Goal: Task Accomplishment & Management: Use online tool/utility

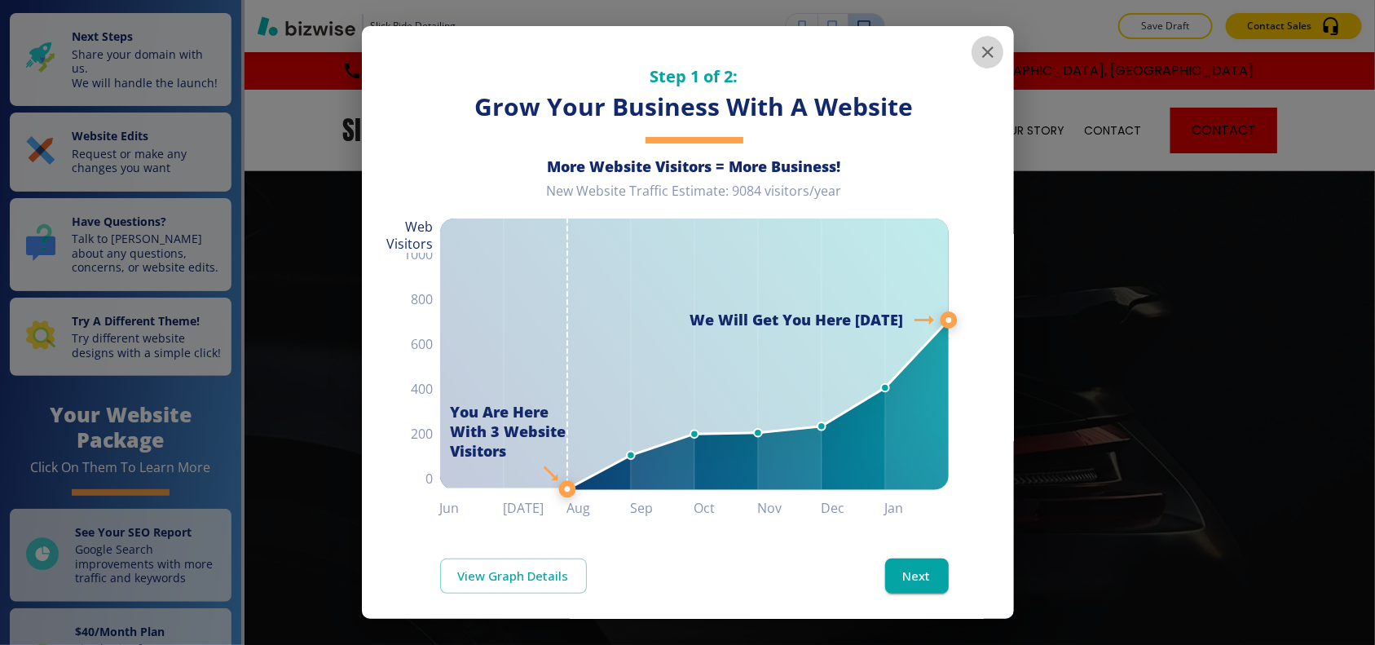
click at [978, 54] on icon "button" at bounding box center [988, 52] width 20 height 20
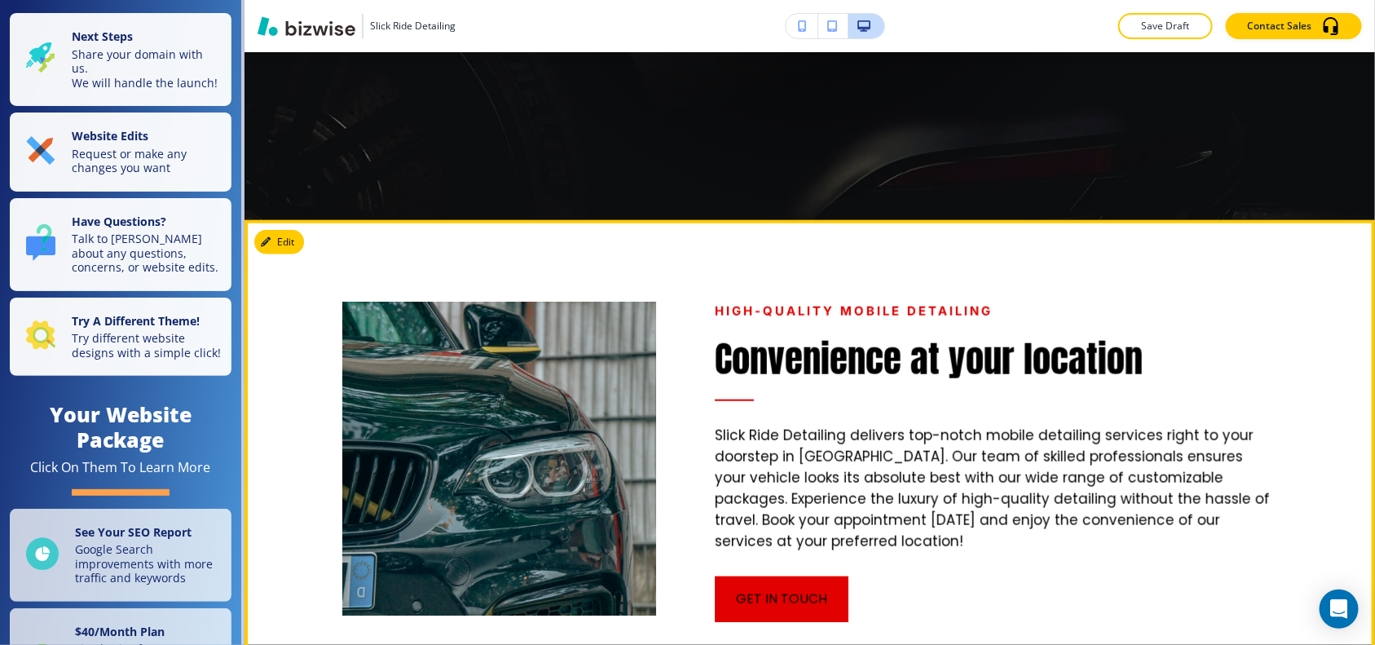
scroll to position [611, 0]
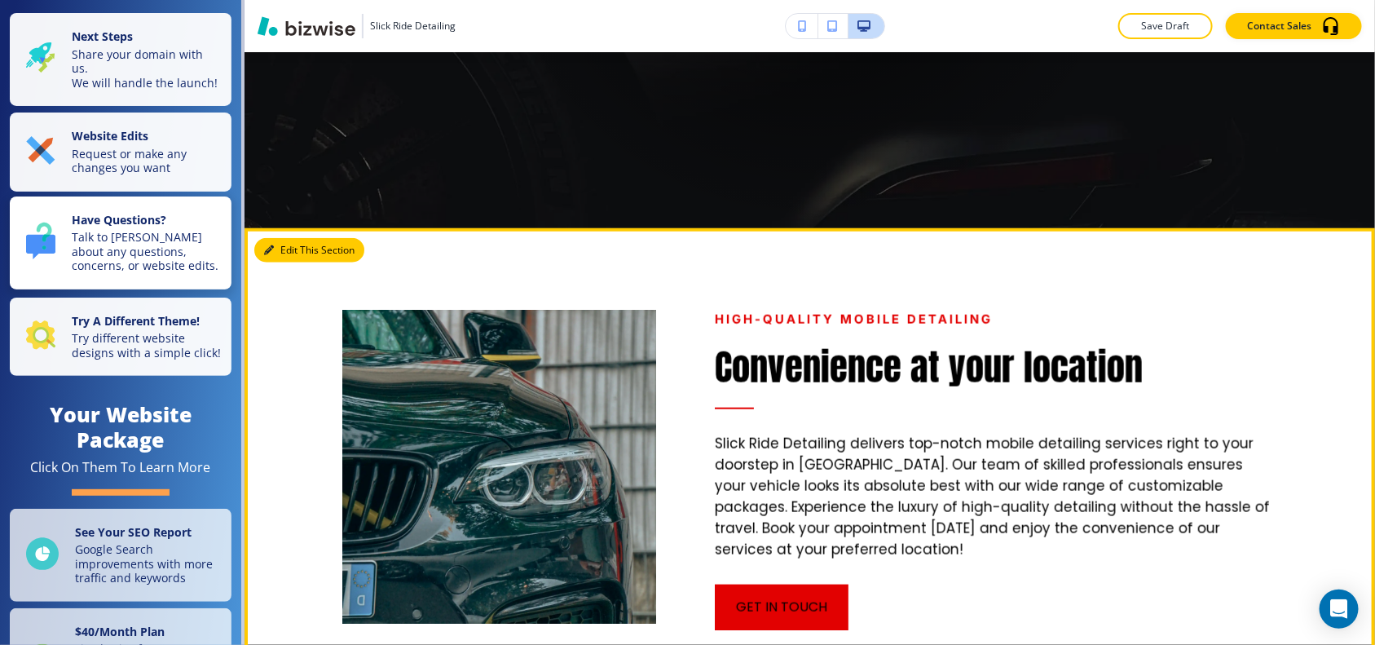
click at [270, 254] on icon "button" at bounding box center [269, 250] width 10 height 10
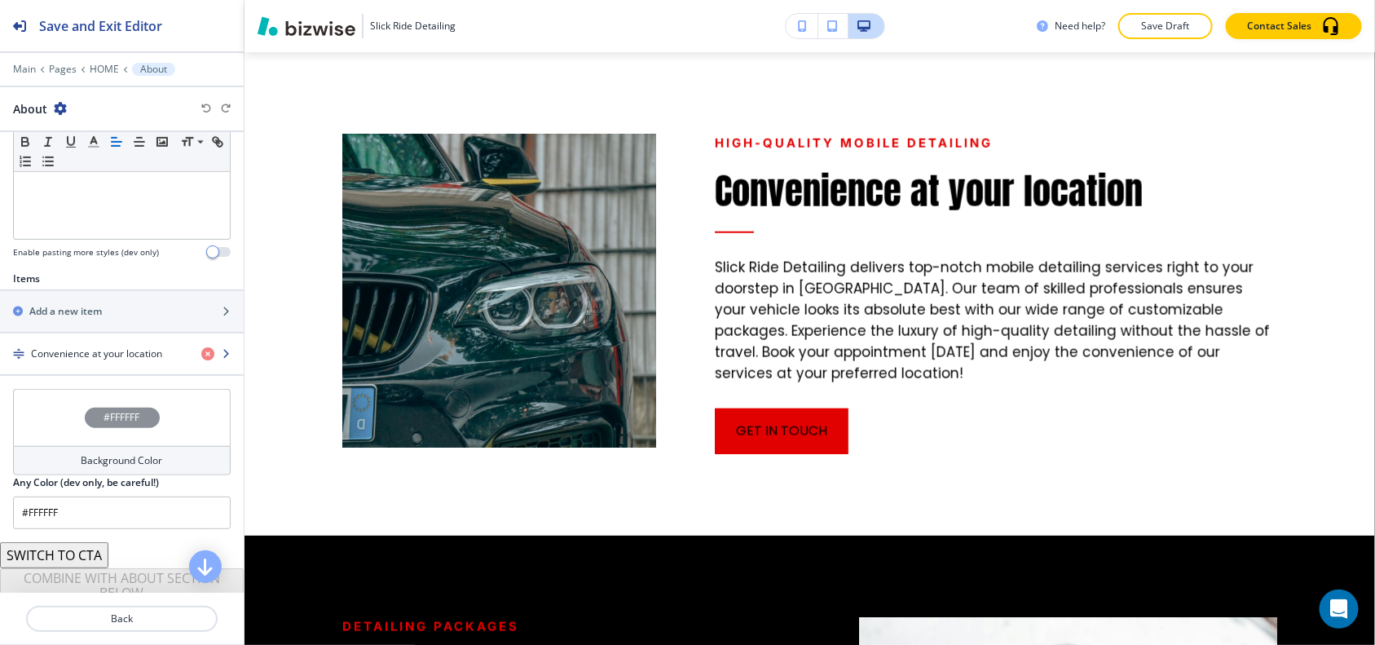
scroll to position [478, 0]
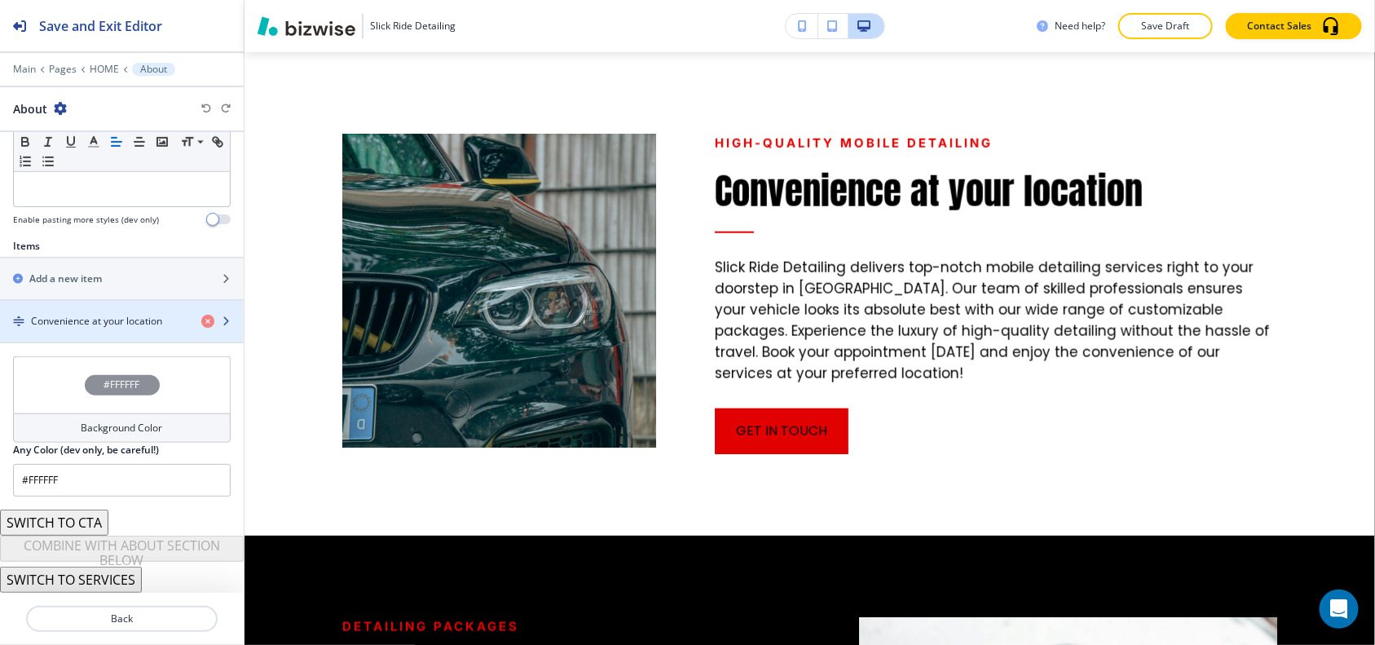
click at [103, 322] on h4 "Convenience at your location" at bounding box center [96, 321] width 131 height 15
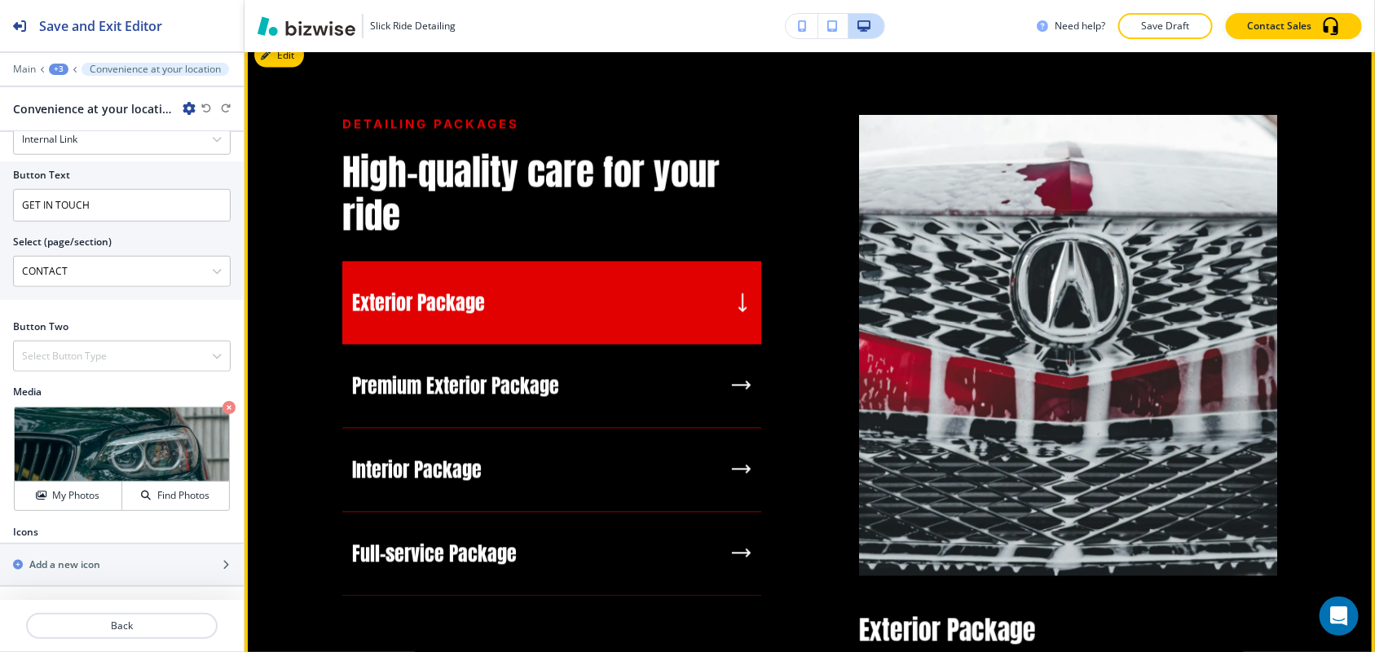
scroll to position [1324, 0]
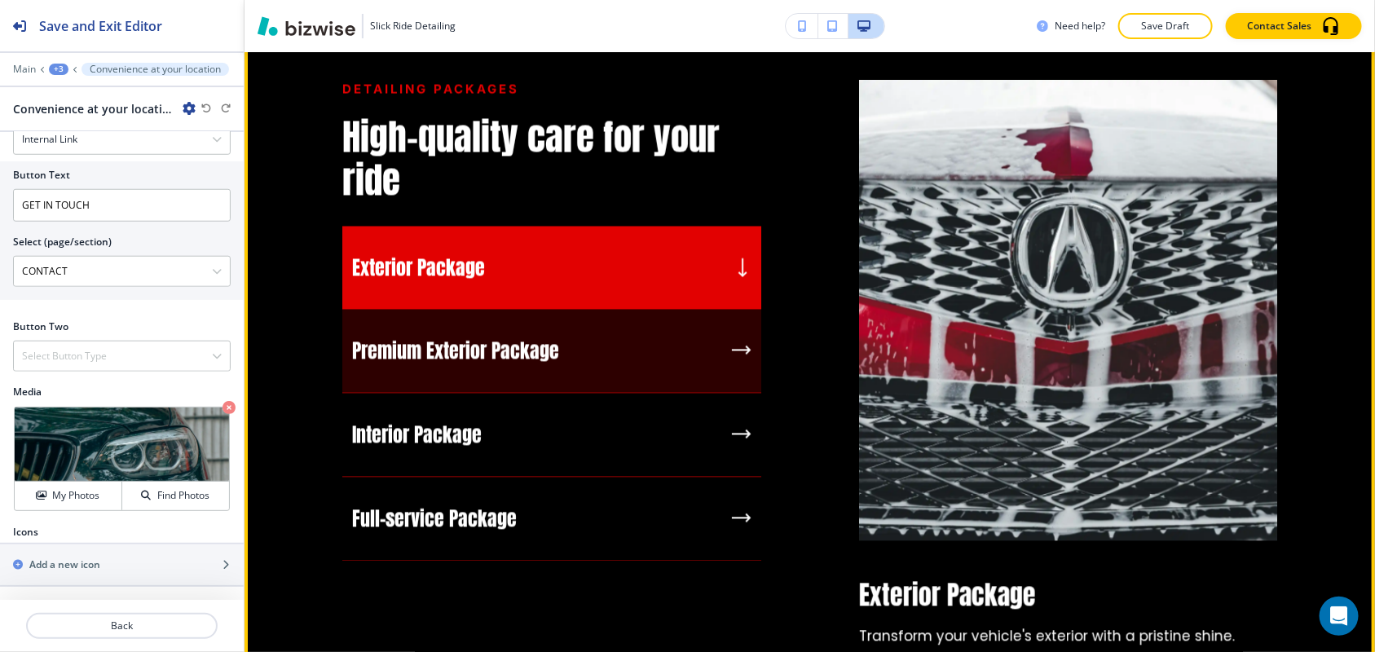
click at [548, 319] on div "Premium Exterior Package" at bounding box center [551, 352] width 419 height 84
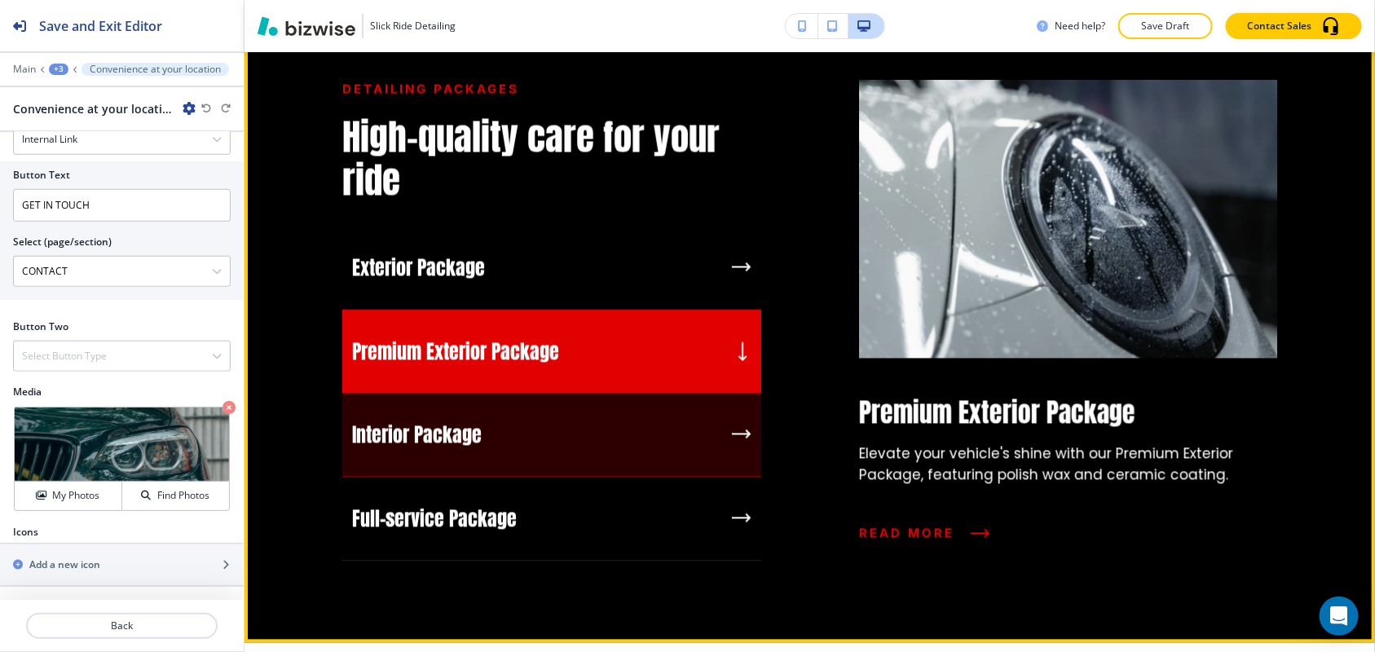
click at [567, 418] on div "Interior Package" at bounding box center [551, 436] width 419 height 84
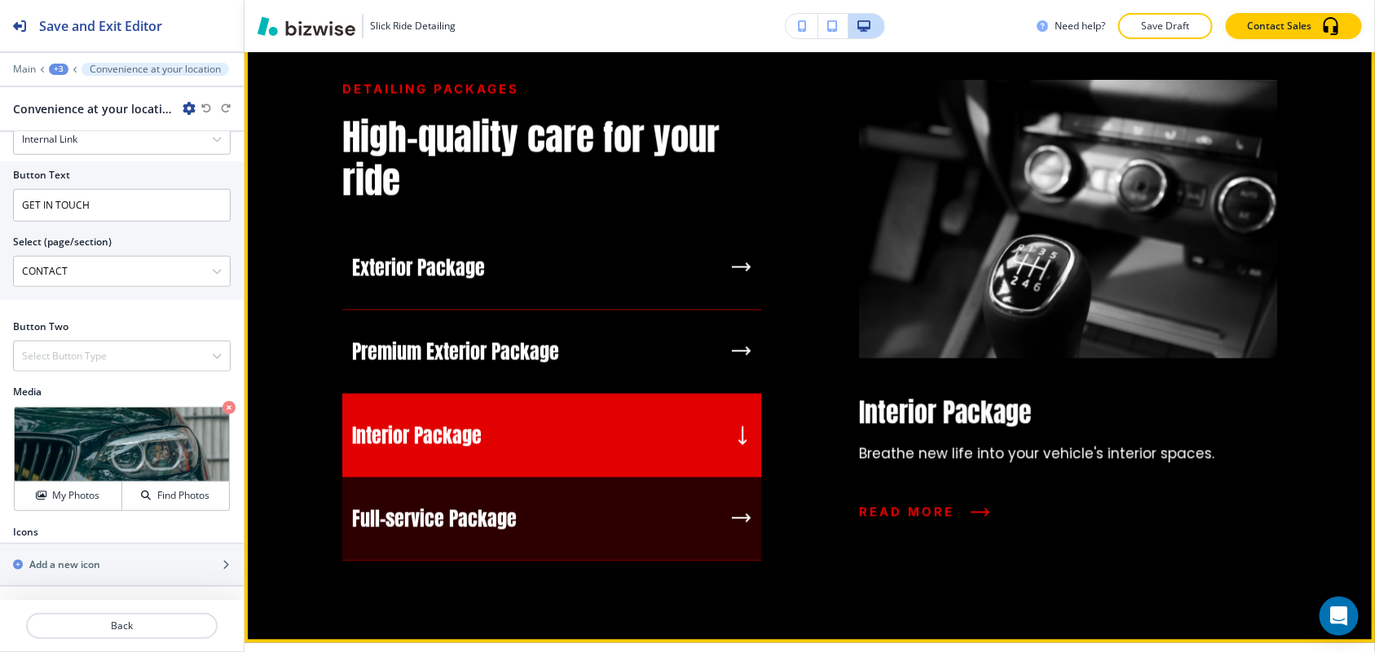
click at [528, 514] on div "Full-service Package" at bounding box center [551, 520] width 419 height 84
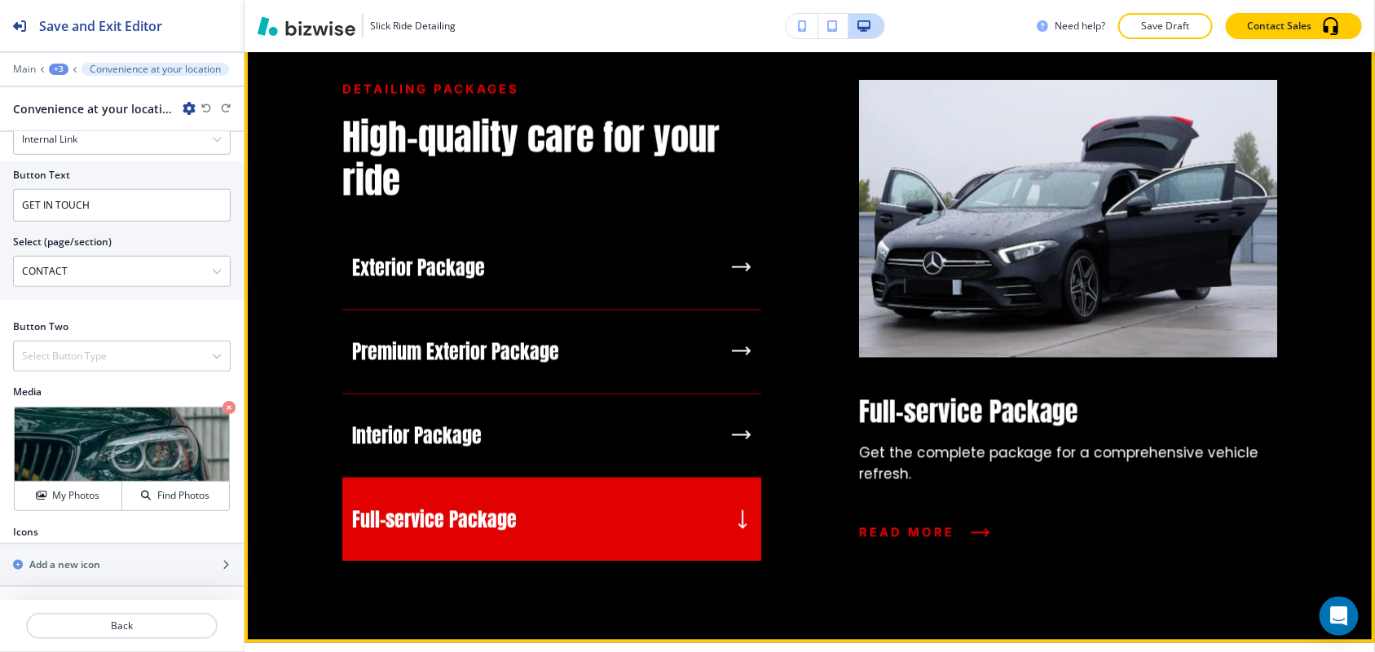
scroll to position [1222, 0]
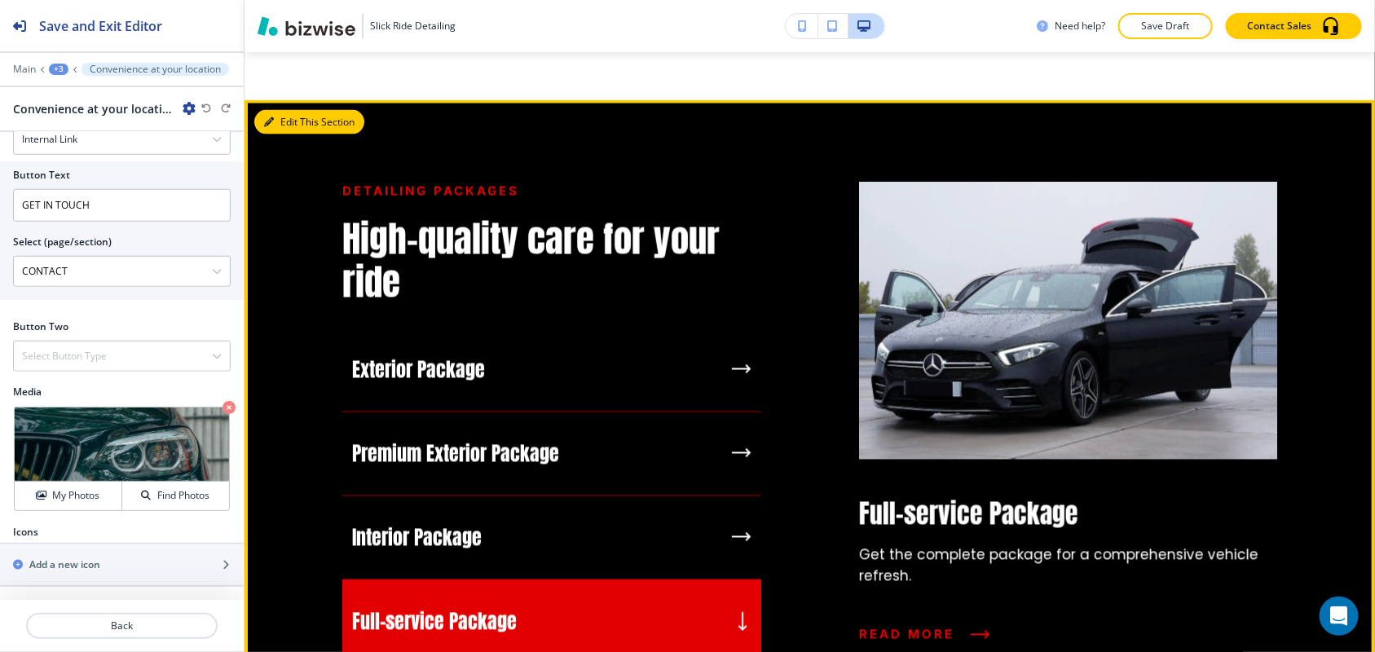
click at [294, 125] on div "Edit This Section DETAILING PACKAGES High-quality care for your ride Exterior P…" at bounding box center [809, 422] width 1130 height 645
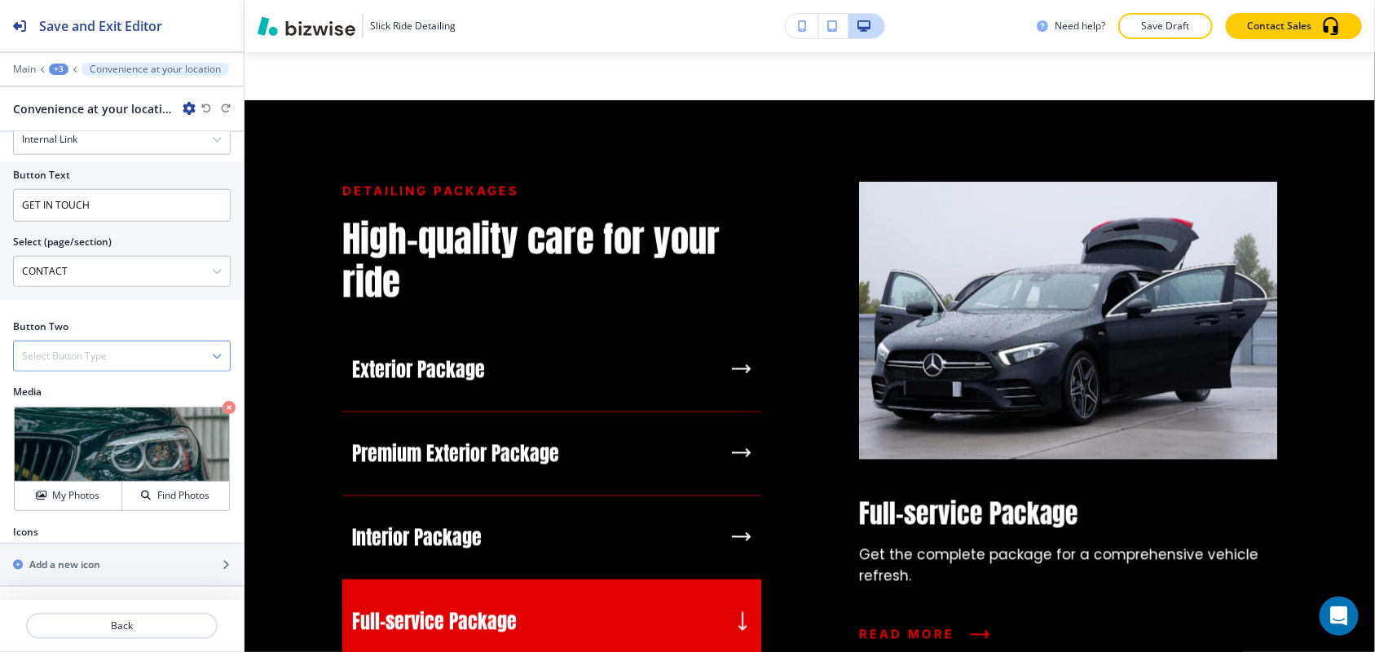
scroll to position [616, 0]
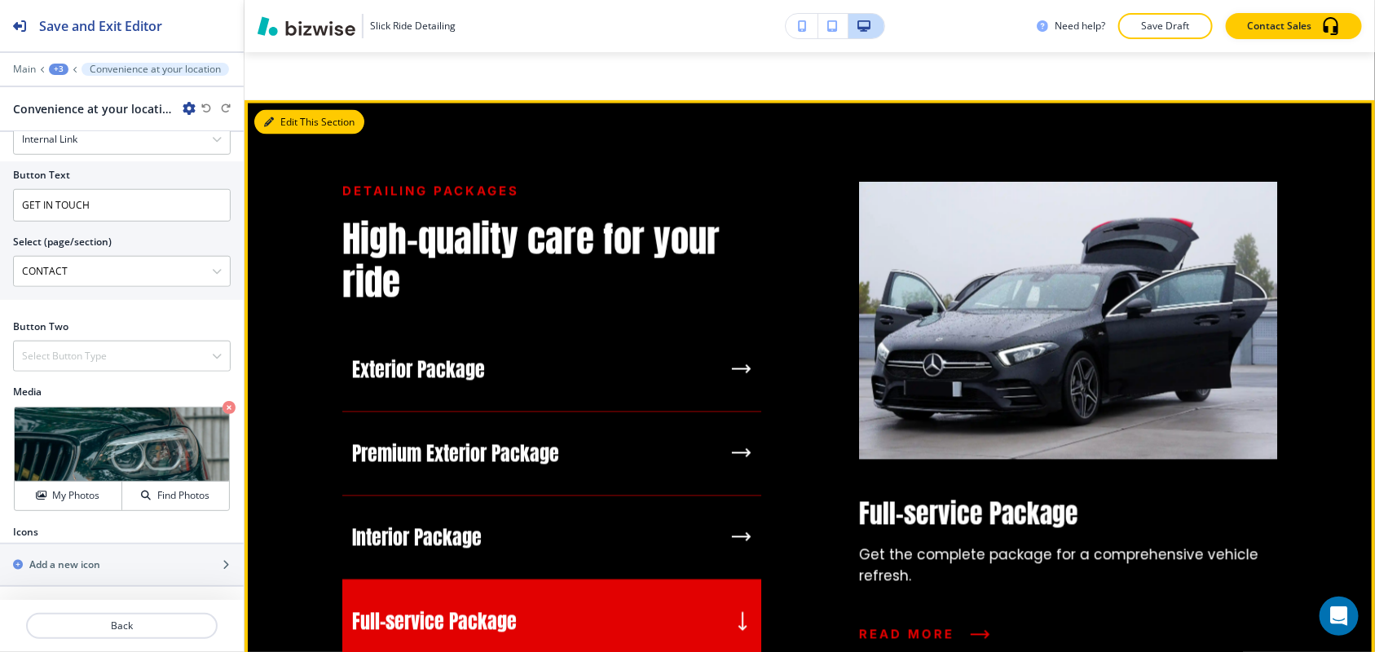
click at [275, 125] on button "Edit This Section" at bounding box center [309, 122] width 110 height 24
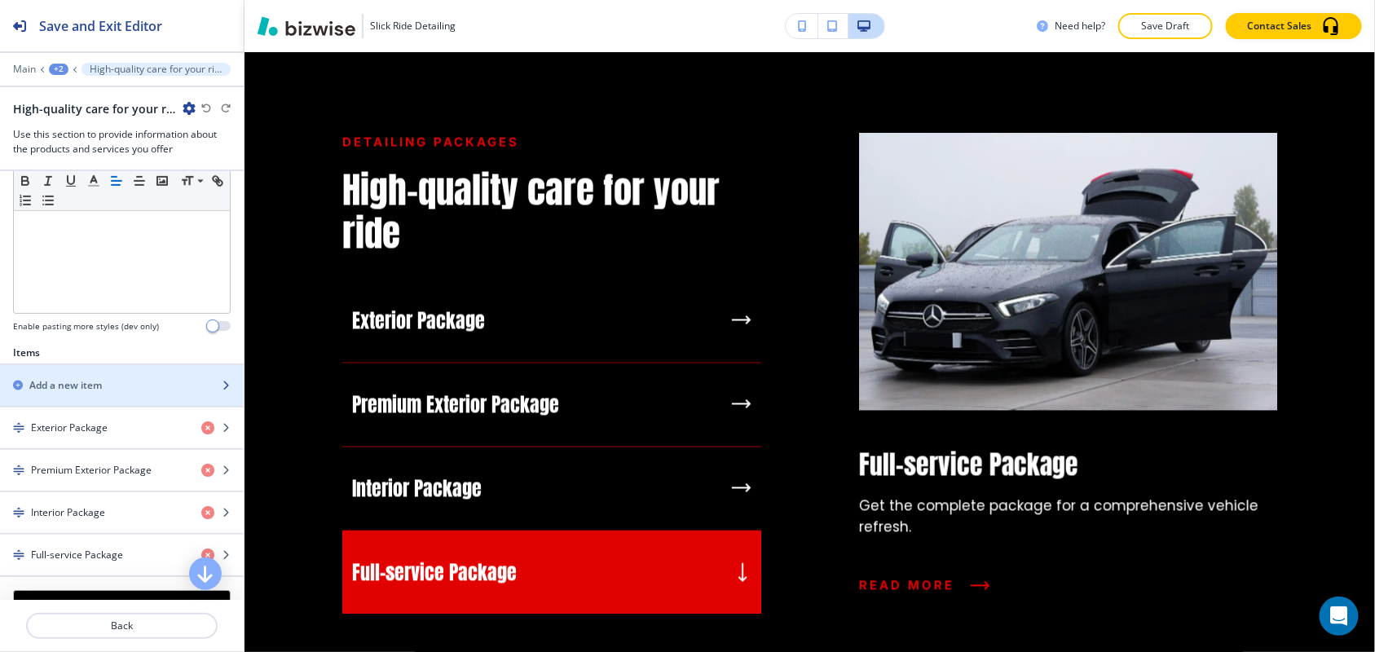
scroll to position [611, 0]
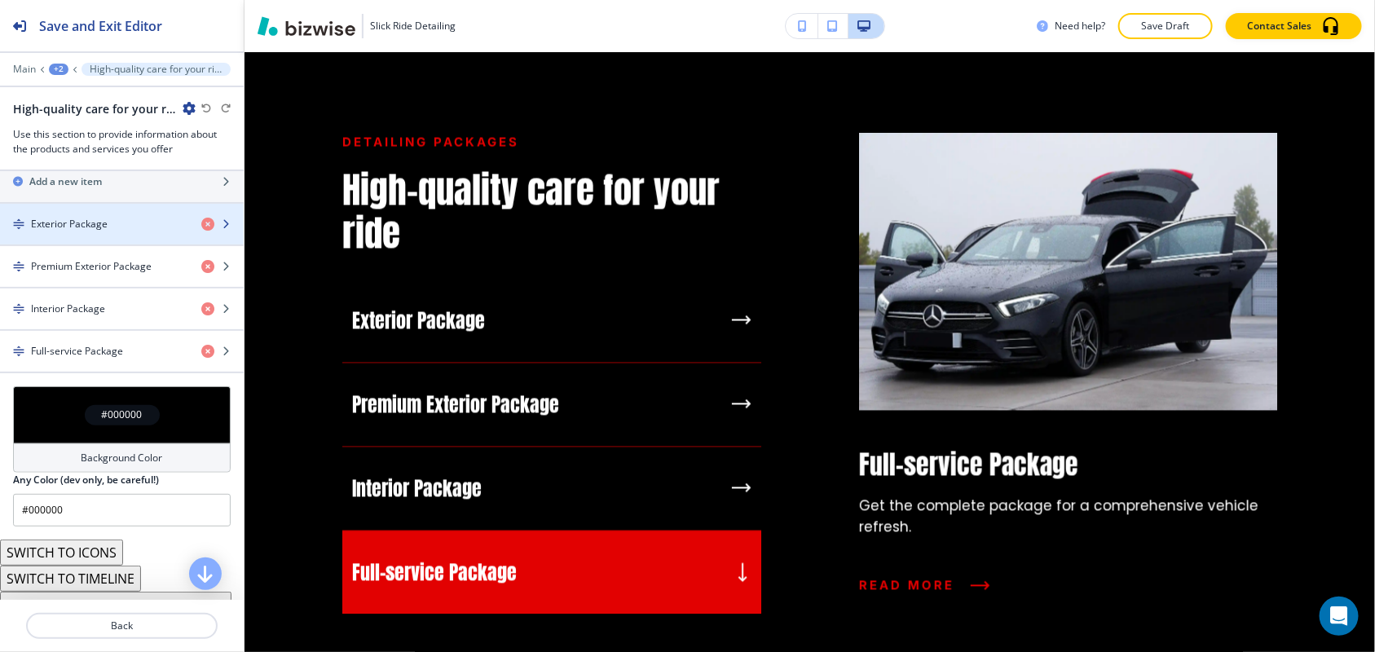
click at [95, 231] on h4 "Exterior Package" at bounding box center [69, 224] width 77 height 15
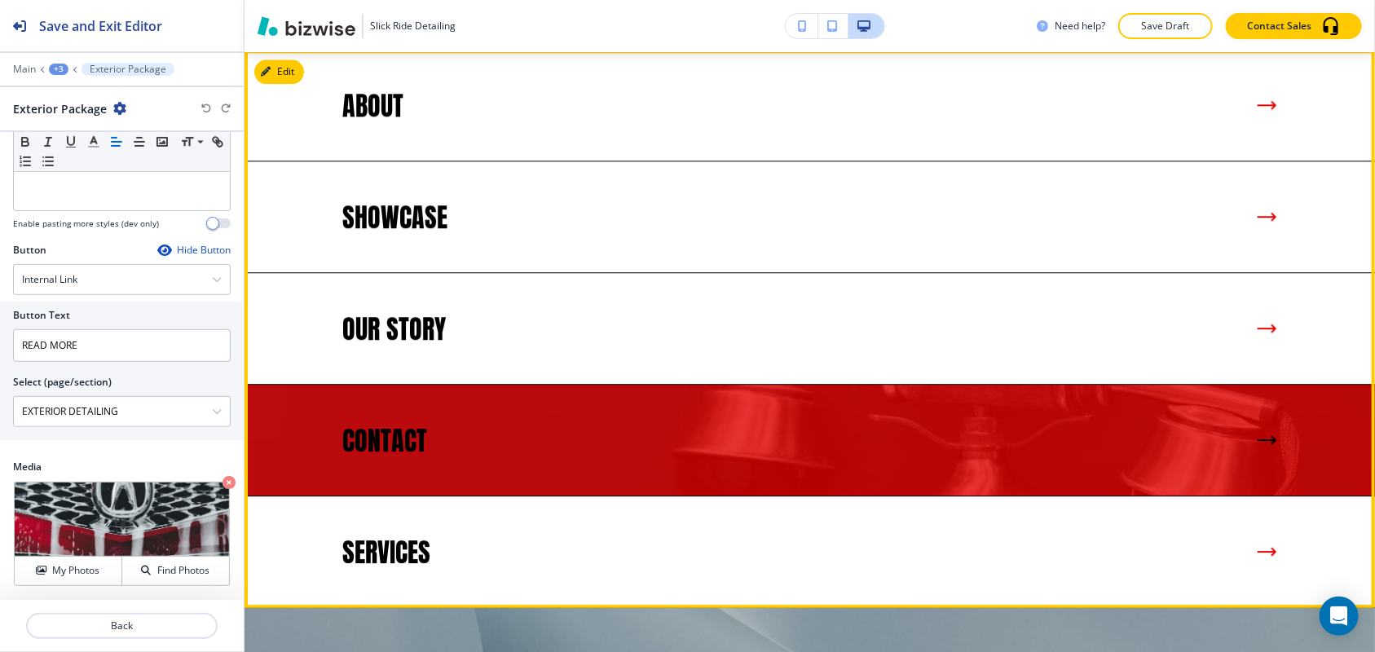
scroll to position [1882, 0]
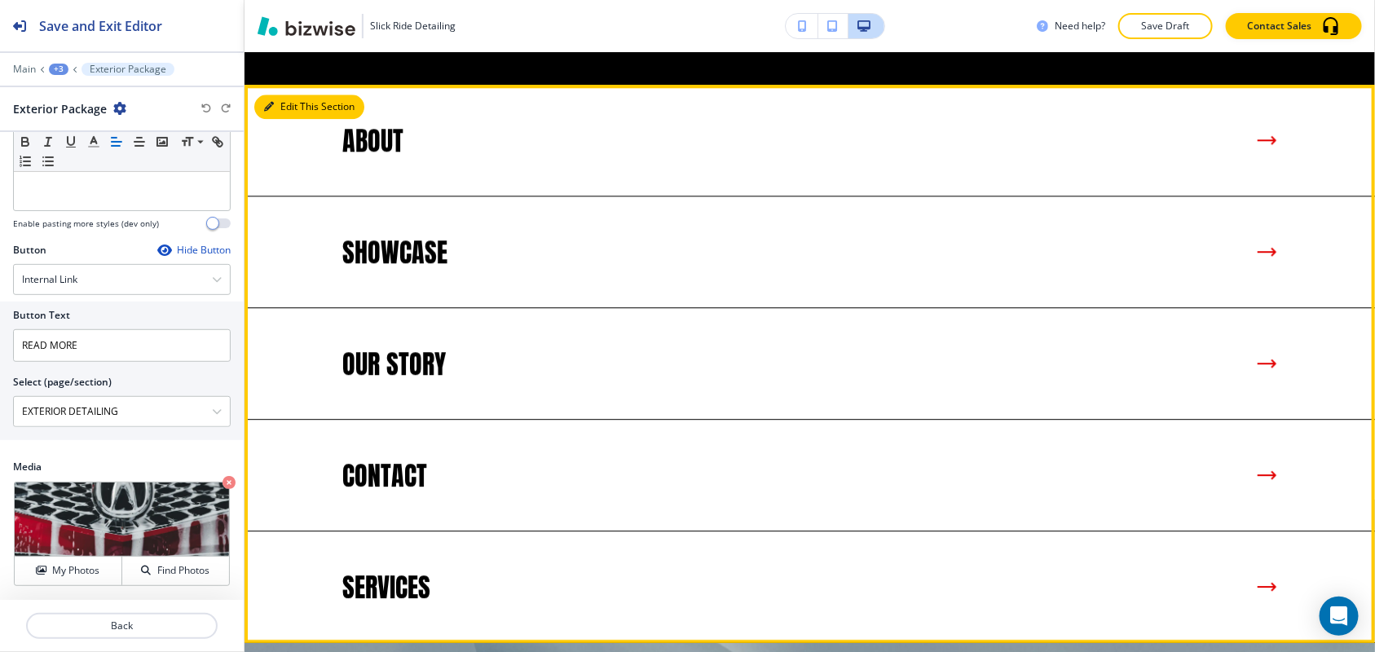
click at [282, 102] on button "Edit This Section" at bounding box center [309, 107] width 110 height 24
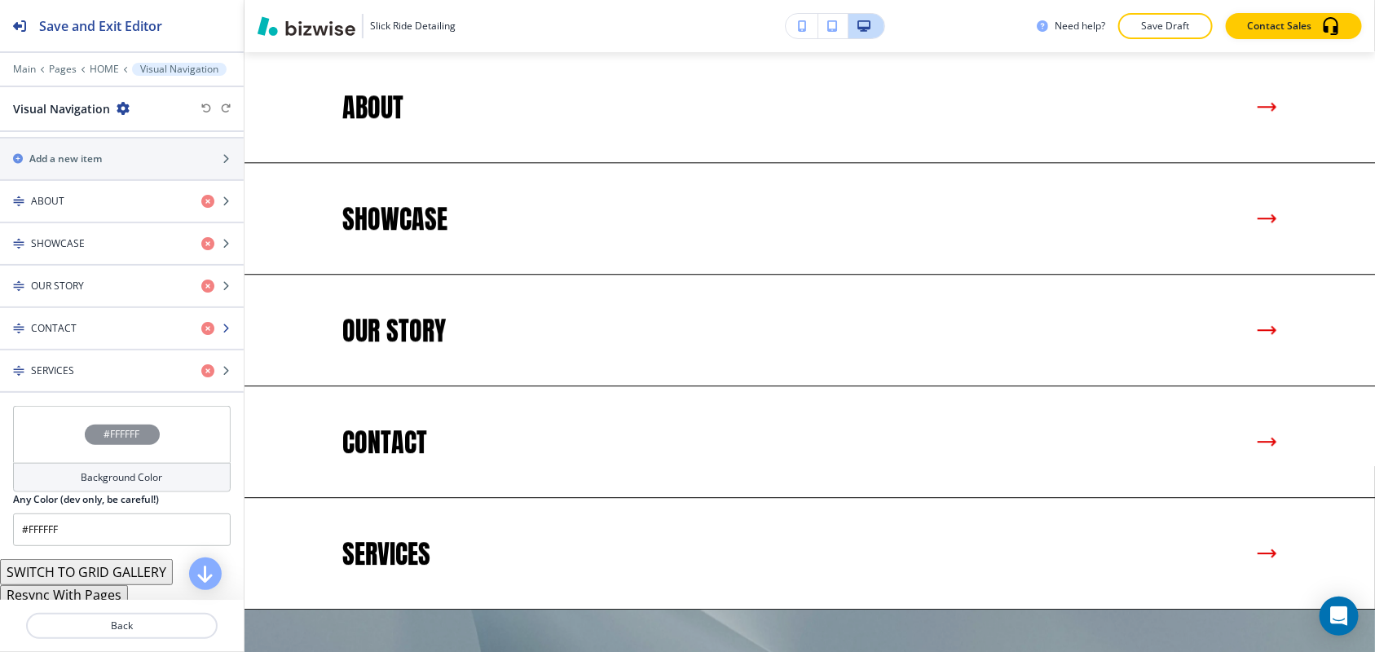
scroll to position [605, 0]
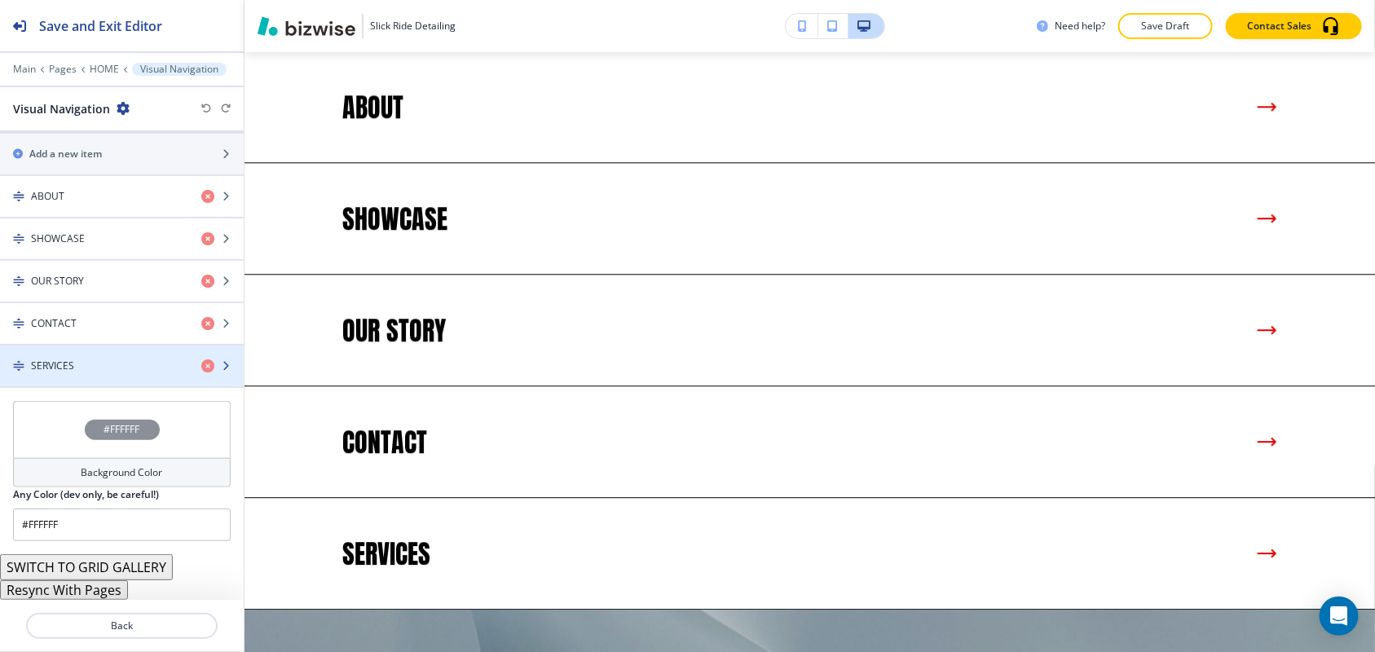
click at [78, 359] on div "SERVICES" at bounding box center [94, 366] width 188 height 15
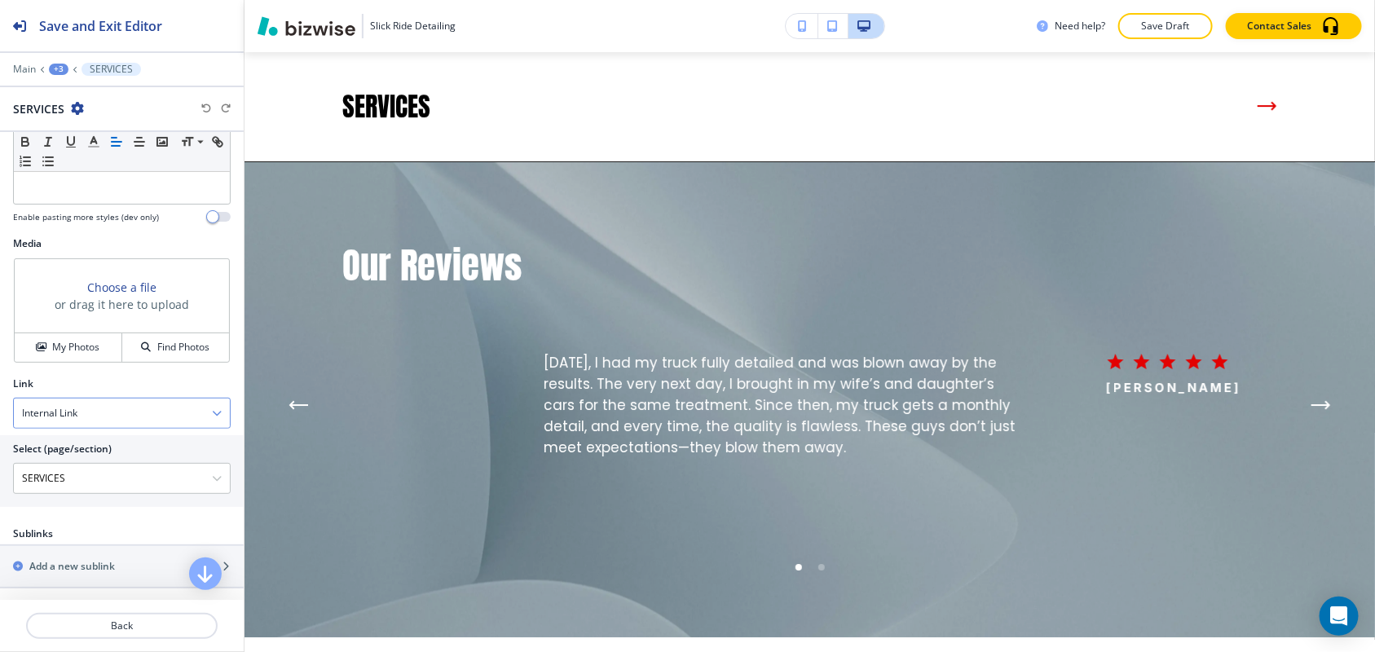
scroll to position [346, 0]
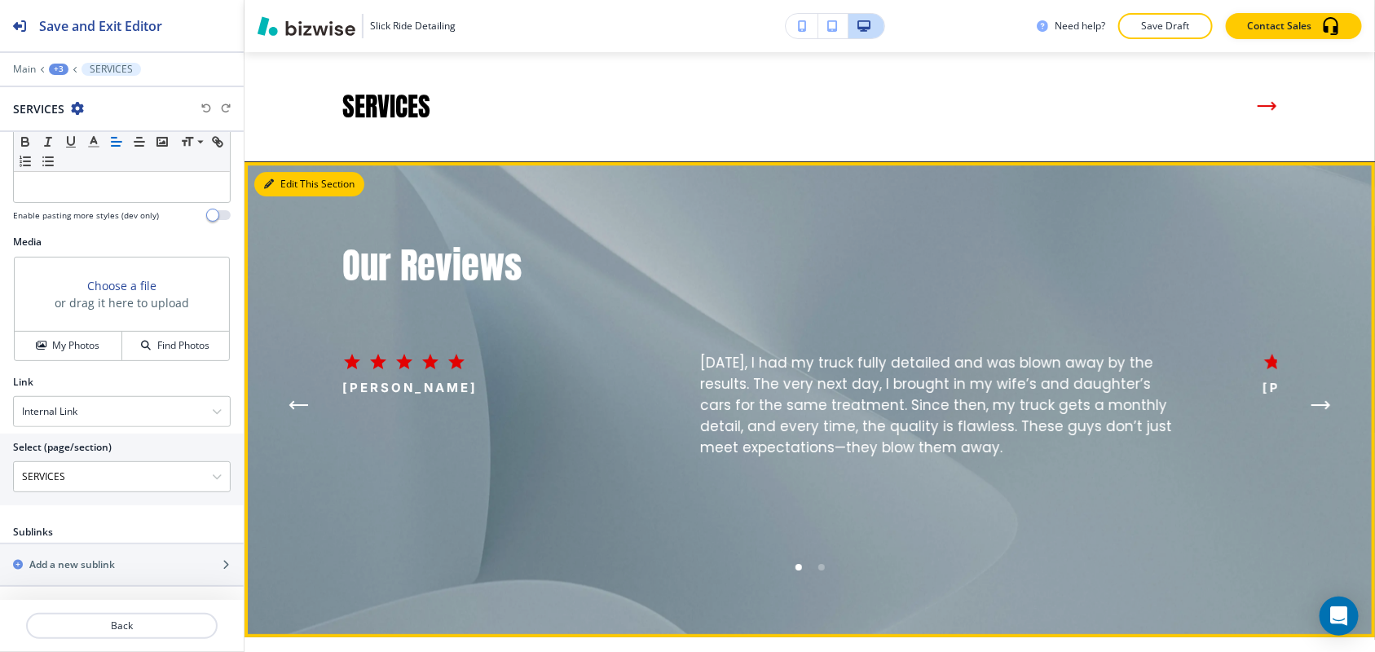
click at [287, 182] on button "Edit This Section" at bounding box center [309, 184] width 110 height 24
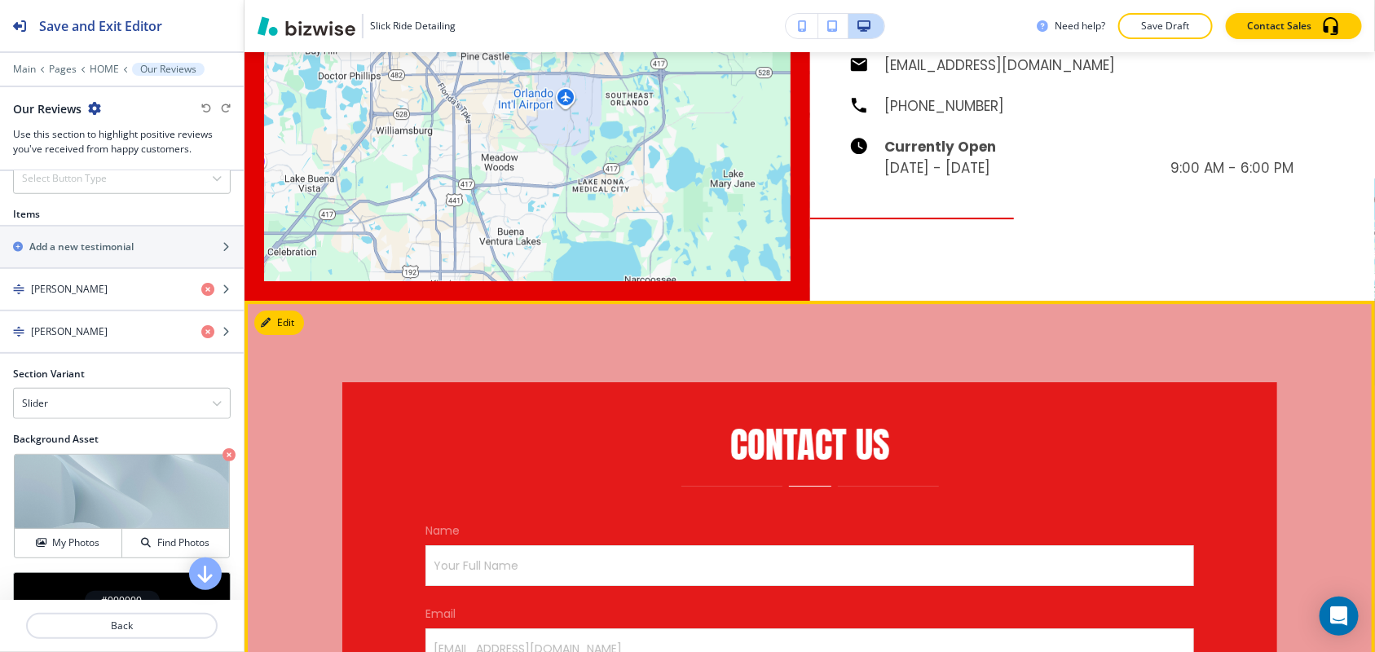
scroll to position [5225, 0]
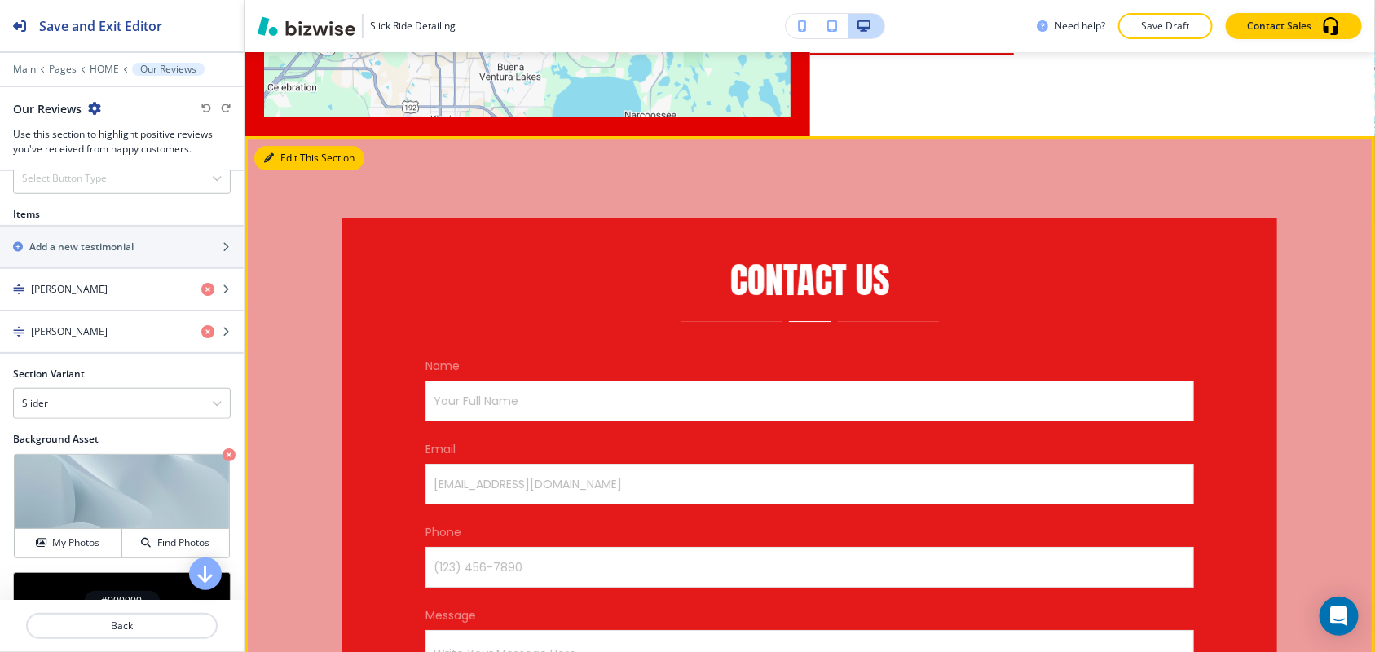
click at [294, 146] on button "Edit This Section" at bounding box center [309, 158] width 110 height 24
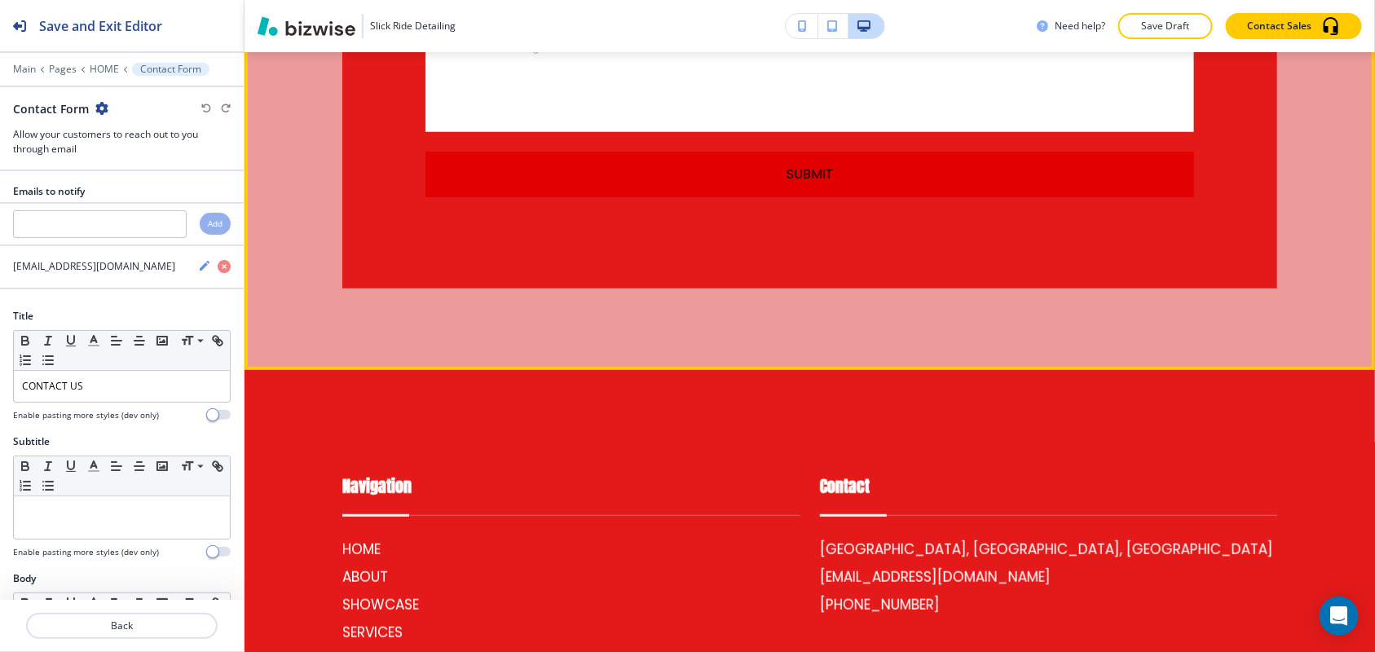
scroll to position [5969, 0]
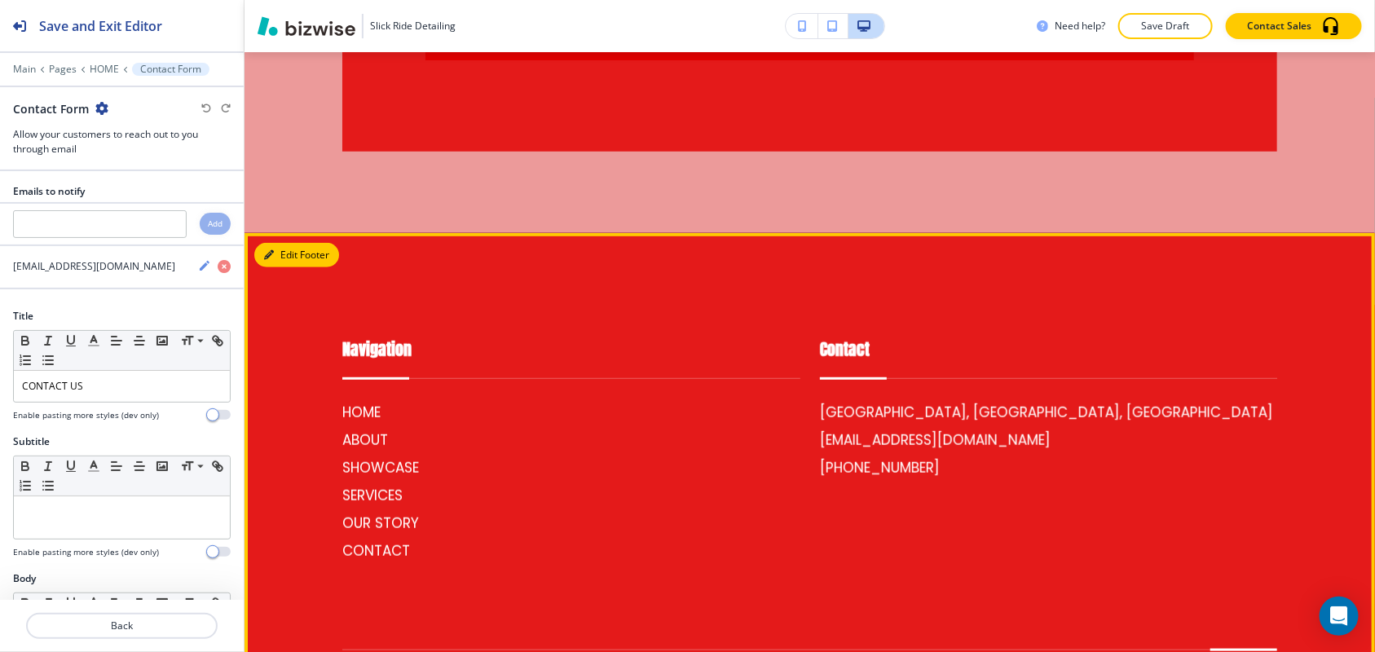
click at [299, 243] on button "Edit Footer" at bounding box center [296, 255] width 85 height 24
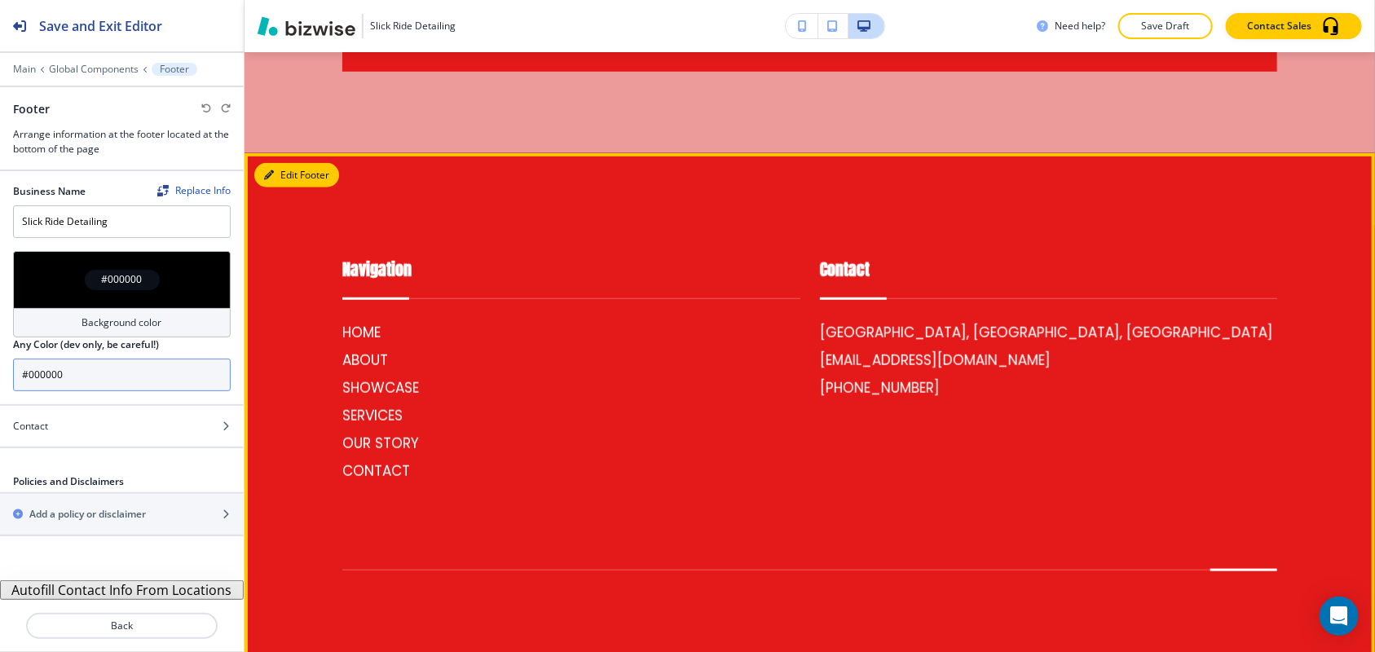
scroll to position [6065, 0]
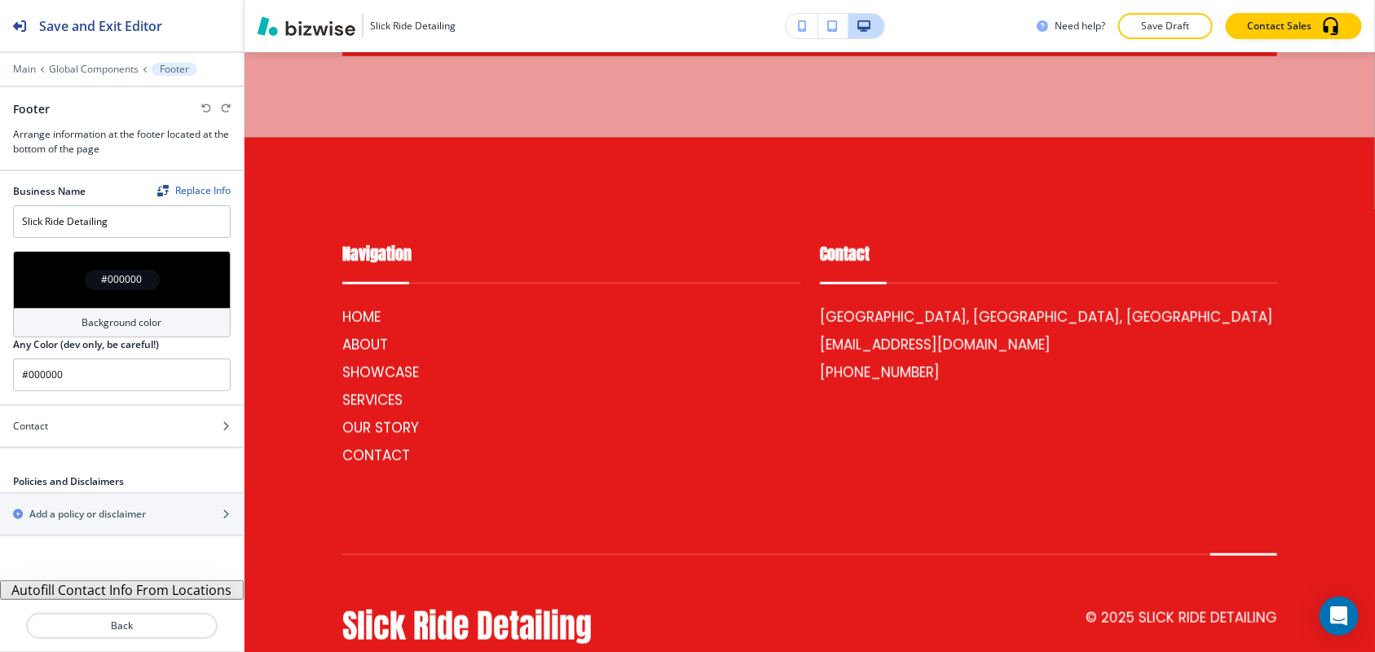
click at [46, 267] on div "#000000" at bounding box center [122, 279] width 218 height 57
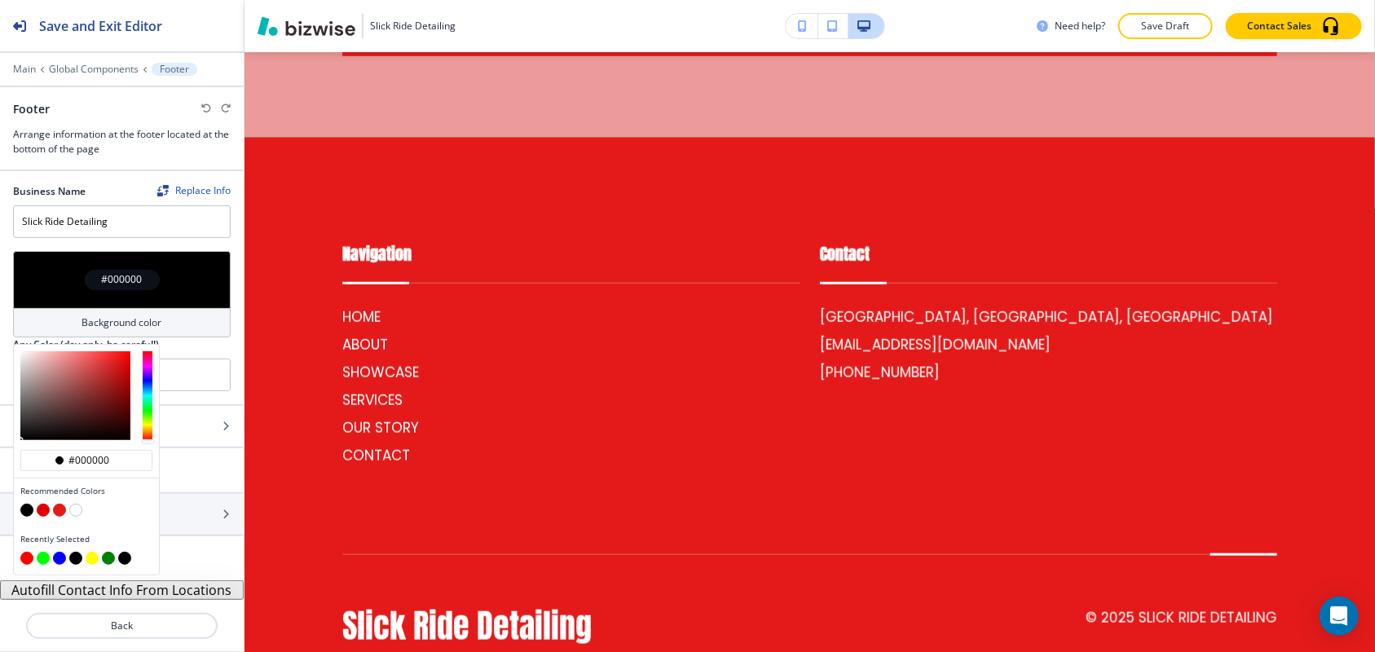
click at [30, 510] on button "button" at bounding box center [26, 510] width 13 height 13
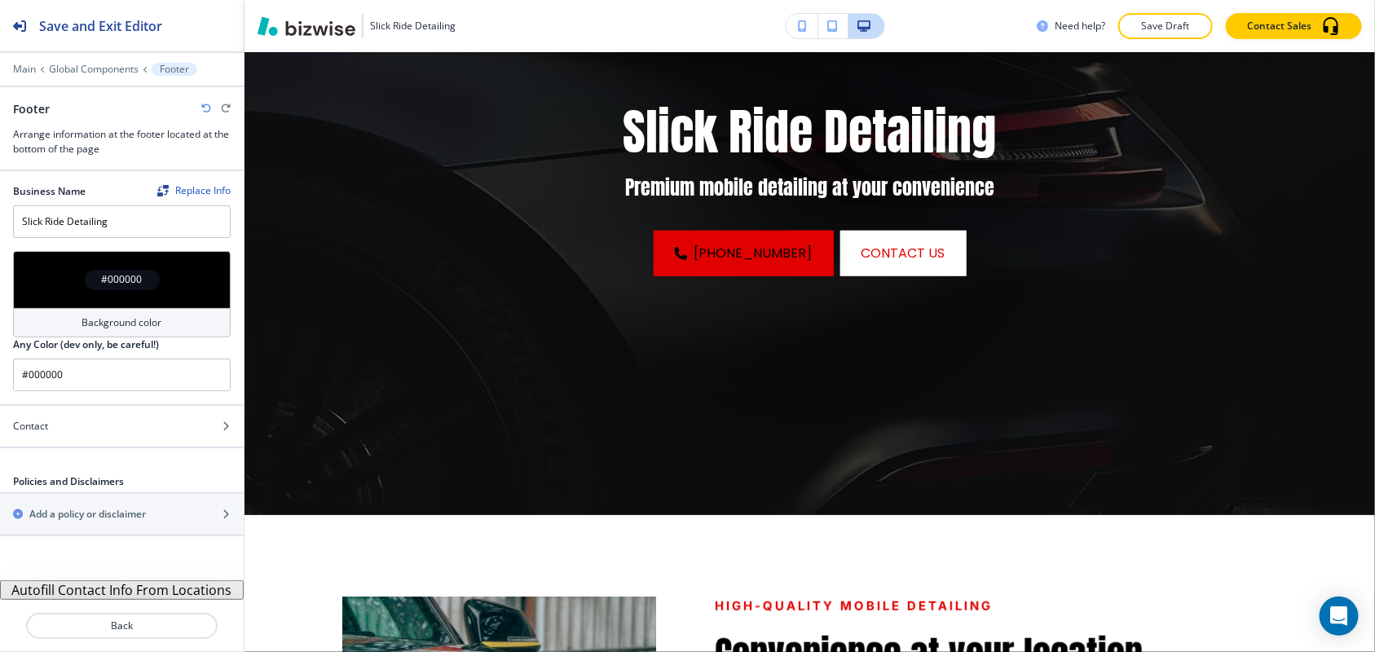
scroll to position [0, 0]
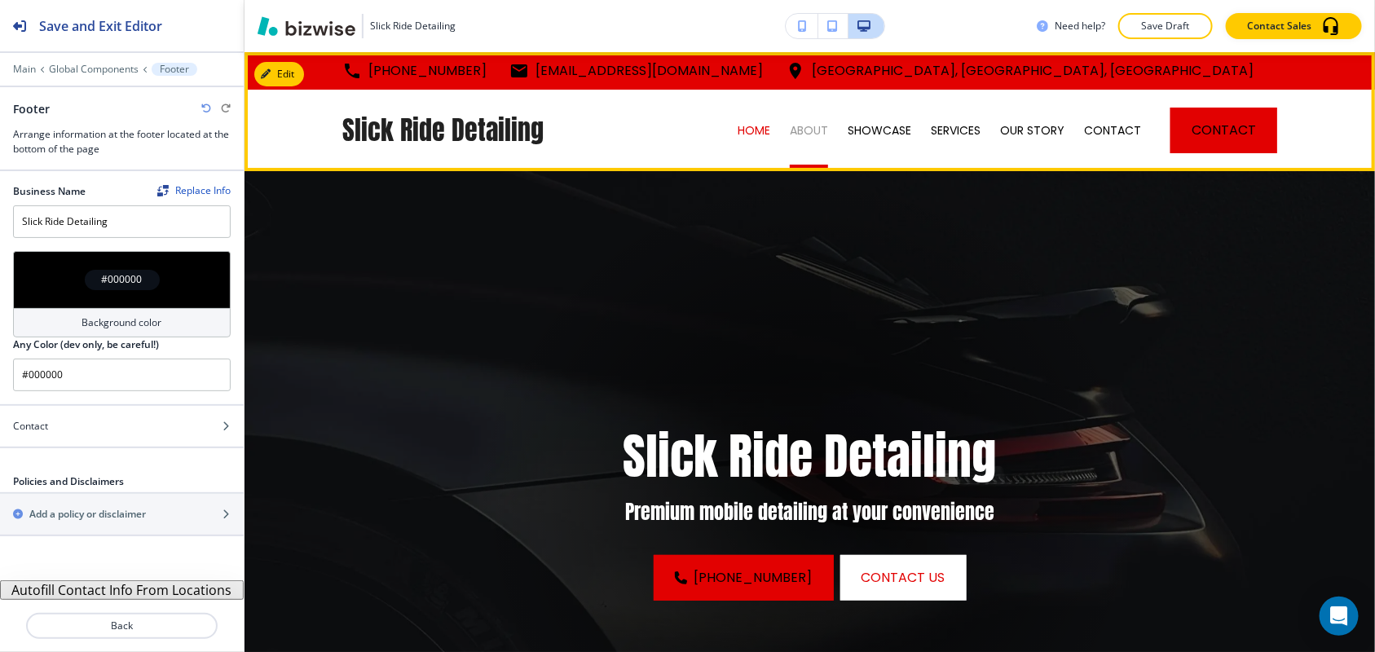
click at [801, 125] on p "ABOUT" at bounding box center [809, 130] width 38 height 16
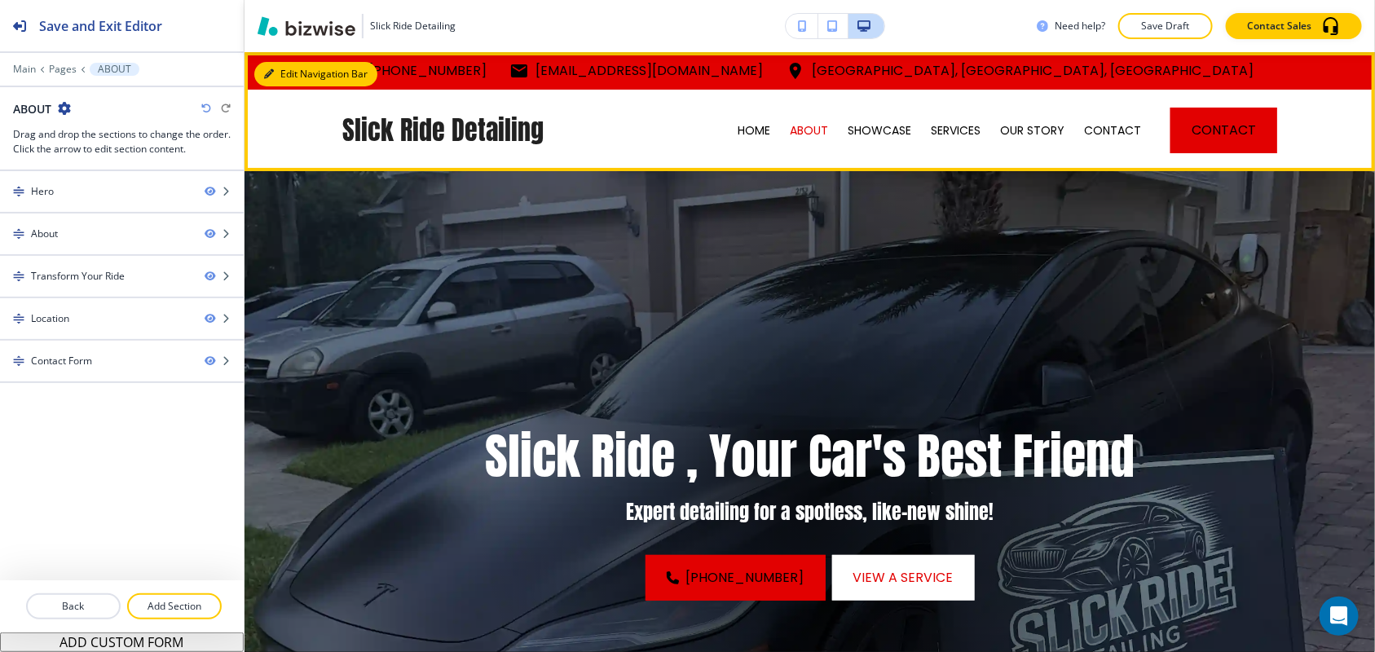
click at [274, 66] on button "Edit Navigation Bar" at bounding box center [315, 74] width 123 height 24
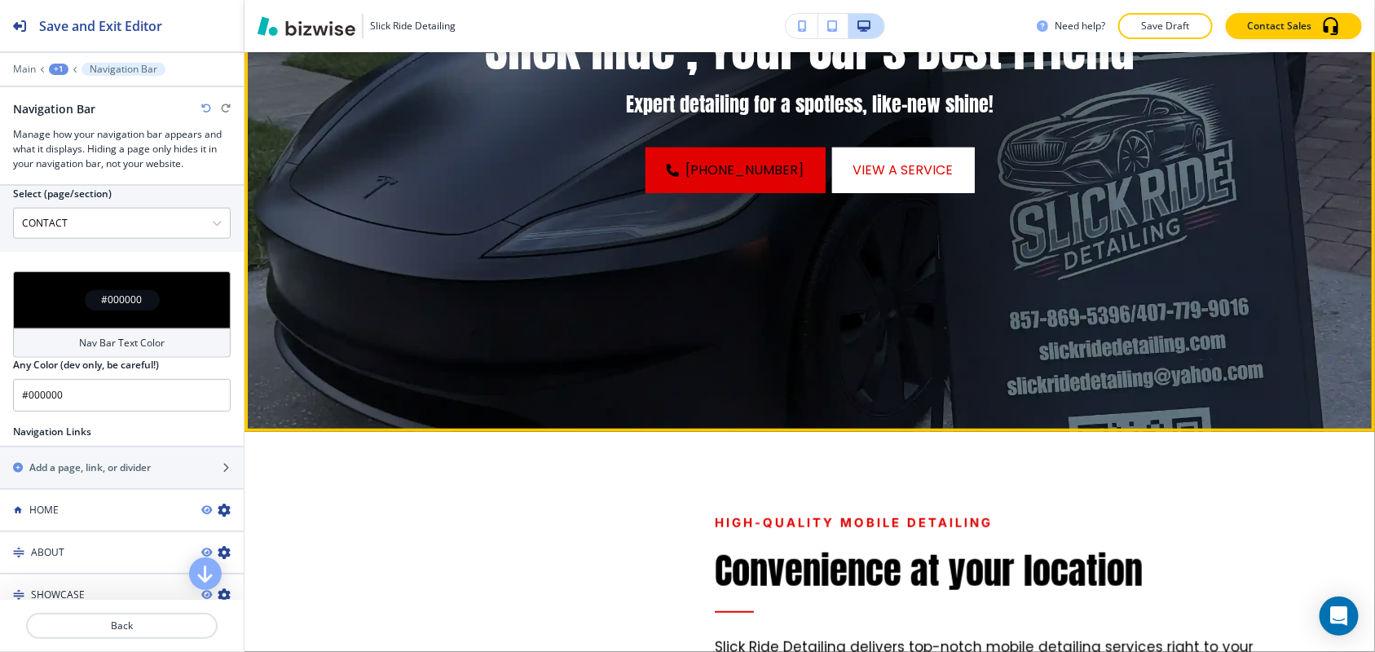
scroll to position [204, 0]
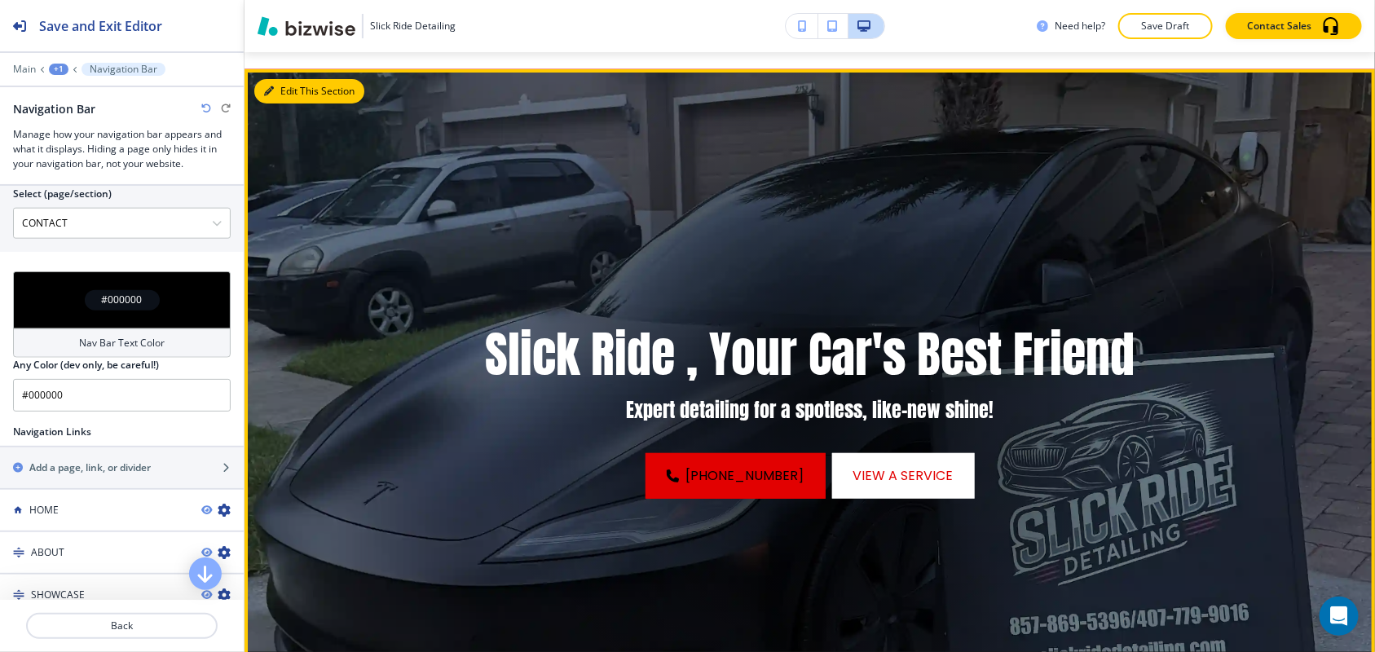
click at [303, 92] on button "Edit This Section" at bounding box center [309, 91] width 110 height 24
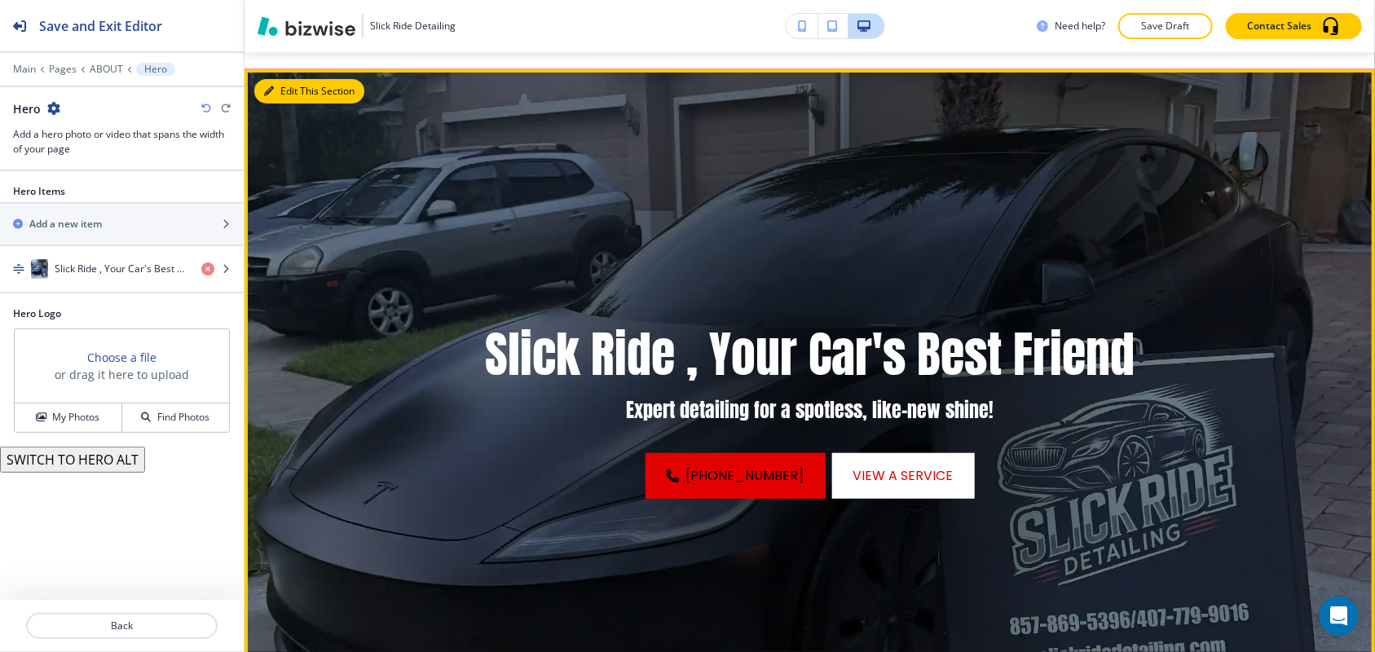
scroll to position [119, 0]
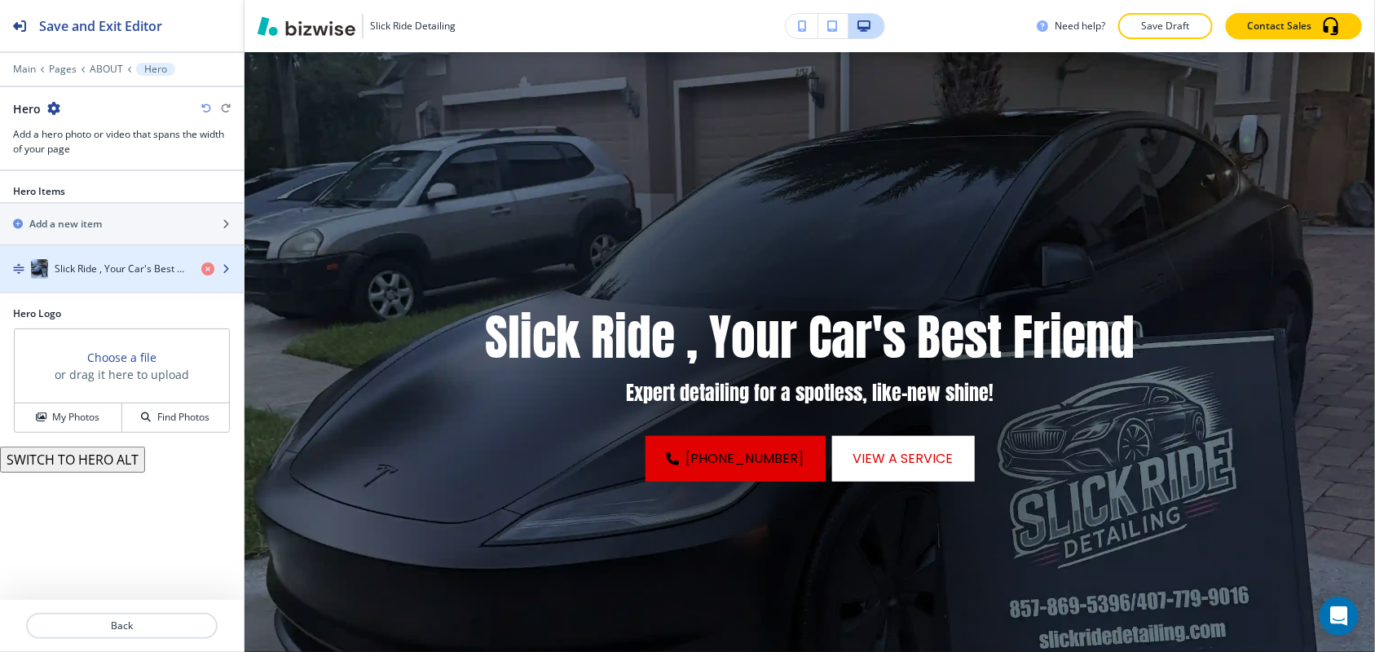
click at [74, 269] on h4 "Slick Ride , Your Car's Best Friend" at bounding box center [122, 269] width 134 height 15
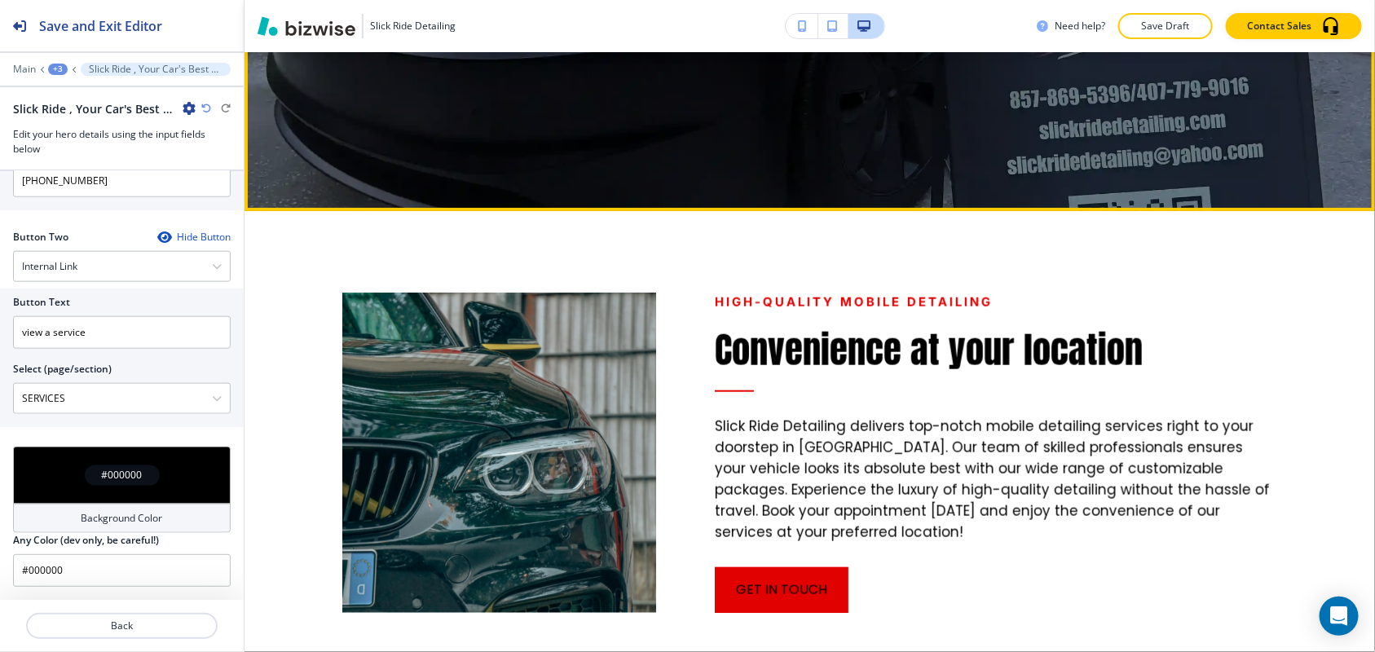
scroll to position [730, 0]
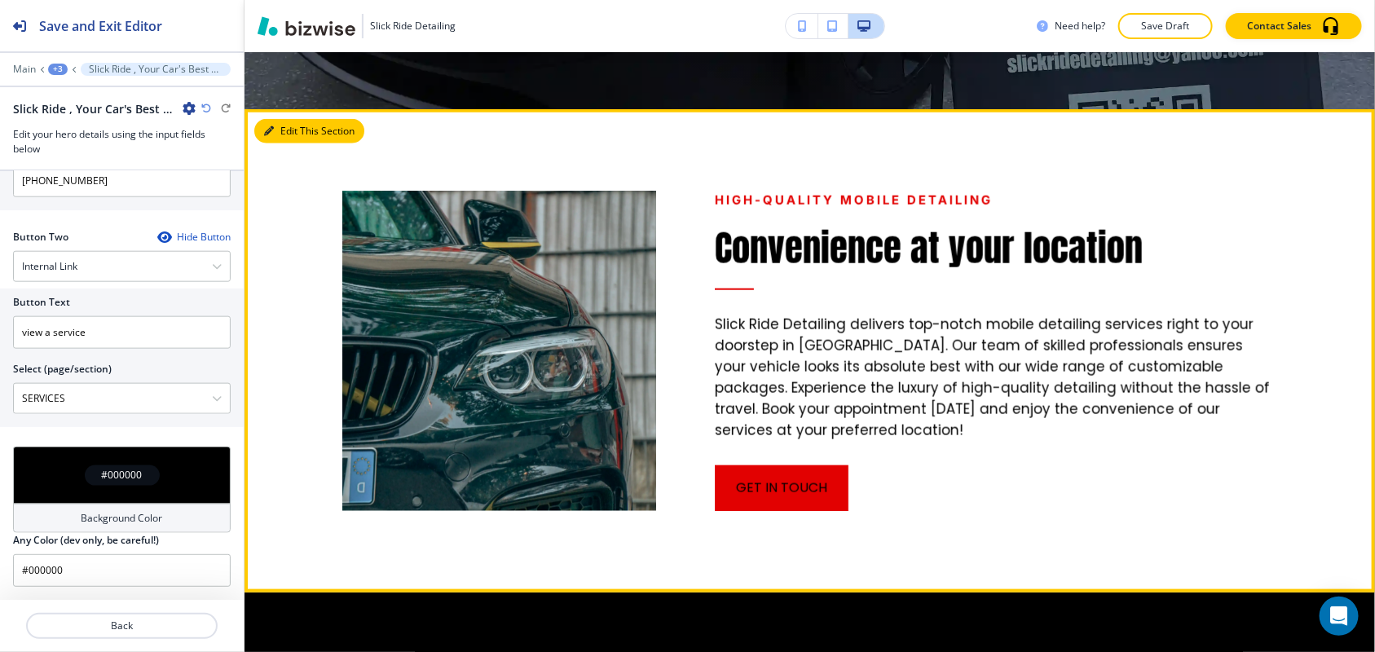
click at [271, 129] on icon "button" at bounding box center [269, 131] width 10 height 10
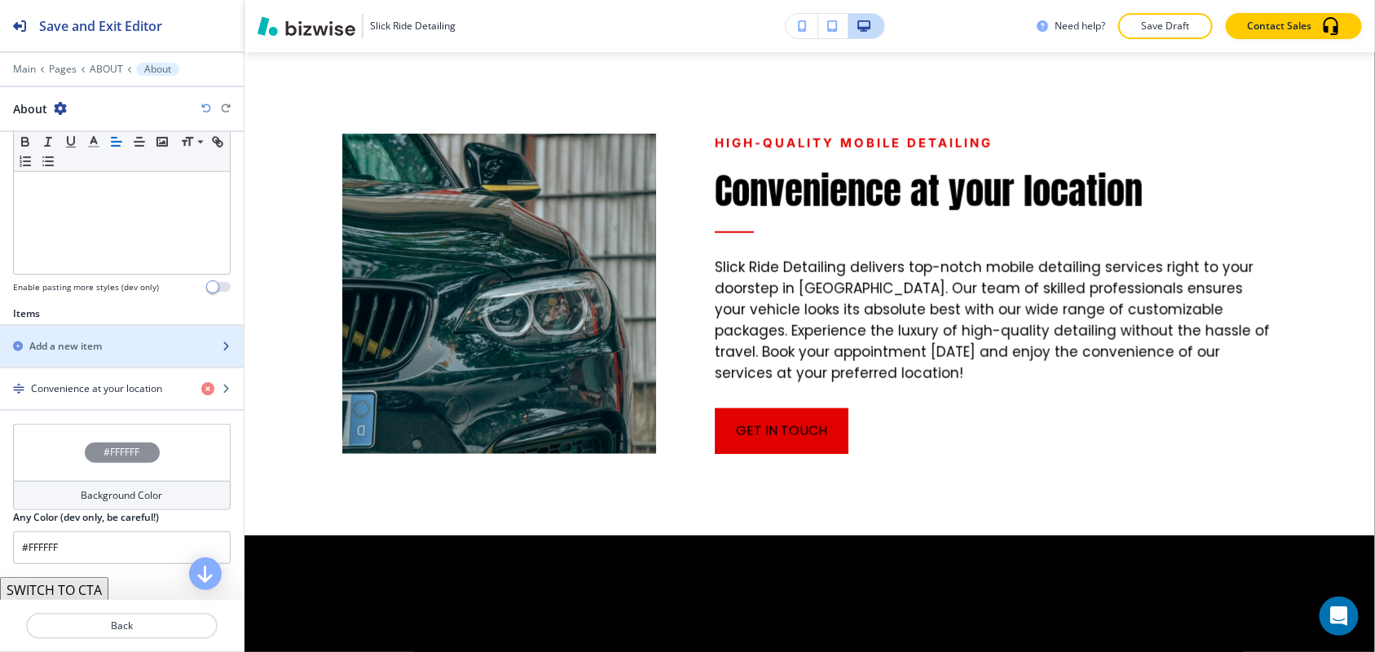
scroll to position [471, 0]
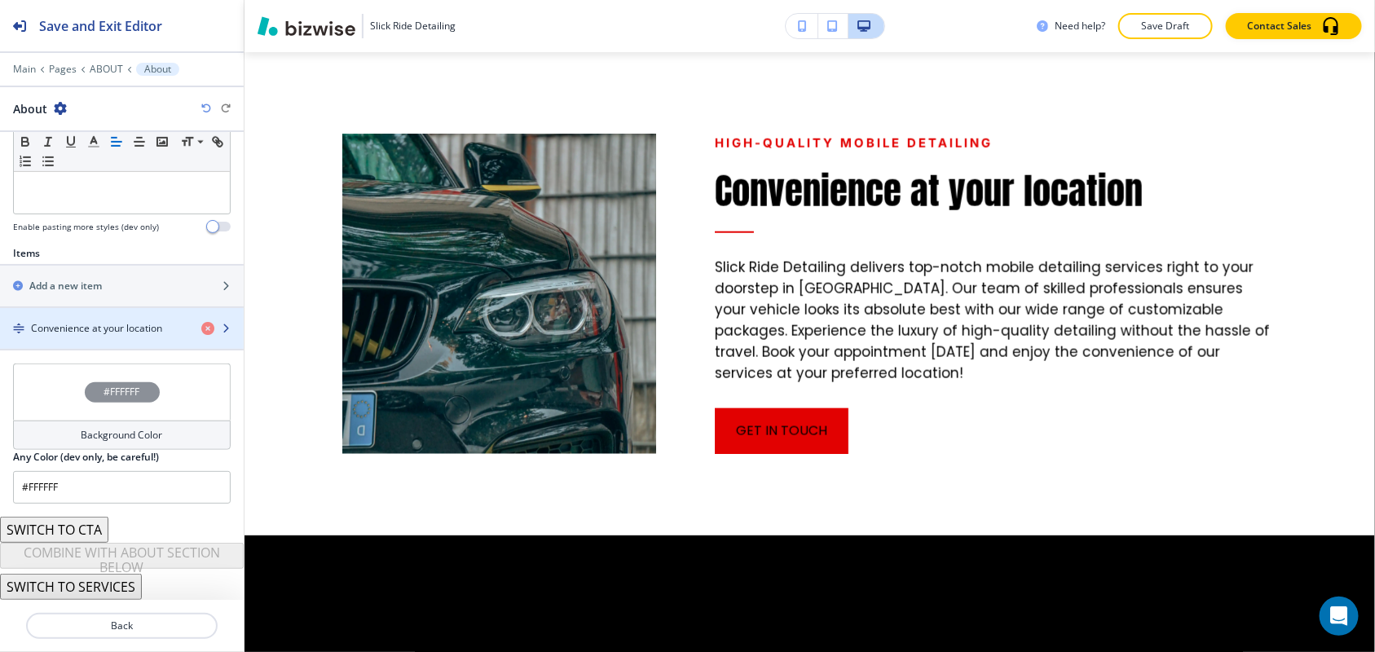
click at [84, 319] on div "button" at bounding box center [122, 314] width 244 height 13
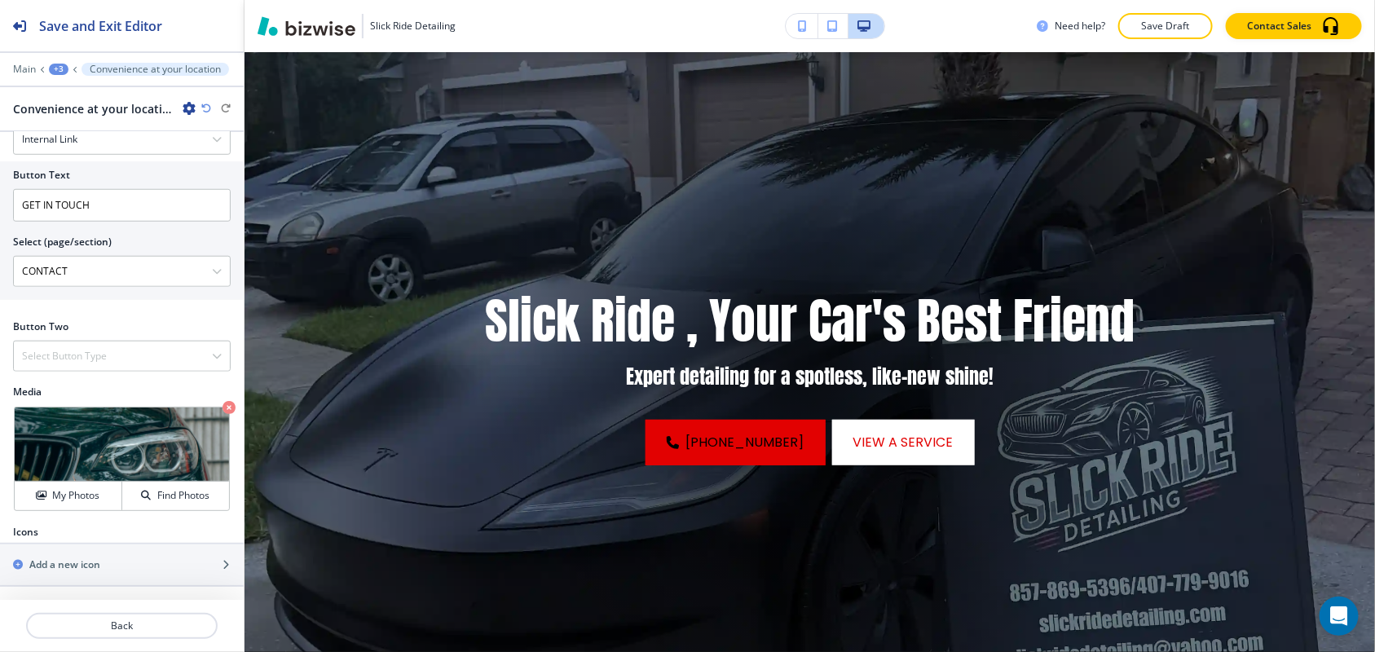
scroll to position [0, 0]
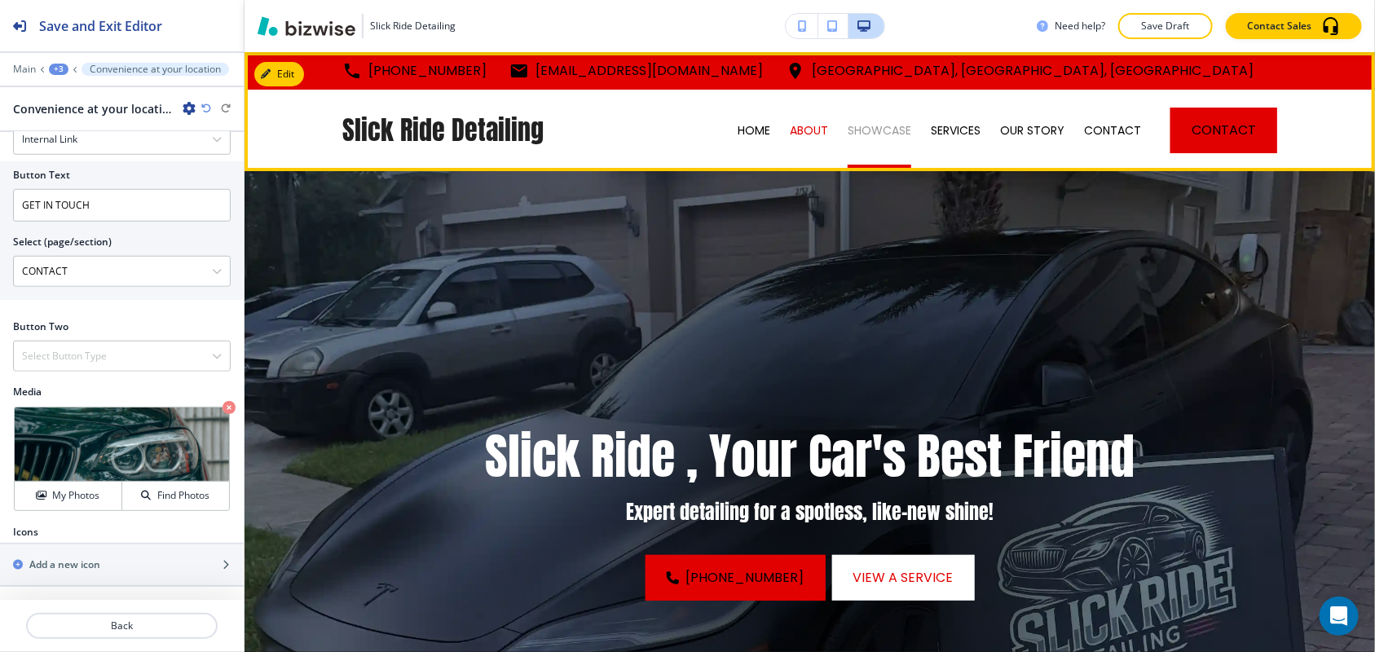
click at [849, 134] on p "SHOWCASE" at bounding box center [880, 130] width 64 height 16
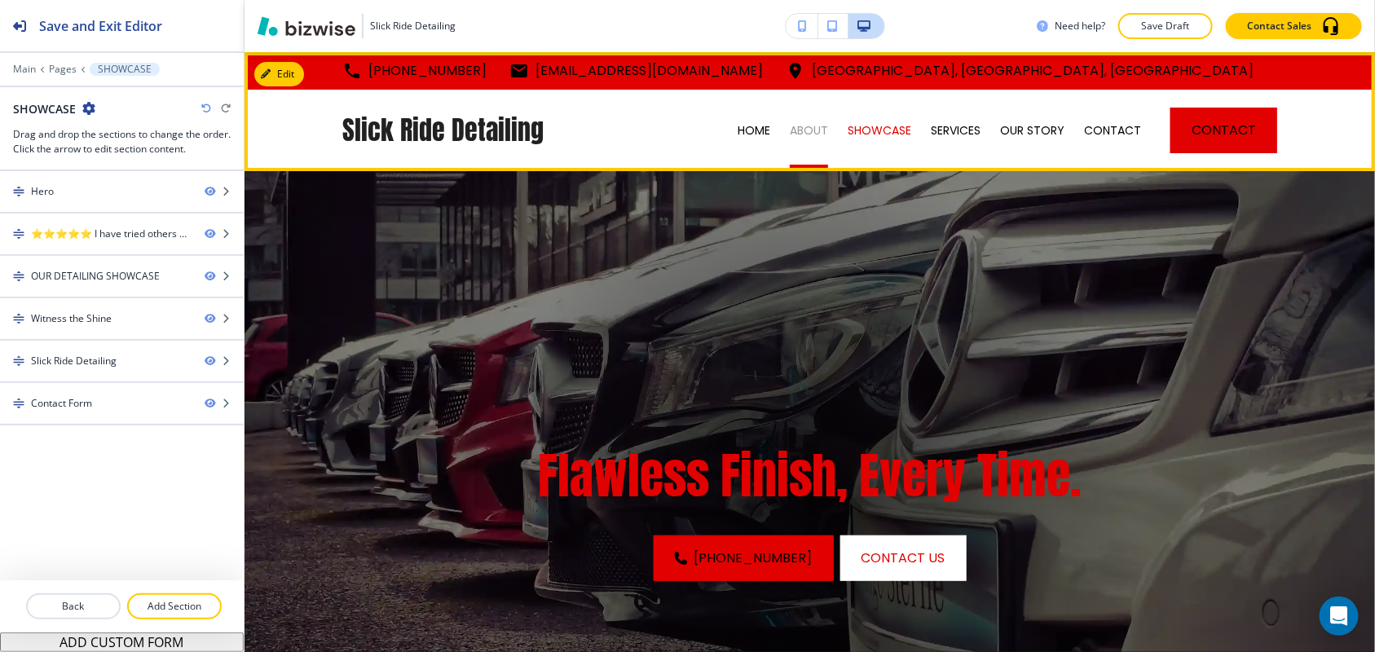
click at [793, 125] on p "ABOUT" at bounding box center [809, 130] width 38 height 16
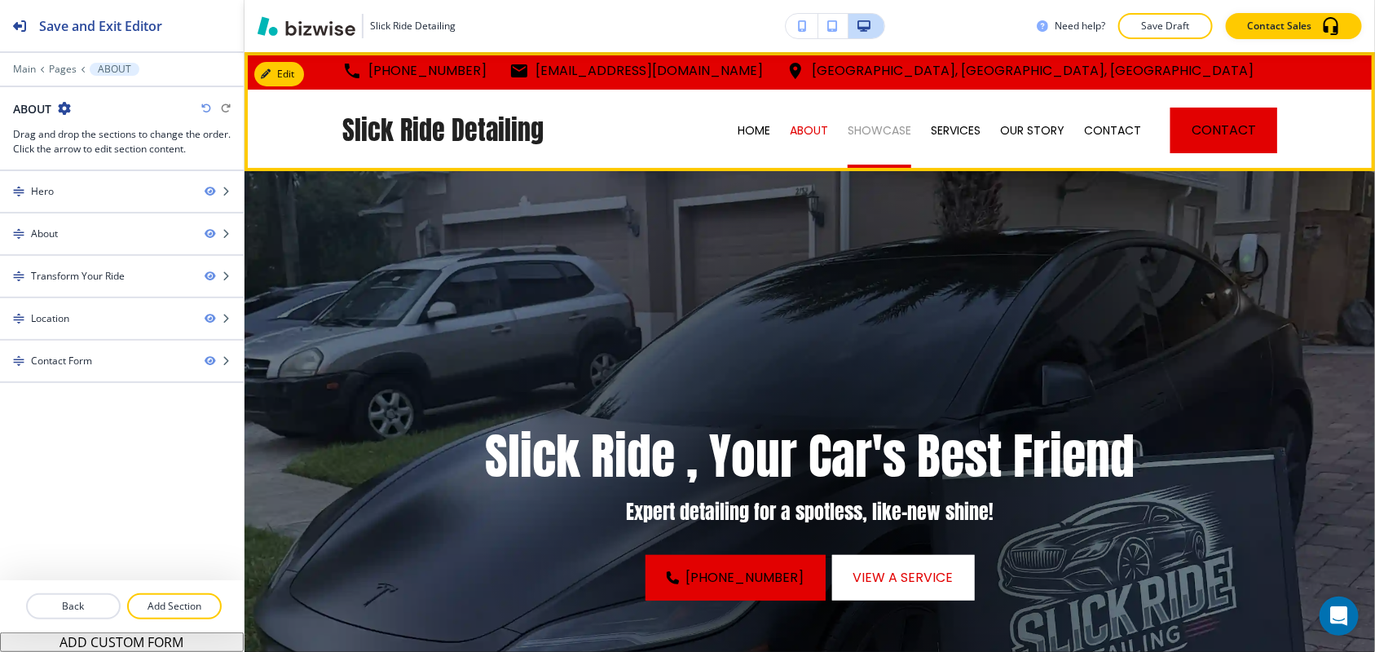
click at [874, 125] on p "SHOWCASE" at bounding box center [880, 130] width 64 height 16
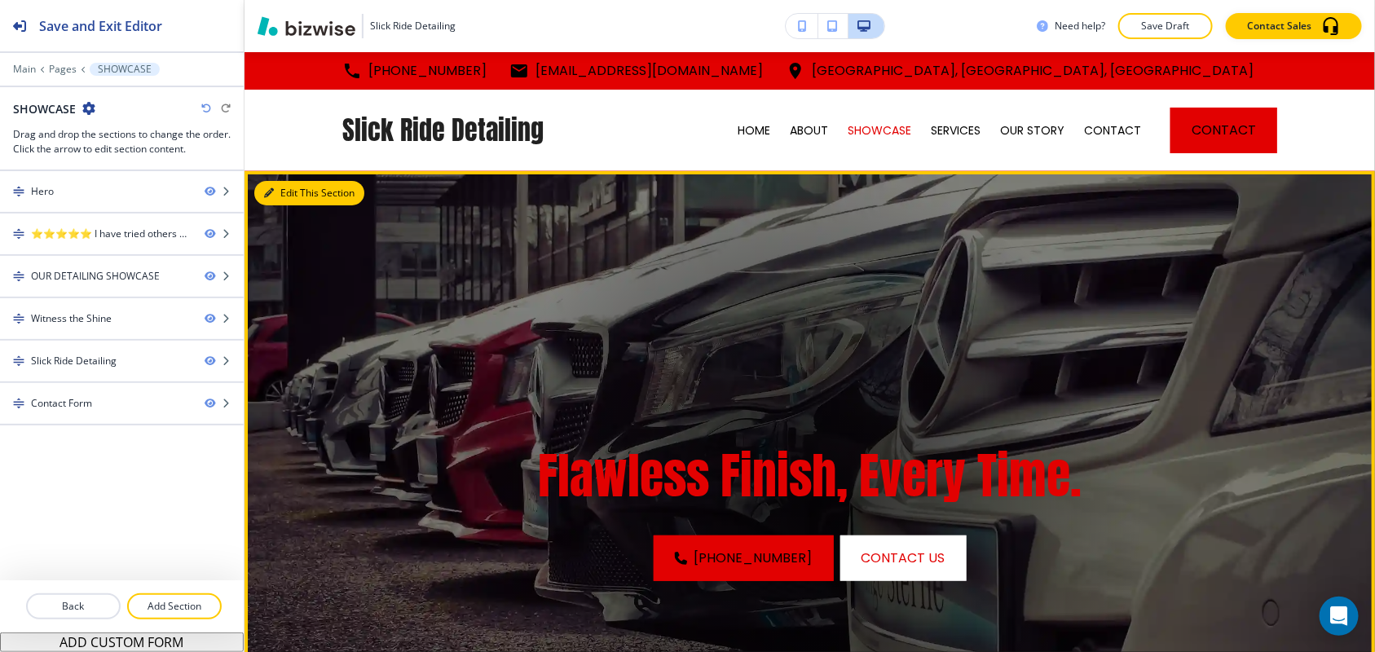
click at [289, 200] on button "Edit This Section" at bounding box center [309, 193] width 110 height 24
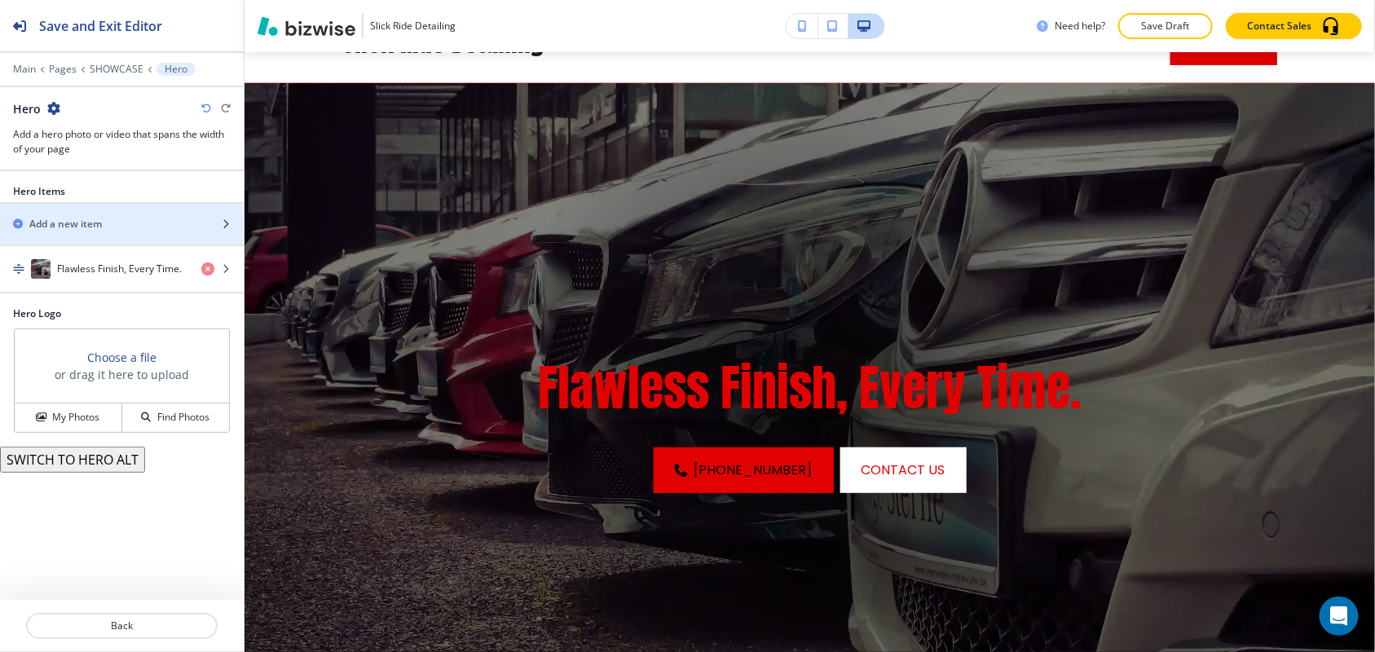
scroll to position [119, 0]
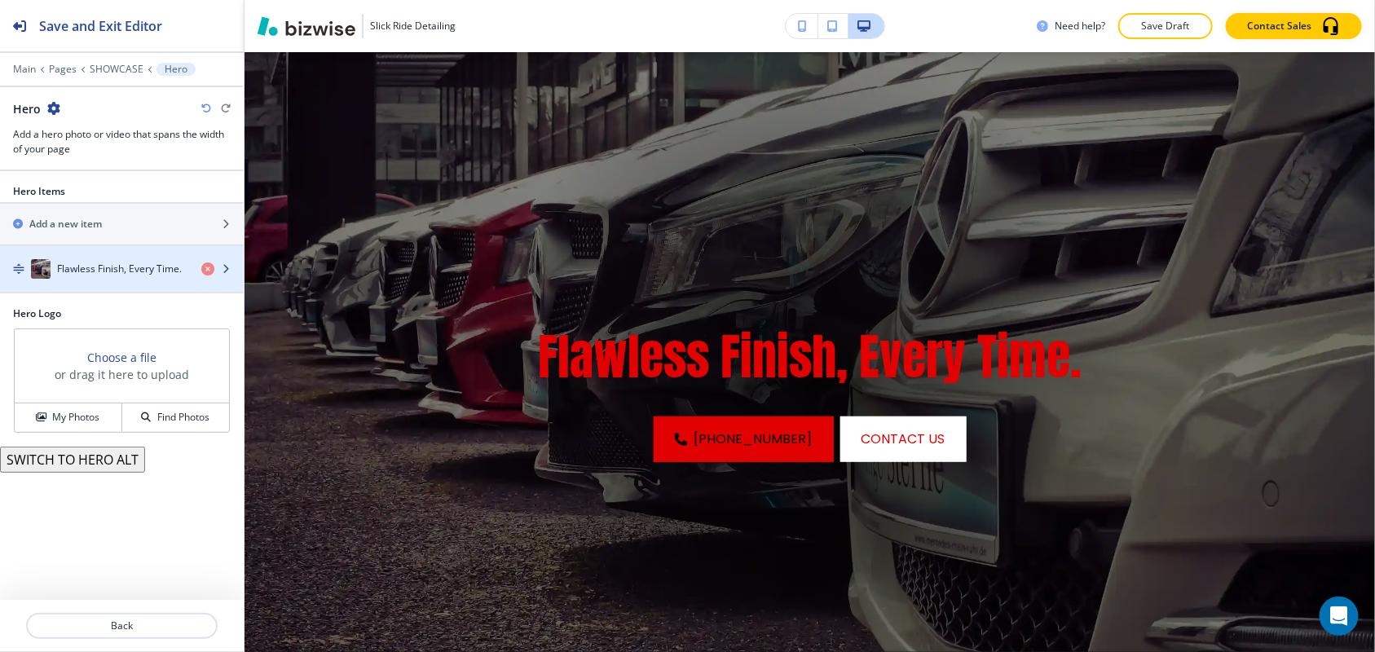
click at [91, 271] on h4 "Flawless Finish, Every Time." at bounding box center [119, 269] width 125 height 15
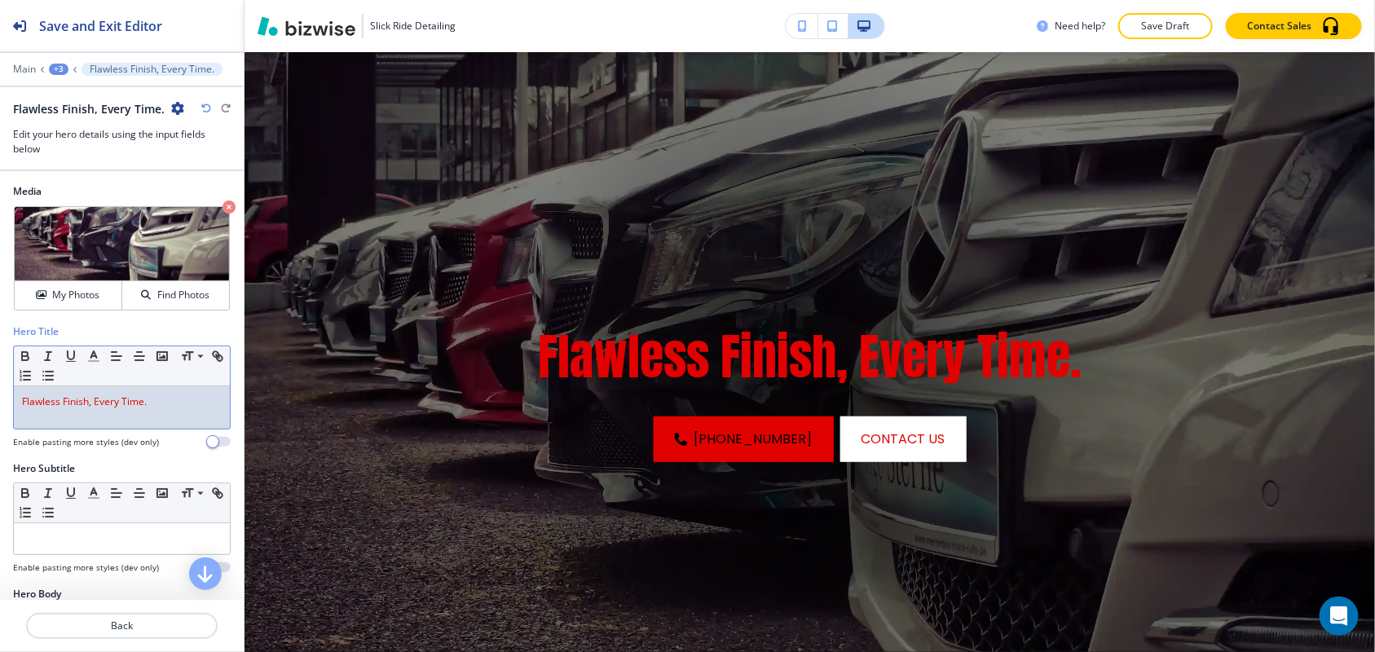
click at [165, 402] on p "Flawless Finish, Every Time." at bounding box center [122, 401] width 200 height 15
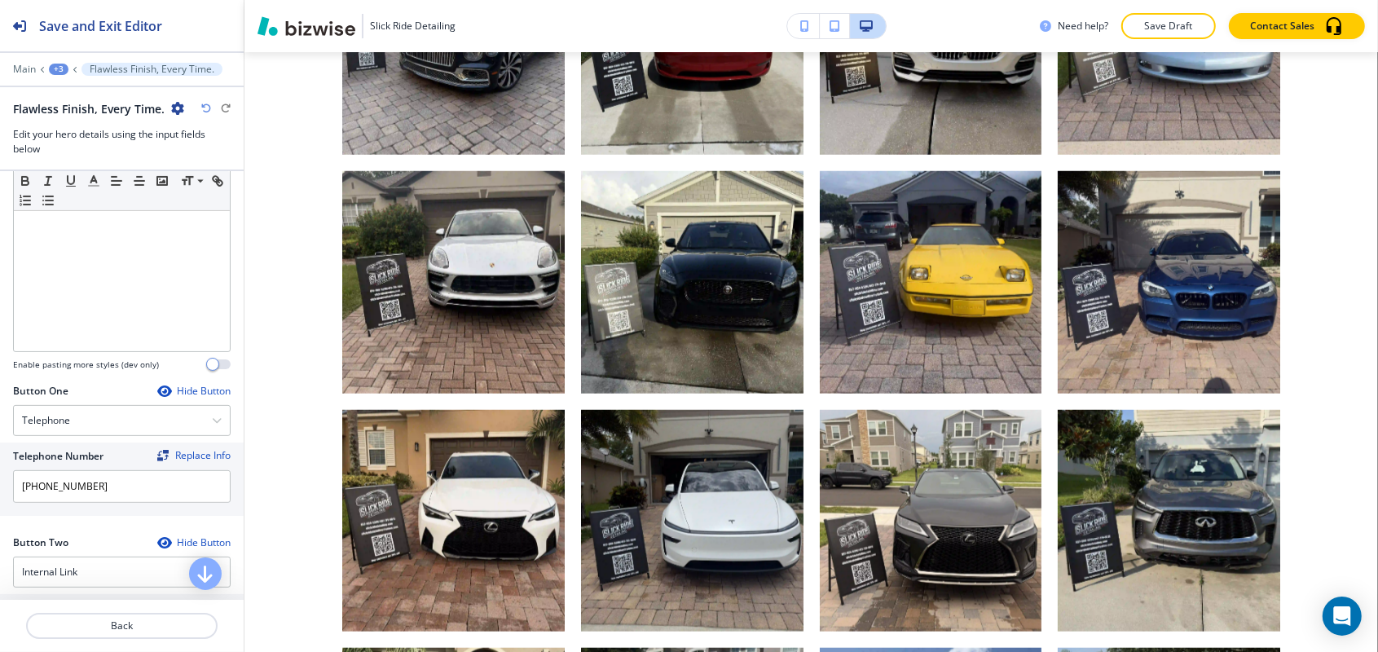
scroll to position [0, 0]
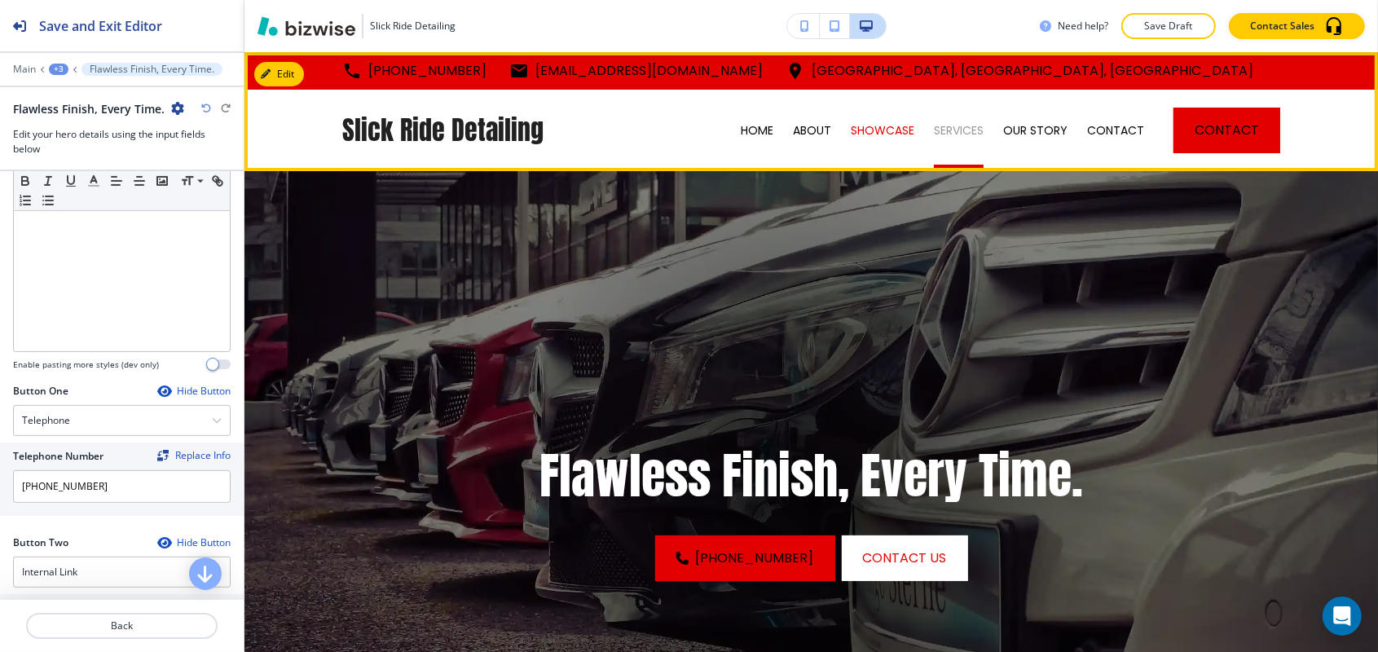
click at [962, 126] on p "SERVICES" at bounding box center [959, 130] width 50 height 16
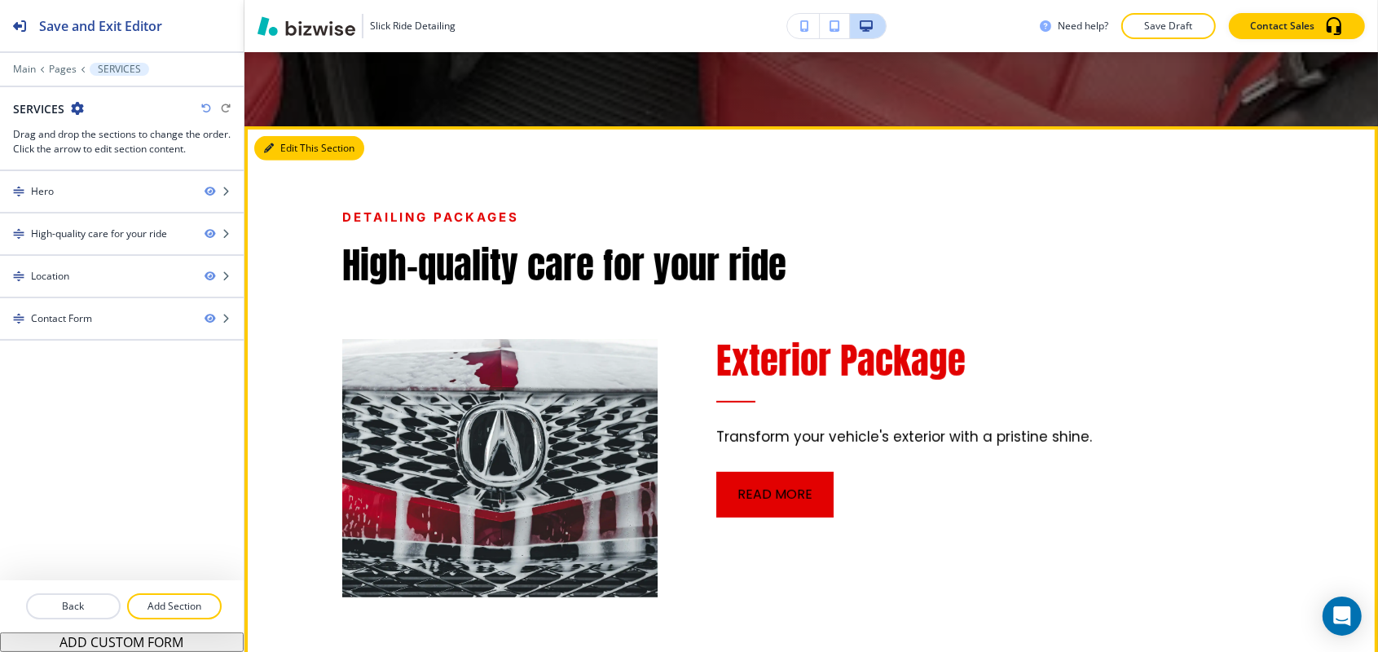
click at [258, 152] on button "Edit This Section" at bounding box center [309, 148] width 110 height 24
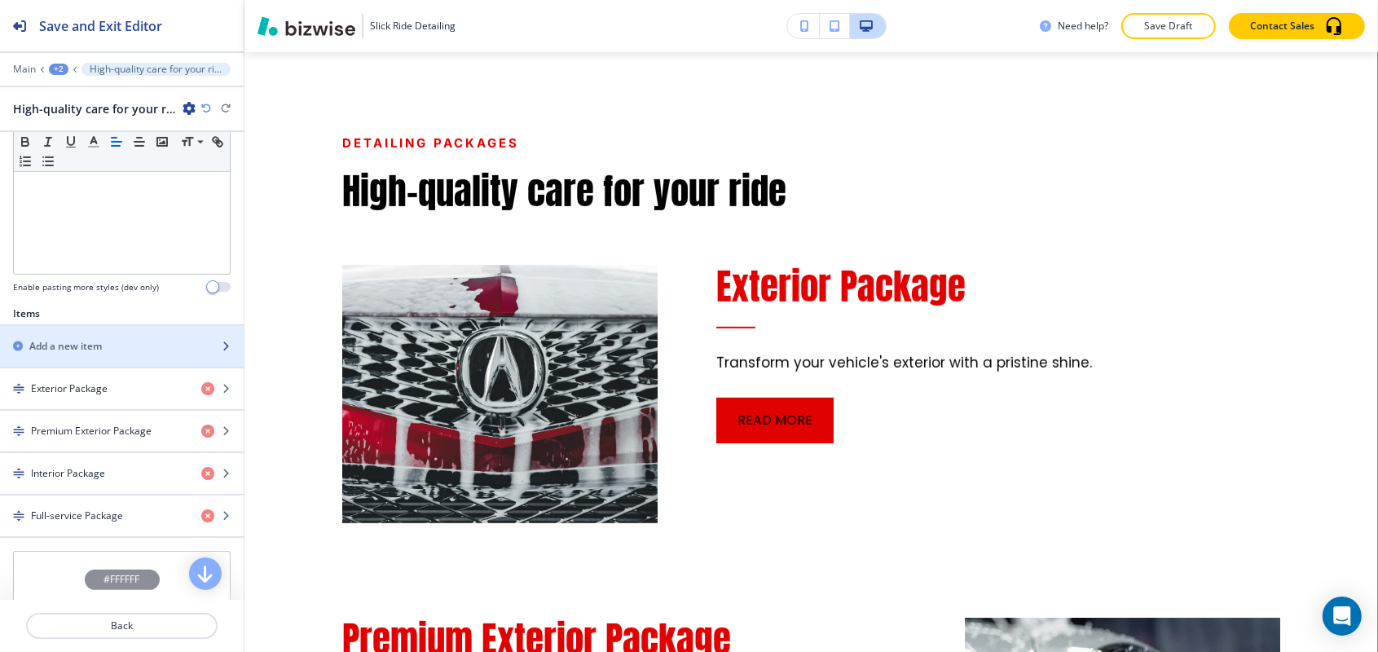
scroll to position [600, 0]
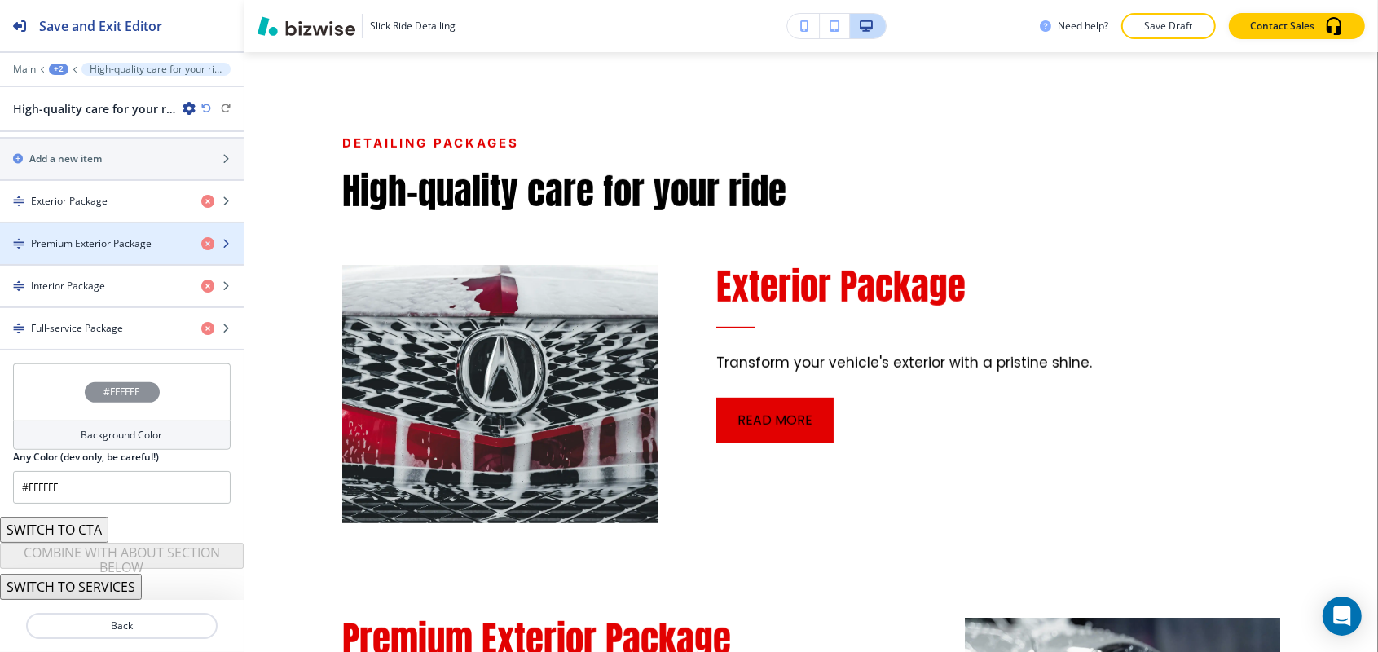
click at [90, 249] on h4 "Premium Exterior Package" at bounding box center [91, 243] width 121 height 15
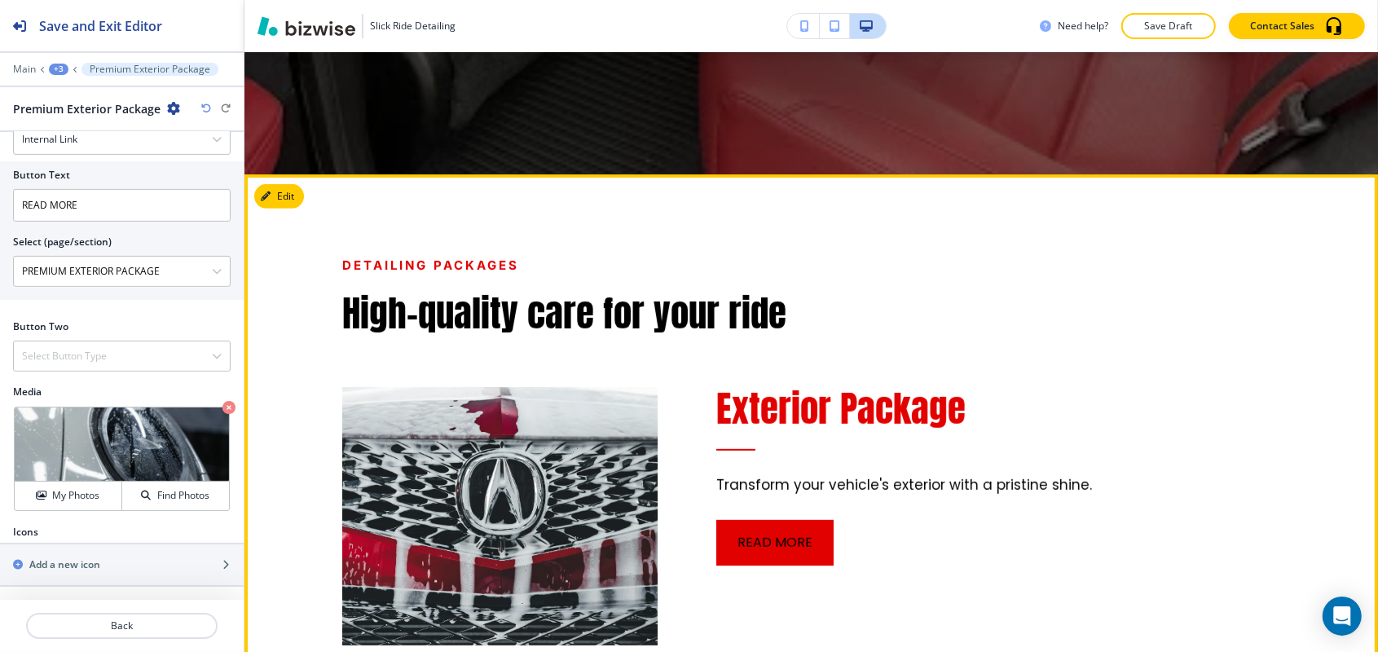
scroll to position [656, 0]
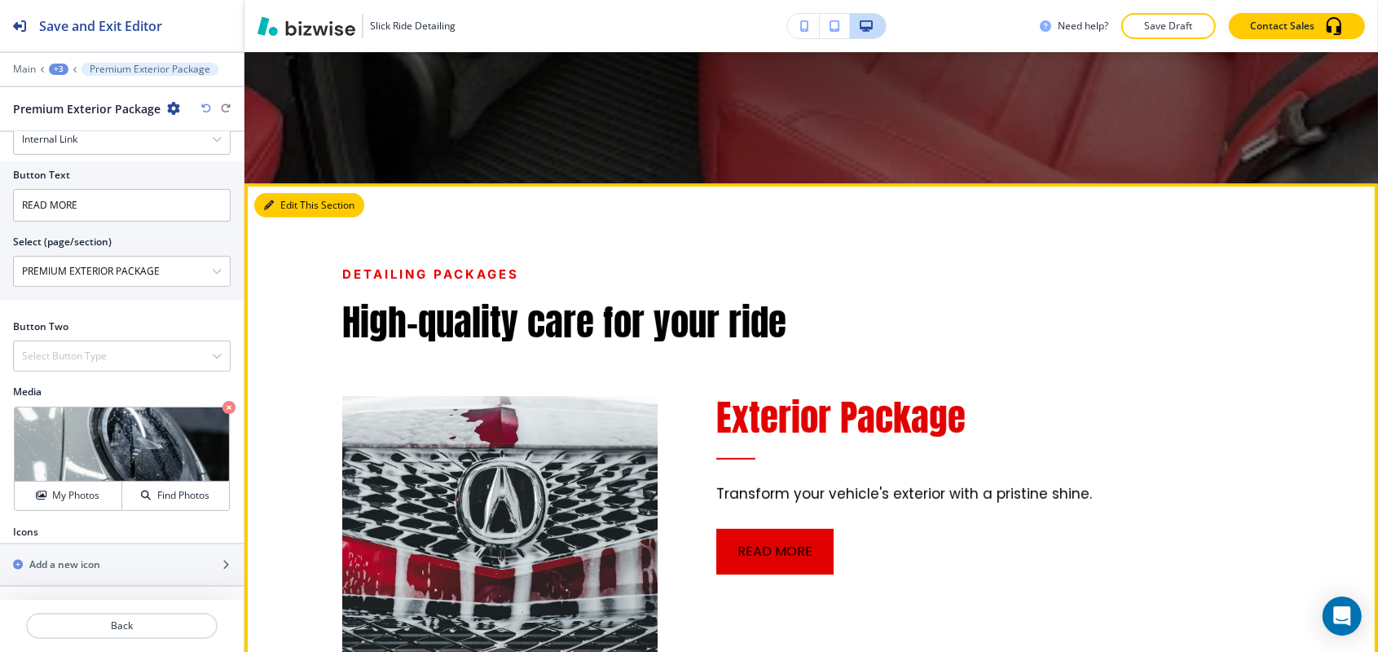
click at [279, 202] on button "Edit This Section" at bounding box center [309, 205] width 110 height 24
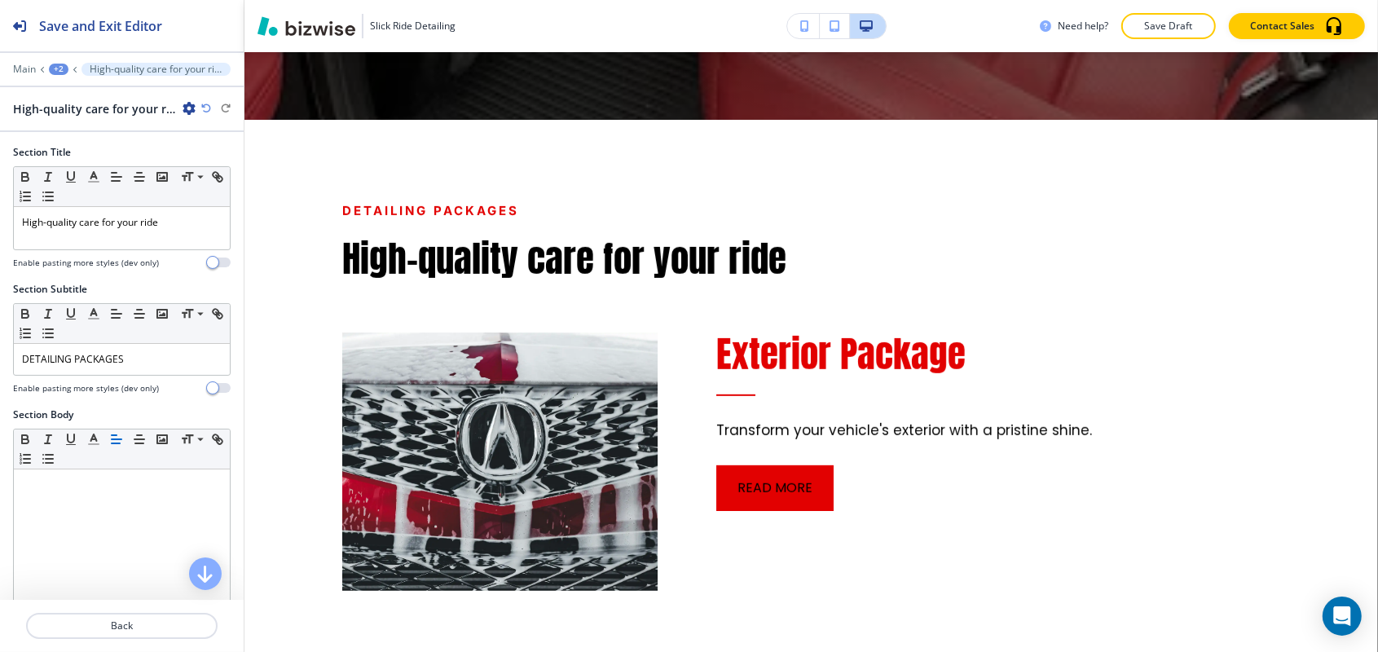
scroll to position [0, 0]
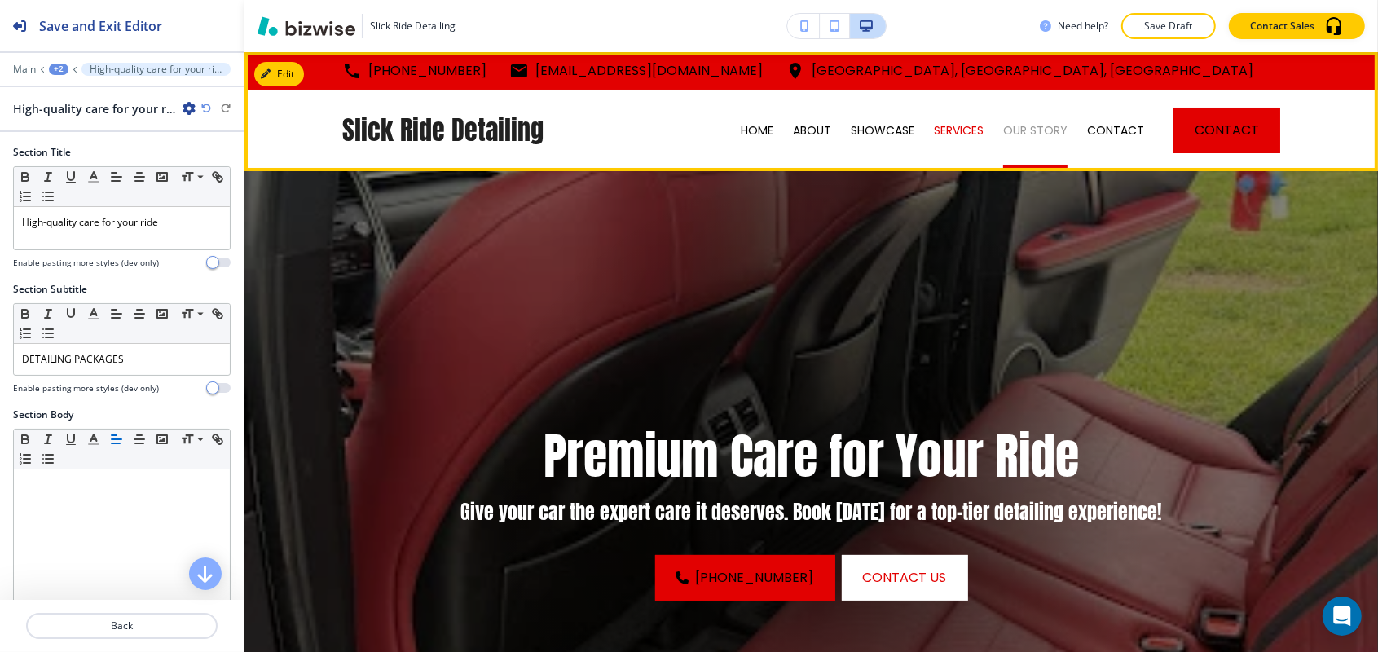
click at [1041, 135] on p "OUR STORY" at bounding box center [1035, 130] width 64 height 16
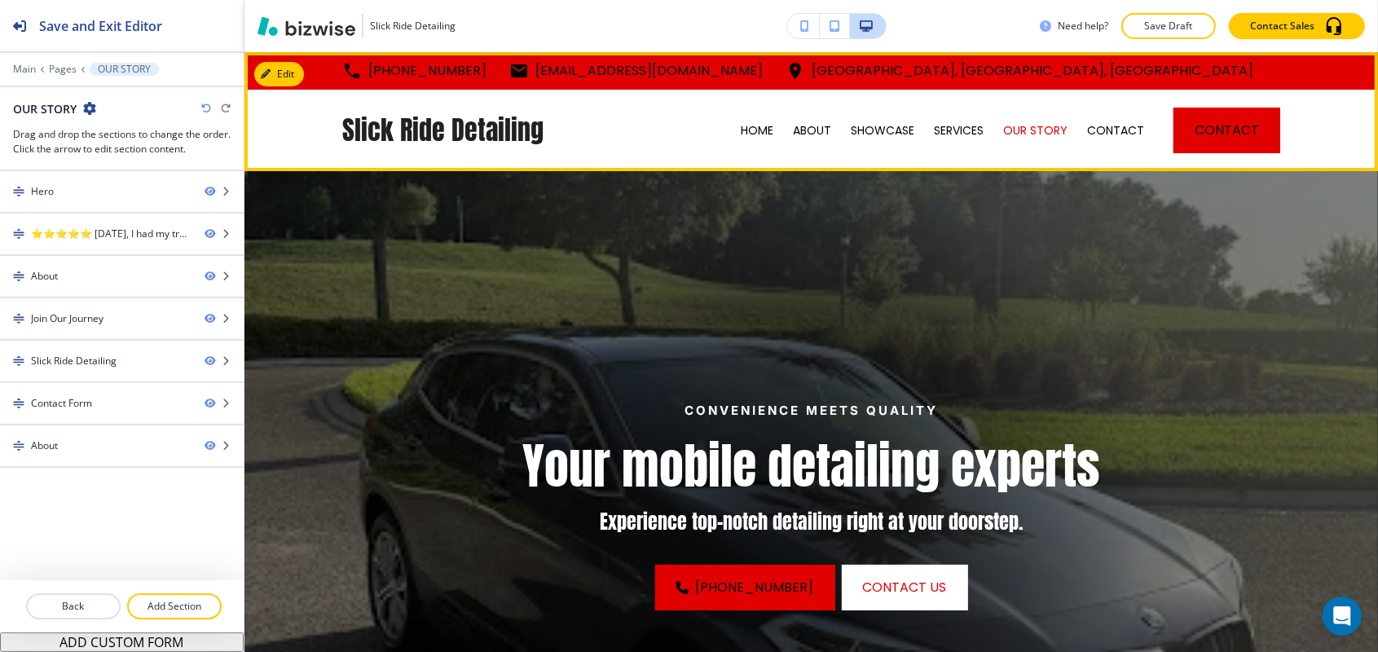
click at [1094, 118] on div "CONTACT" at bounding box center [1115, 130] width 77 height 81
click at [1105, 132] on p "CONTACT" at bounding box center [1115, 130] width 57 height 16
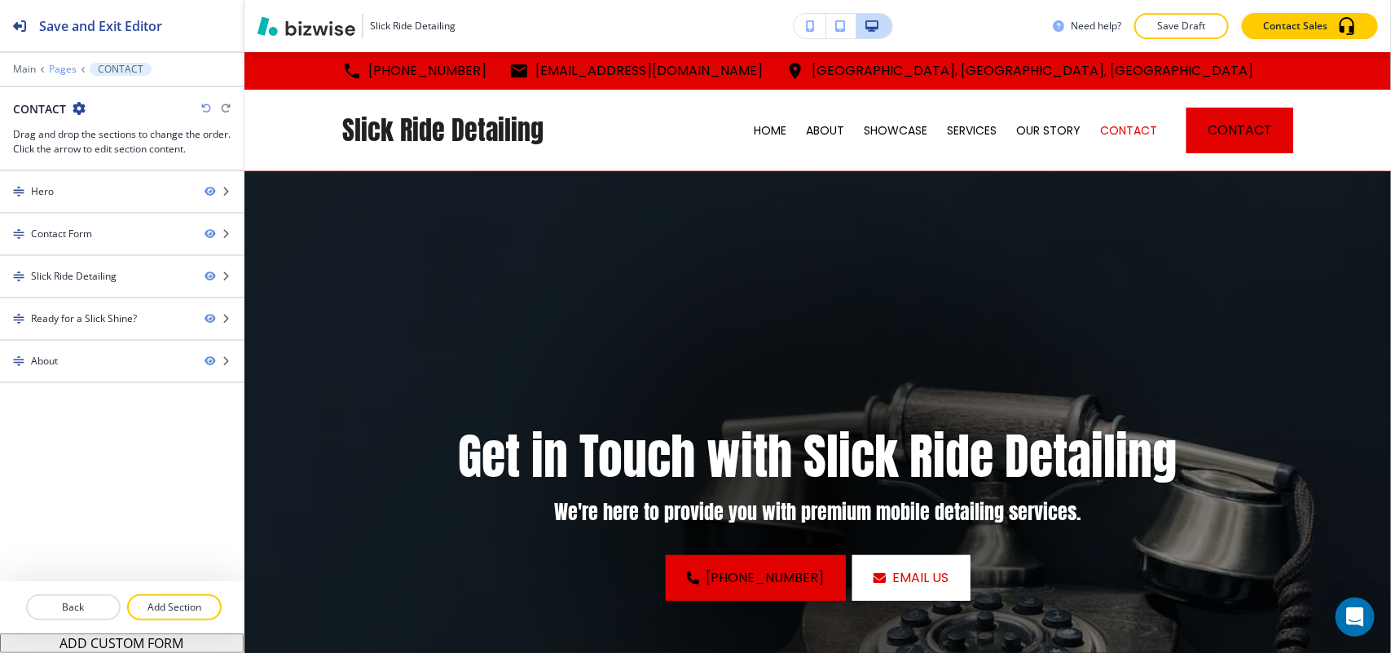
click at [62, 72] on p "Pages" at bounding box center [63, 69] width 28 height 11
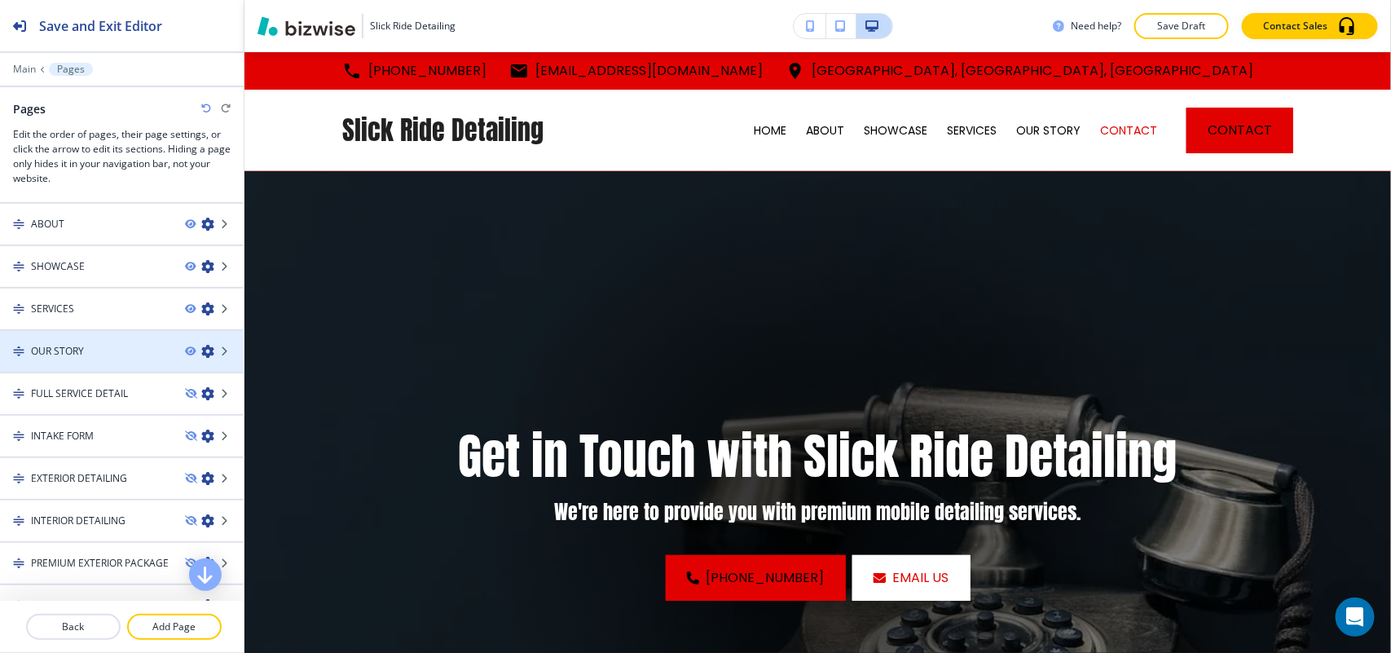
scroll to position [59, 0]
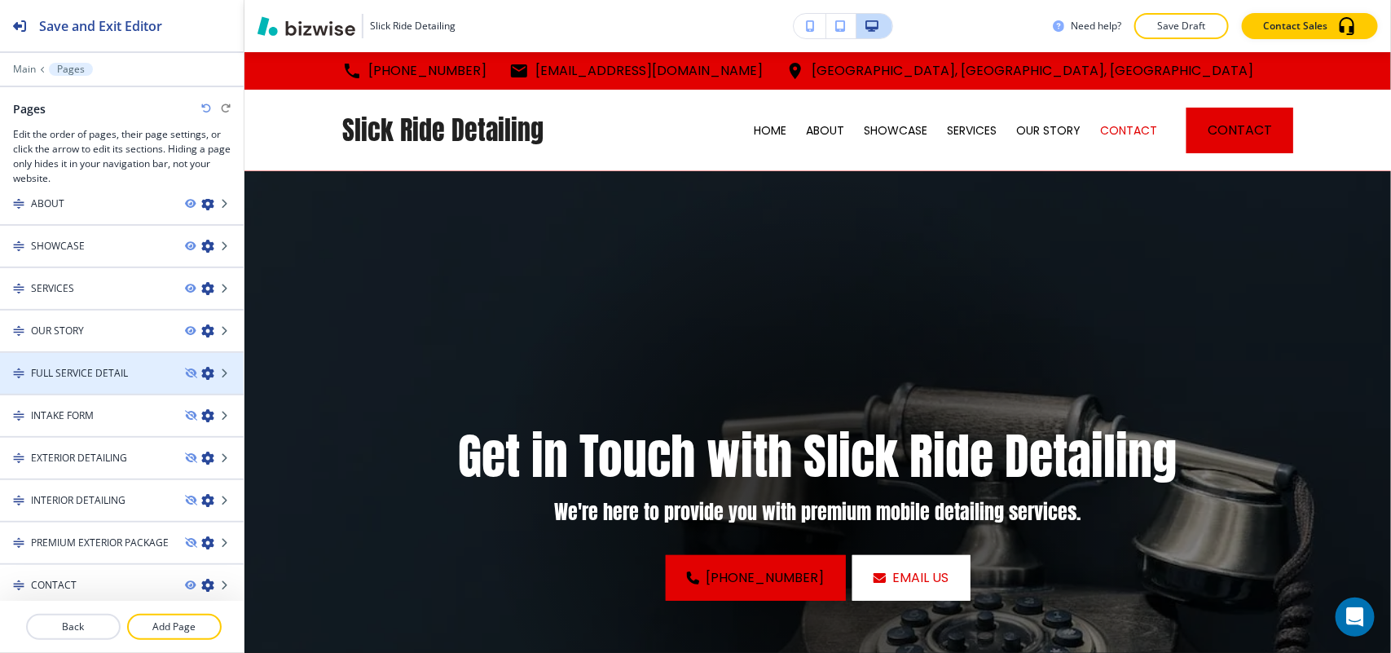
click at [88, 381] on div at bounding box center [122, 387] width 244 height 13
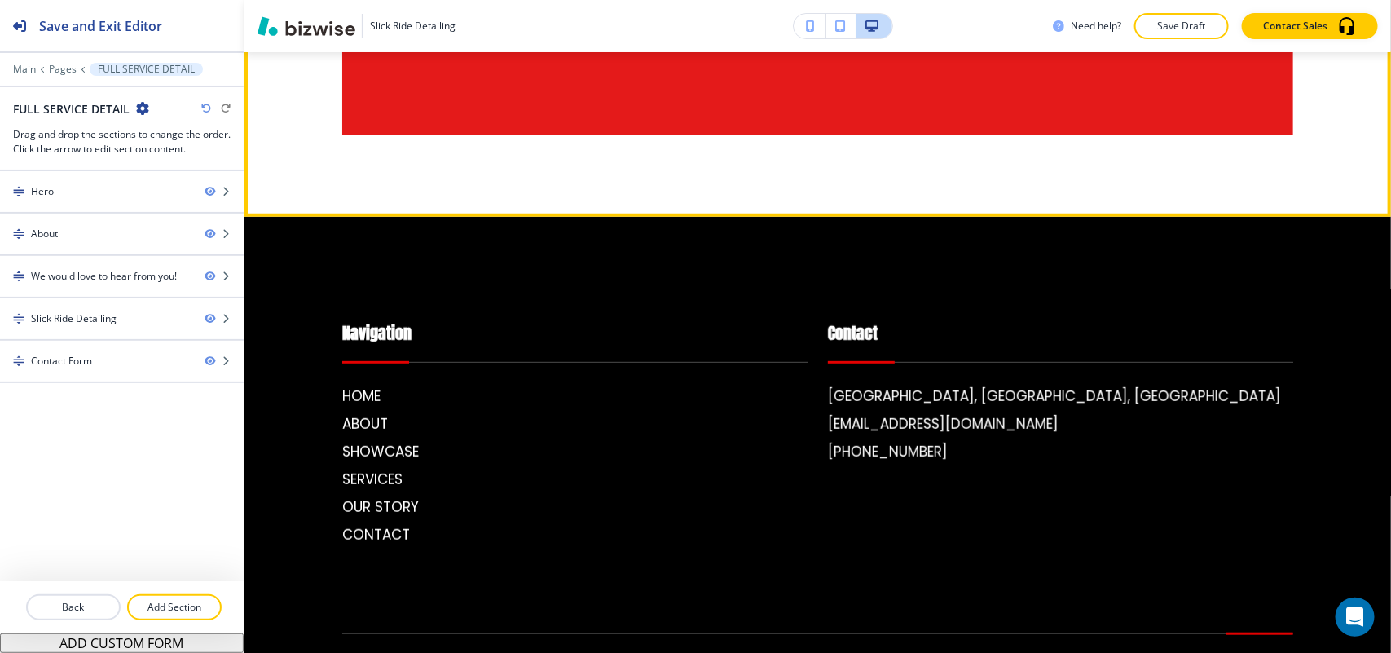
scroll to position [3056, 0]
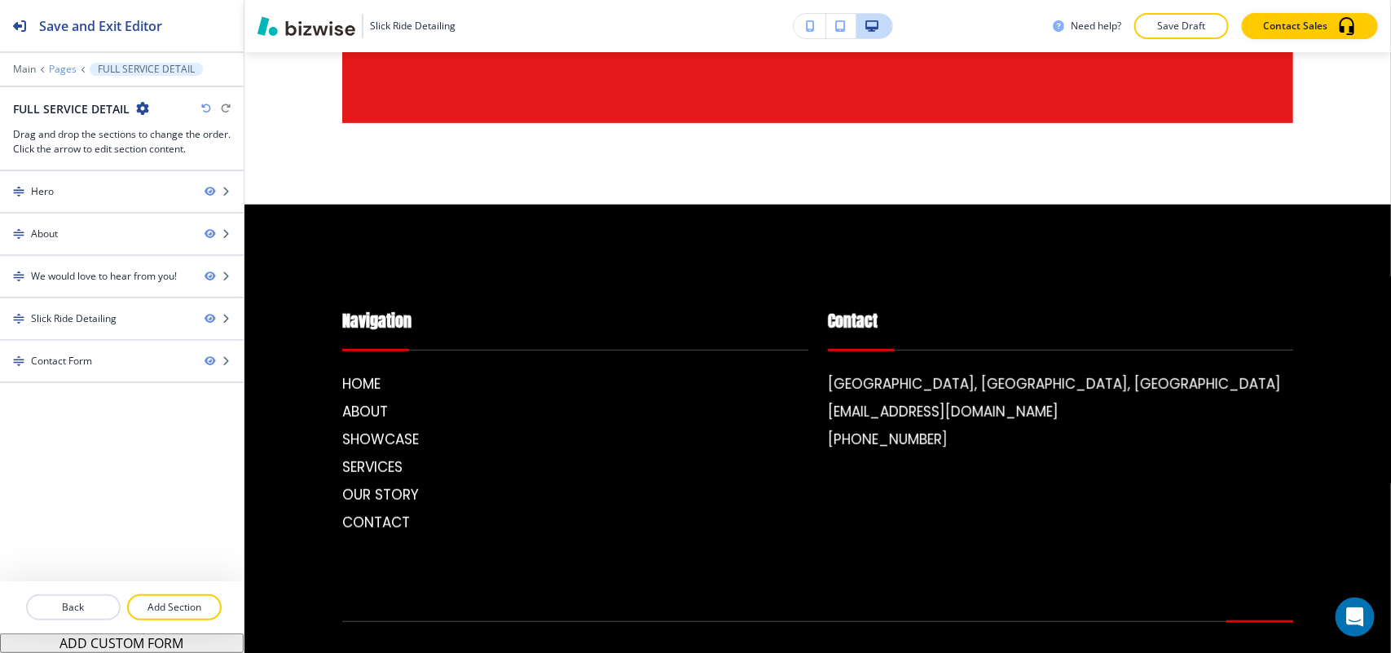
click at [64, 74] on p "Pages" at bounding box center [63, 69] width 28 height 11
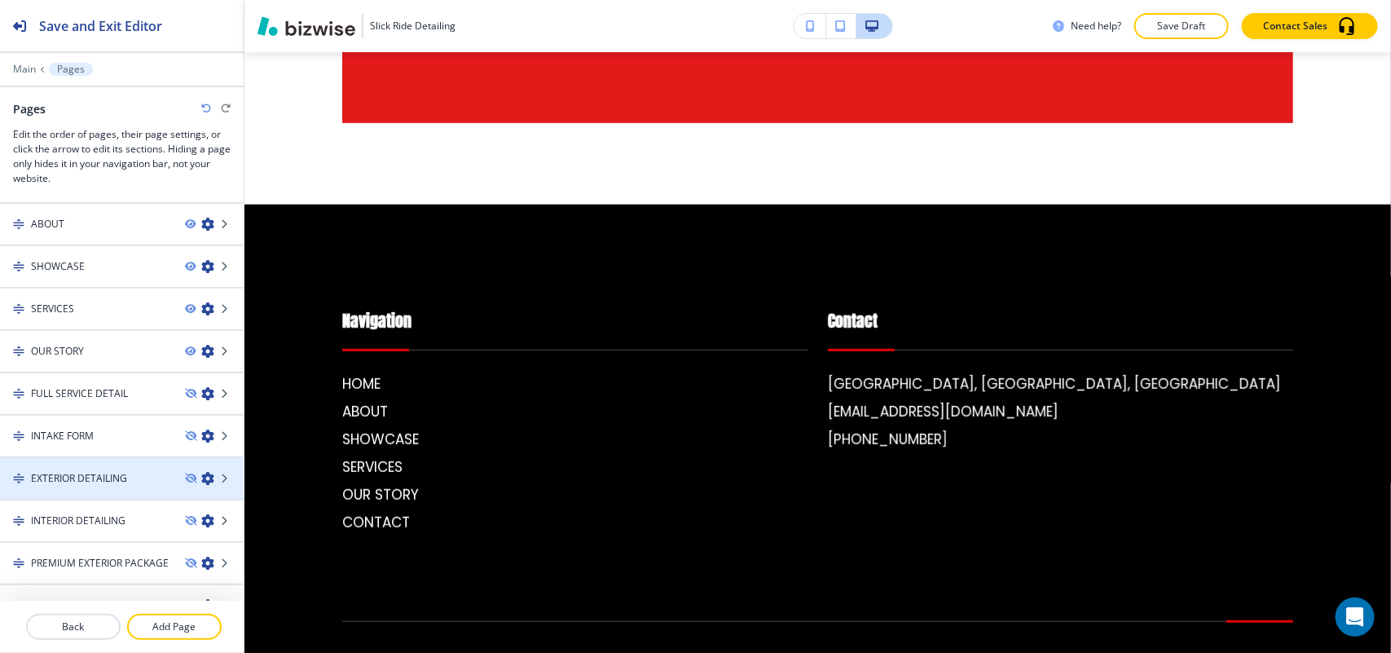
scroll to position [59, 0]
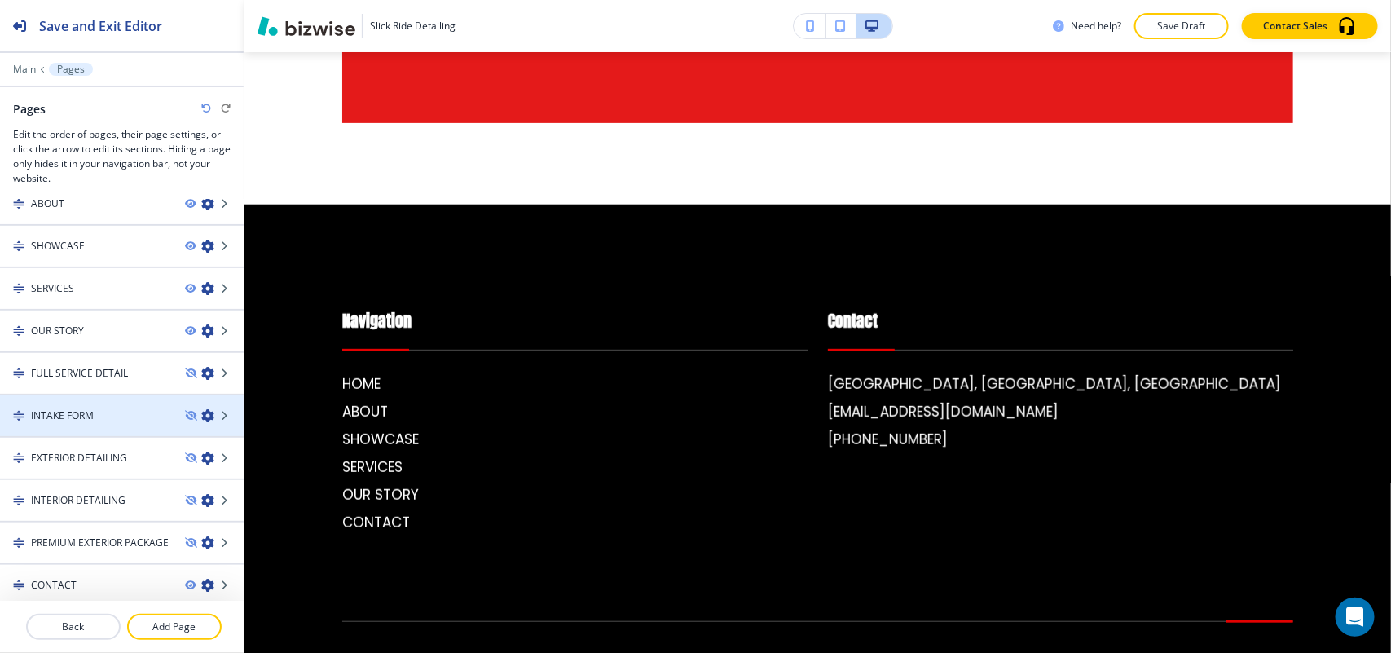
click at [92, 413] on h4 "INTAKE FORM" at bounding box center [62, 415] width 63 height 15
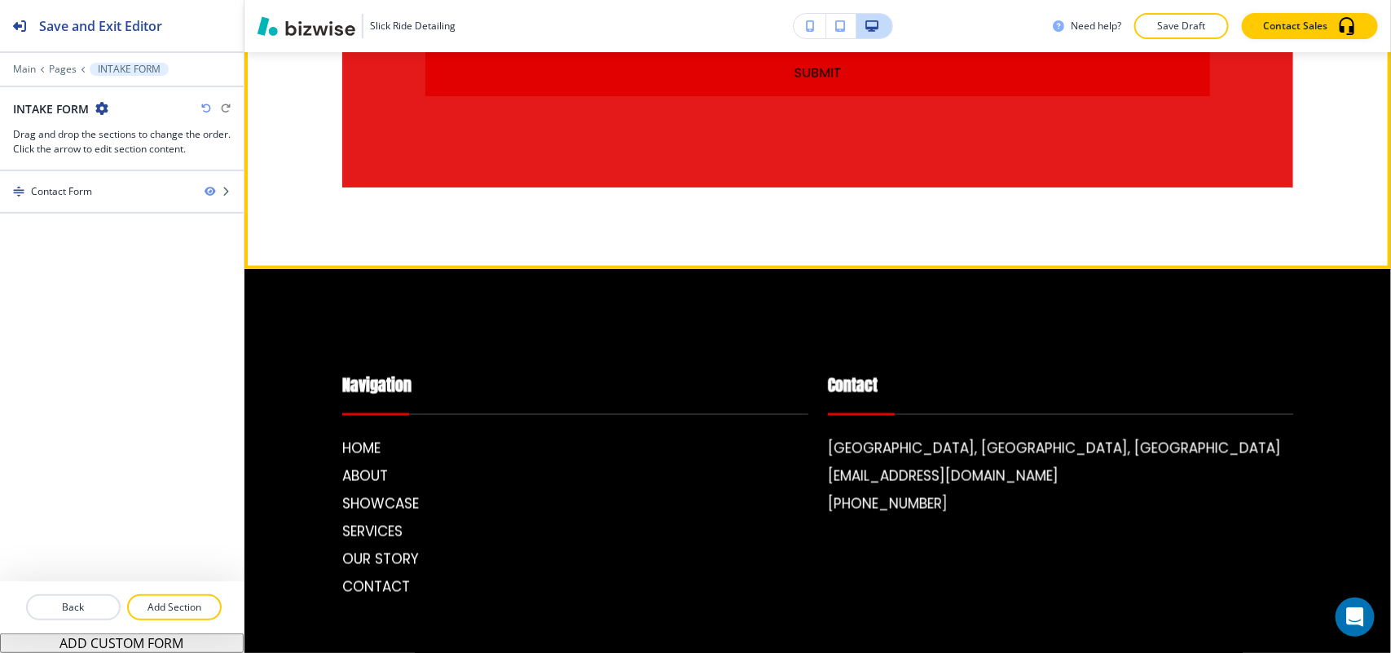
scroll to position [1085, 0]
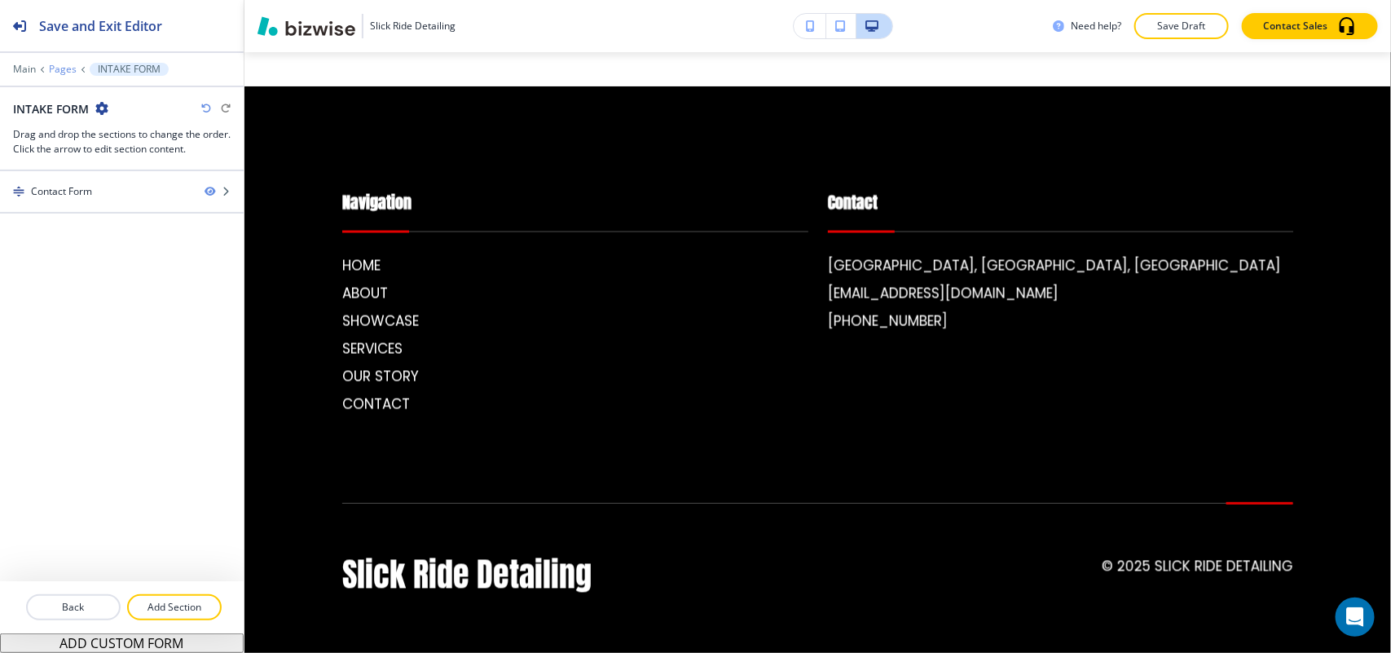
click at [73, 69] on p "Pages" at bounding box center [63, 69] width 28 height 11
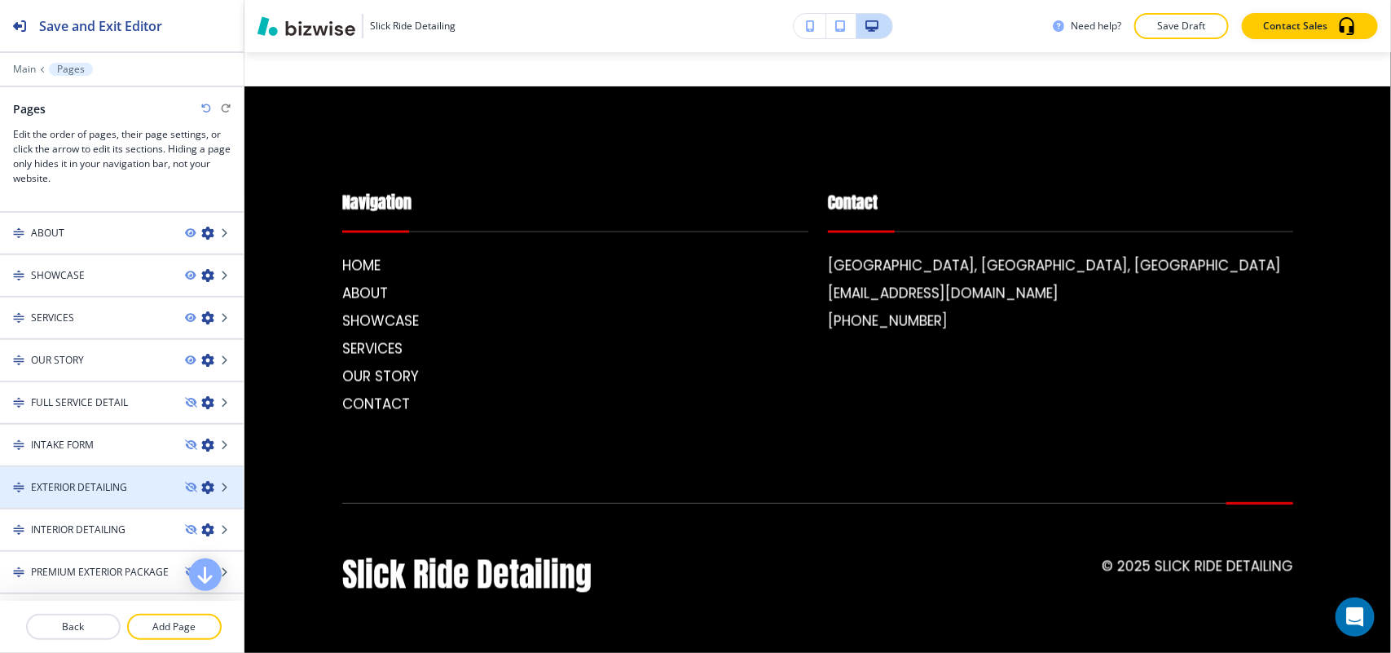
scroll to position [59, 0]
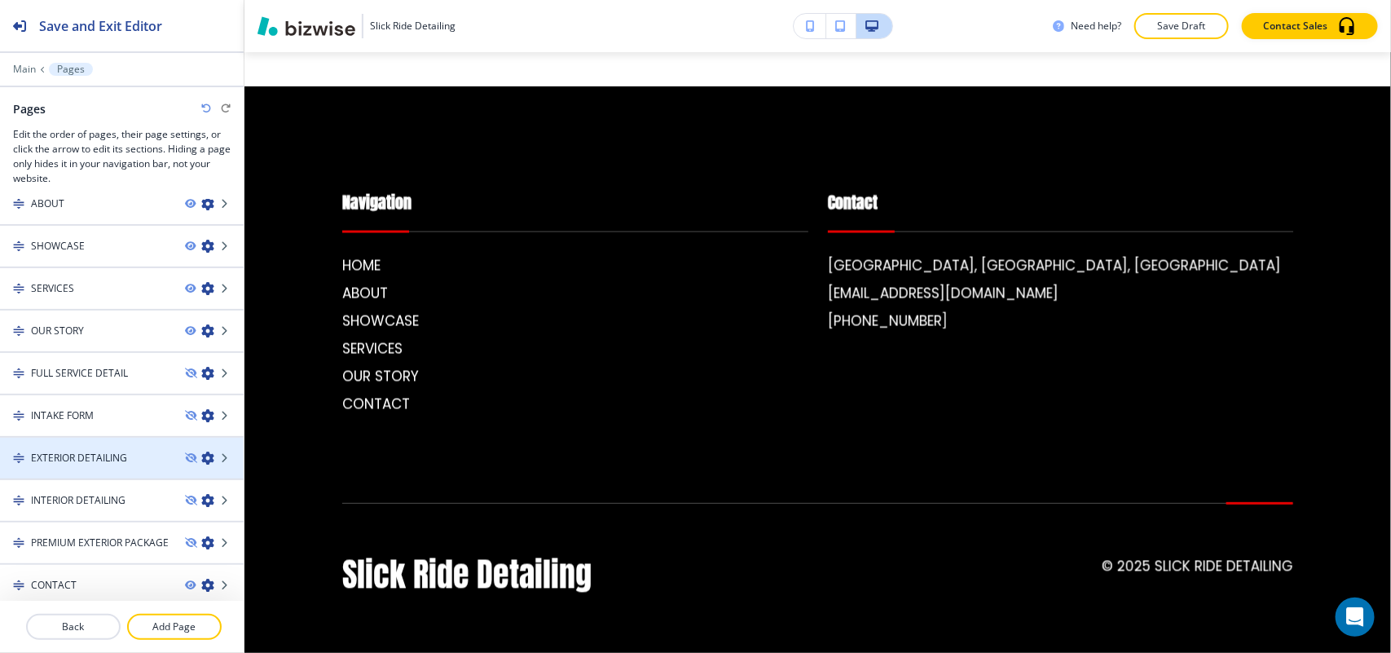
click at [62, 465] on div at bounding box center [122, 471] width 244 height 13
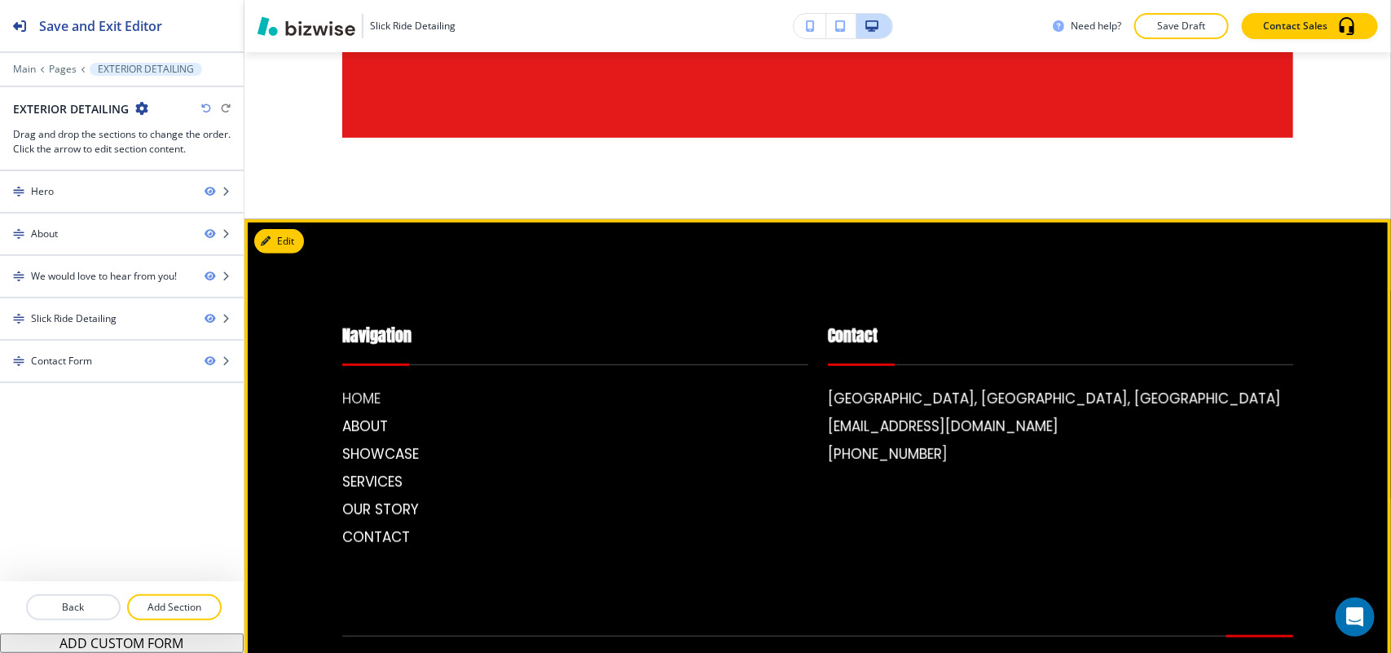
scroll to position [3056, 0]
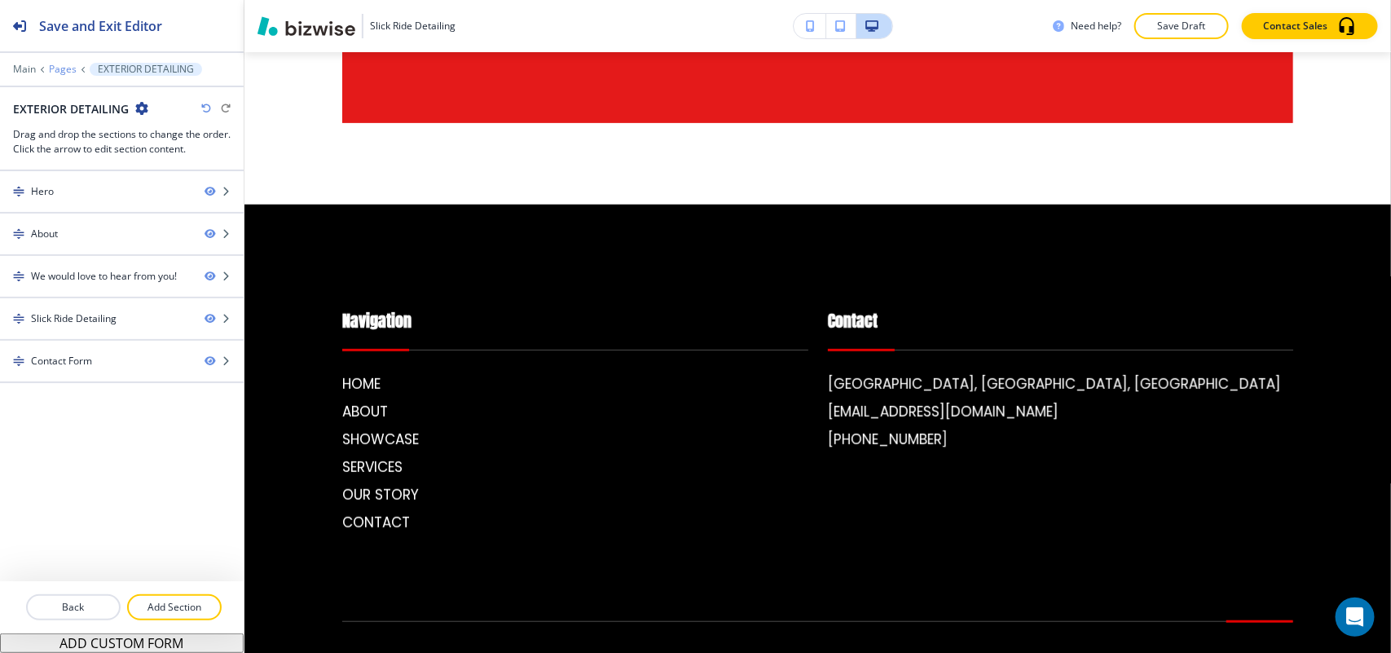
click at [64, 69] on p "Pages" at bounding box center [63, 69] width 28 height 11
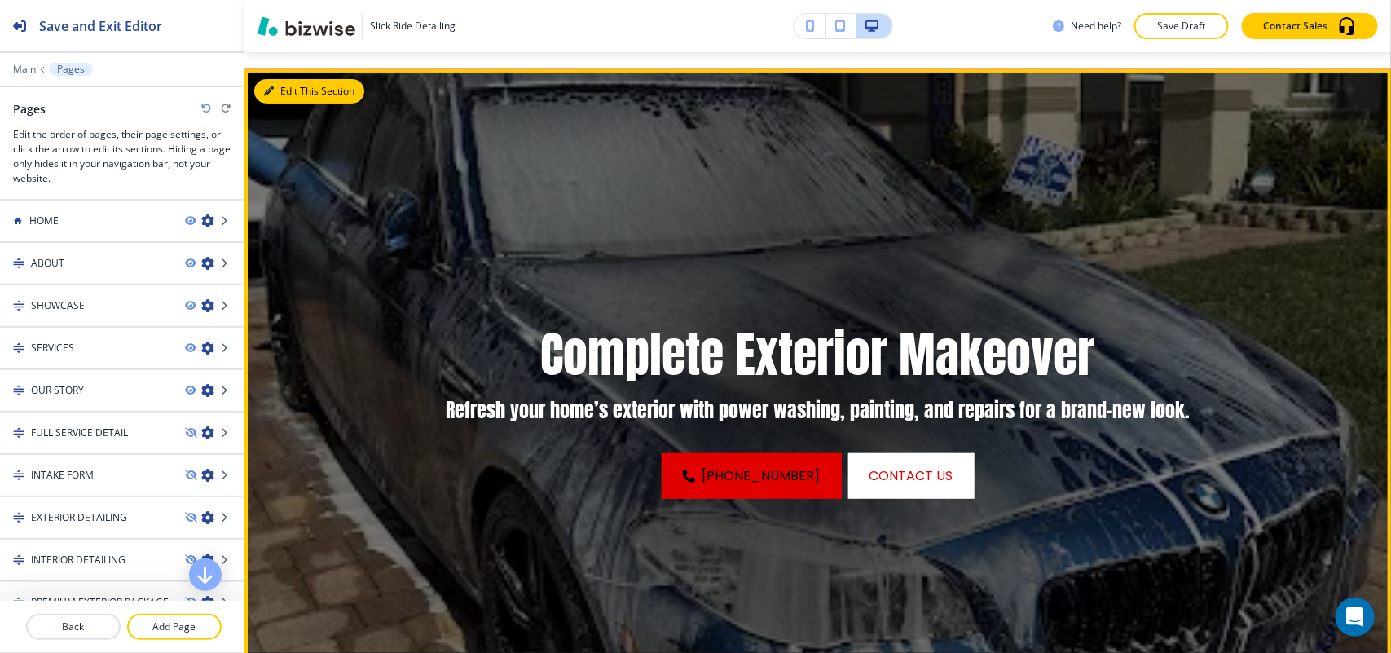
click at [289, 92] on button "Edit This Section" at bounding box center [309, 91] width 110 height 24
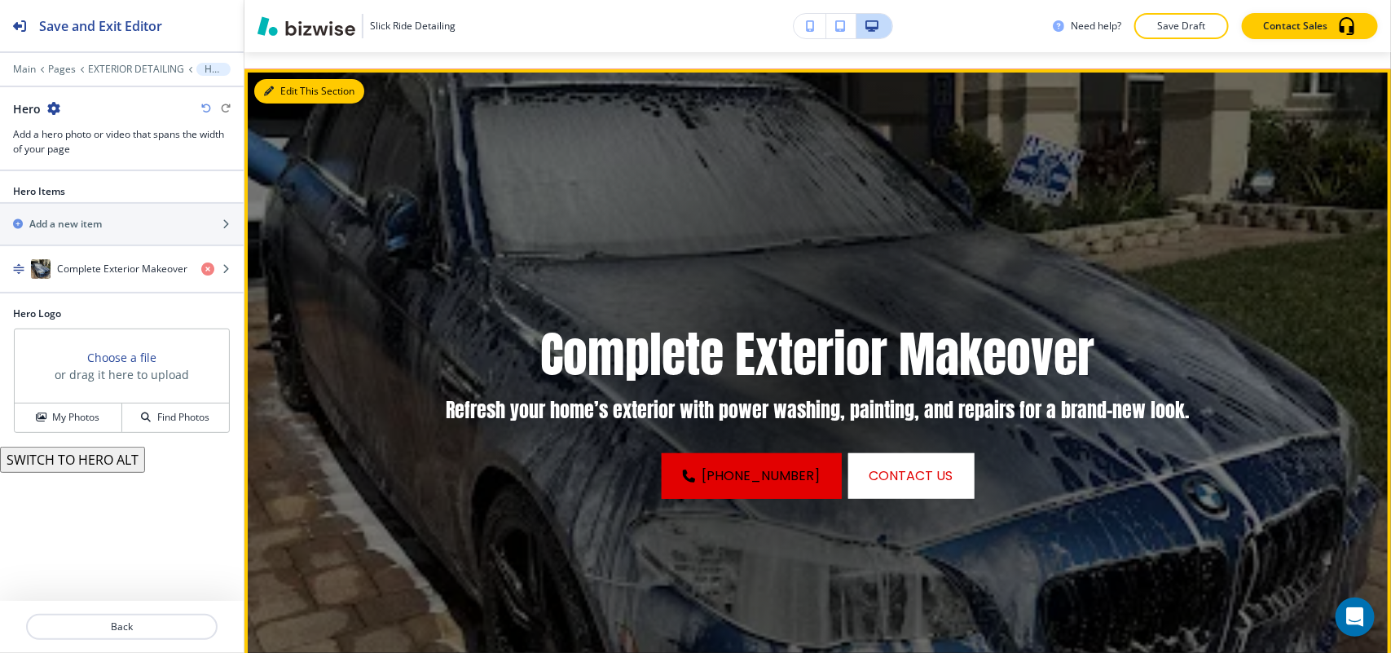
scroll to position [119, 0]
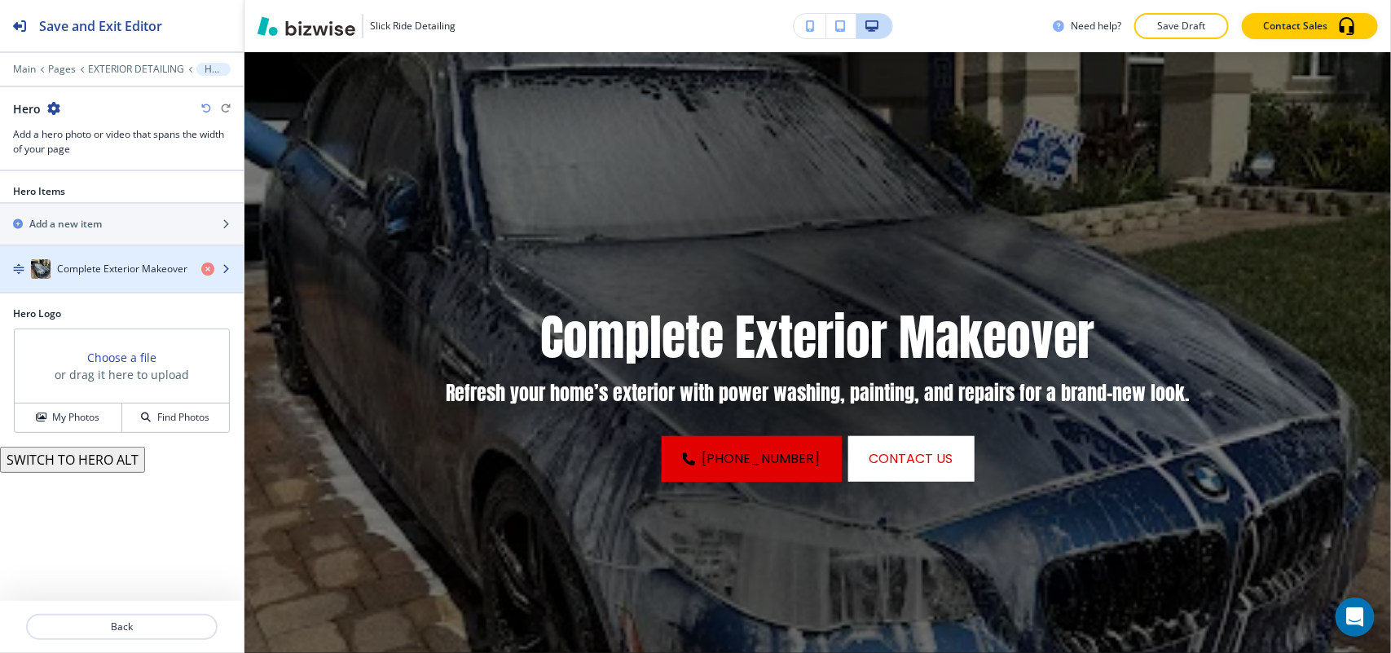
click at [115, 269] on h4 "Complete Exterior Makeover" at bounding box center [122, 269] width 130 height 15
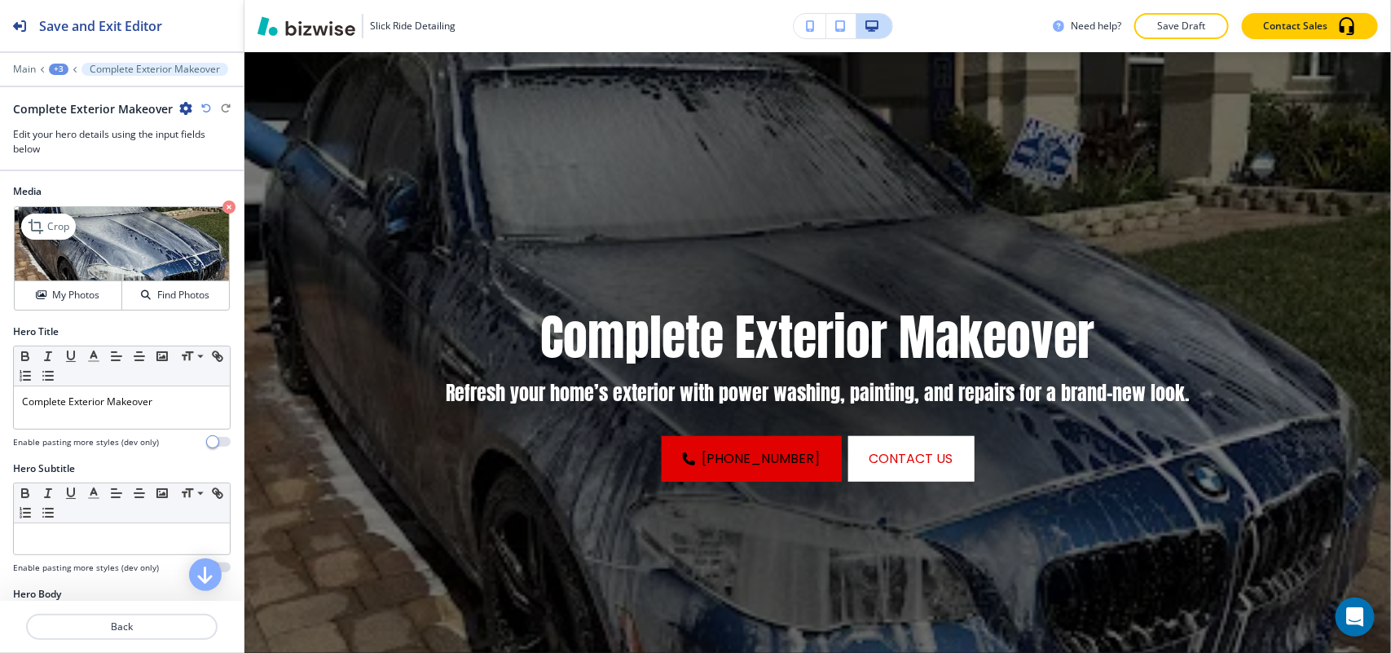
click at [222, 202] on icon "button" at bounding box center [228, 206] width 13 height 13
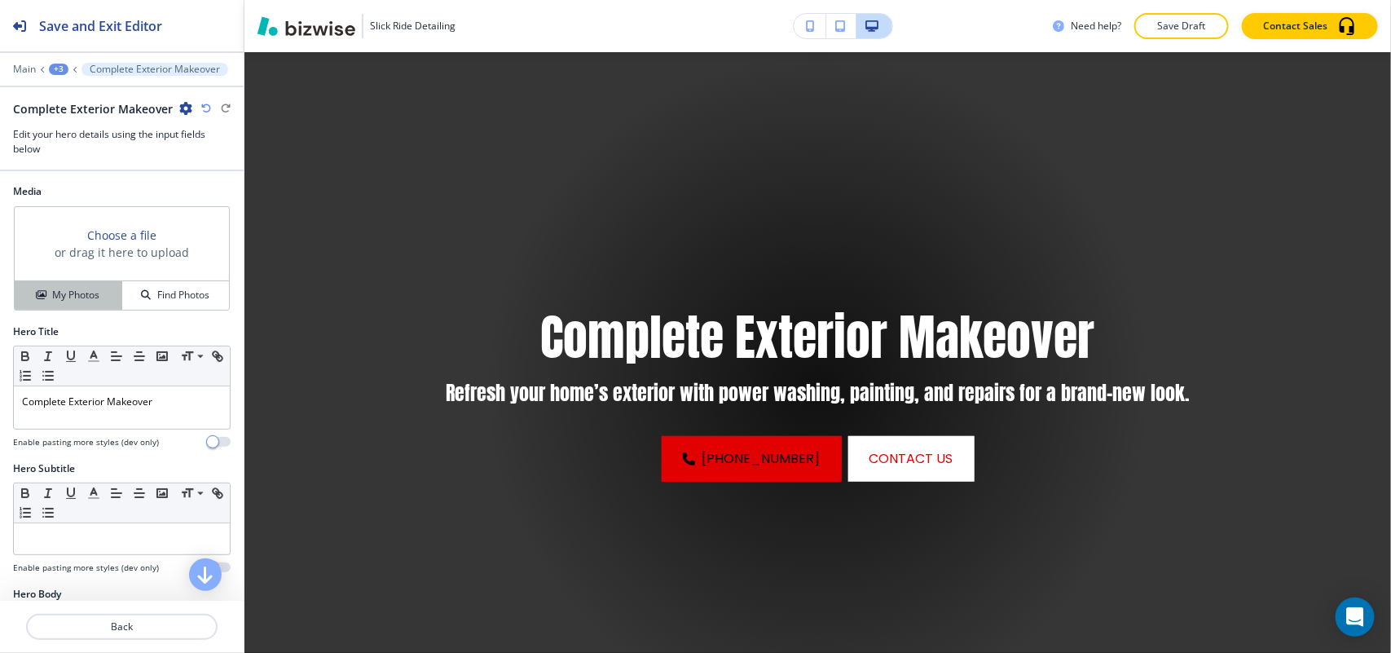
click at [64, 294] on h4 "My Photos" at bounding box center [75, 295] width 47 height 15
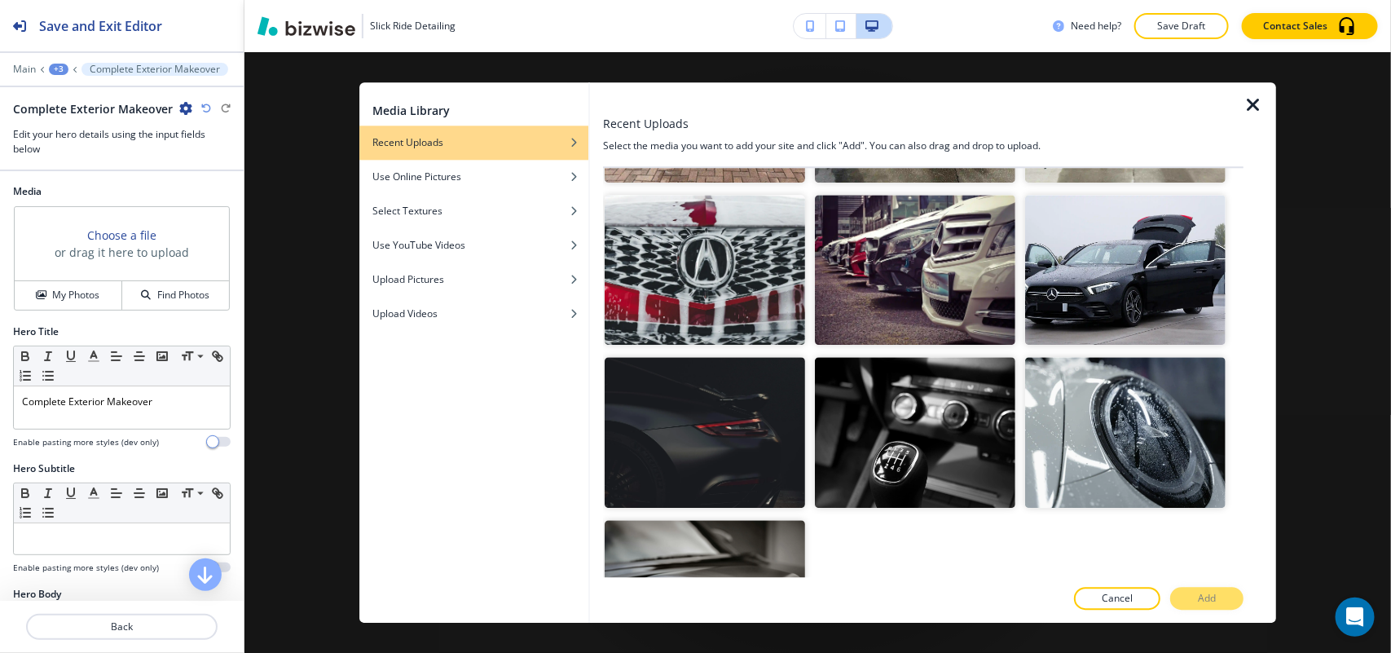
scroll to position [1995, 0]
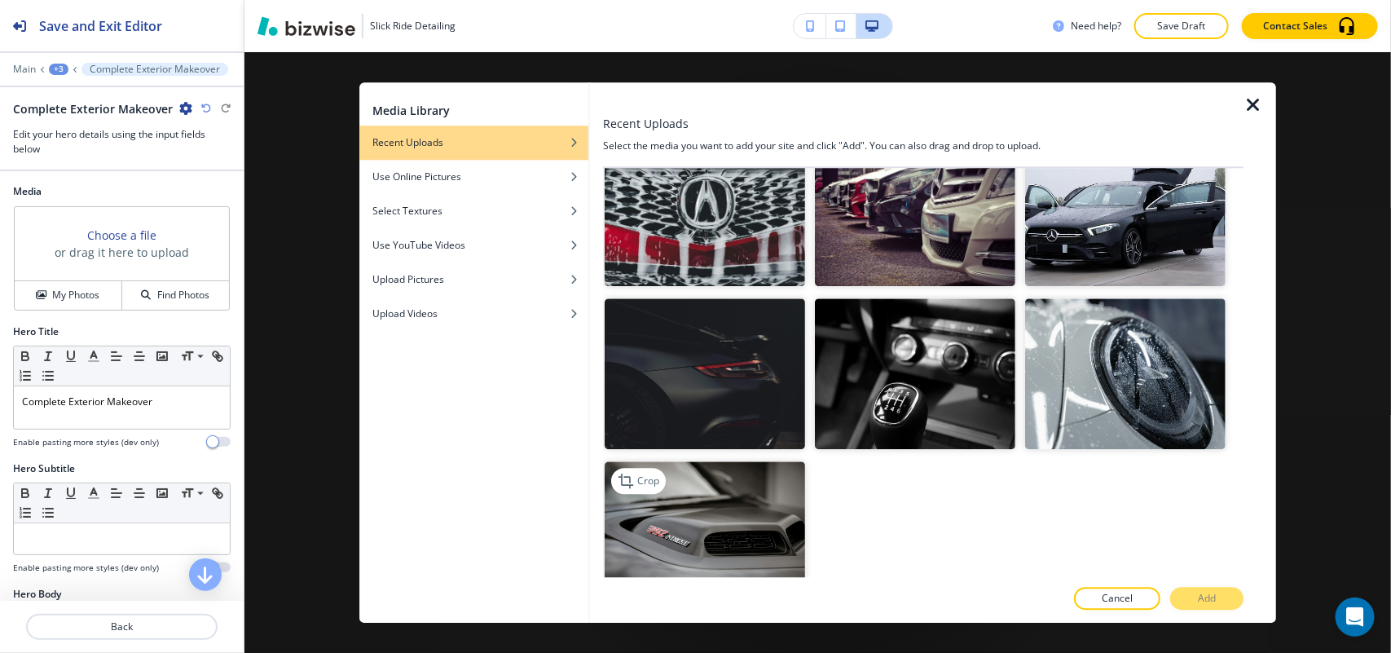
click at [707, 510] on img "button" at bounding box center [705, 536] width 200 height 151
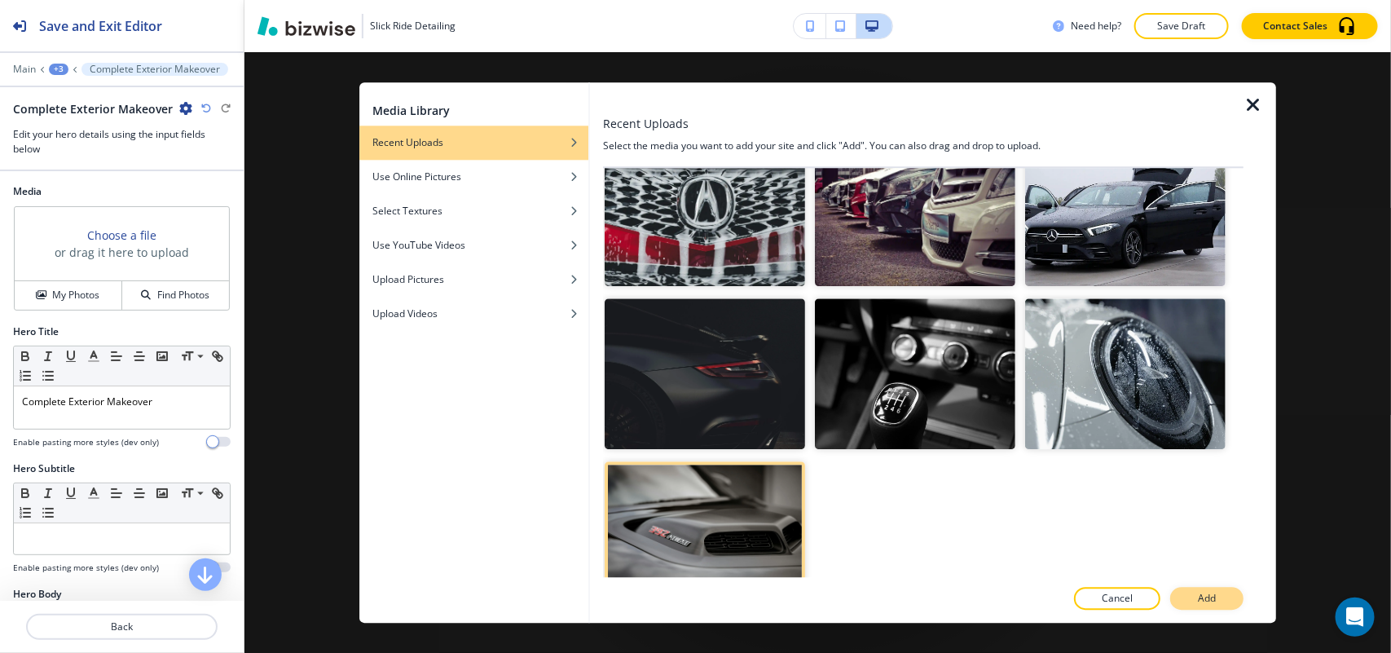
click at [1220, 593] on button "Add" at bounding box center [1206, 598] width 73 height 23
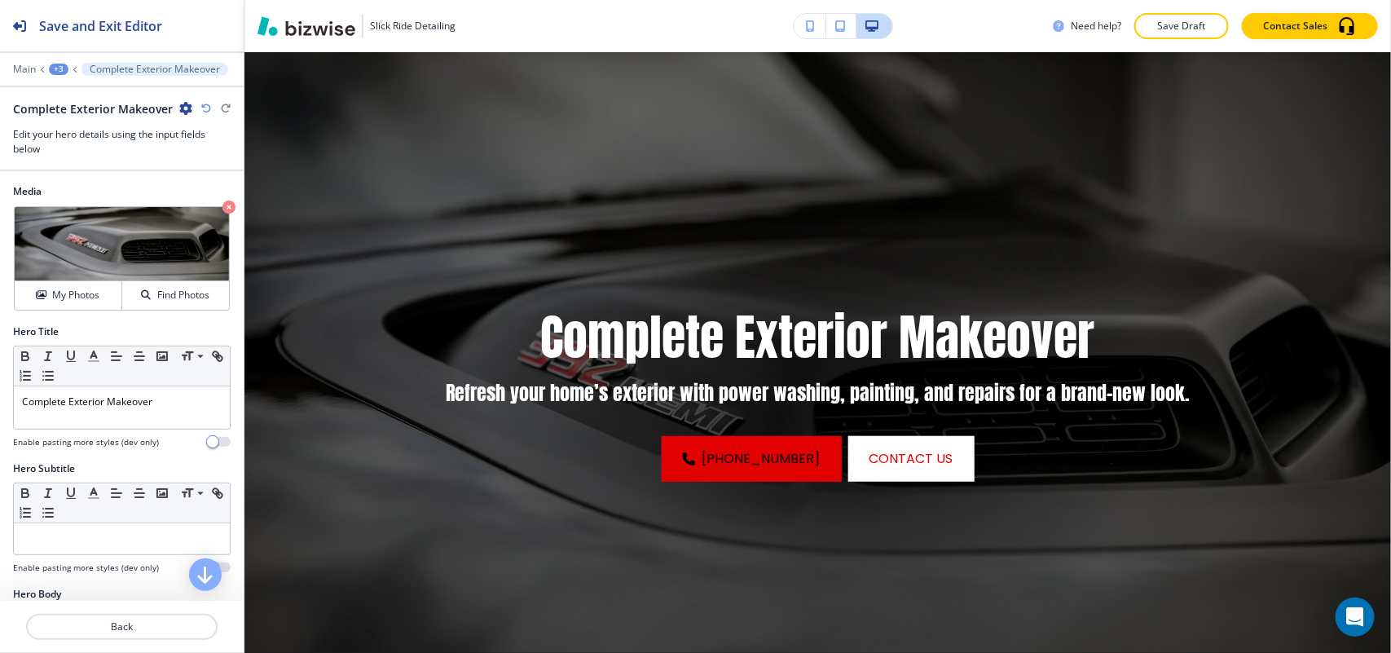
click at [55, 69] on div "+3" at bounding box center [59, 69] width 20 height 11
click at [78, 94] on p "Pages" at bounding box center [100, 97] width 83 height 15
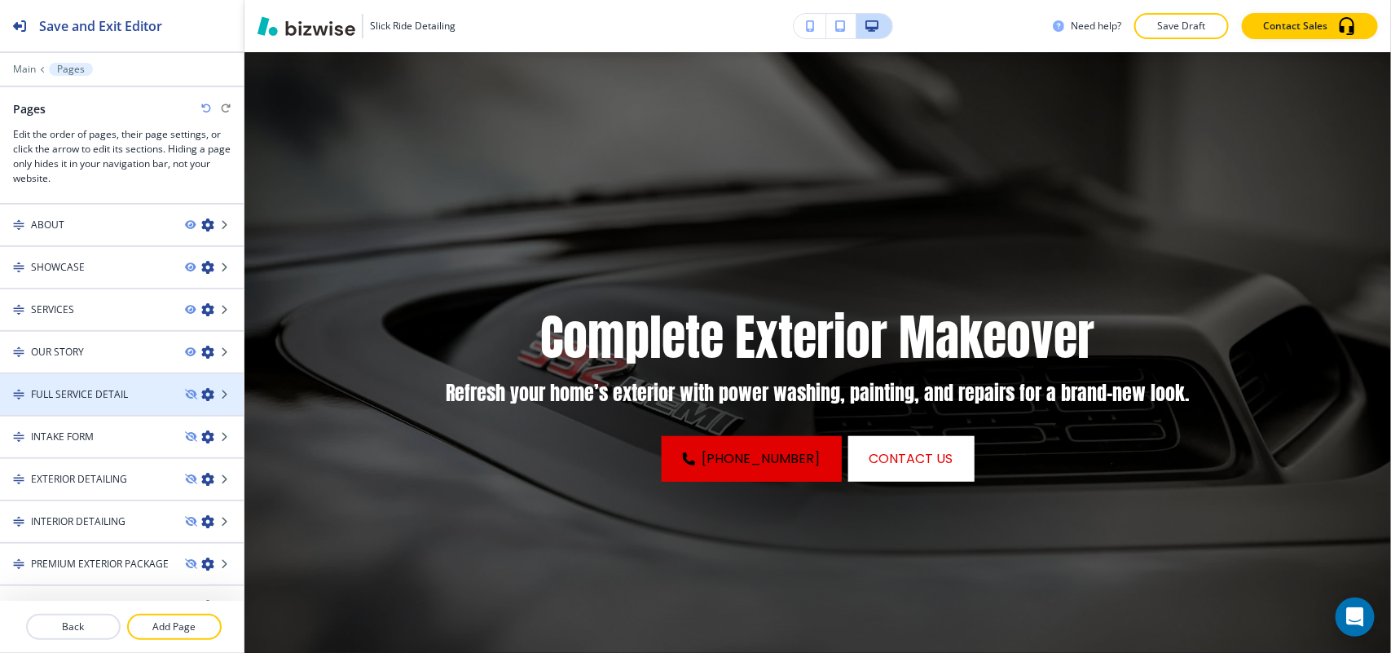
scroll to position [59, 0]
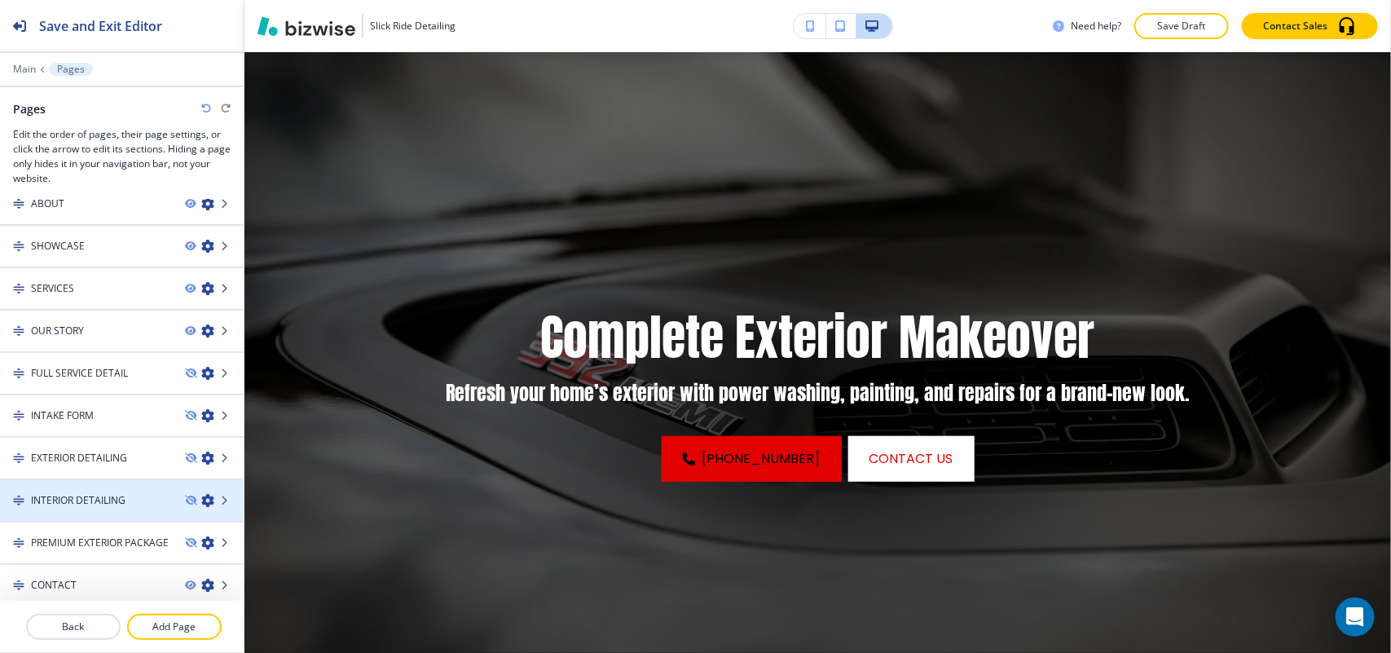
click at [88, 495] on h4 "INTERIOR DETAILING" at bounding box center [78, 500] width 95 height 15
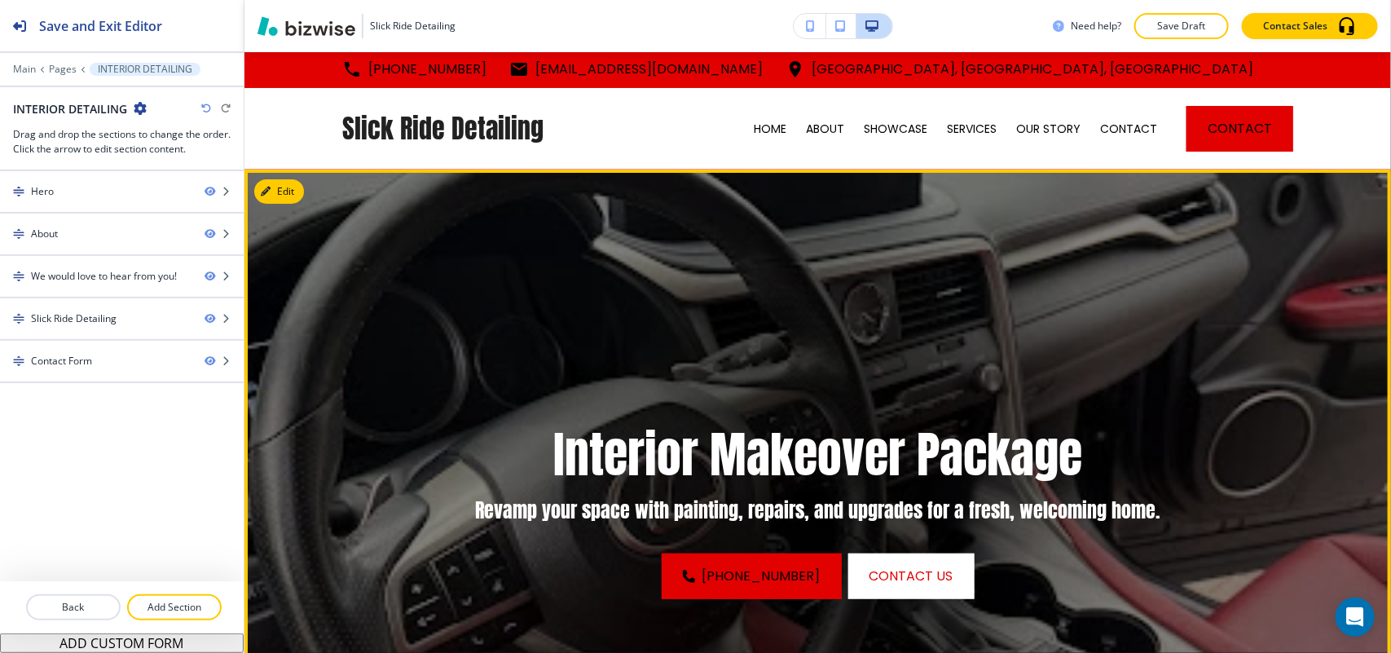
scroll to position [0, 0]
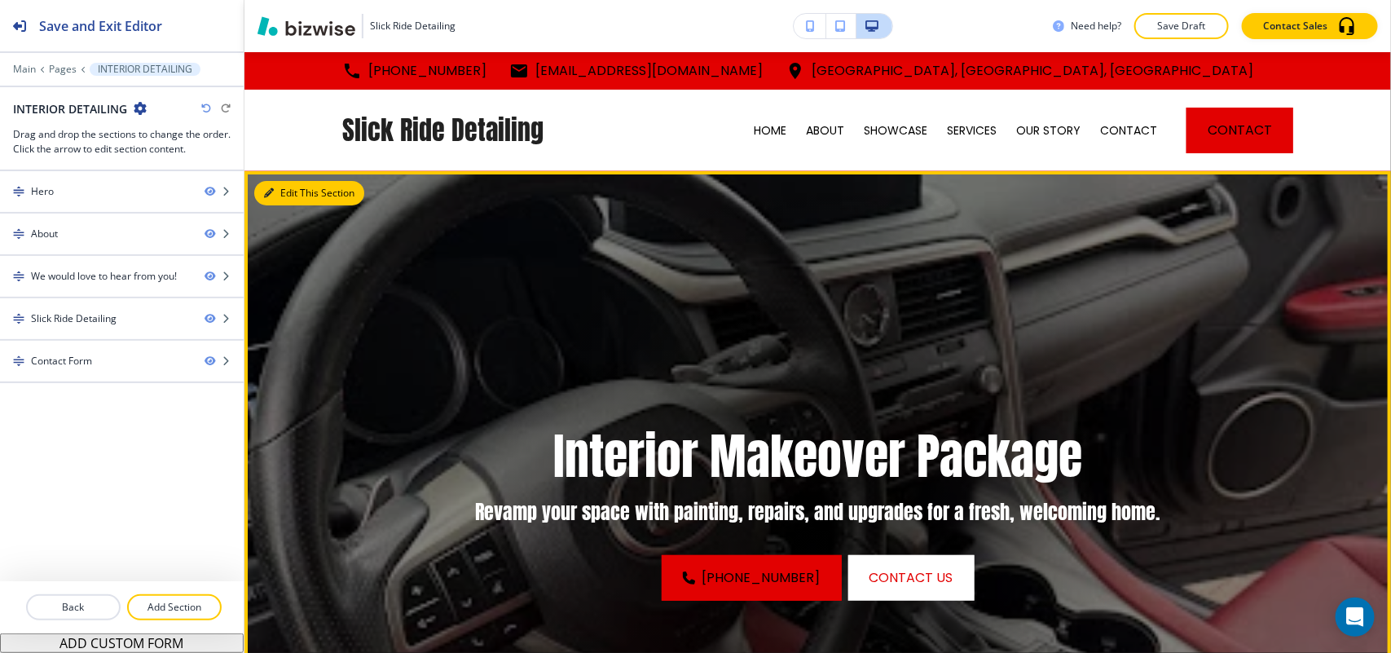
click at [282, 186] on button "Edit This Section" at bounding box center [309, 193] width 110 height 24
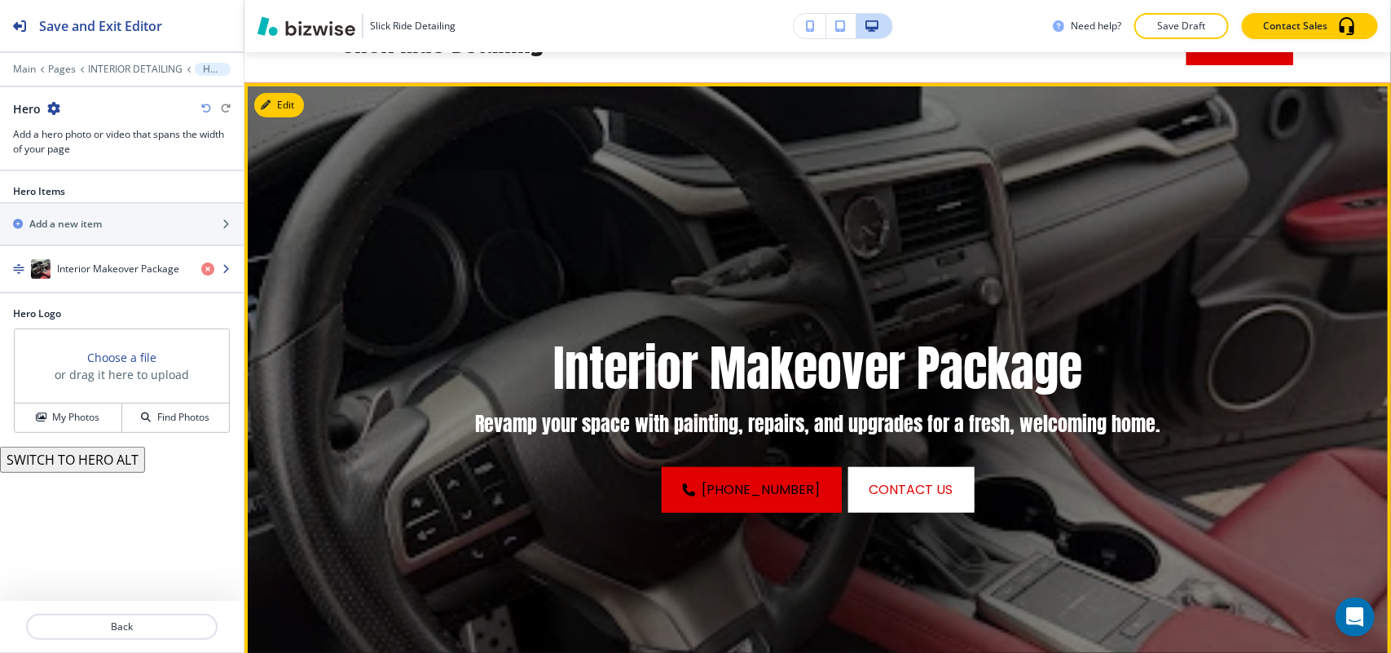
scroll to position [119, 0]
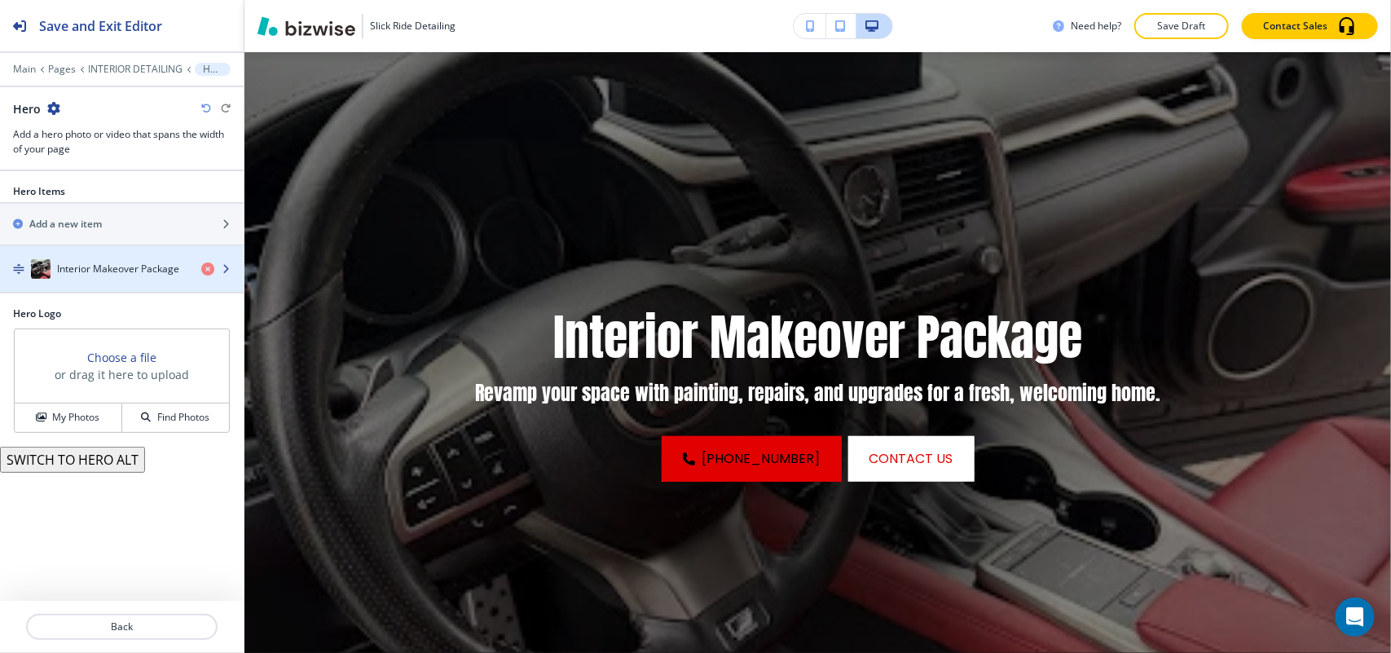
click at [159, 266] on h4 "Interior Makeover Package" at bounding box center [118, 269] width 122 height 15
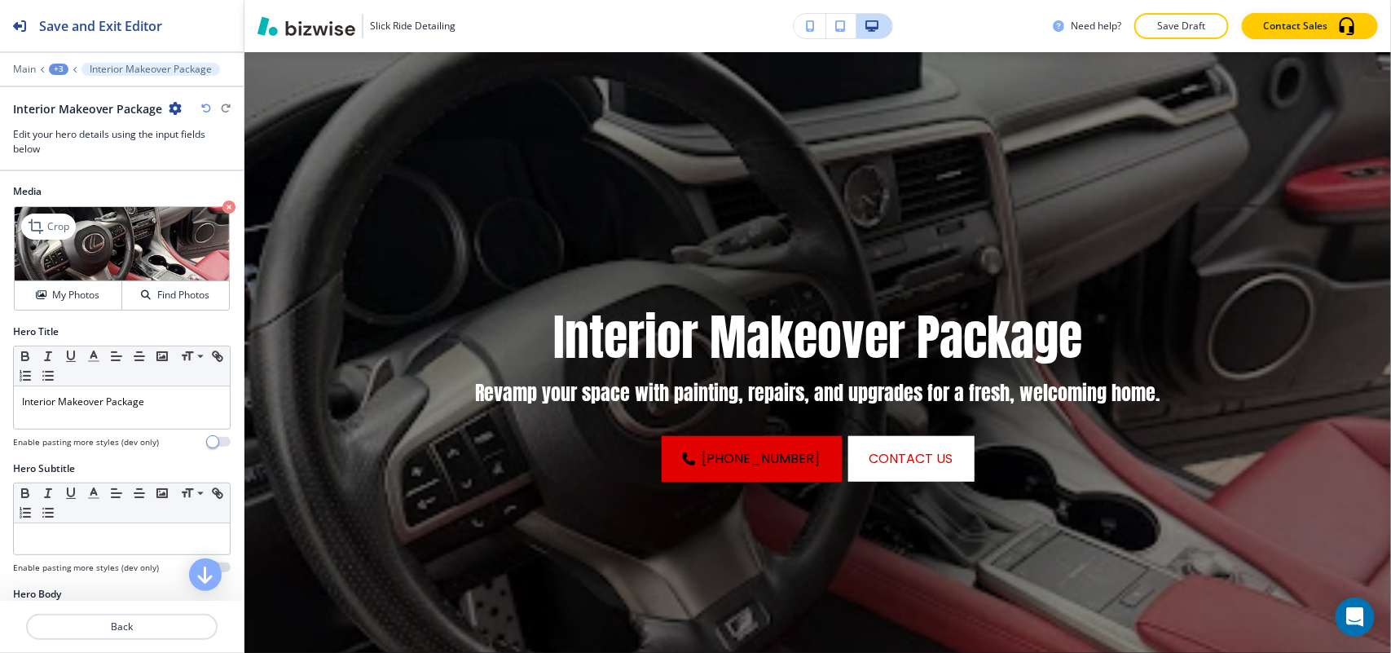
click at [222, 205] on icon "button" at bounding box center [228, 206] width 13 height 13
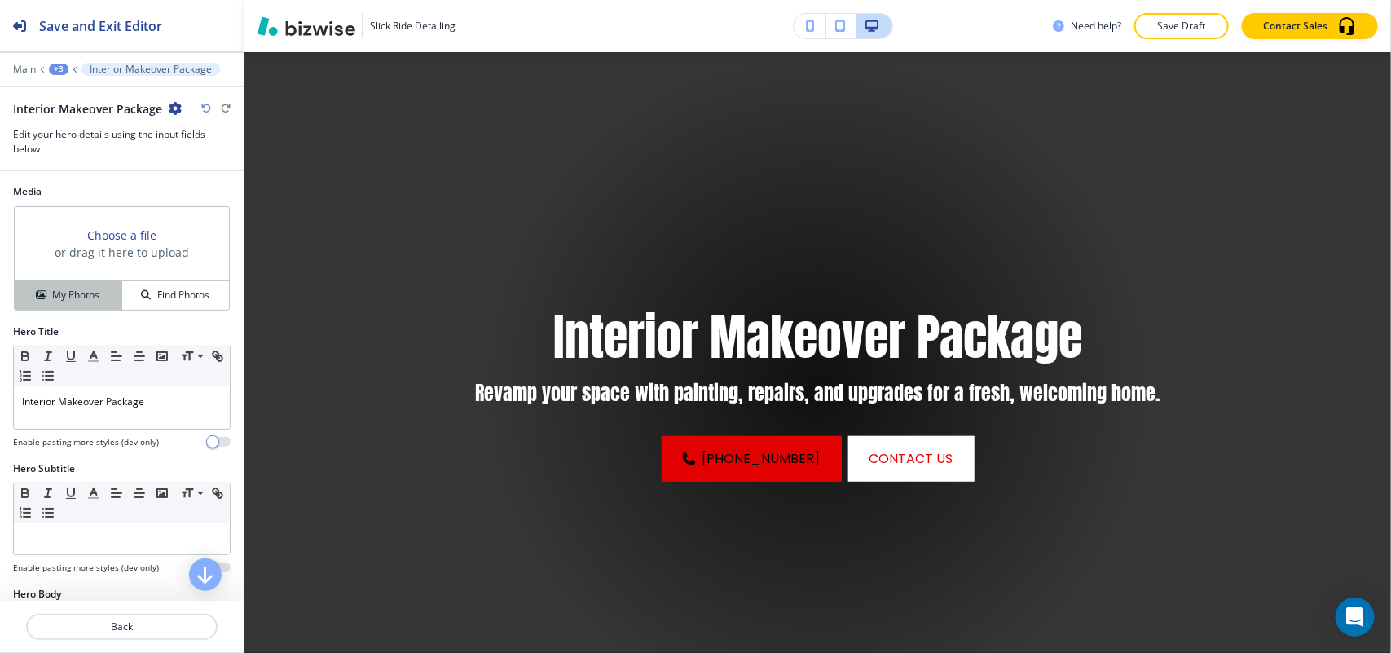
click at [74, 284] on button "My Photos" at bounding box center [69, 295] width 108 height 29
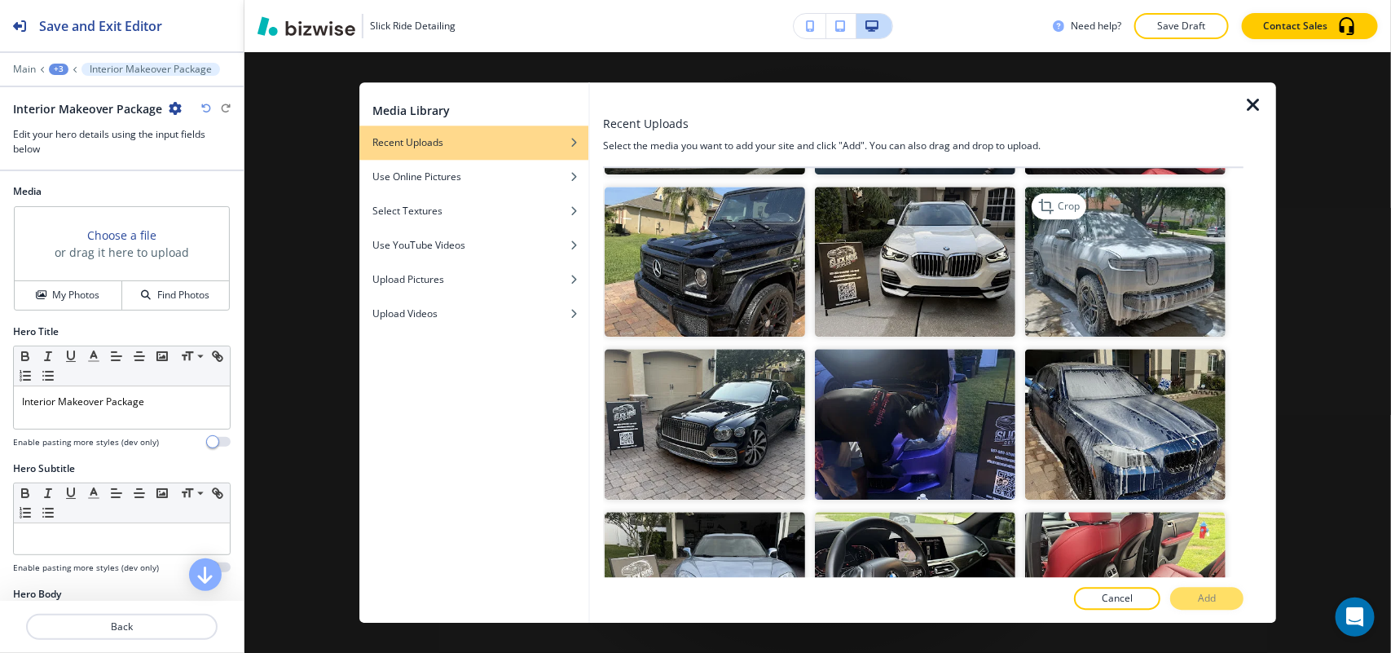
scroll to position [611, 0]
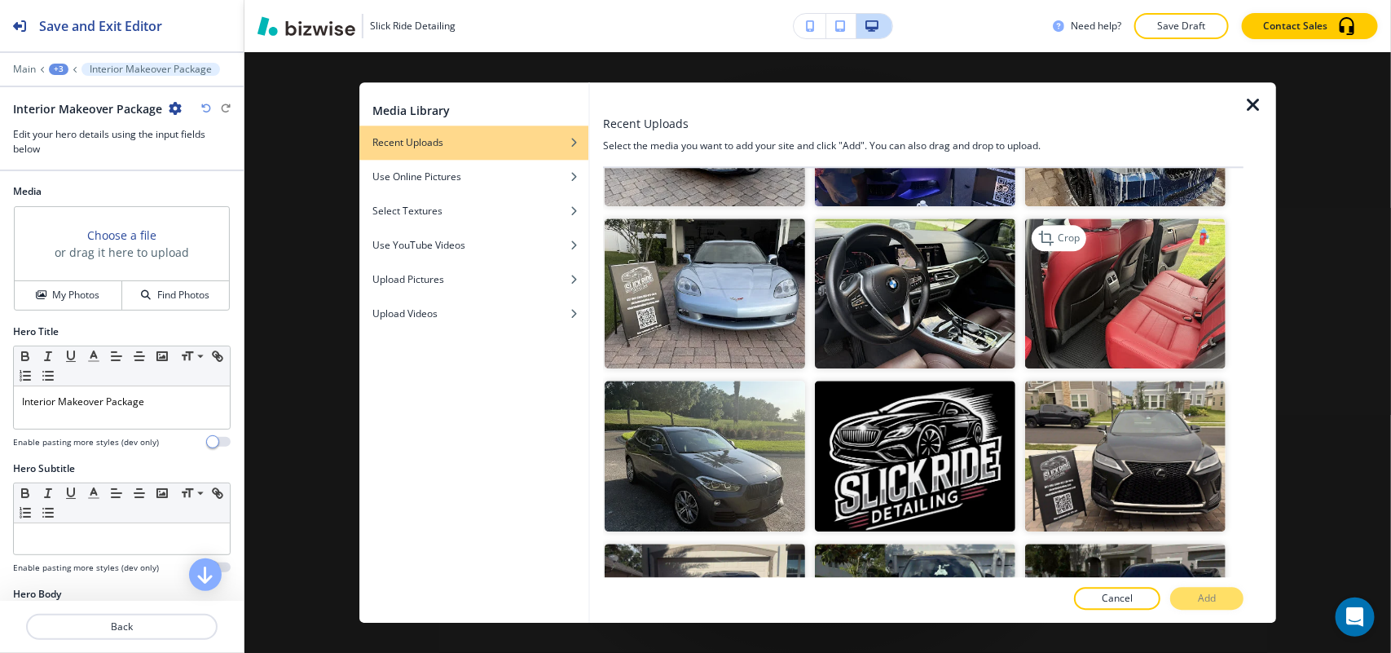
click at [1138, 320] on img "button" at bounding box center [1125, 293] width 200 height 151
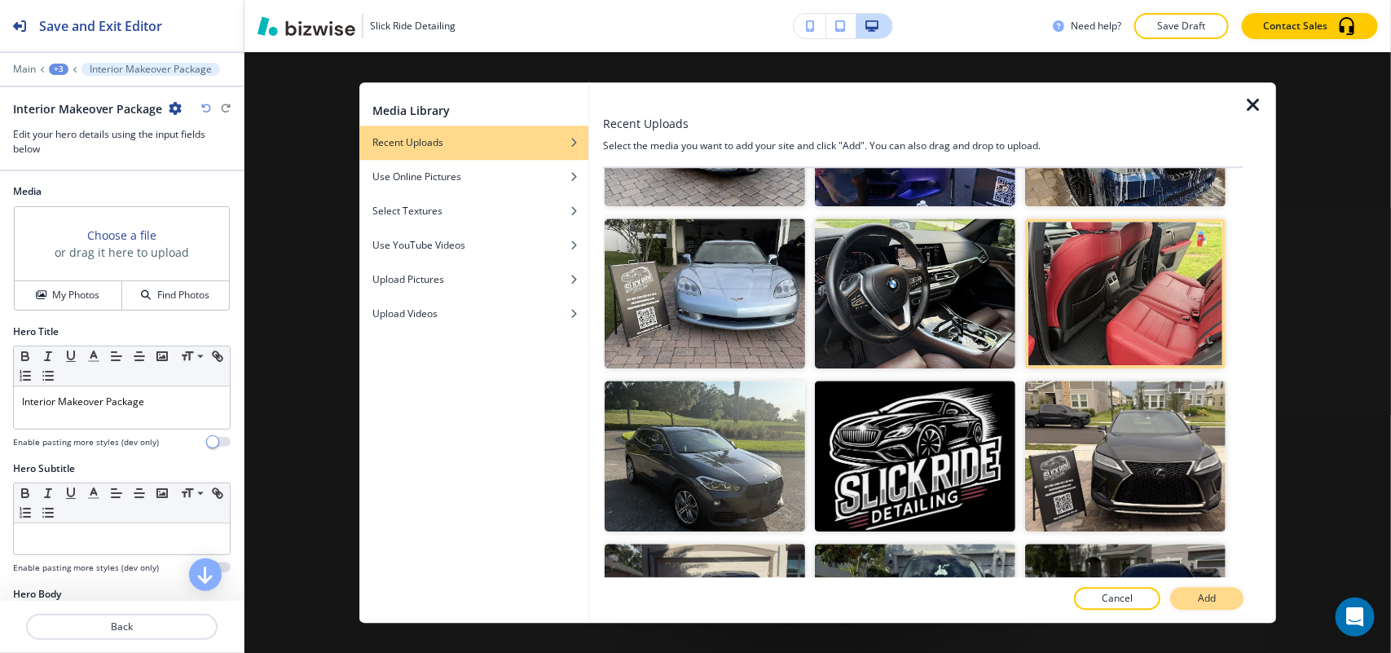
click at [1200, 592] on p "Add" at bounding box center [1207, 598] width 18 height 15
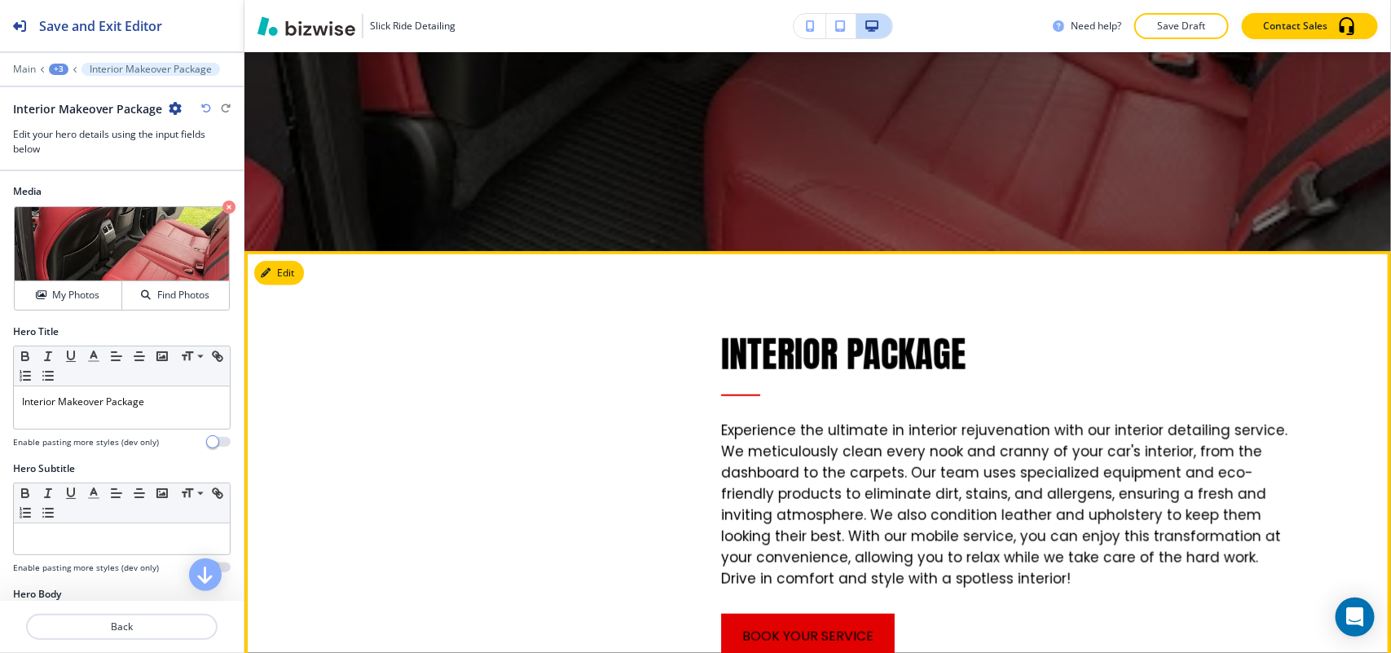
scroll to position [832, 0]
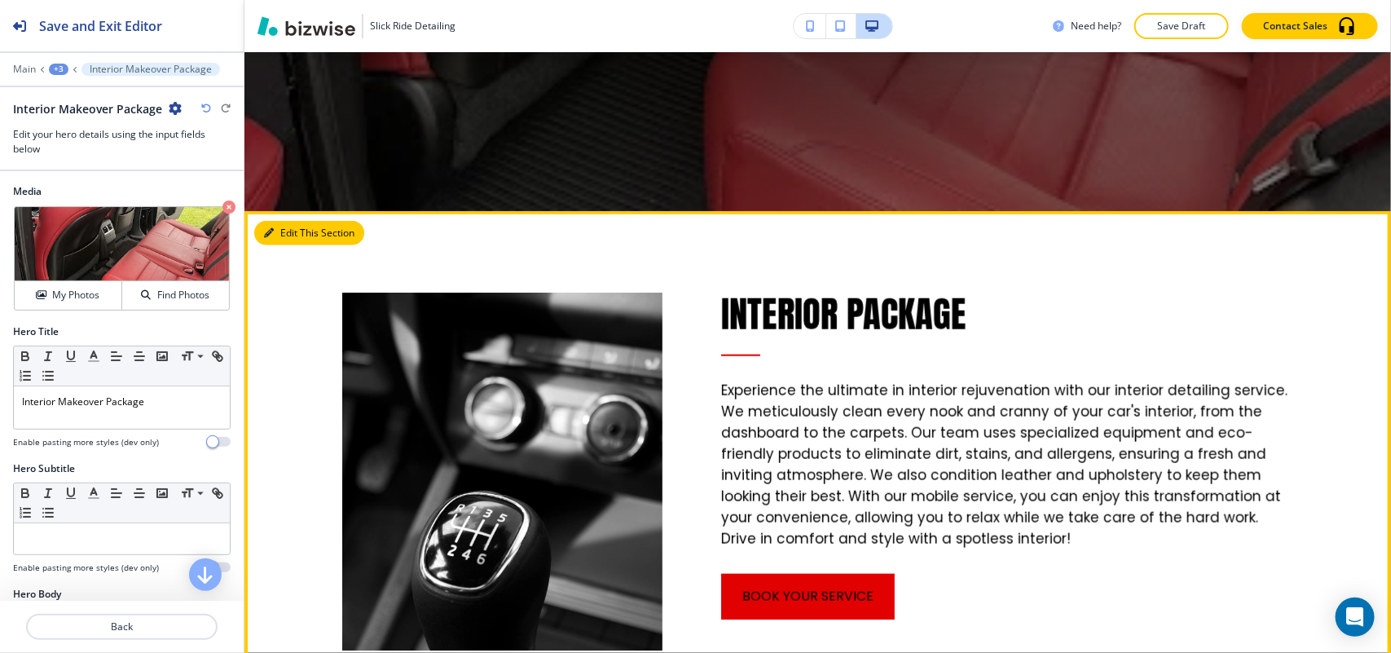
click at [280, 225] on button "Edit This Section" at bounding box center [309, 233] width 110 height 24
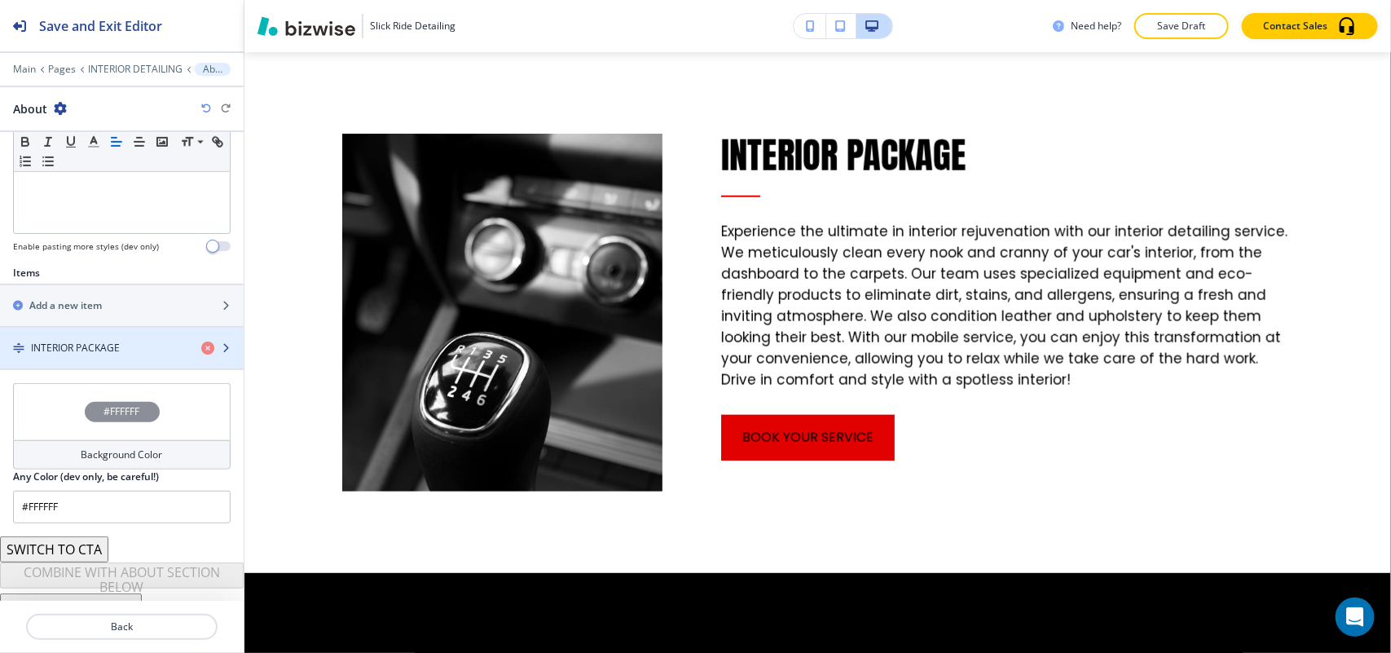
scroll to position [470, 0]
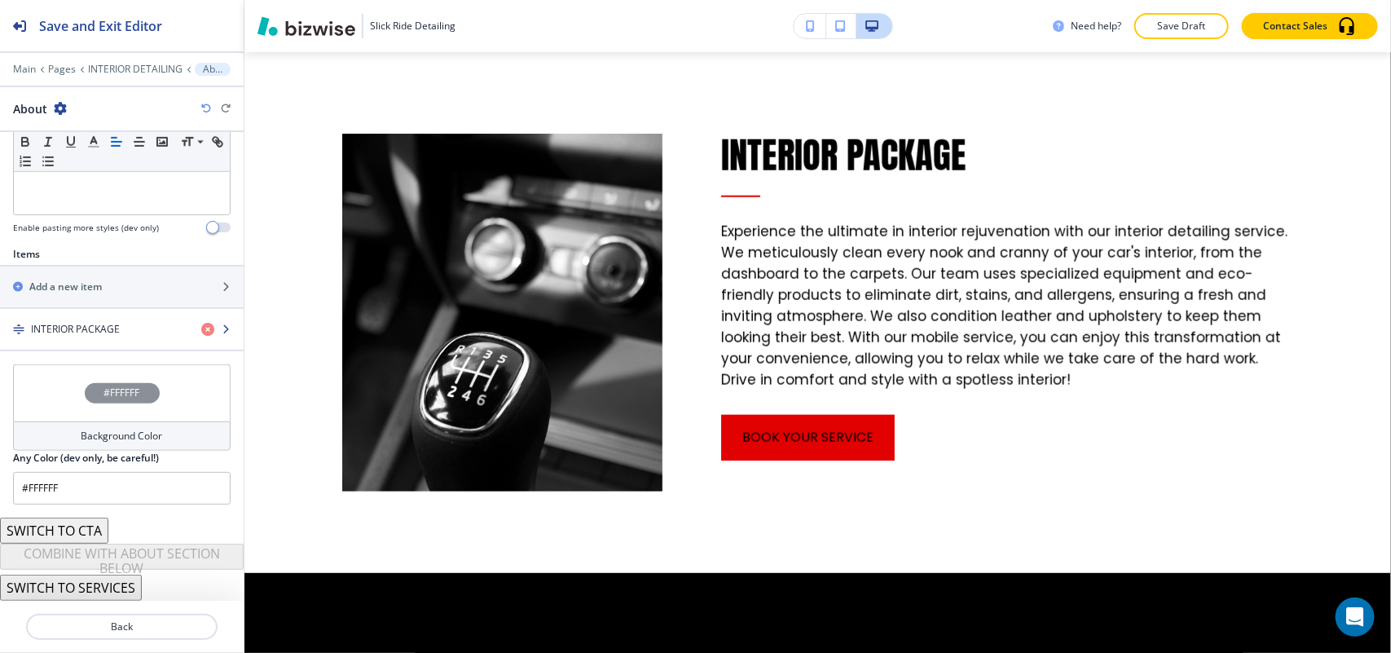
click at [86, 347] on div "button" at bounding box center [122, 343] width 244 height 13
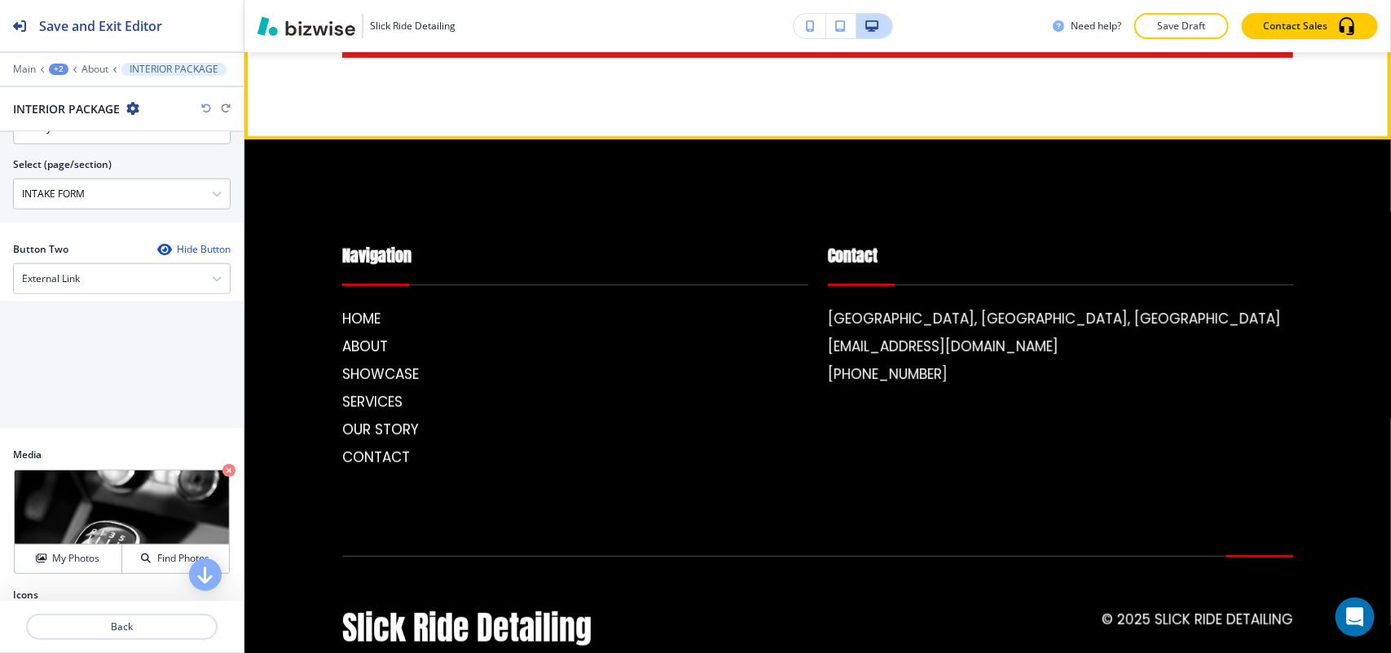
scroll to position [3159, 0]
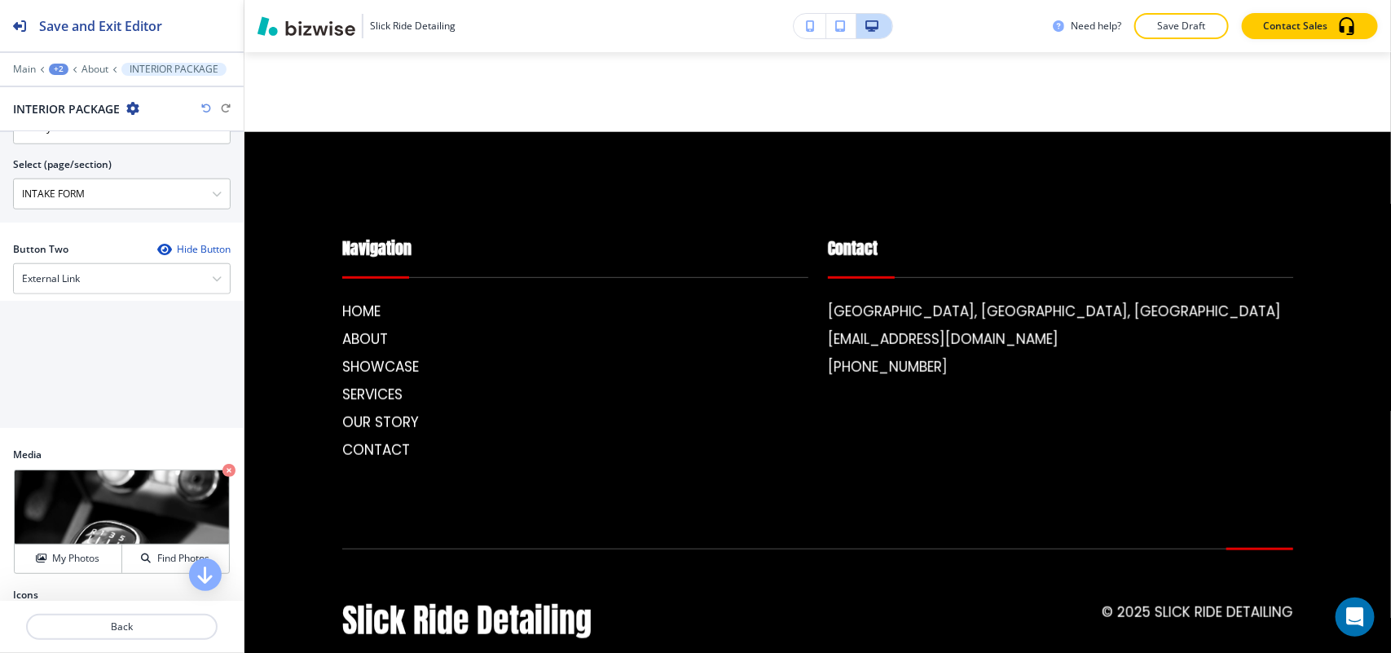
click at [61, 70] on div "+2" at bounding box center [59, 69] width 20 height 11
click at [70, 95] on p "Pages" at bounding box center [100, 97] width 83 height 15
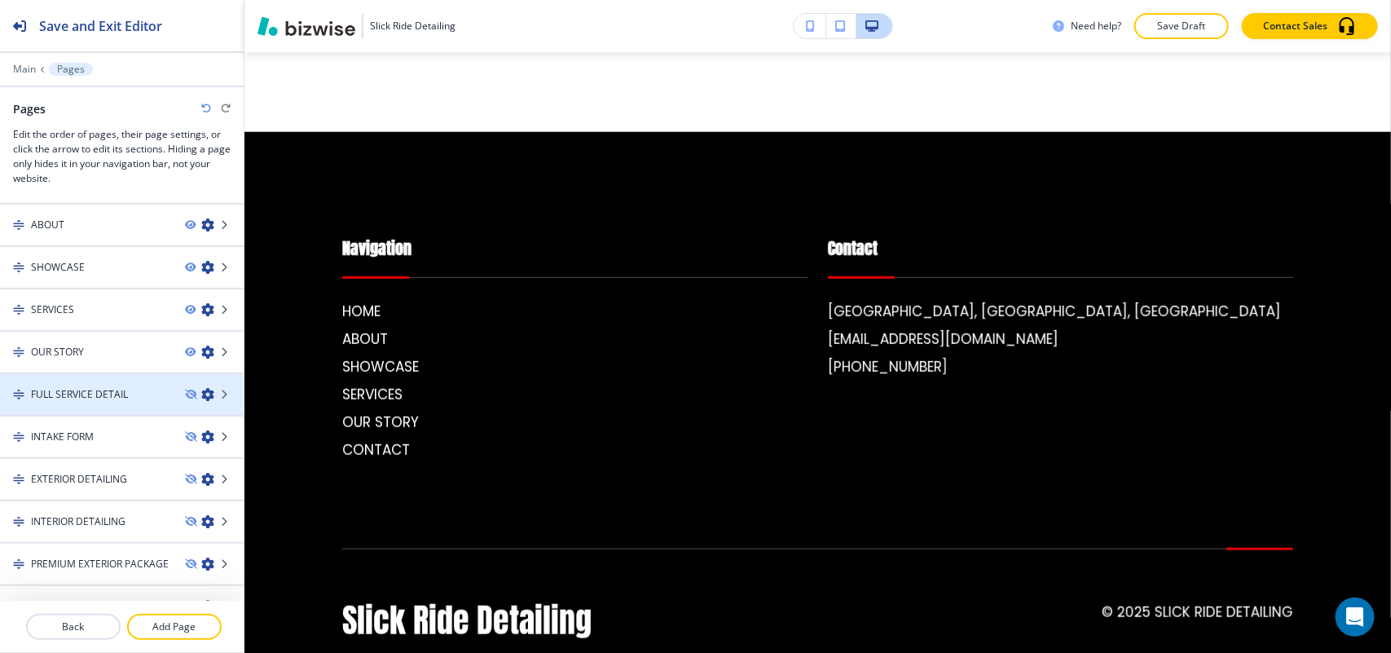
scroll to position [59, 0]
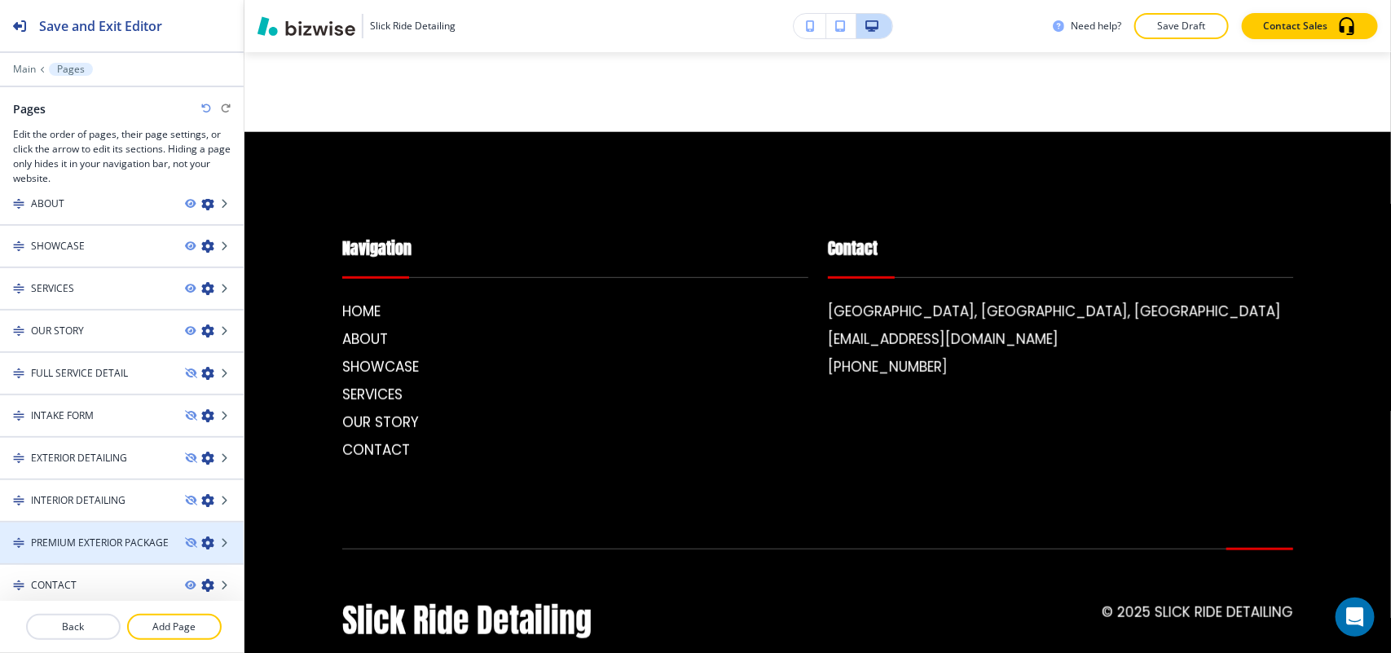
click at [107, 536] on h4 "PREMIUM EXTERIOR PACKAGE" at bounding box center [100, 542] width 138 height 15
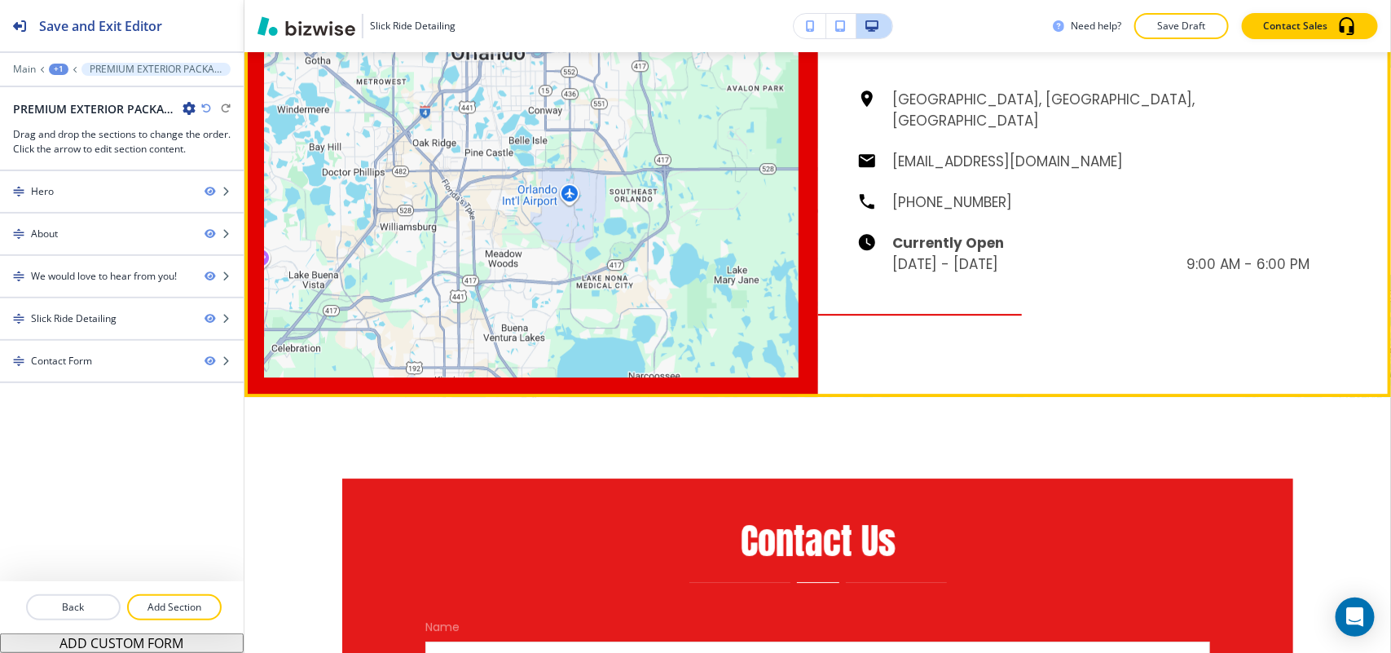
scroll to position [1819, 0]
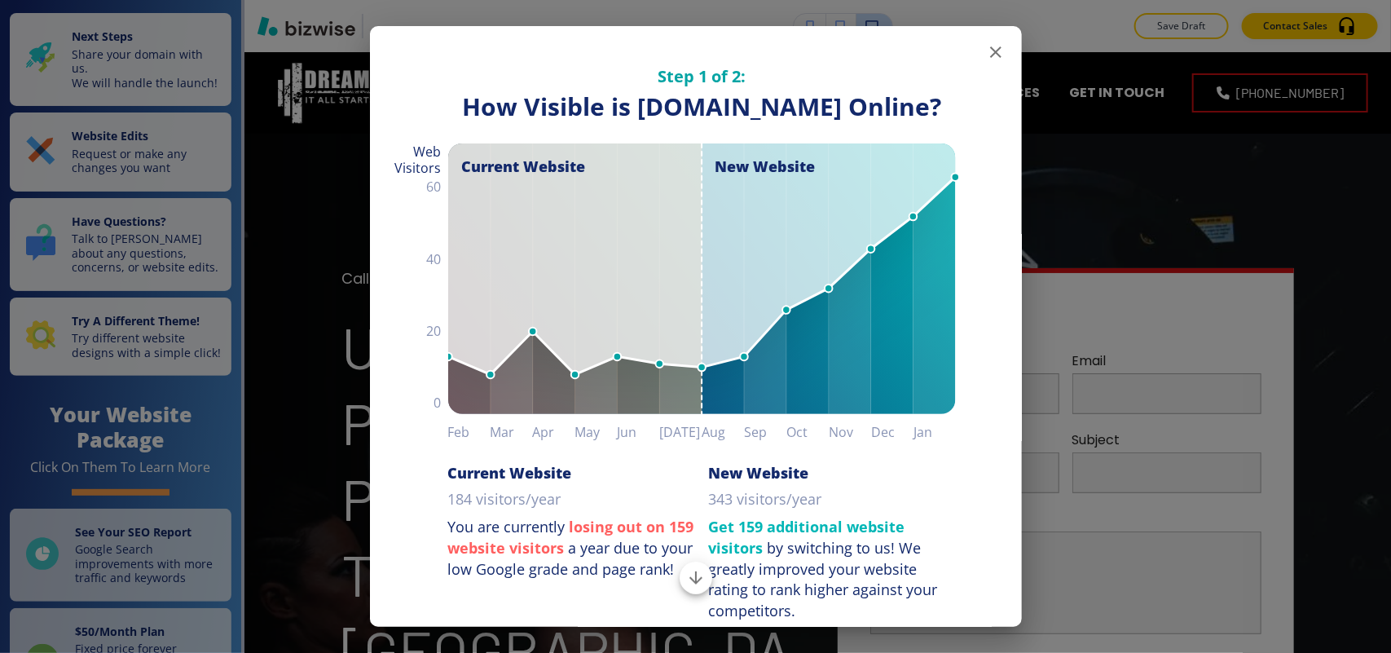
drag, startPoint x: 0, startPoint y: 0, endPoint x: 978, endPoint y: 54, distance: 979.4
click at [986, 47] on icon "button" at bounding box center [996, 52] width 20 height 20
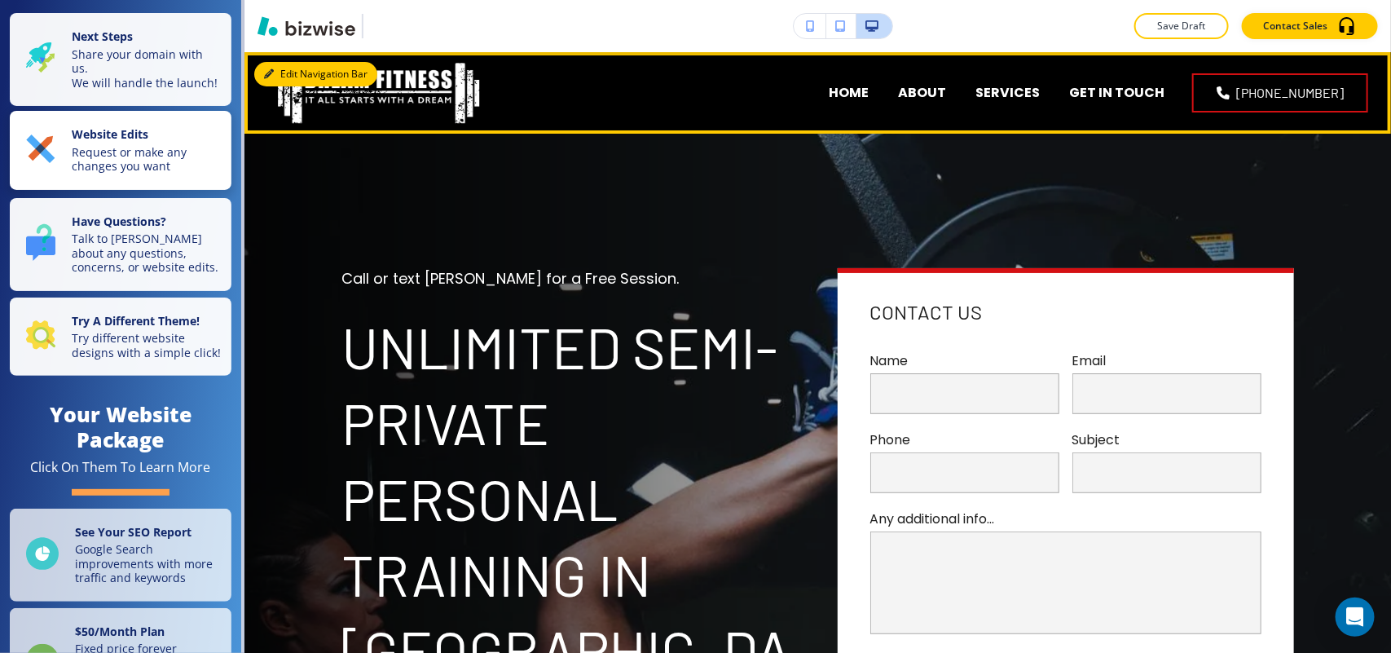
drag, startPoint x: 281, startPoint y: 73, endPoint x: 148, endPoint y: 128, distance: 143.6
click at [282, 72] on button "Edit Navigation Bar" at bounding box center [315, 74] width 123 height 24
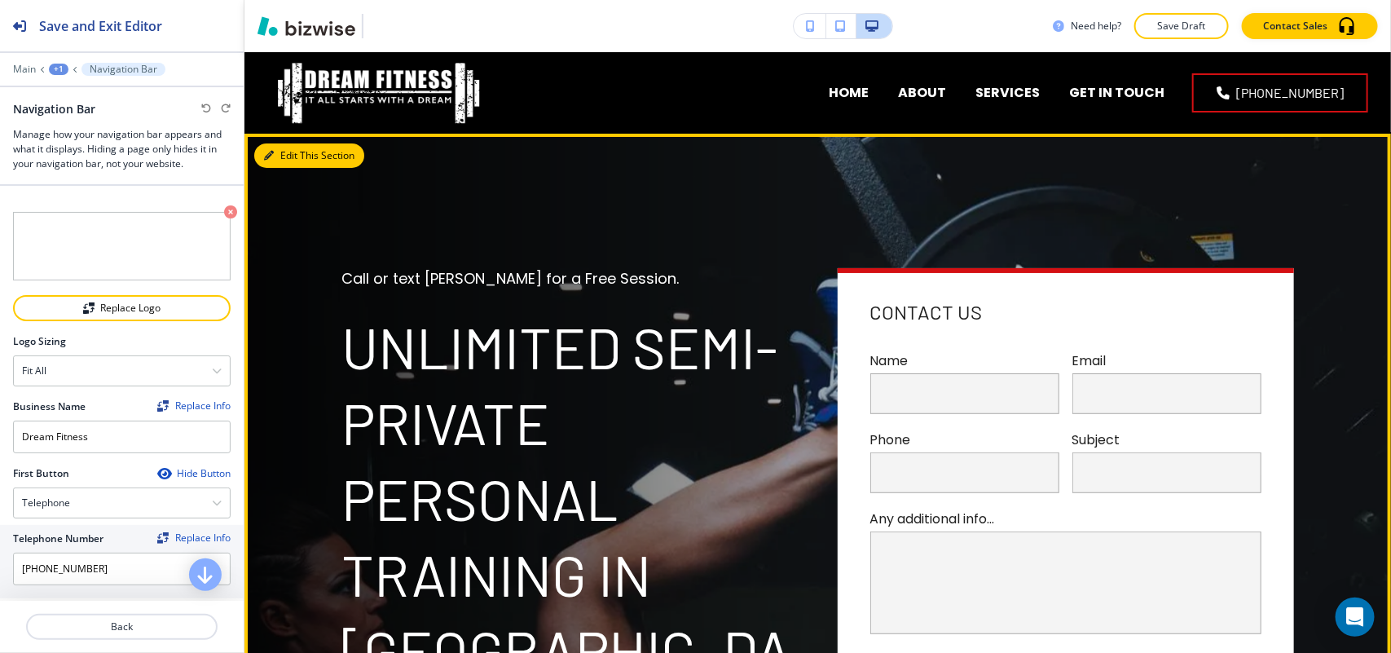
click at [294, 155] on button "Edit This Section" at bounding box center [309, 155] width 110 height 24
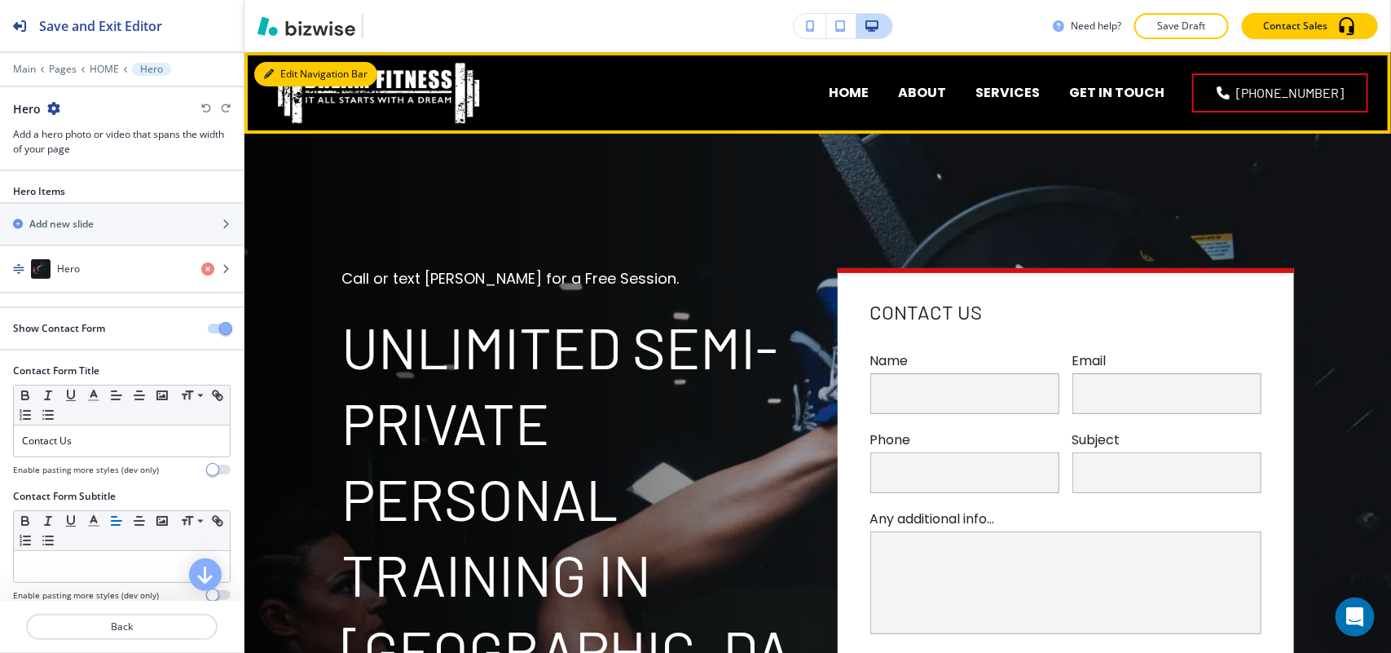
click at [280, 68] on button "Edit Navigation Bar" at bounding box center [315, 74] width 123 height 24
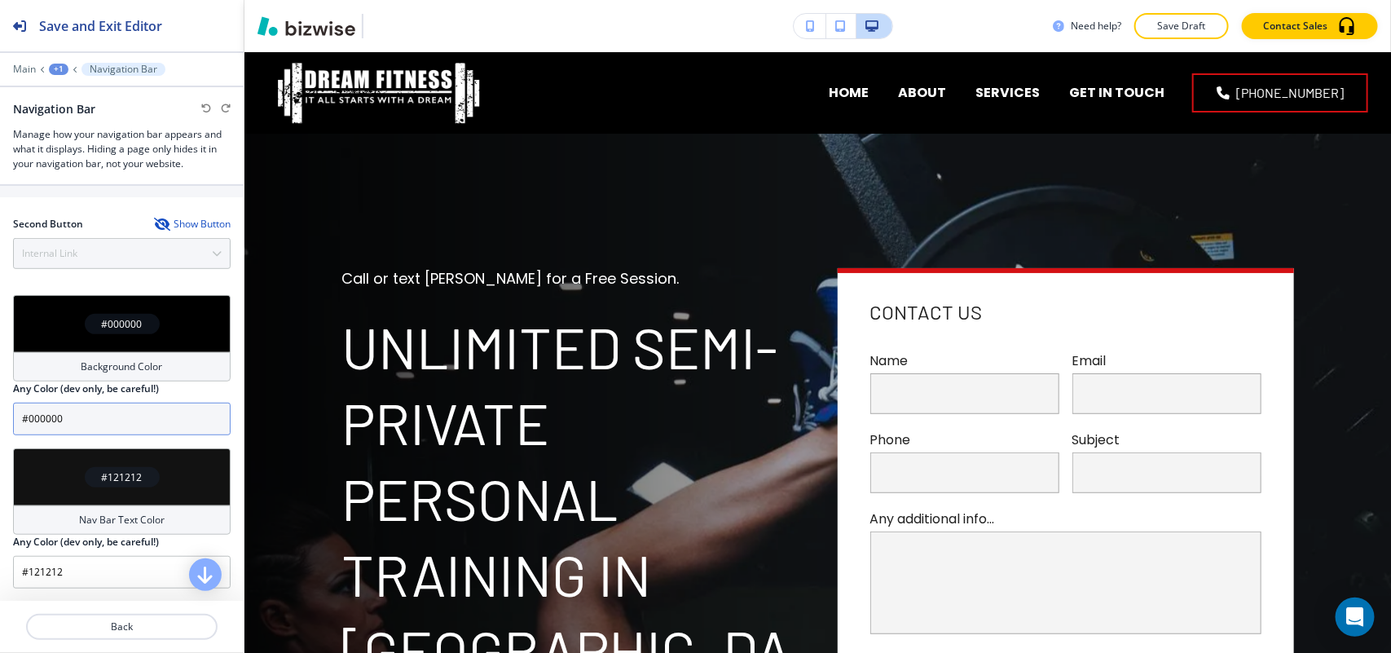
scroll to position [509, 0]
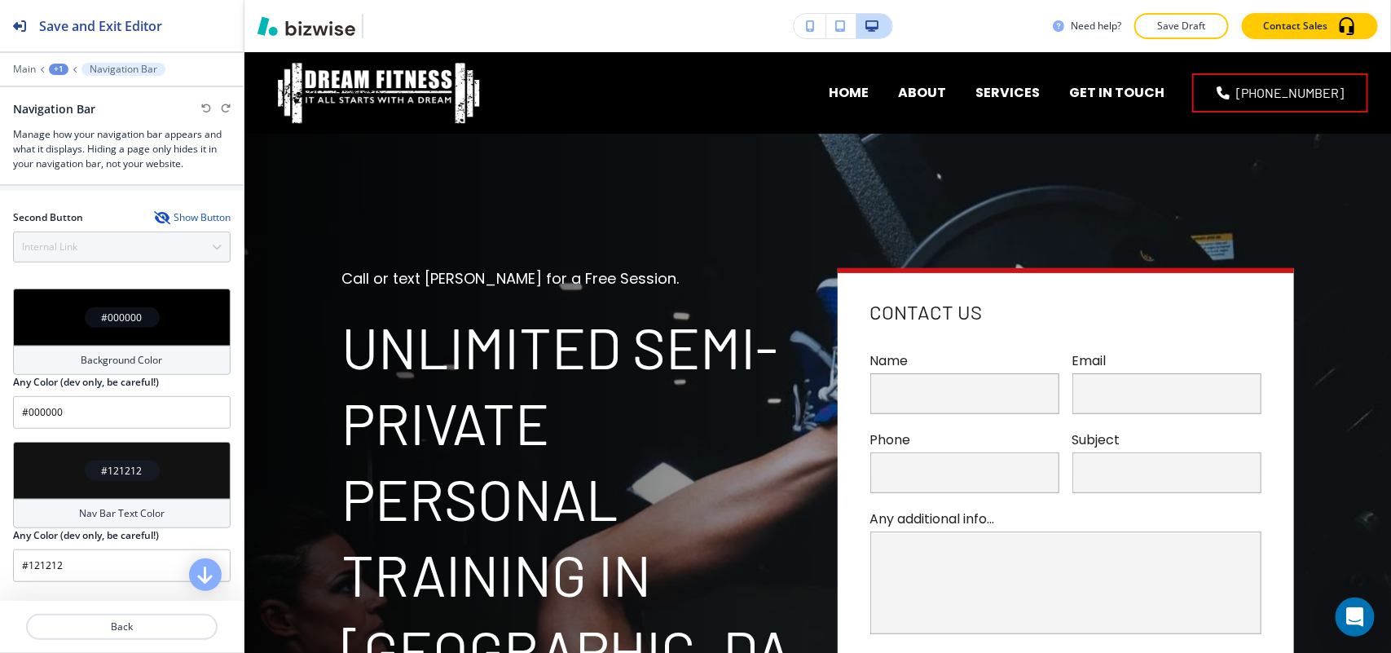
click at [77, 298] on div "#000000" at bounding box center [122, 316] width 218 height 57
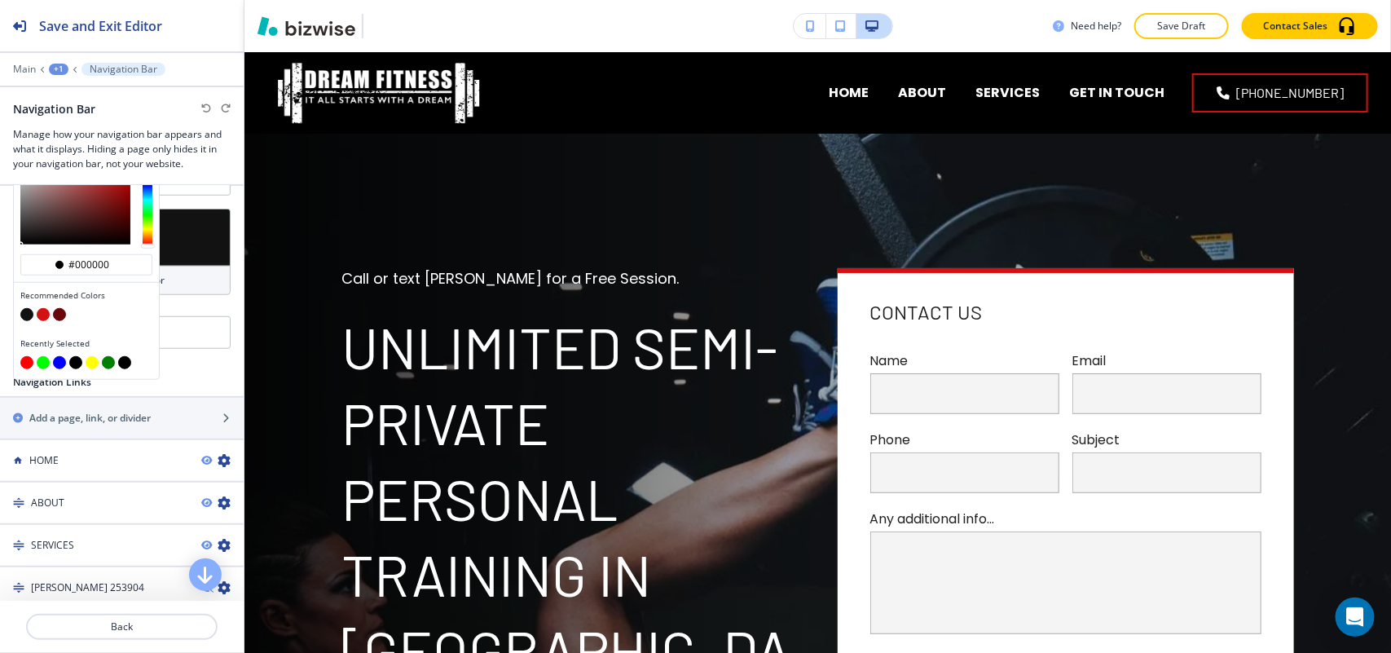
scroll to position [611, 0]
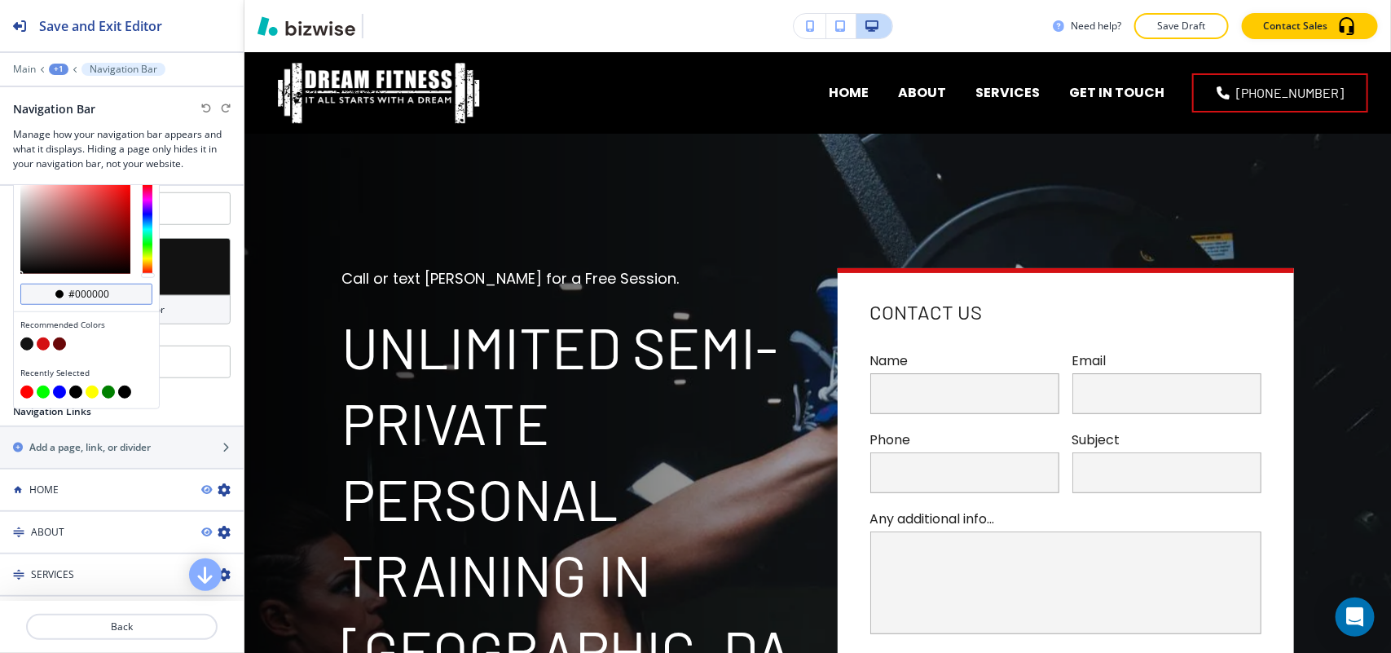
click at [115, 289] on input "#000000" at bounding box center [95, 294] width 57 height 13
paste input "1c0e05"
type input "#1c0e05"
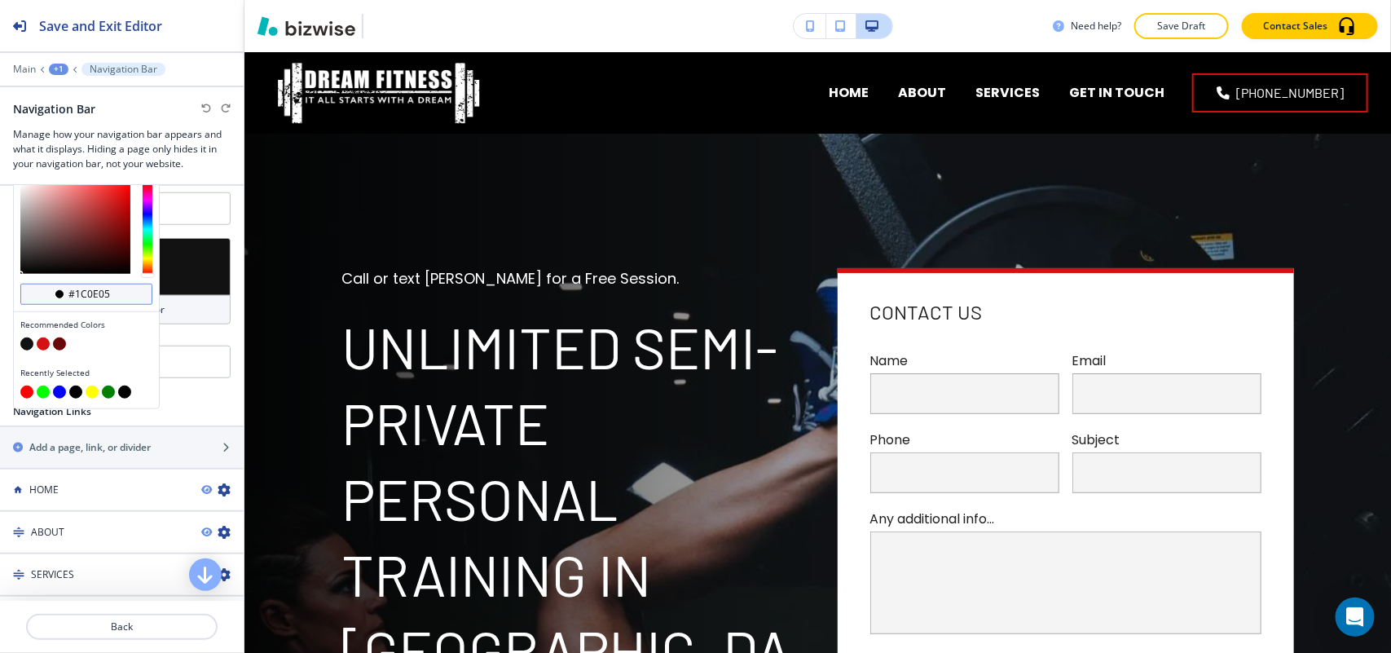
type input "#1c0e05"
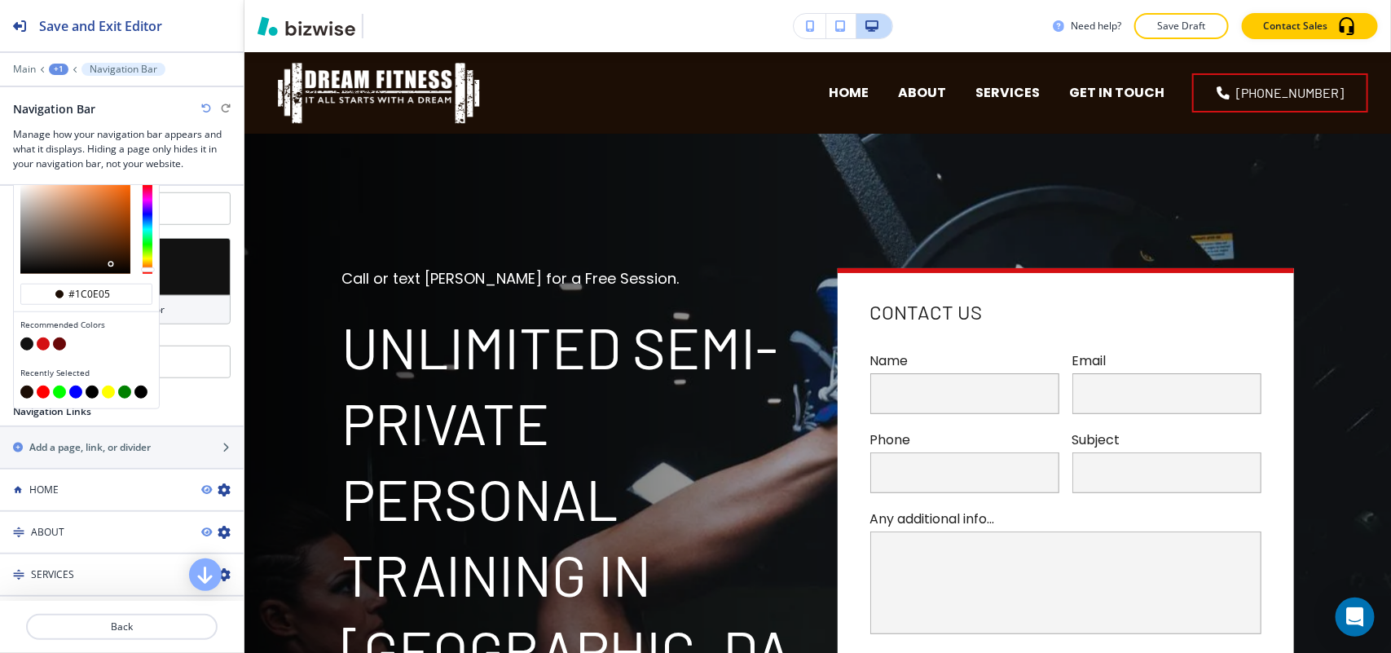
type input "#1c0e05"
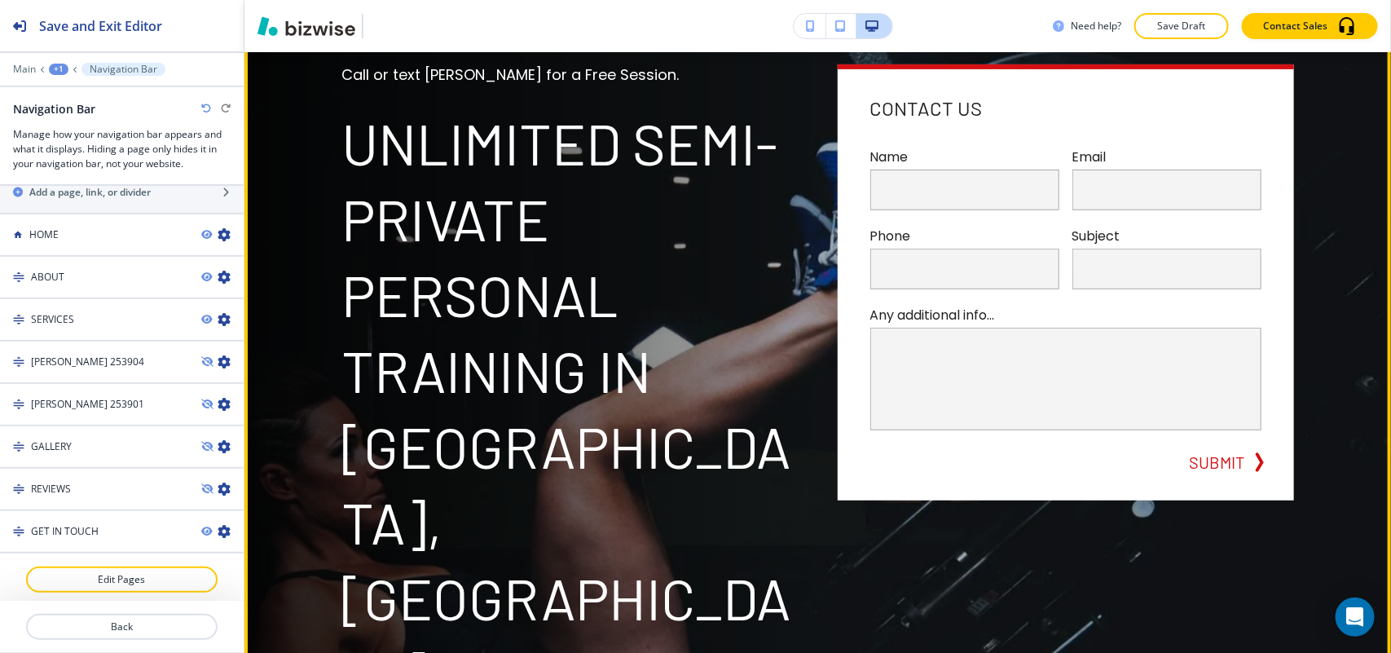
scroll to position [0, 0]
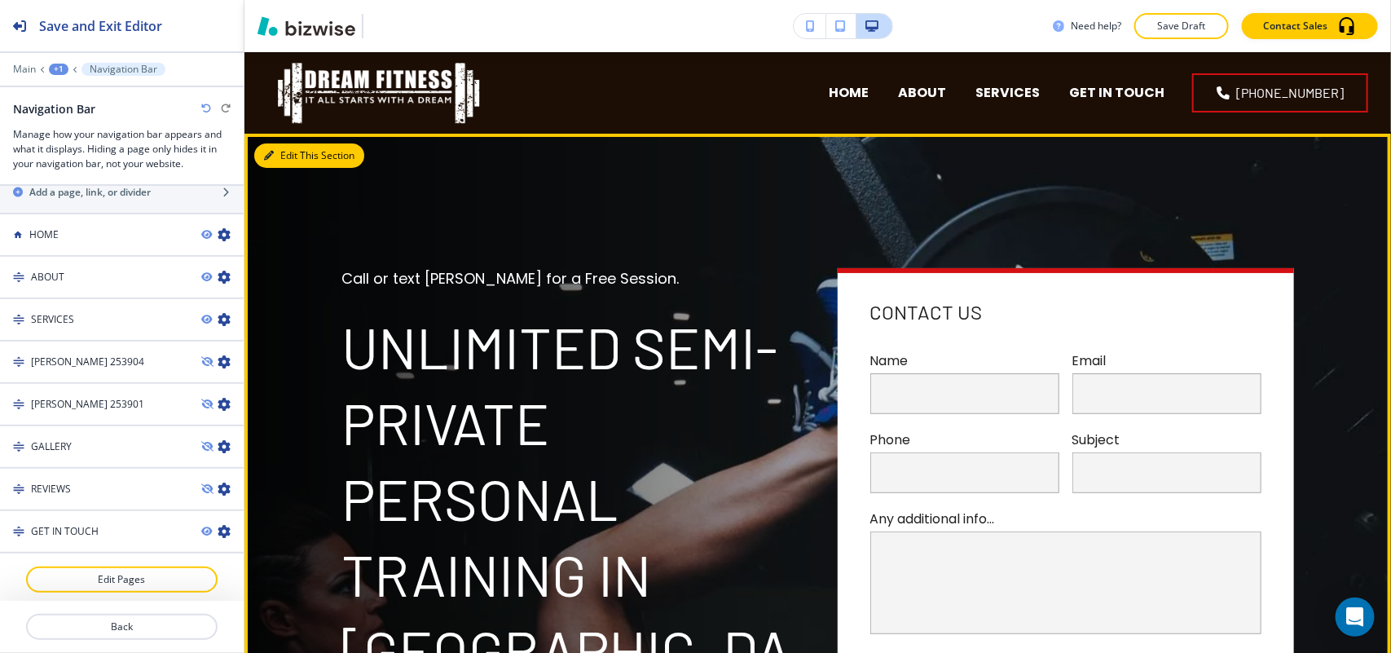
click at [300, 161] on button "Edit This Section" at bounding box center [309, 155] width 110 height 24
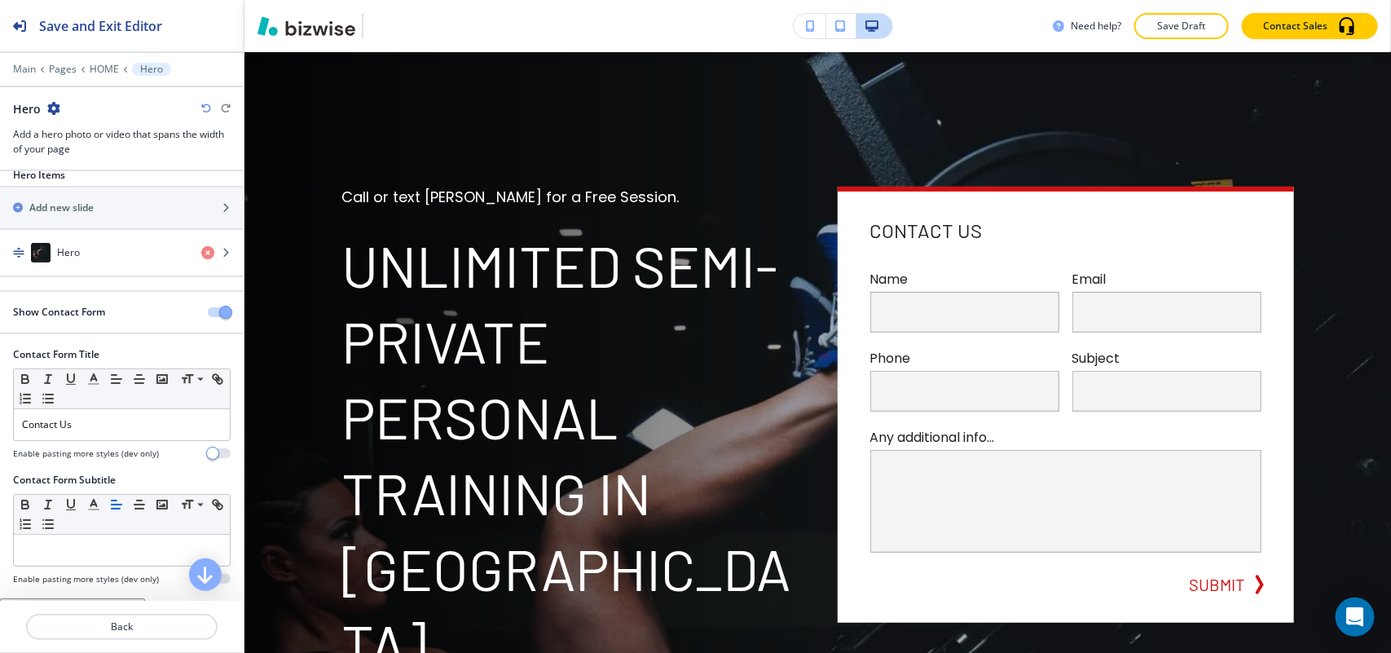
scroll to position [43, 0]
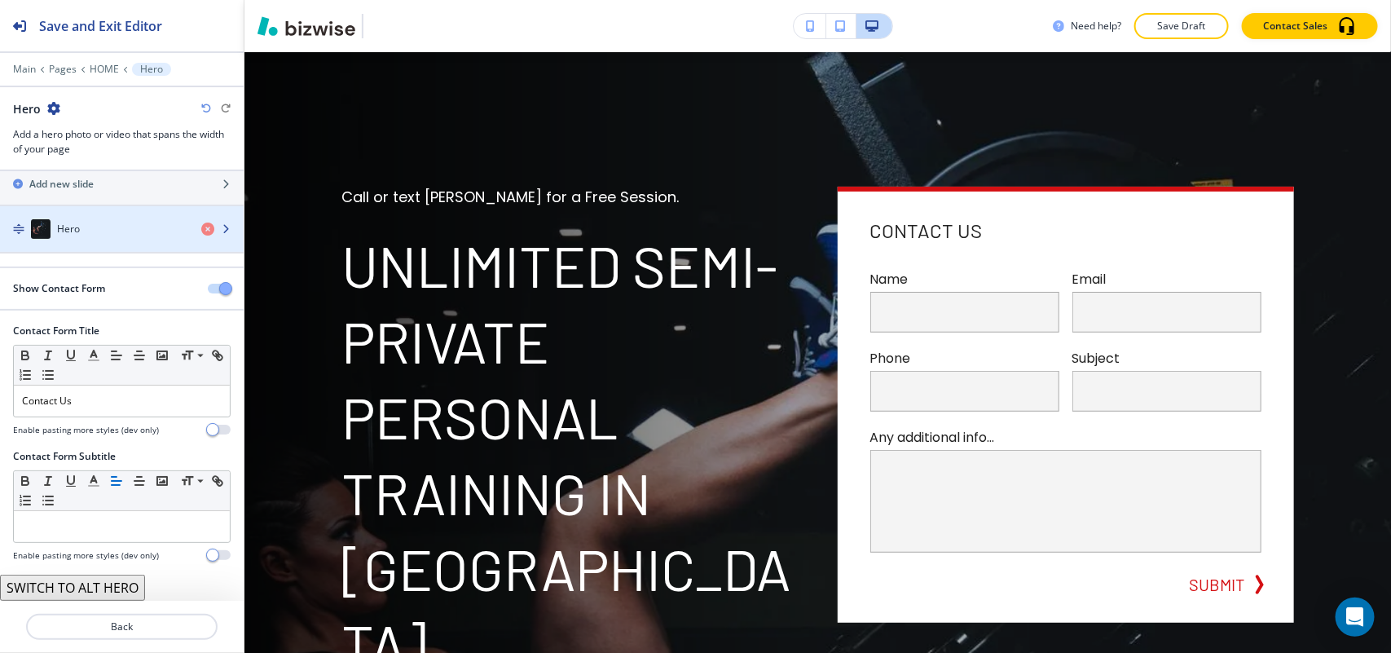
click at [94, 224] on div "Hero" at bounding box center [94, 229] width 188 height 20
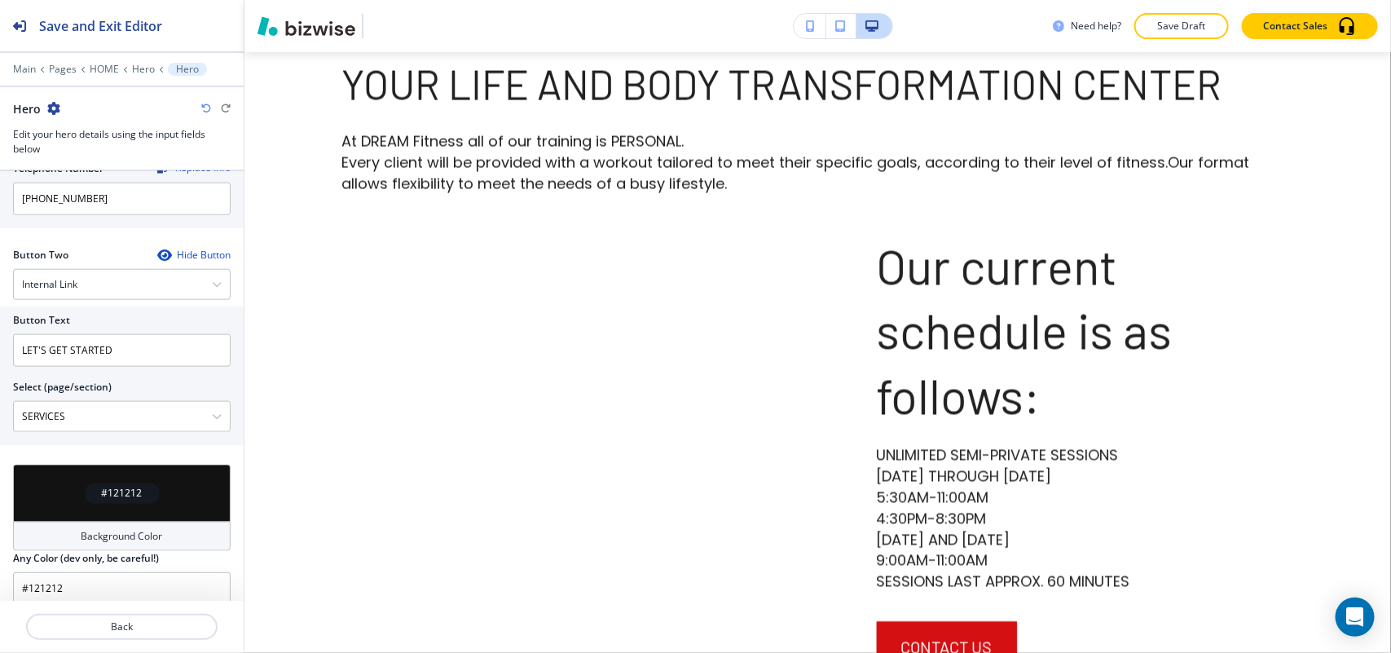
scroll to position [834, 0]
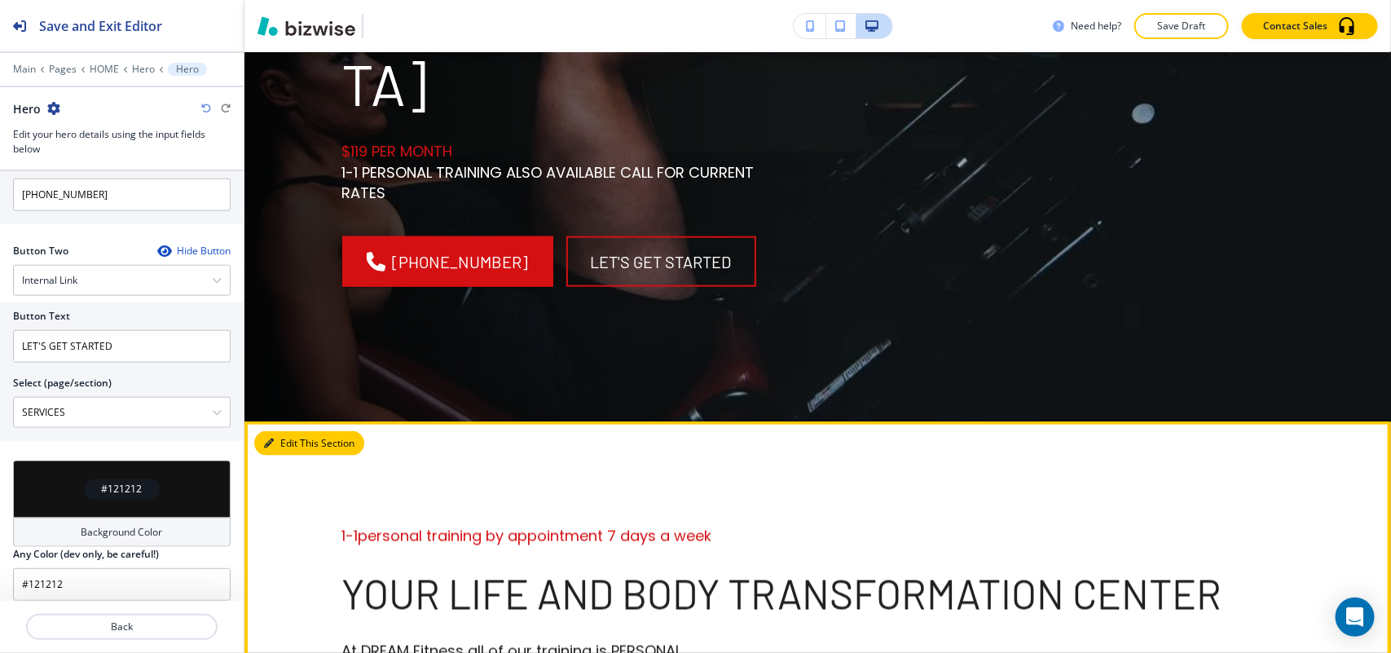
click at [273, 438] on icon "button" at bounding box center [269, 443] width 10 height 10
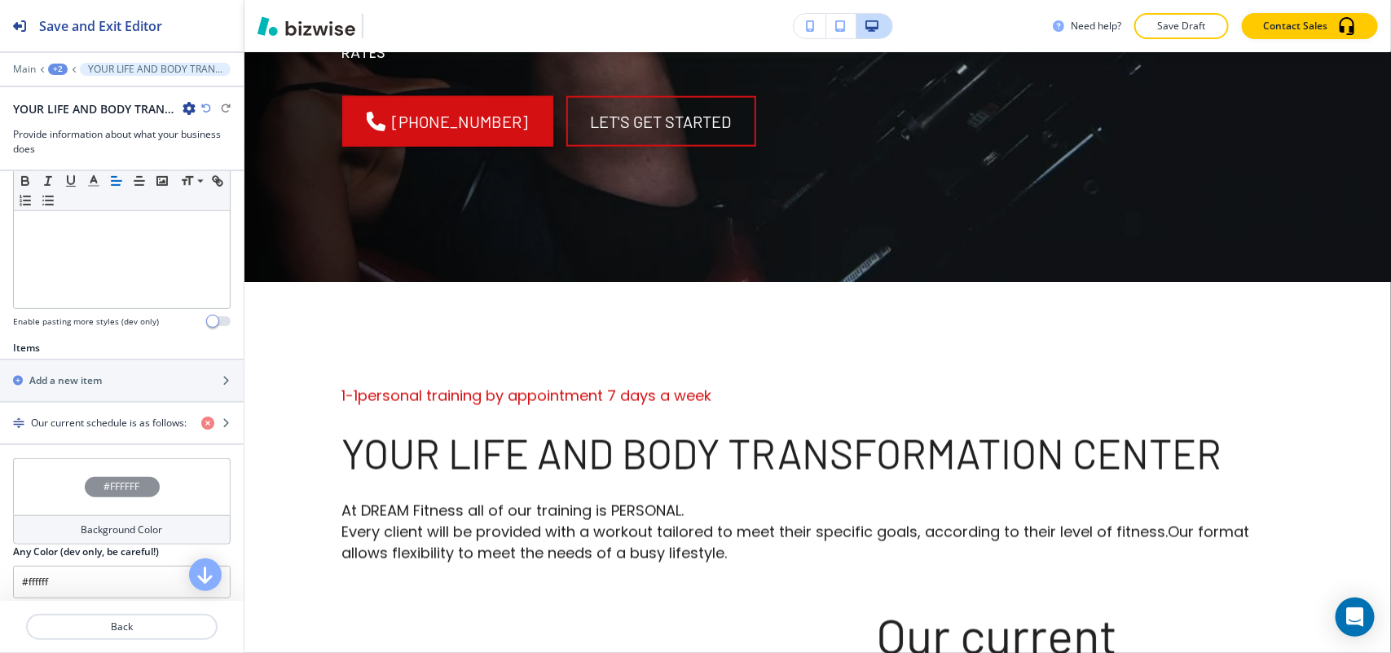
scroll to position [611, 0]
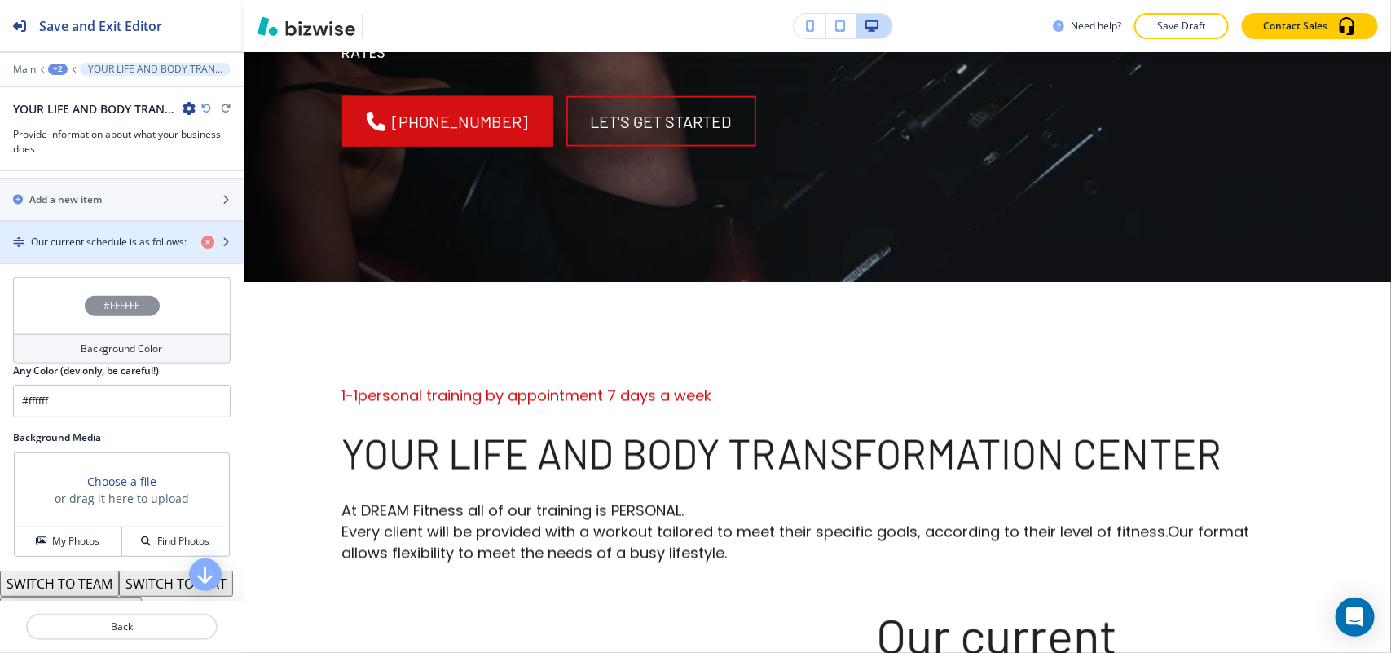
click at [74, 249] on h4 "Our current schedule is as follows:" at bounding box center [109, 242] width 156 height 15
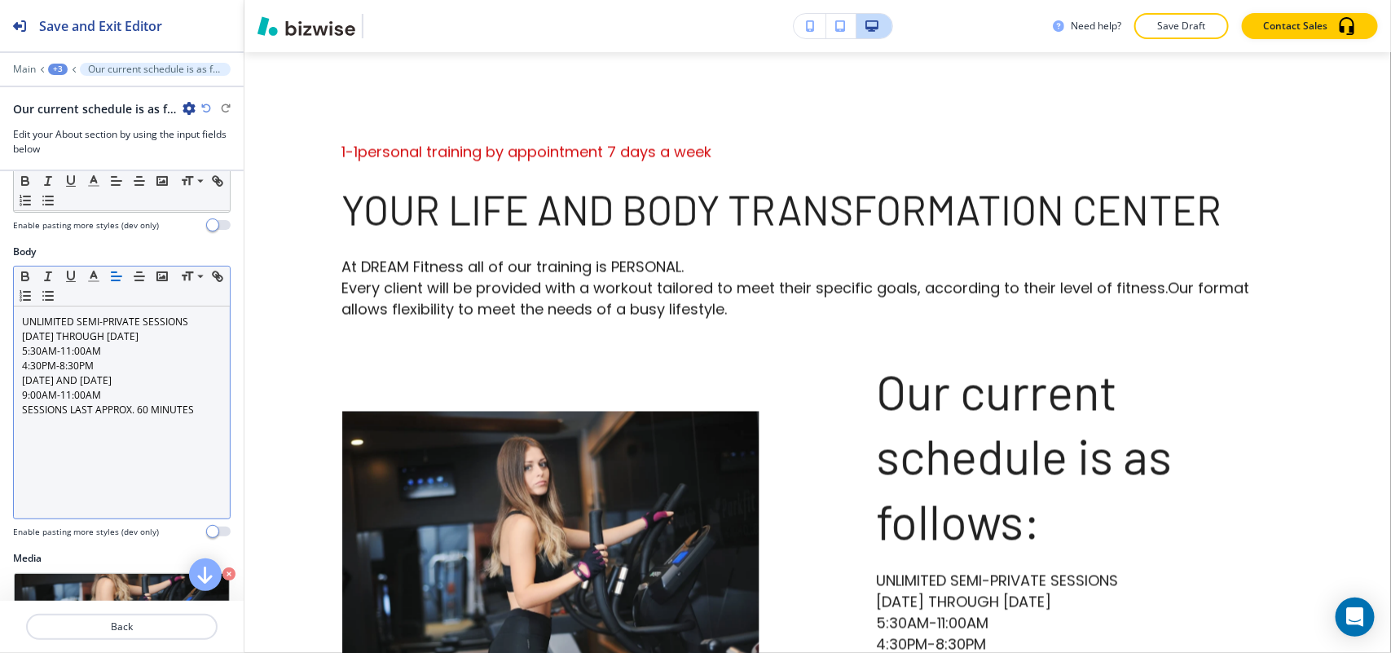
scroll to position [204, 0]
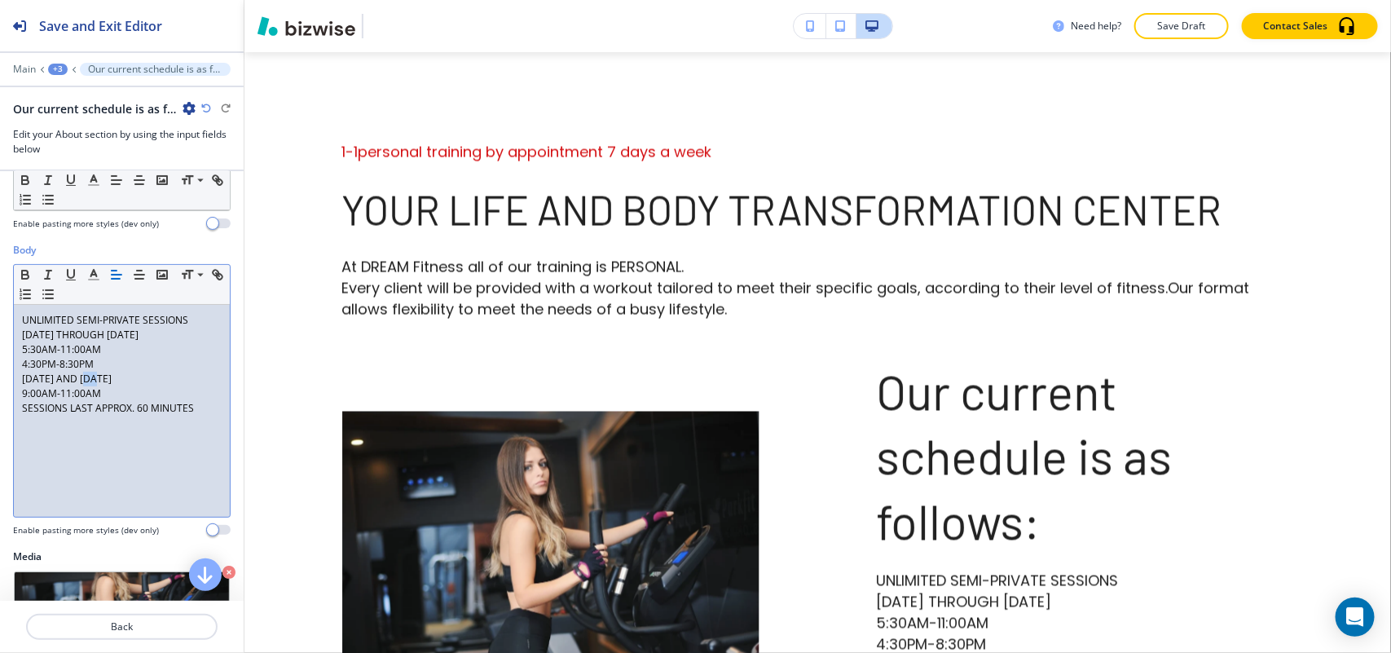
click at [91, 376] on p "[DATE] AND [DATE]" at bounding box center [122, 379] width 200 height 15
drag, startPoint x: 139, startPoint y: 379, endPoint x: 10, endPoint y: 377, distance: 129.6
click at [10, 377] on div "Body Small Normal Large Huge UNLIMITED SEMI-PRIVATE SESSIONS [DATE] THROUGH [DA…" at bounding box center [122, 396] width 244 height 306
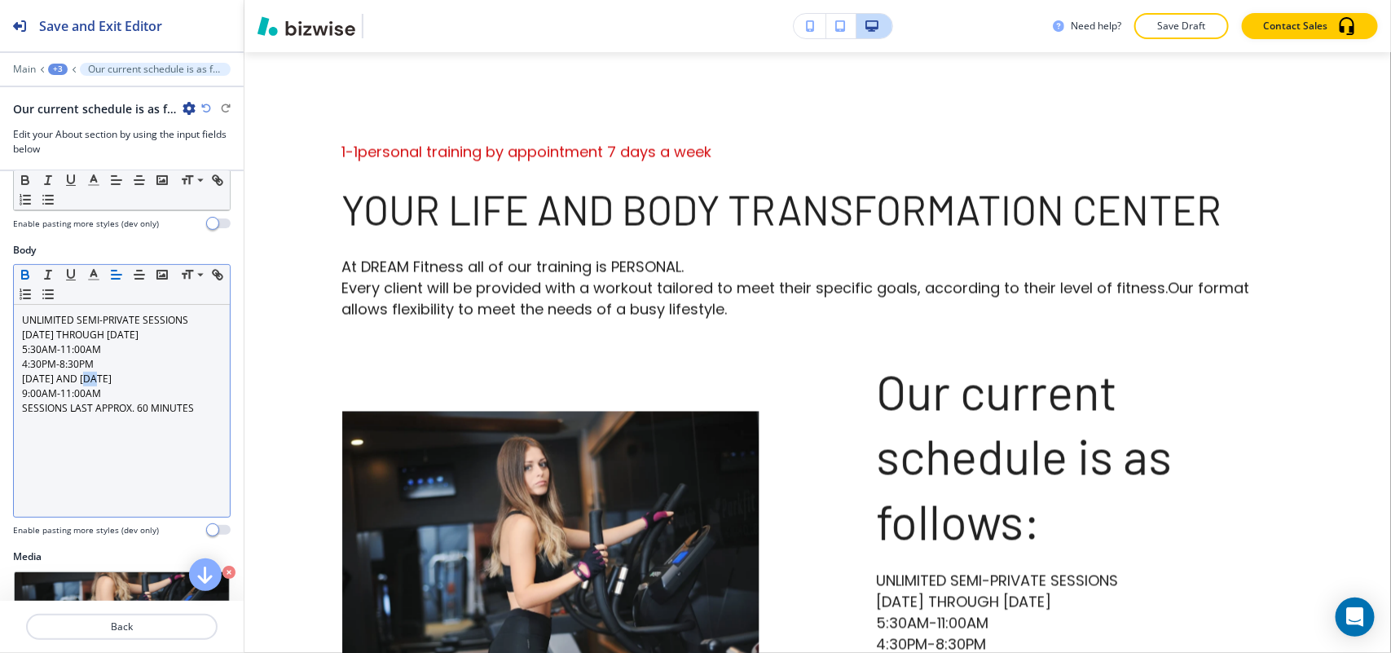
click at [25, 275] on icon "button" at bounding box center [25, 274] width 15 height 15
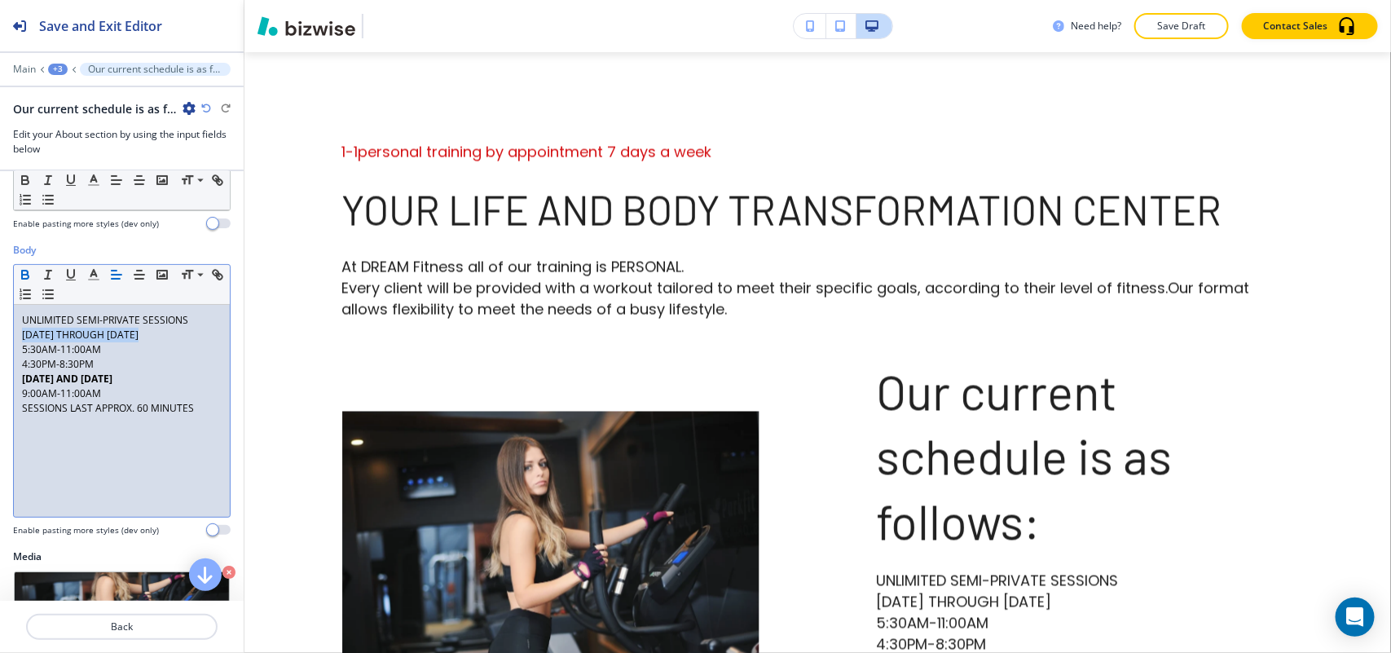
drag, startPoint x: 164, startPoint y: 335, endPoint x: 8, endPoint y: 334, distance: 155.6
click at [8, 334] on div "Body Small Normal Large Huge UNLIMITED SEMI-PRIVATE SESSIONS [DATE] THROUGH [DA…" at bounding box center [122, 396] width 244 height 306
click at [21, 271] on icon "button" at bounding box center [25, 274] width 15 height 15
click at [196, 323] on p "UNLIMITED SEMI-PRIVATE SESSIONS" at bounding box center [122, 320] width 200 height 15
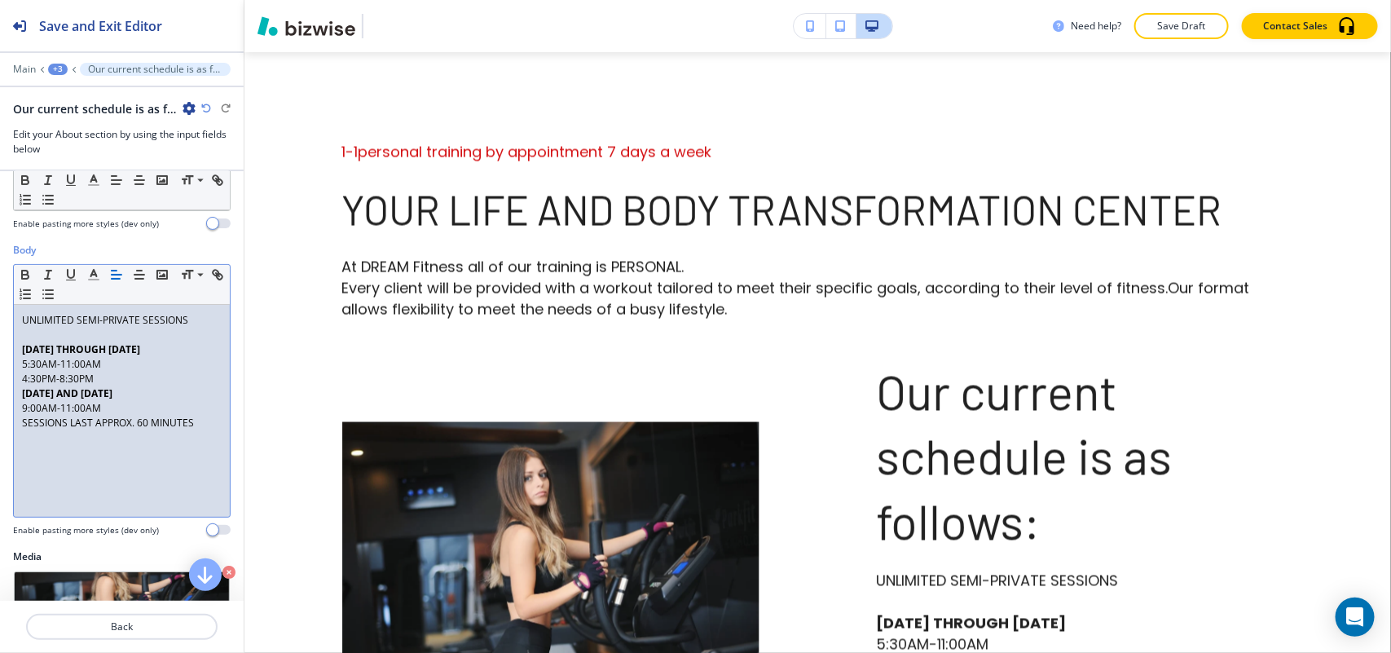
click at [108, 379] on p "4:30PM-8:30PM" at bounding box center [122, 379] width 200 height 15
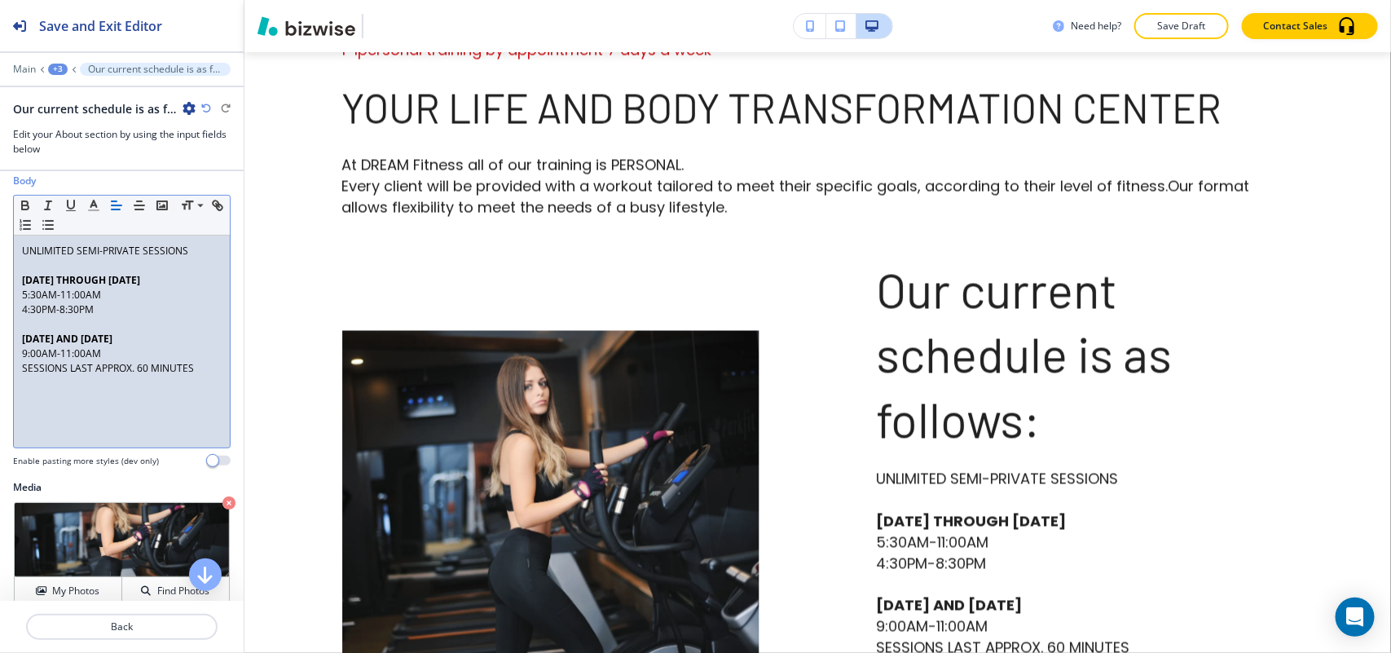
scroll to position [306, 0]
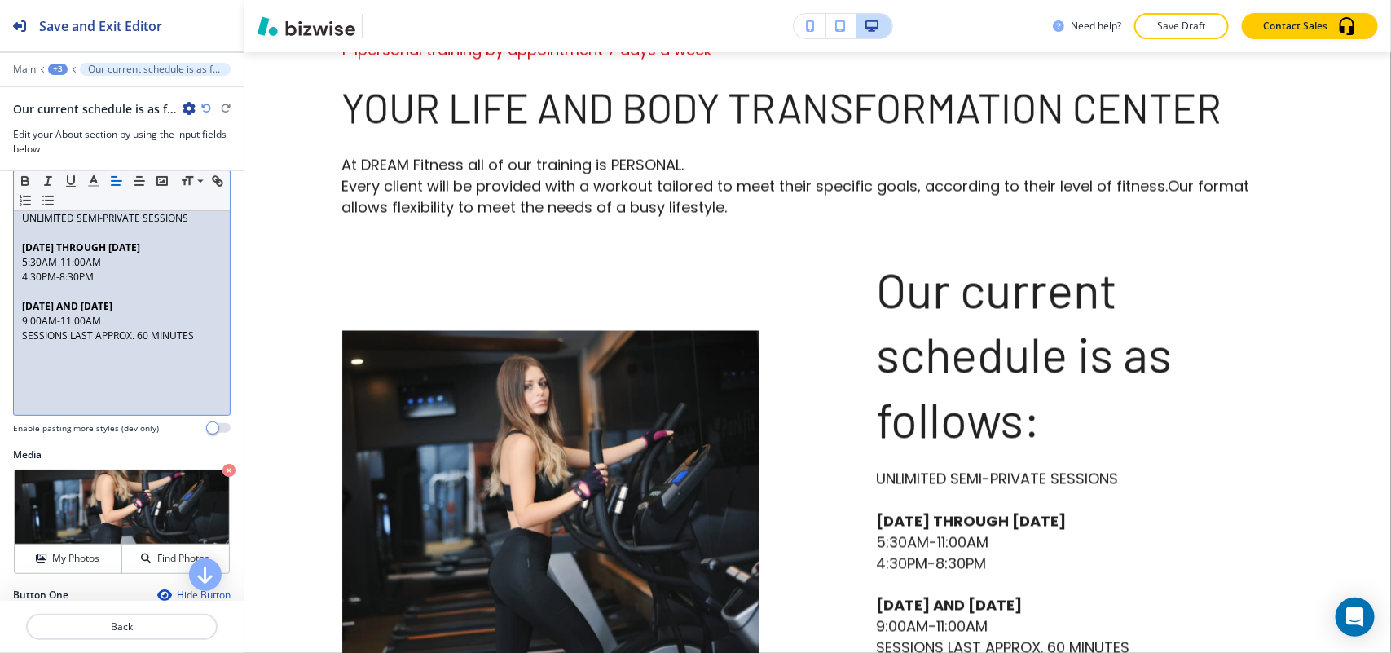
click at [134, 324] on p "9:00AM-11:00AM" at bounding box center [122, 321] width 200 height 15
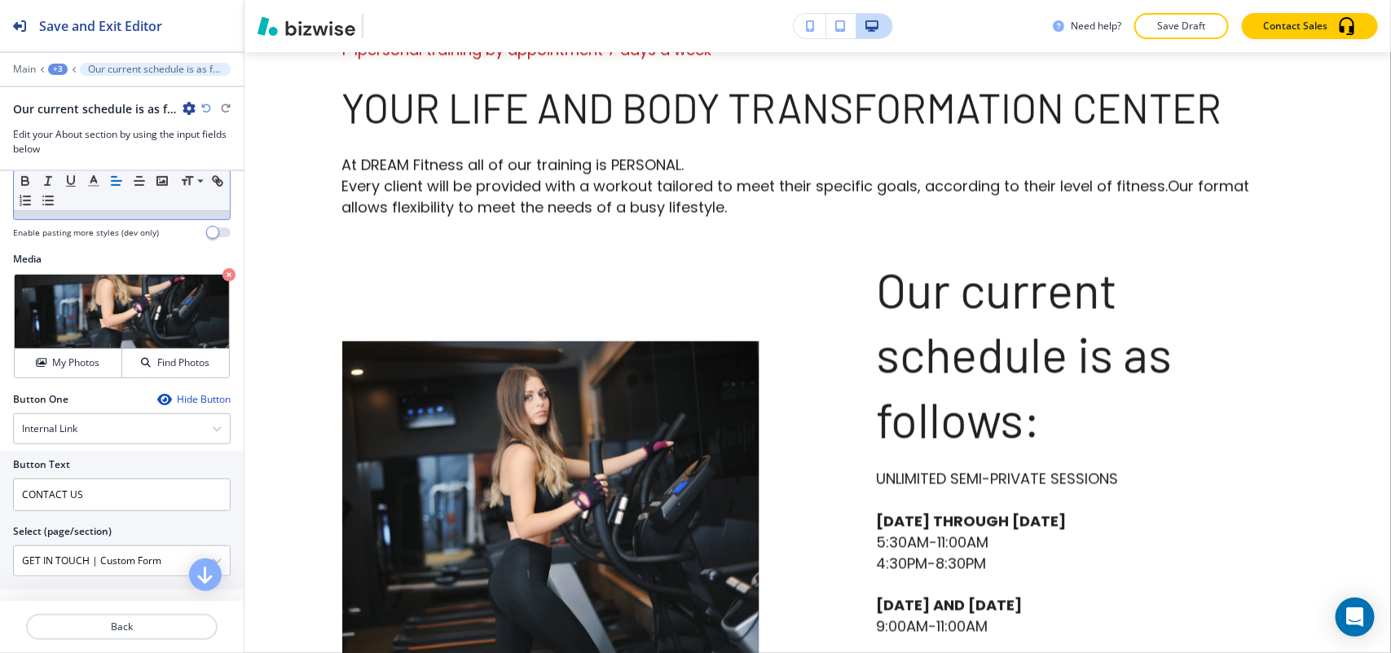
scroll to position [509, 0]
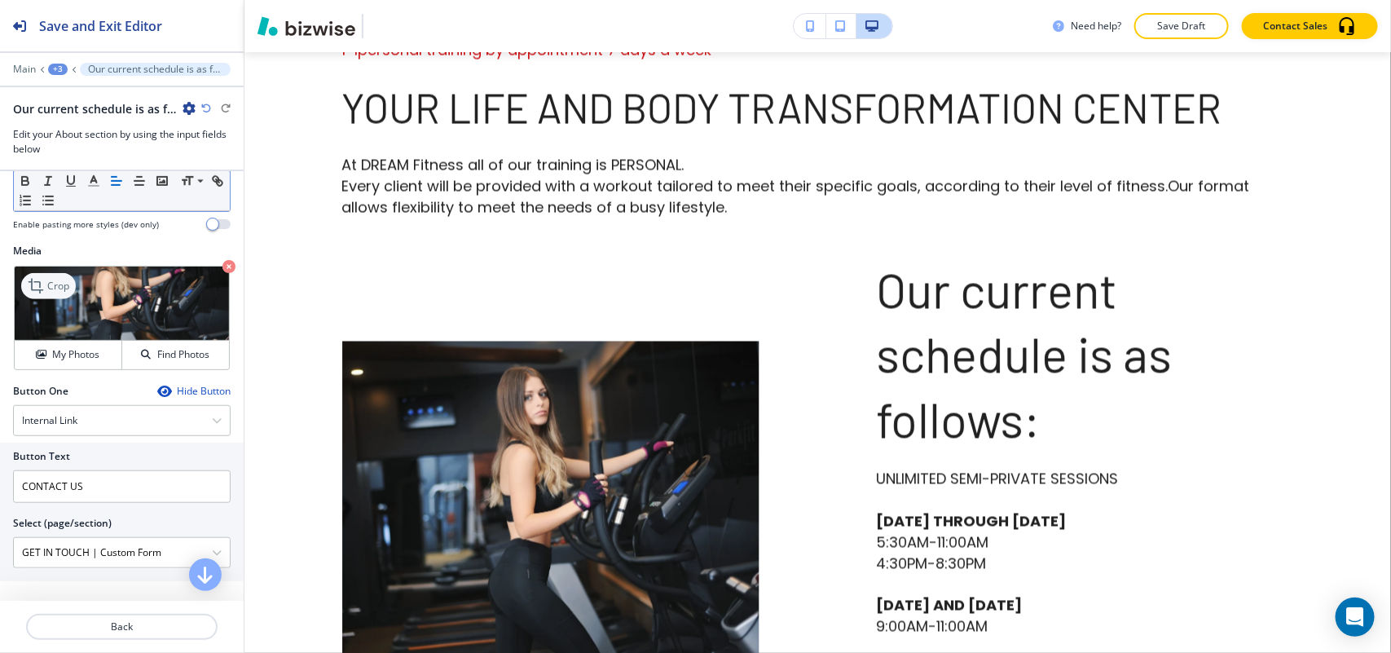
click at [63, 285] on p "Crop" at bounding box center [58, 286] width 22 height 15
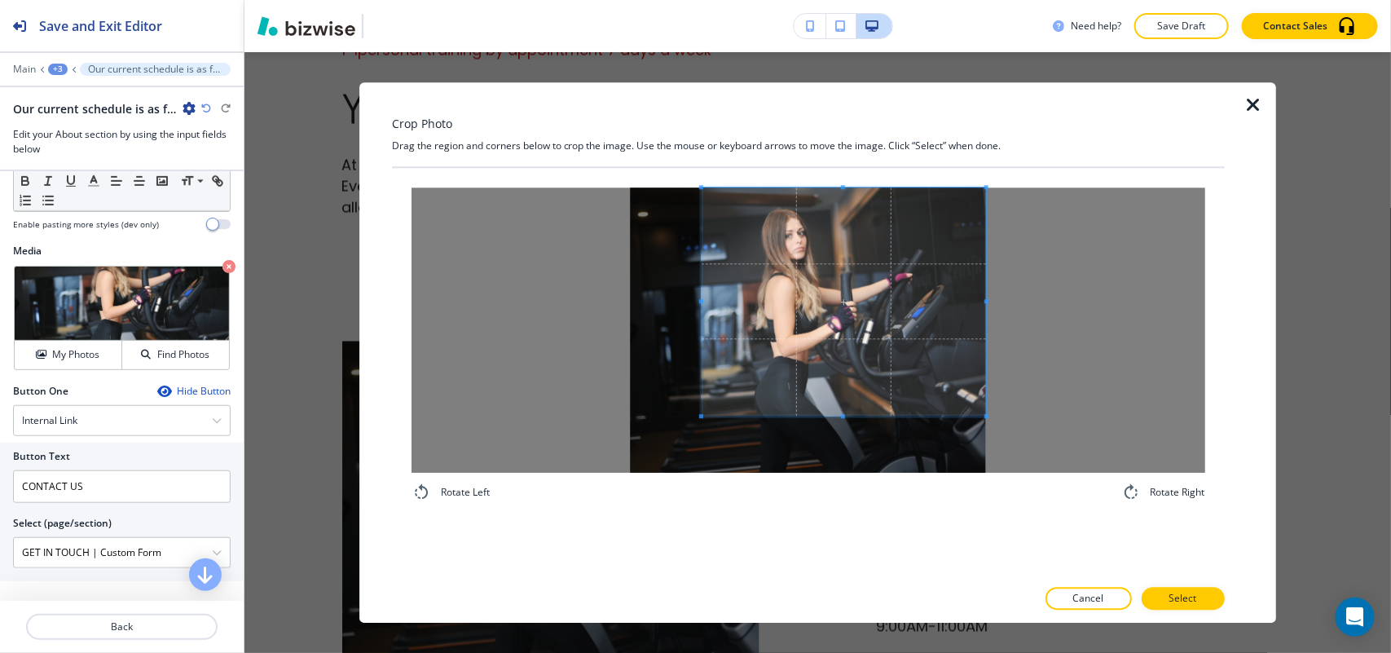
click at [838, 249] on span at bounding box center [844, 301] width 285 height 228
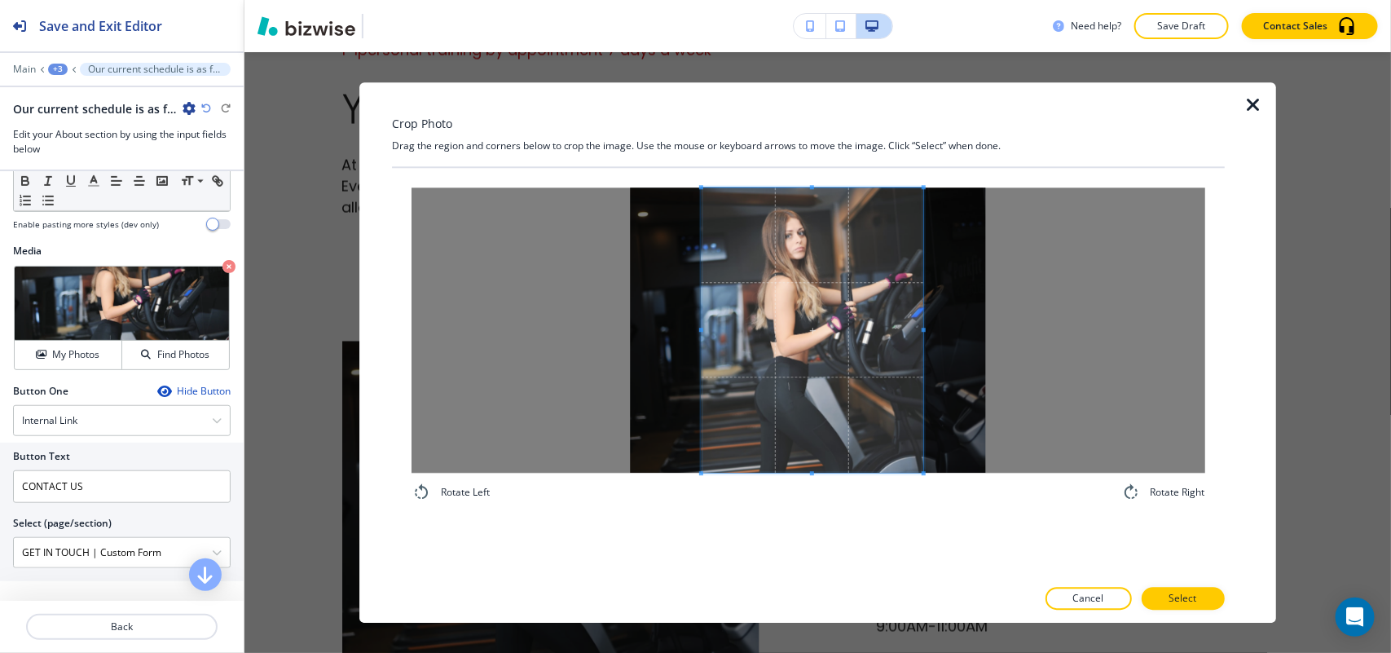
click at [922, 491] on div "Rotate Left Rotate Right" at bounding box center [809, 344] width 794 height 315
click at [1165, 592] on button "Select" at bounding box center [1183, 598] width 83 height 23
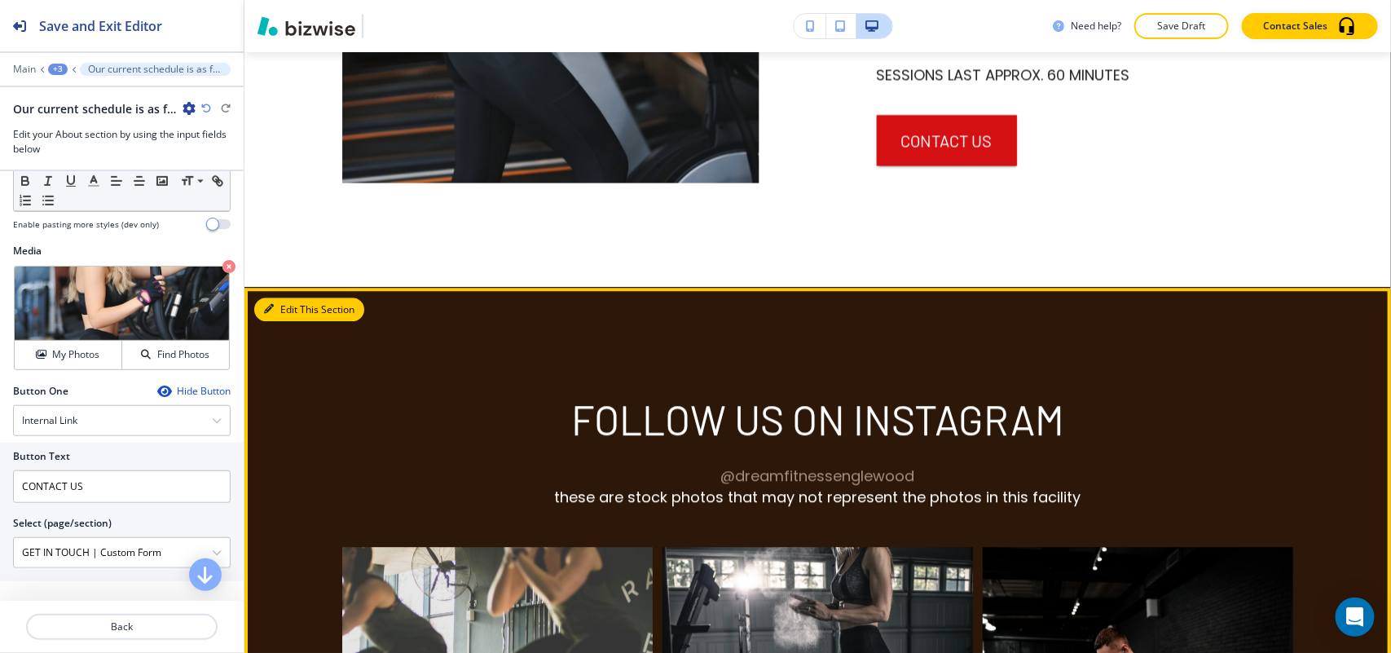
click at [263, 297] on button "Edit This Section" at bounding box center [309, 309] width 110 height 24
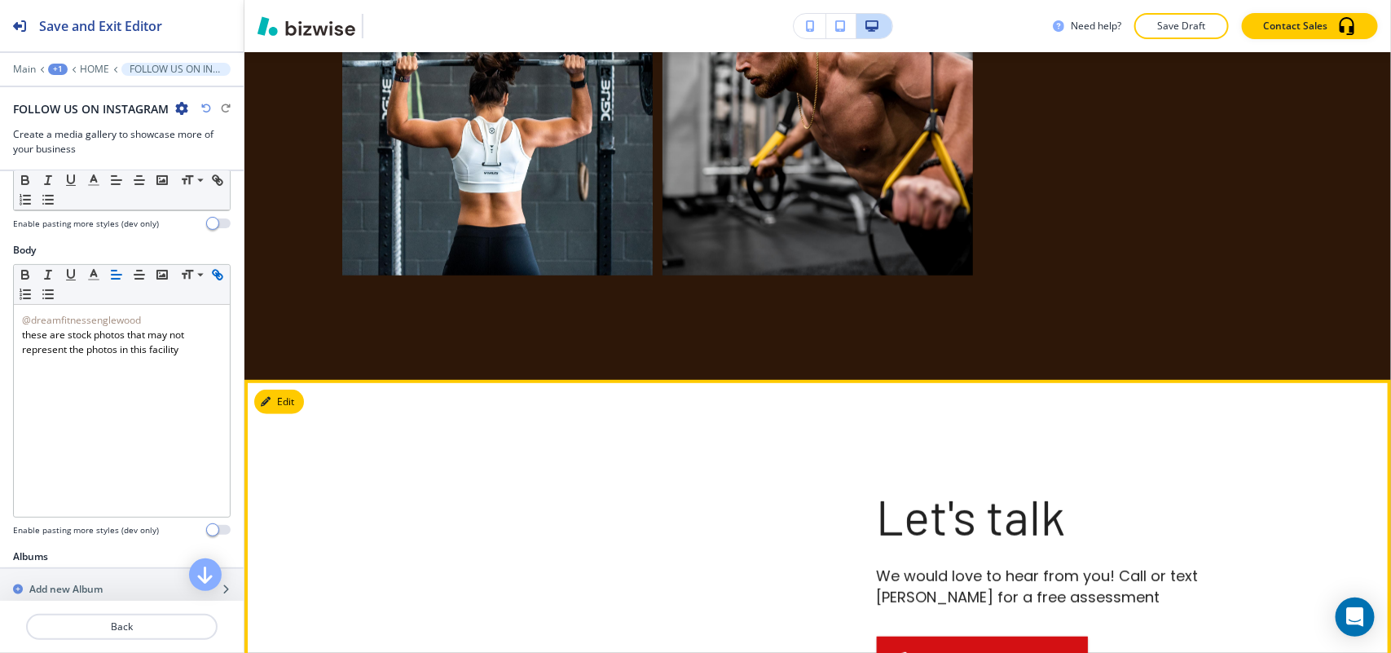
scroll to position [3119, 0]
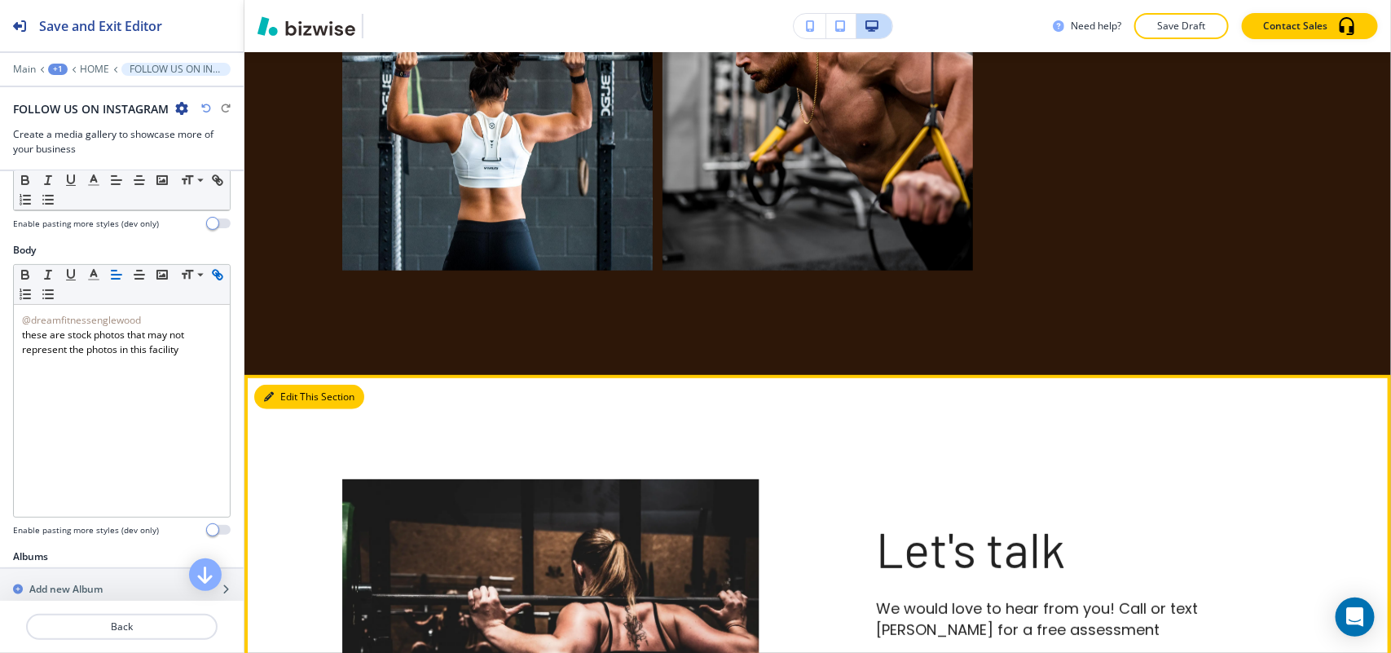
click at [286, 385] on button "Edit This Section" at bounding box center [309, 397] width 110 height 24
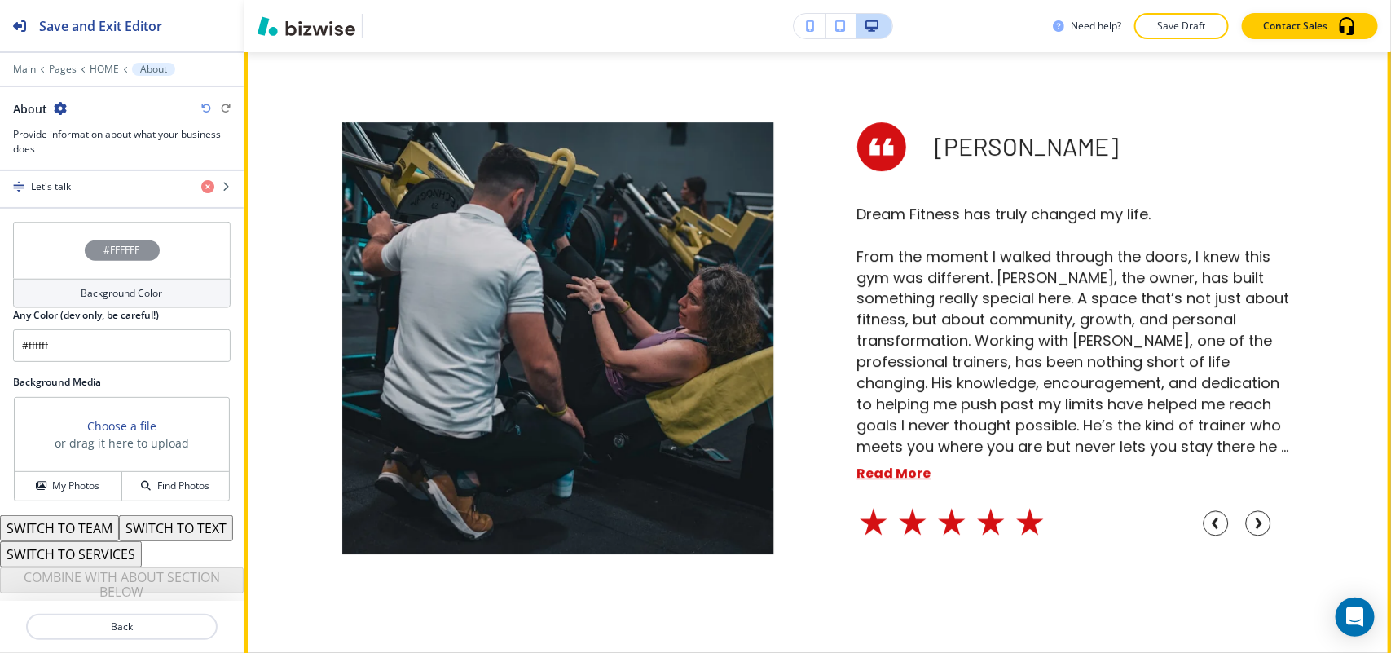
scroll to position [4944, 0]
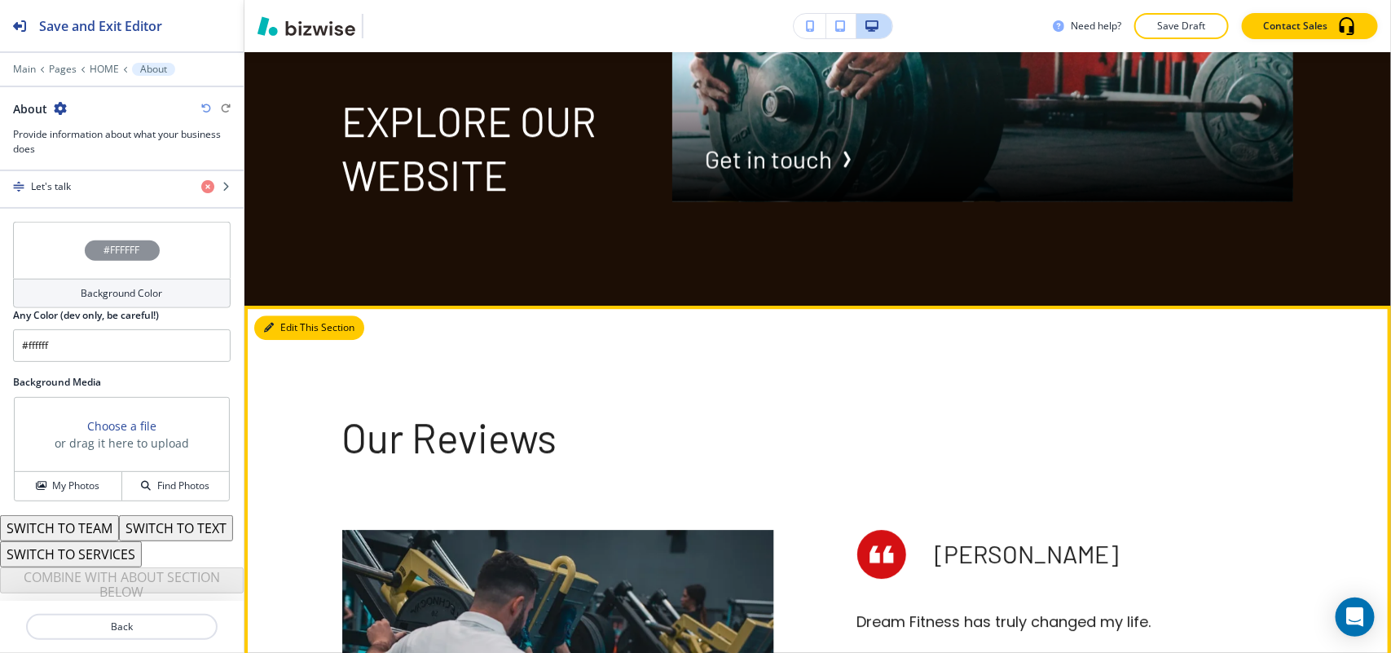
click at [289, 315] on button "Edit This Section" at bounding box center [309, 327] width 110 height 24
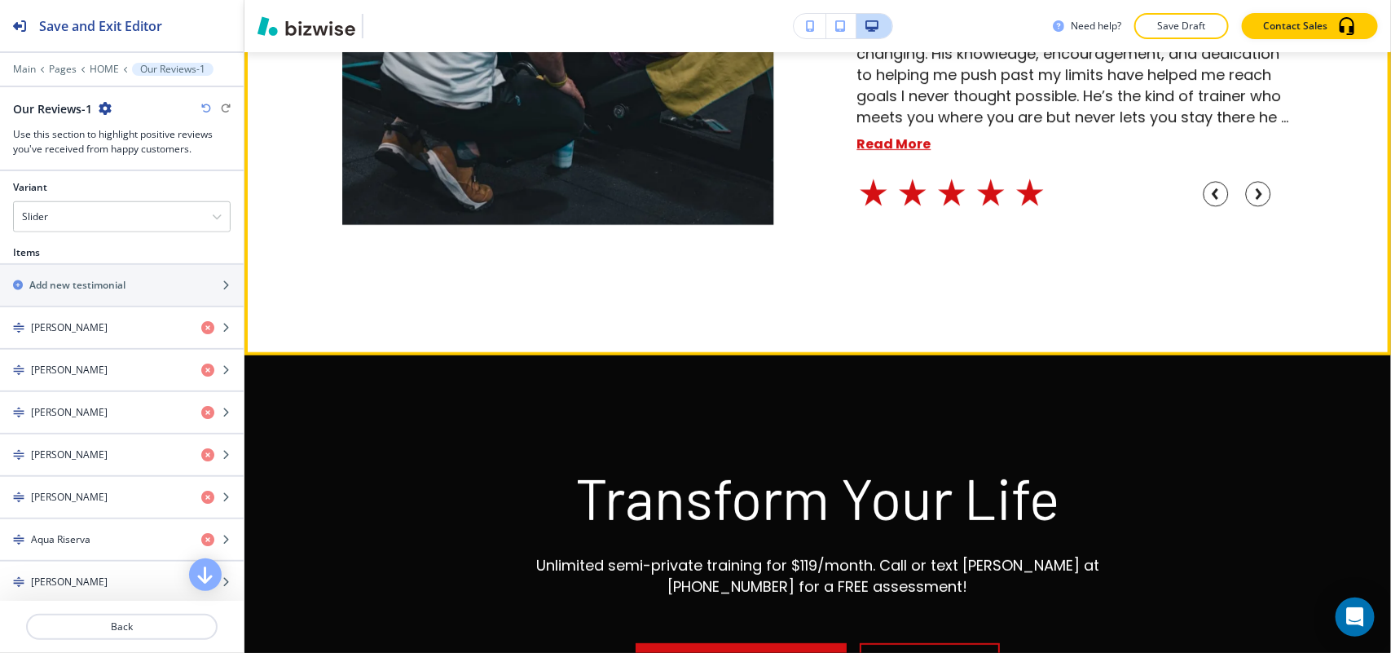
scroll to position [5580, 0]
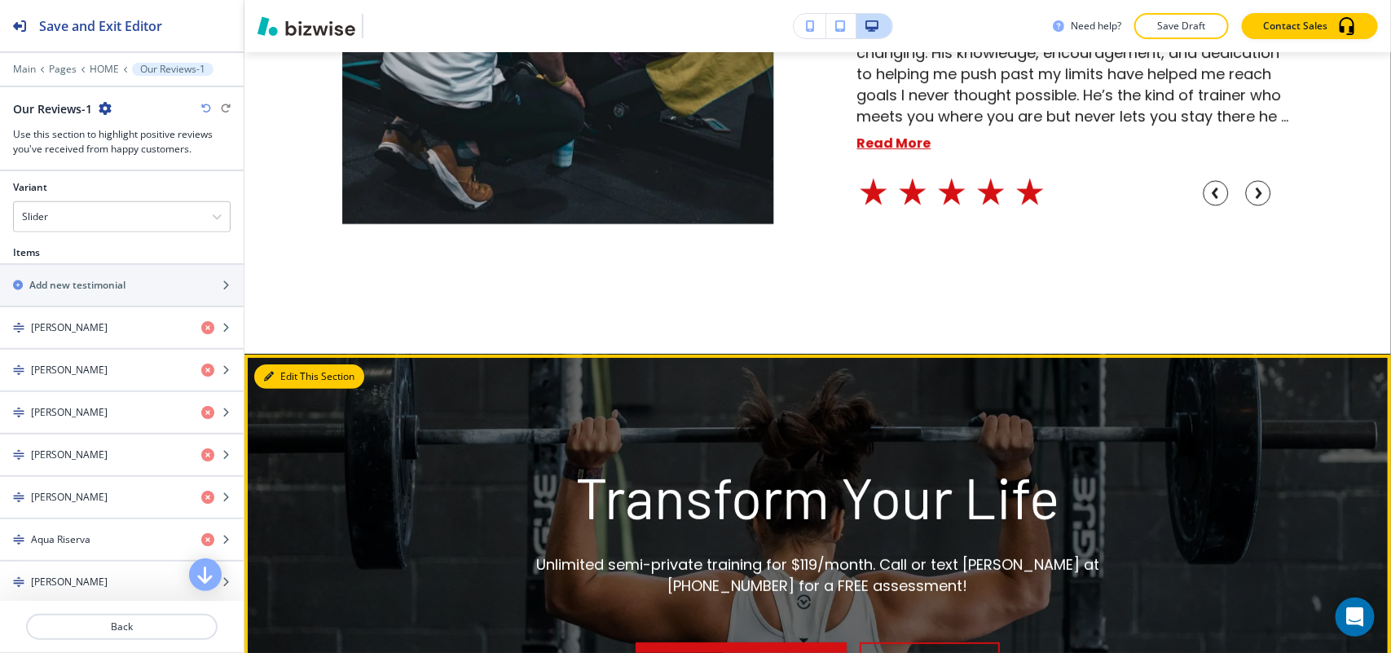
click at [288, 364] on button "Edit This Section" at bounding box center [309, 376] width 110 height 24
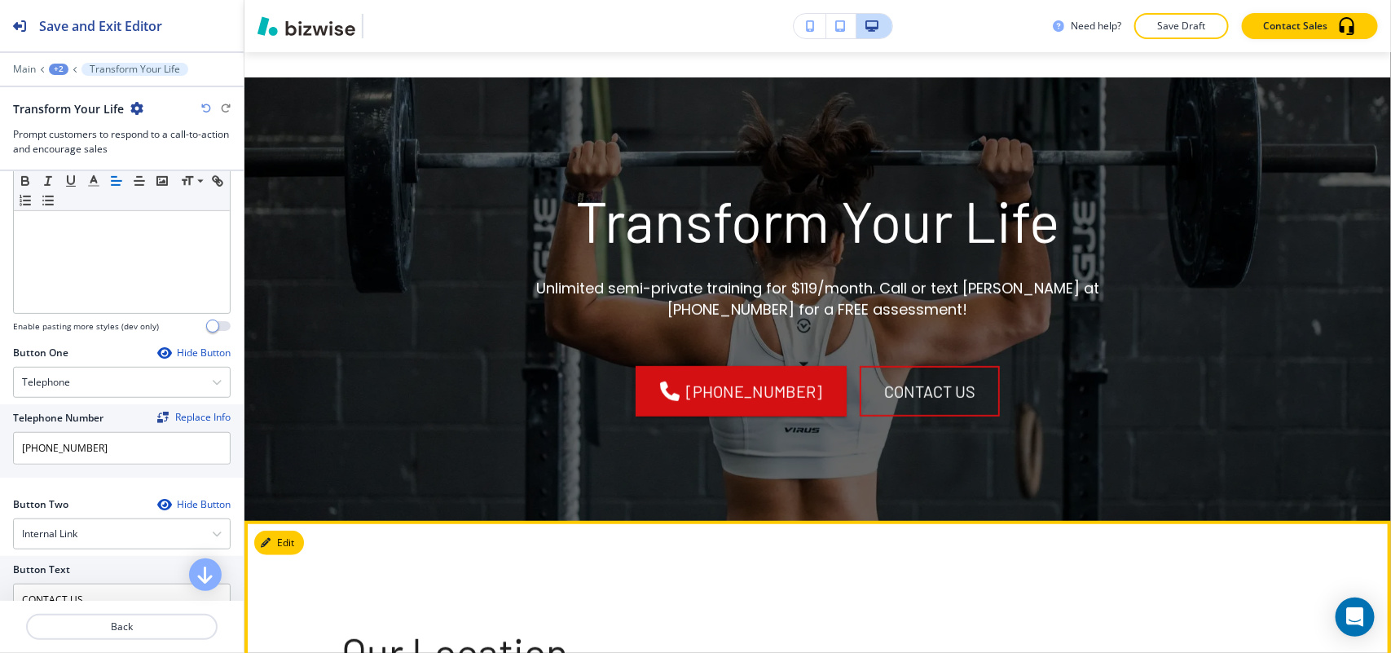
scroll to position [6060, 0]
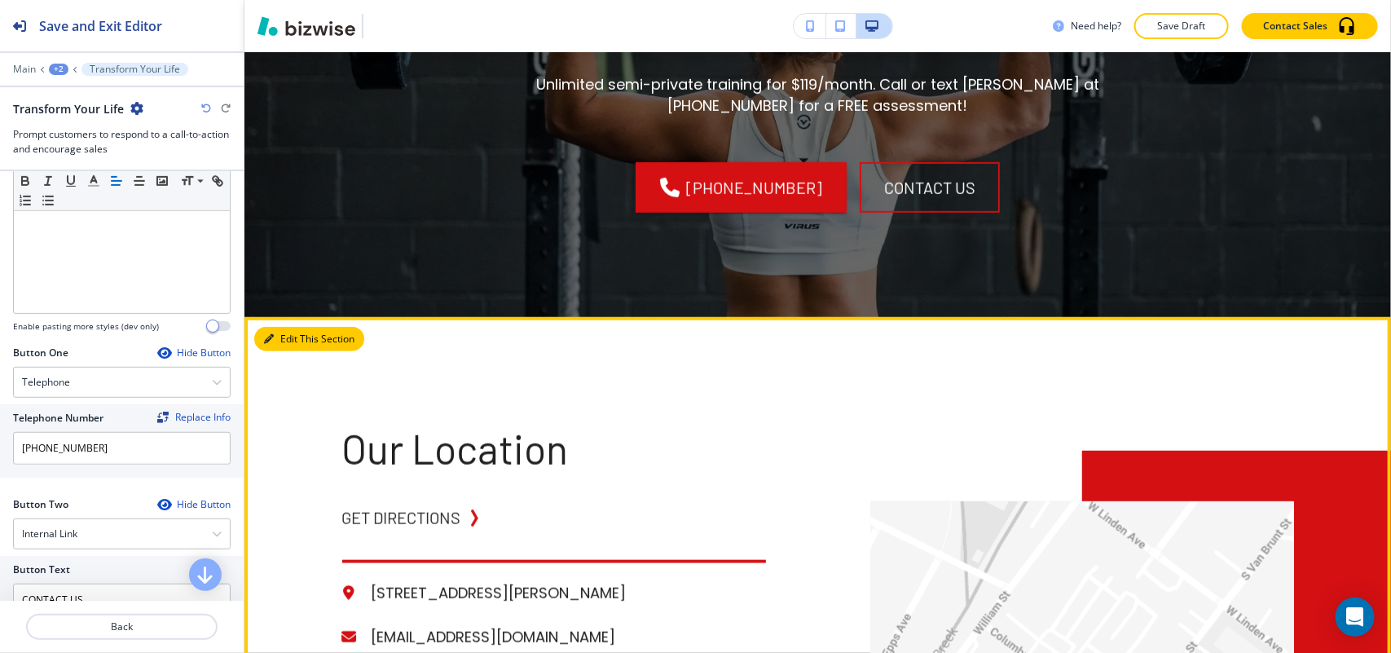
click at [275, 327] on button "Edit This Section" at bounding box center [309, 339] width 110 height 24
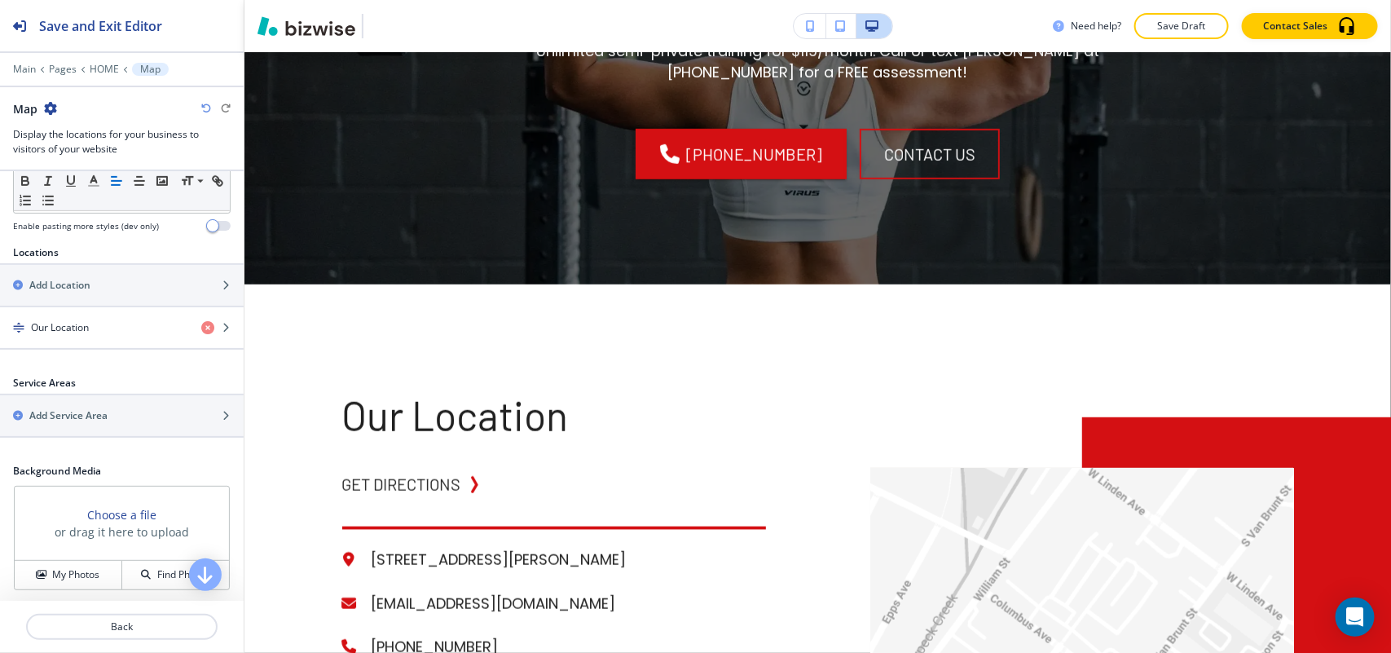
scroll to position [509, 0]
click at [74, 328] on h4 "Our Location" at bounding box center [60, 326] width 58 height 15
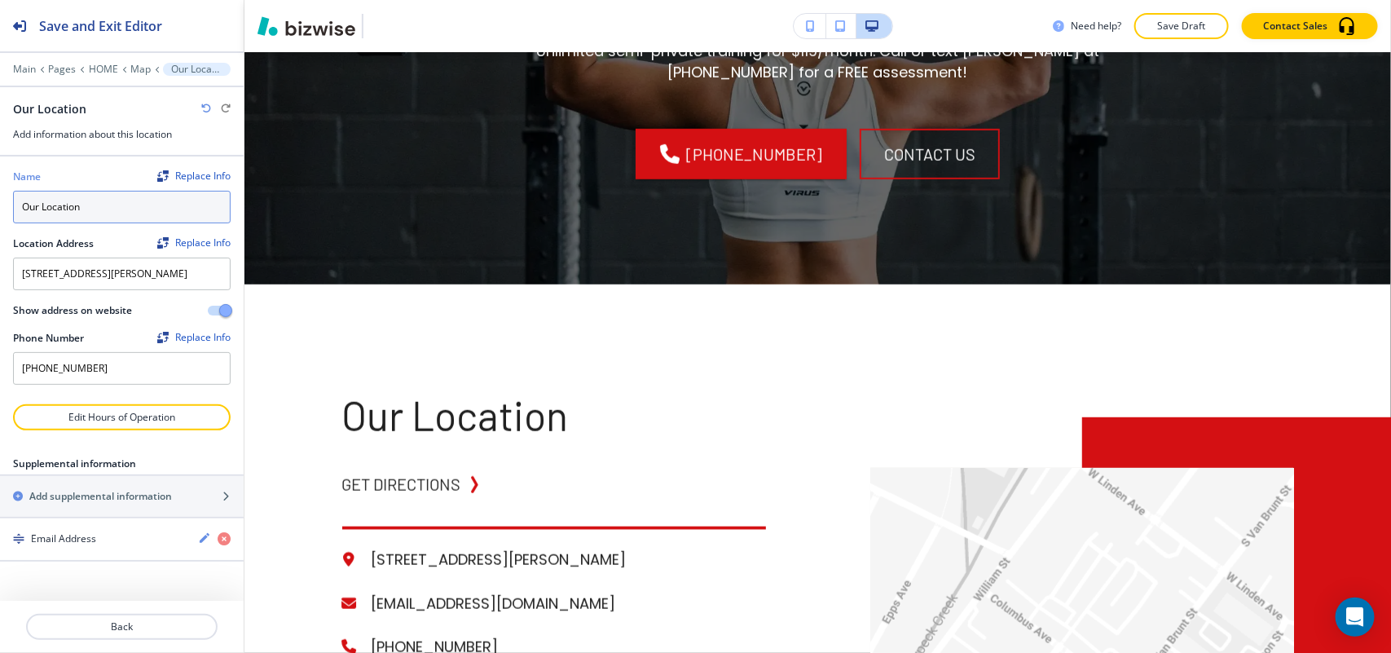
click at [139, 213] on input "Our Location" at bounding box center [122, 207] width 218 height 33
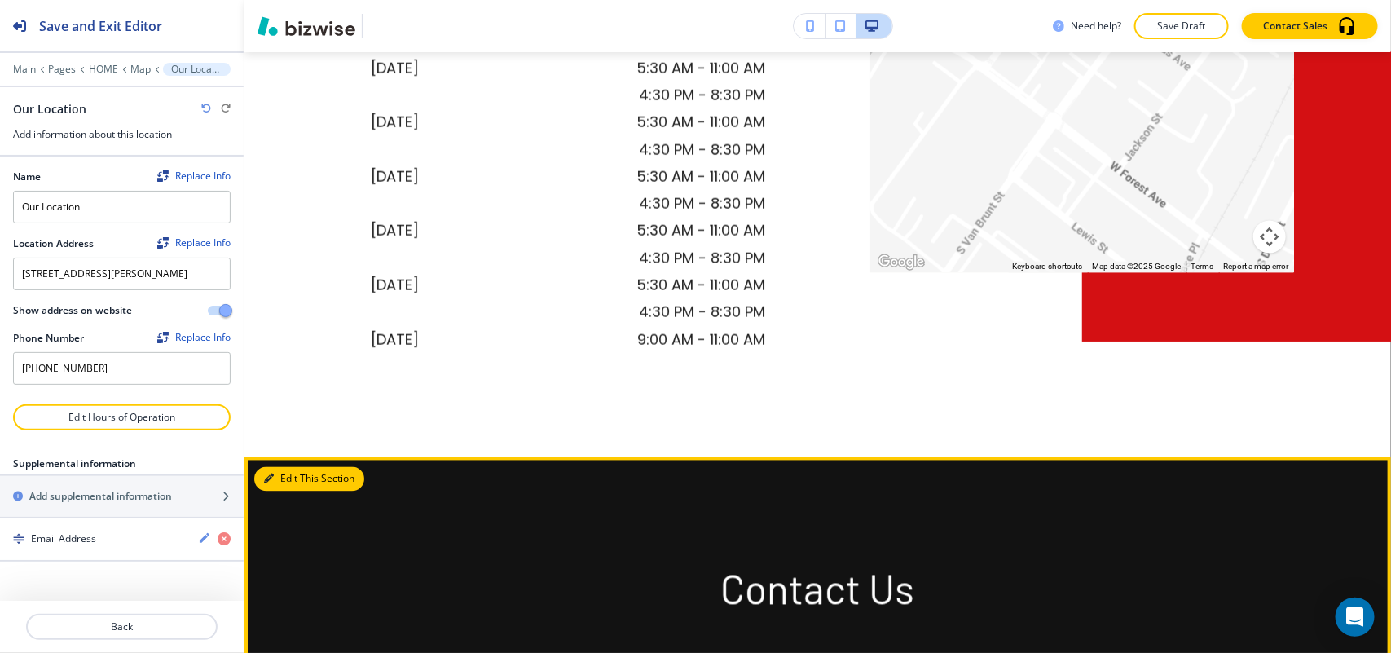
click at [295, 467] on button "Edit This Section" at bounding box center [309, 479] width 110 height 24
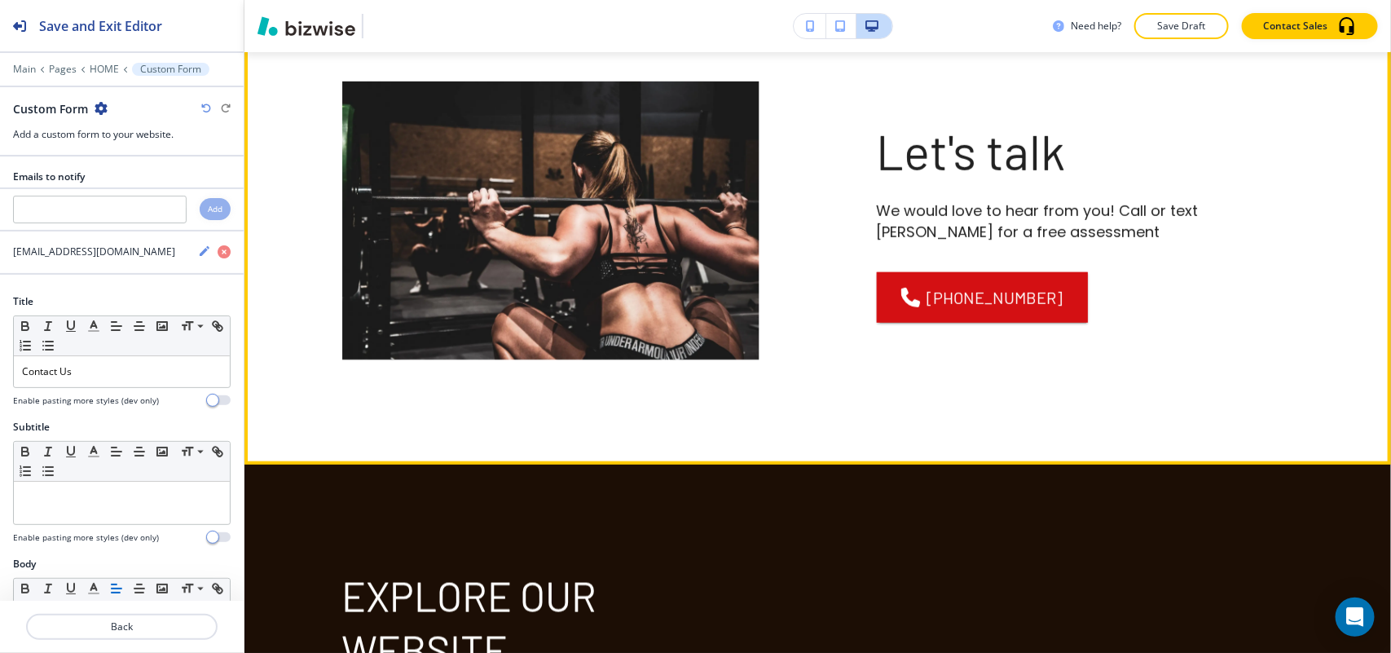
scroll to position [3541, 0]
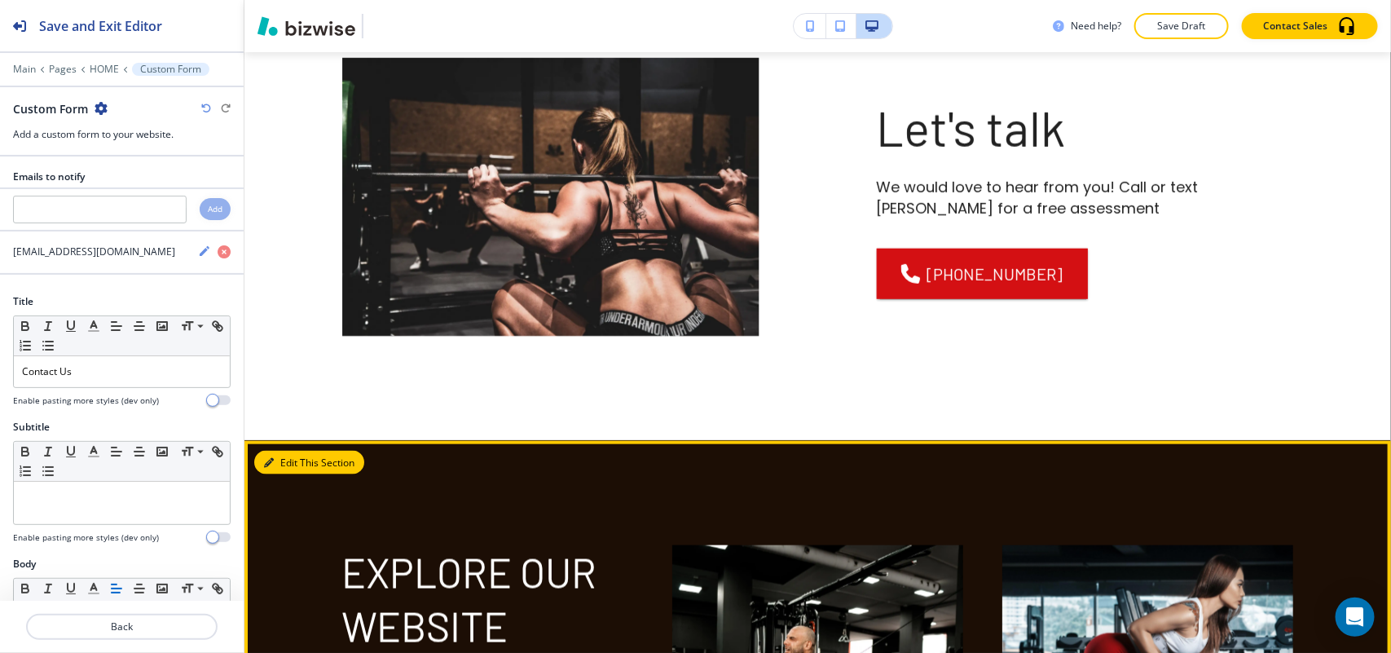
click at [286, 451] on button "Edit This Section" at bounding box center [309, 463] width 110 height 24
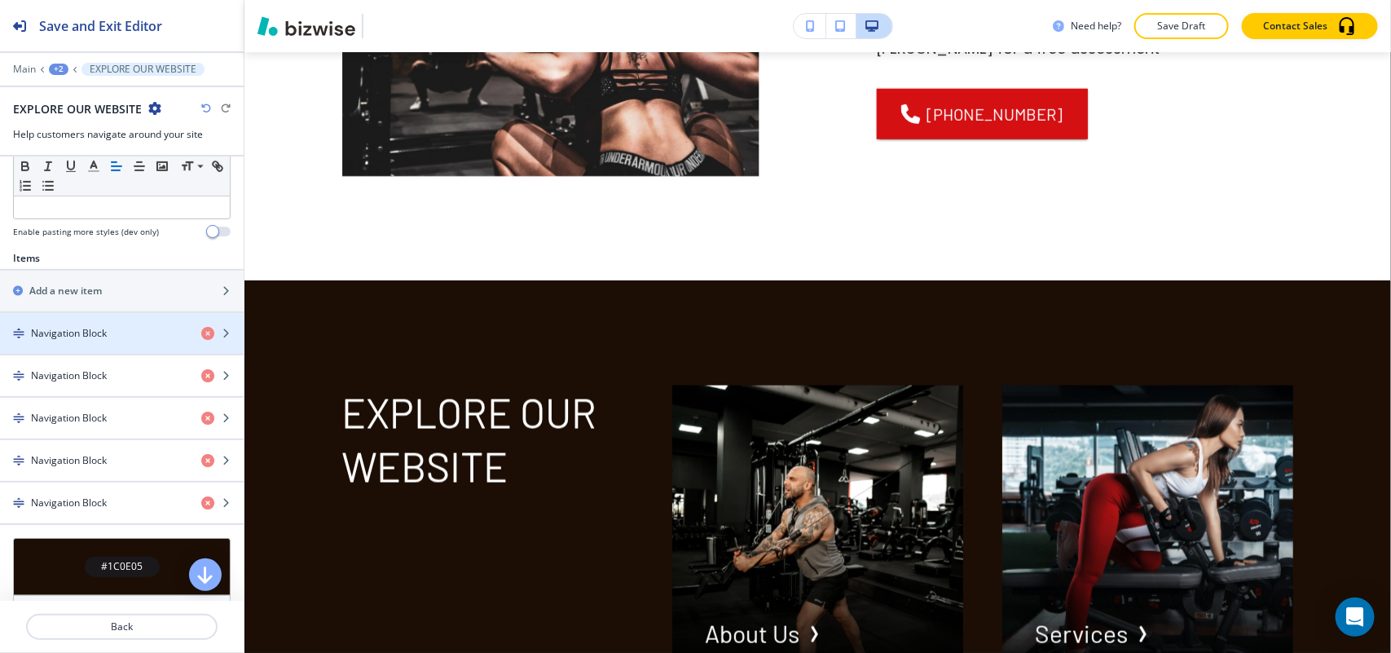
scroll to position [713, 0]
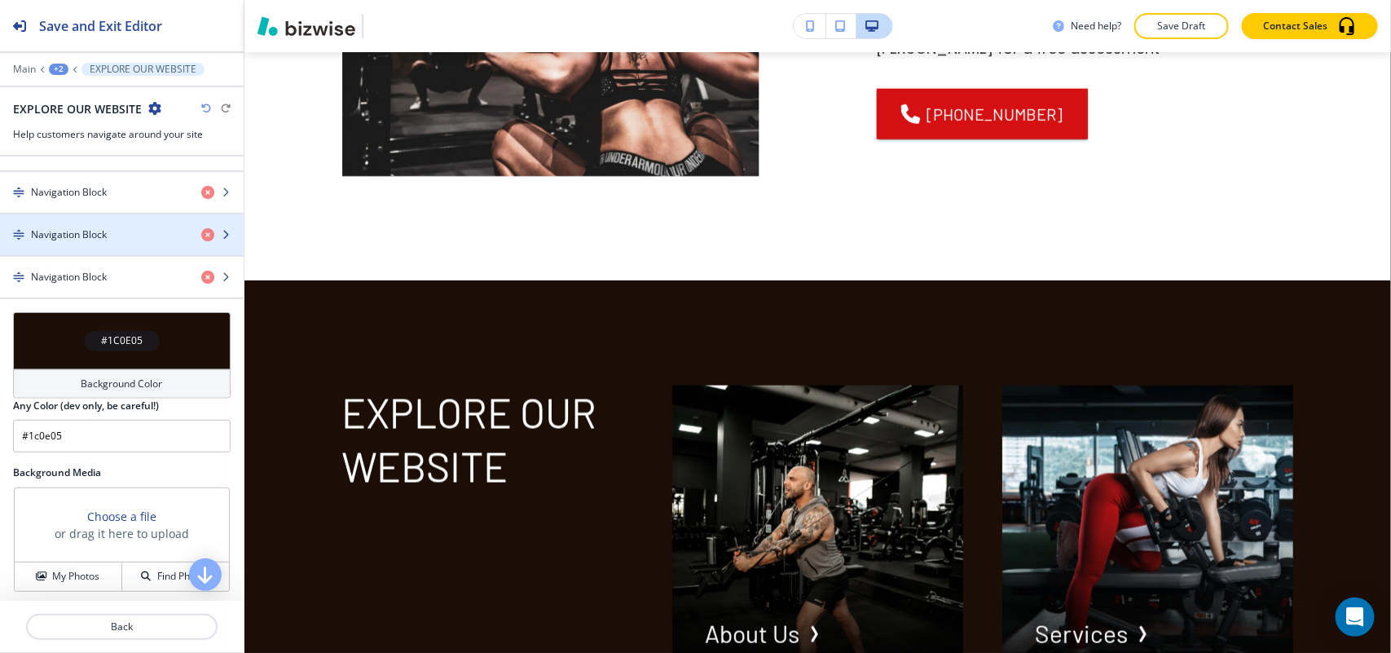
click at [59, 242] on h4 "Navigation Block" at bounding box center [69, 234] width 76 height 15
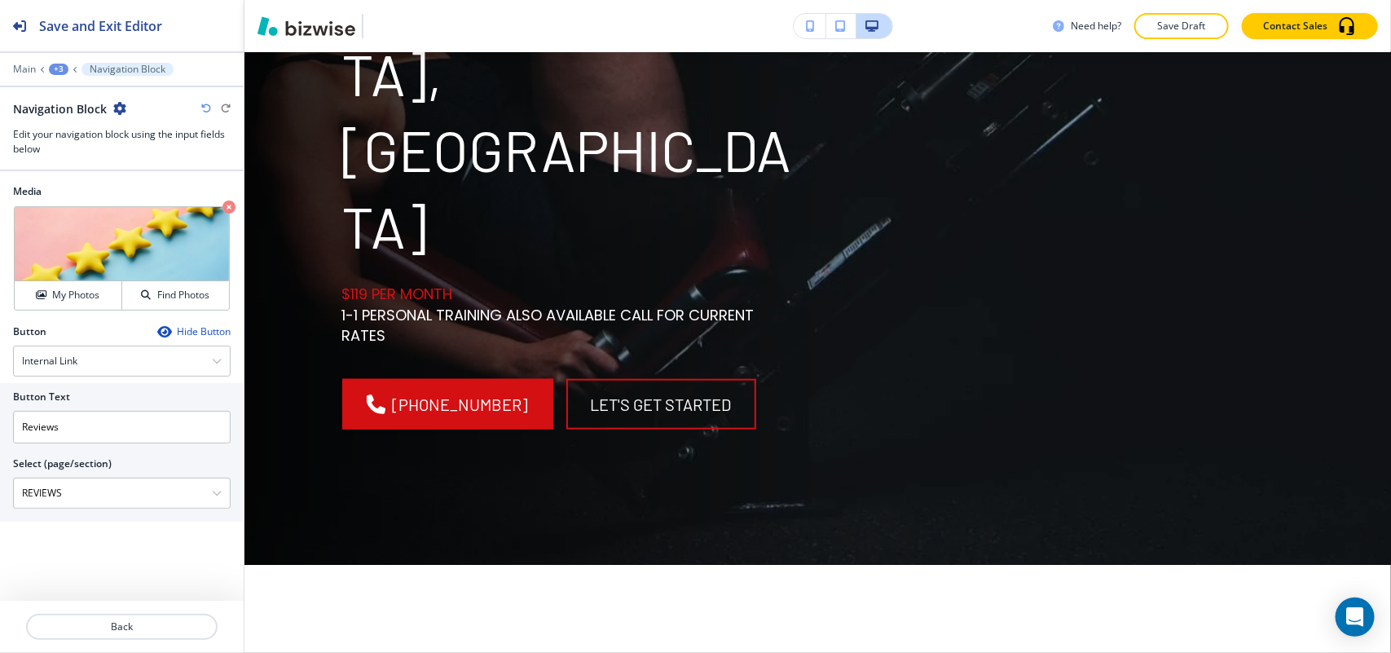
scroll to position [0, 0]
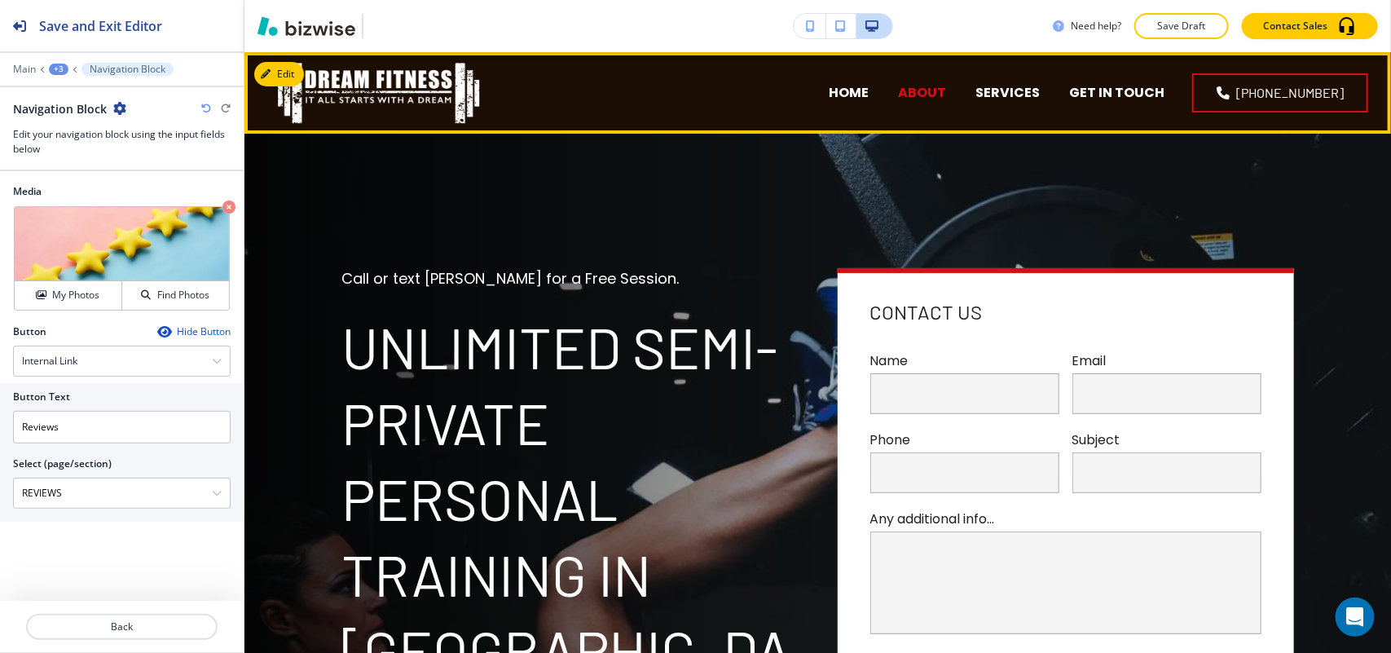
click at [946, 90] on p "ABOUT" at bounding box center [922, 92] width 48 height 19
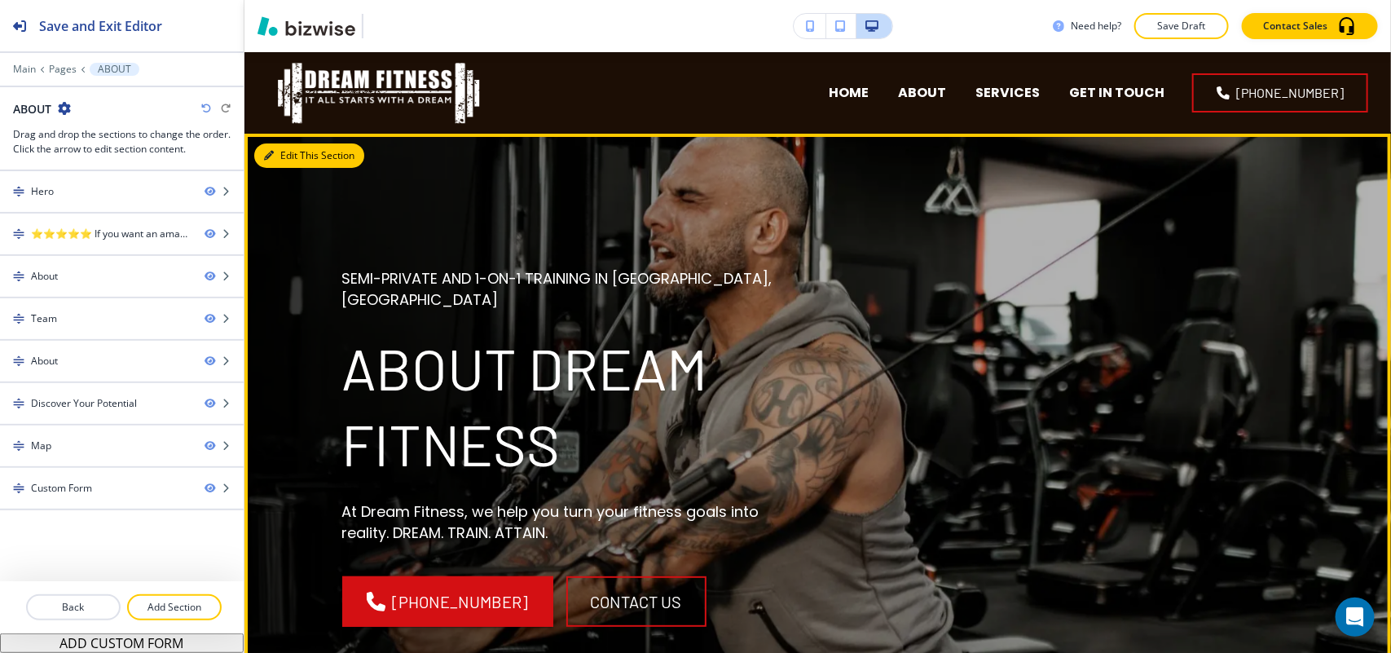
click at [296, 151] on button "Edit This Section" at bounding box center [309, 155] width 110 height 24
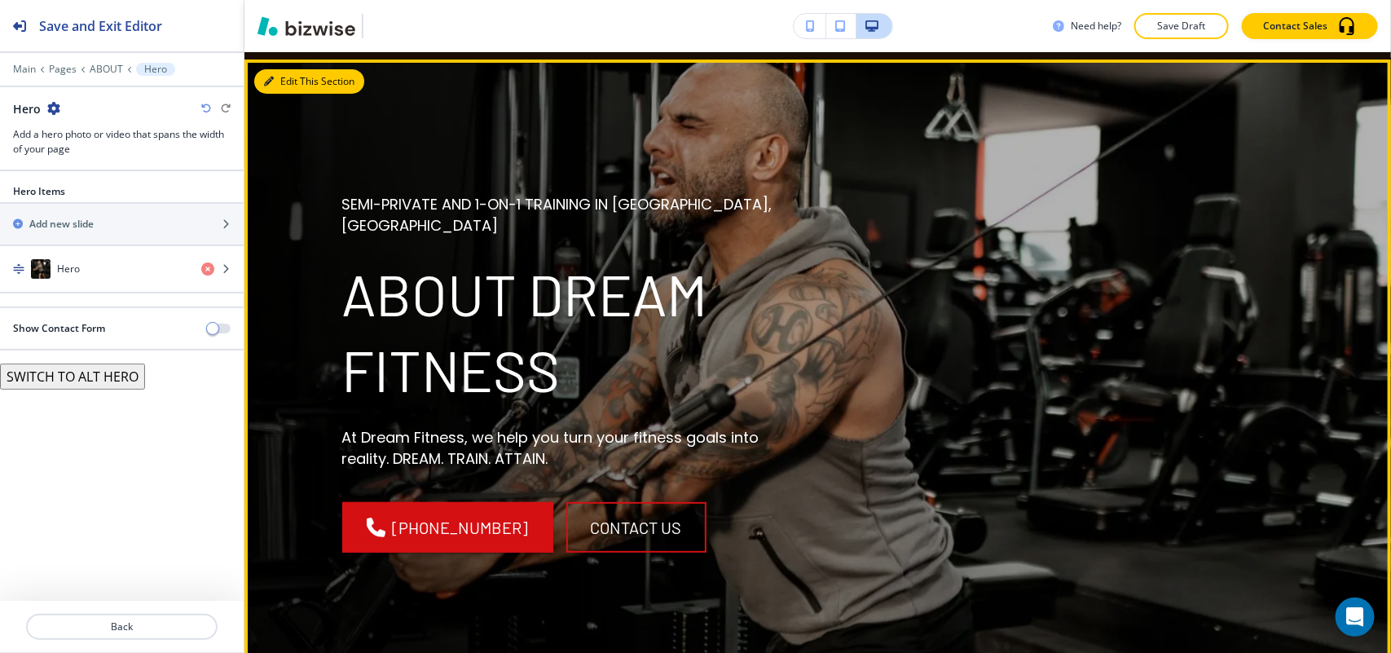
scroll to position [81, 0]
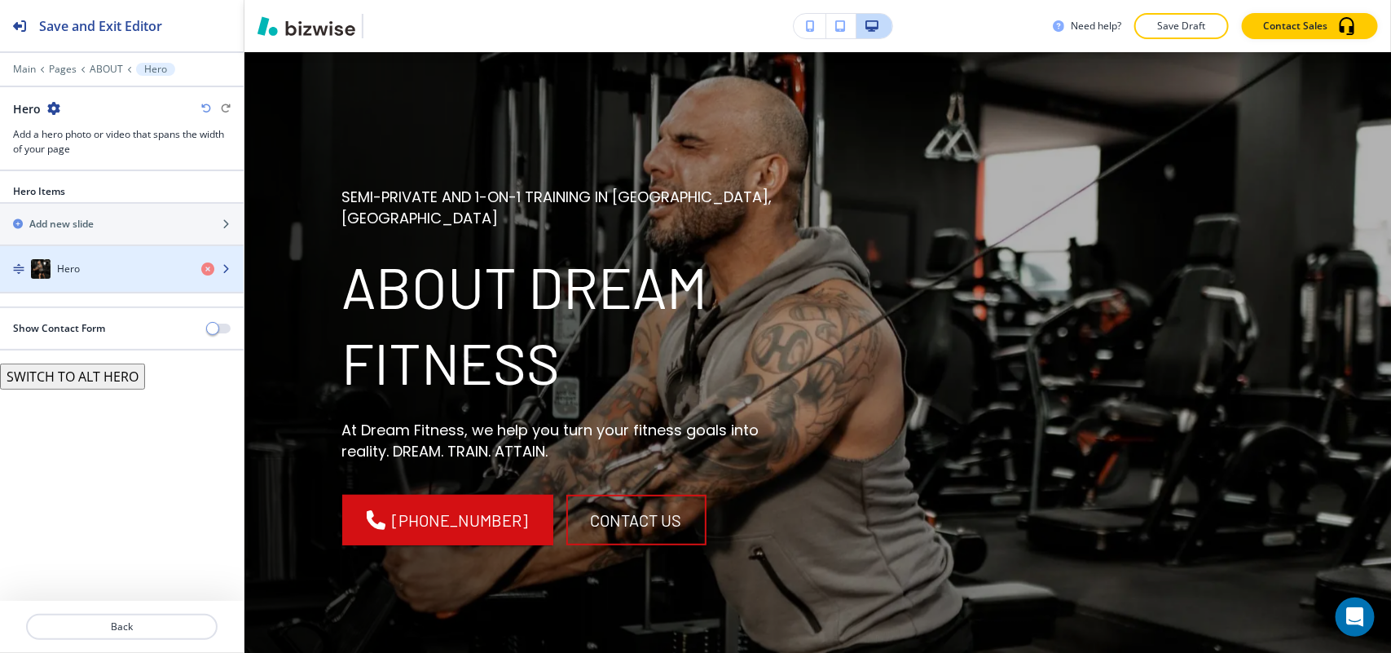
click at [67, 275] on h4 "Hero" at bounding box center [68, 269] width 23 height 15
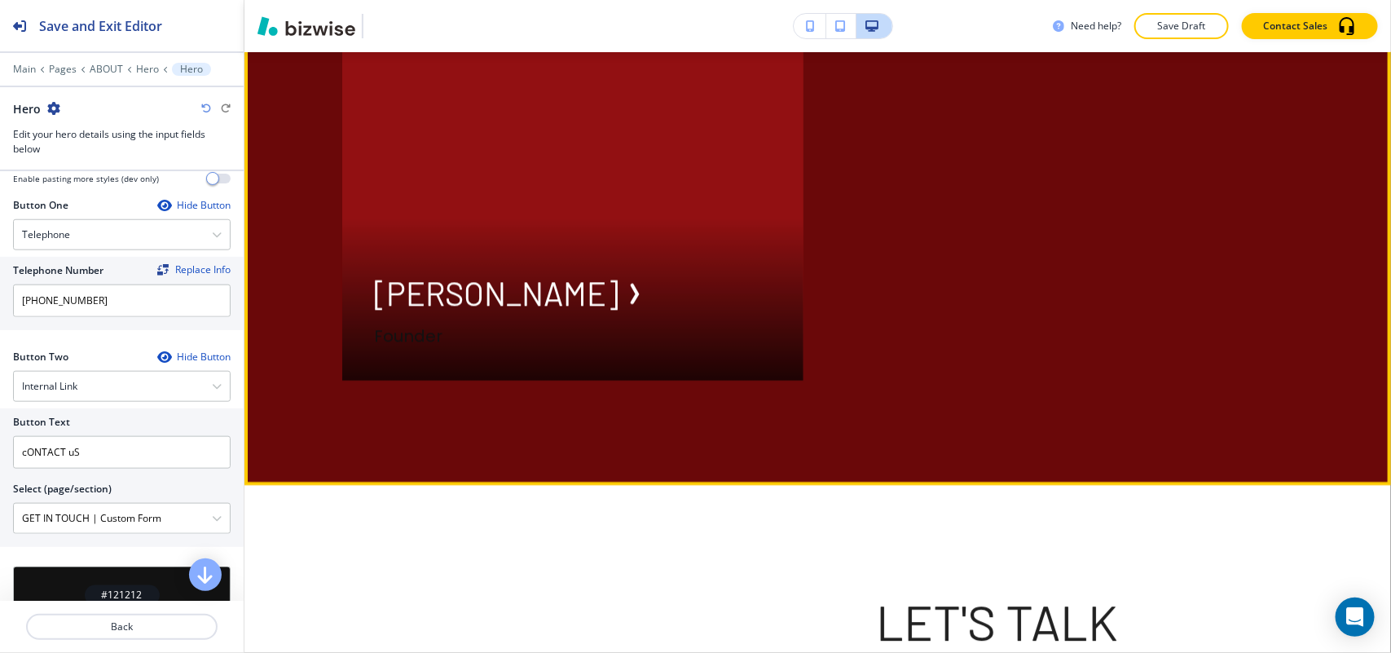
scroll to position [1711, 0]
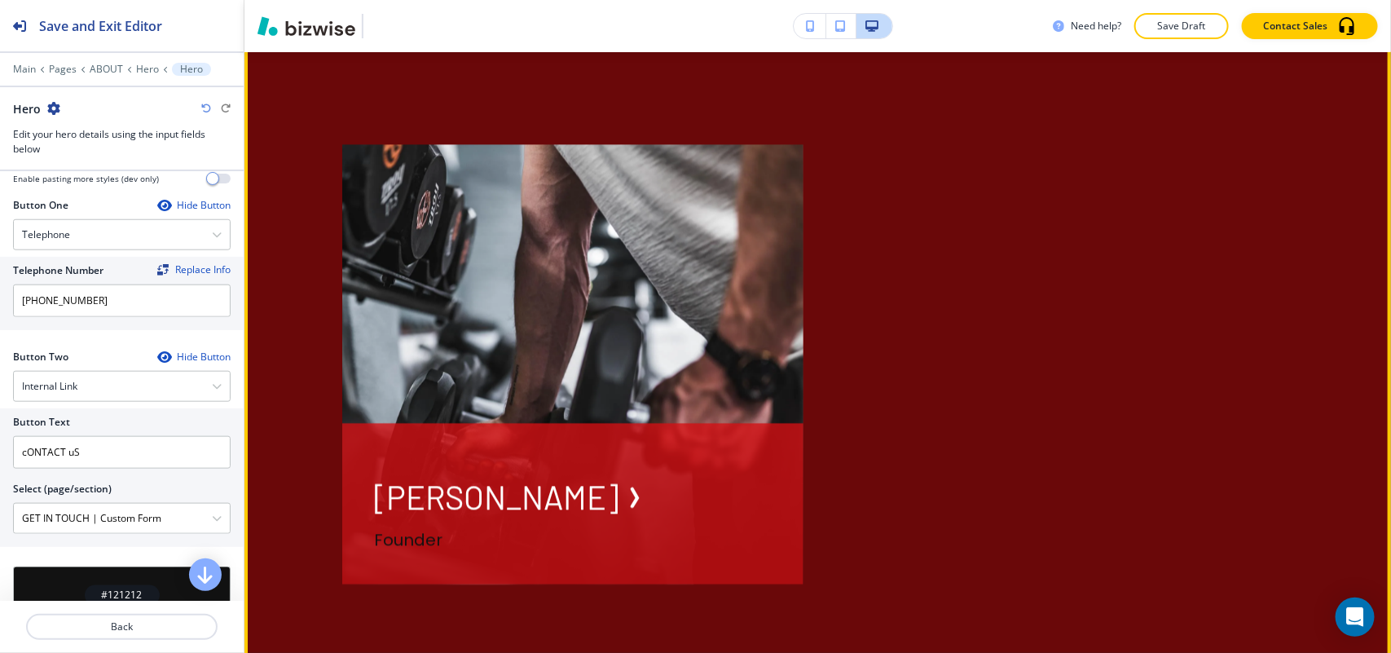
click at [445, 497] on p "[PERSON_NAME]" at bounding box center [497, 496] width 244 height 43
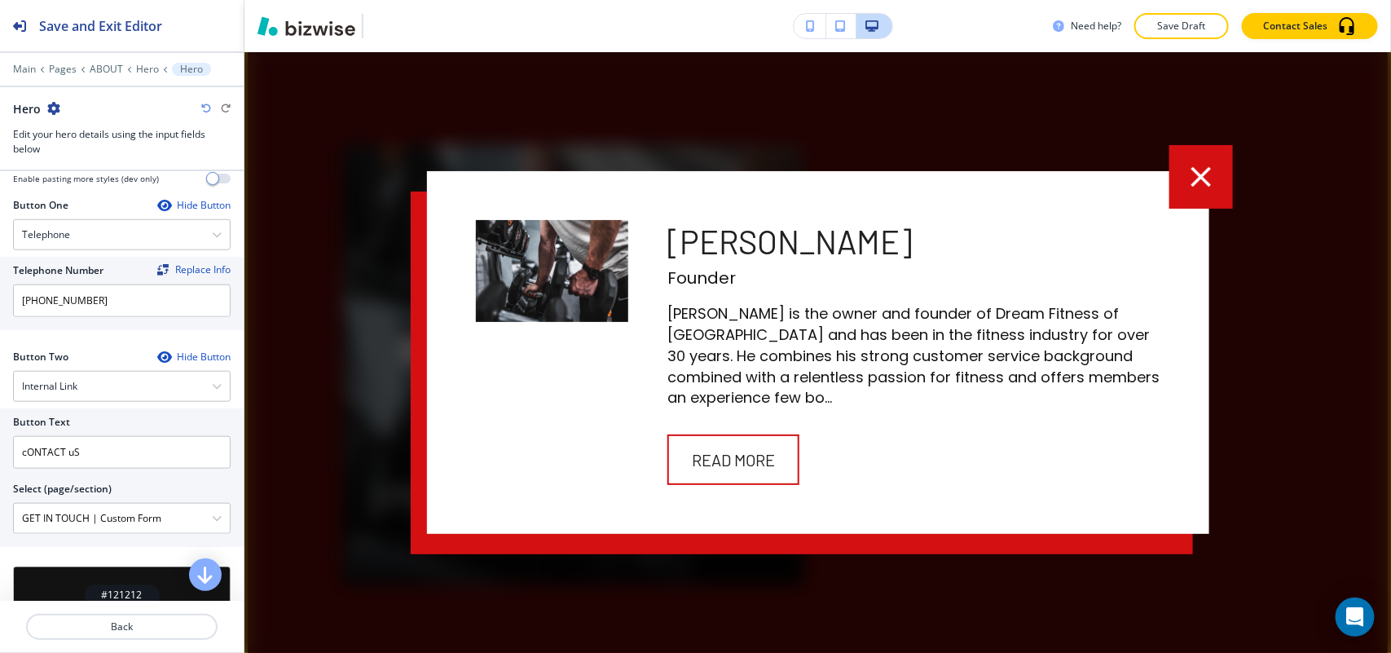
click at [1207, 184] on icon "button" at bounding box center [1201, 177] width 34 height 34
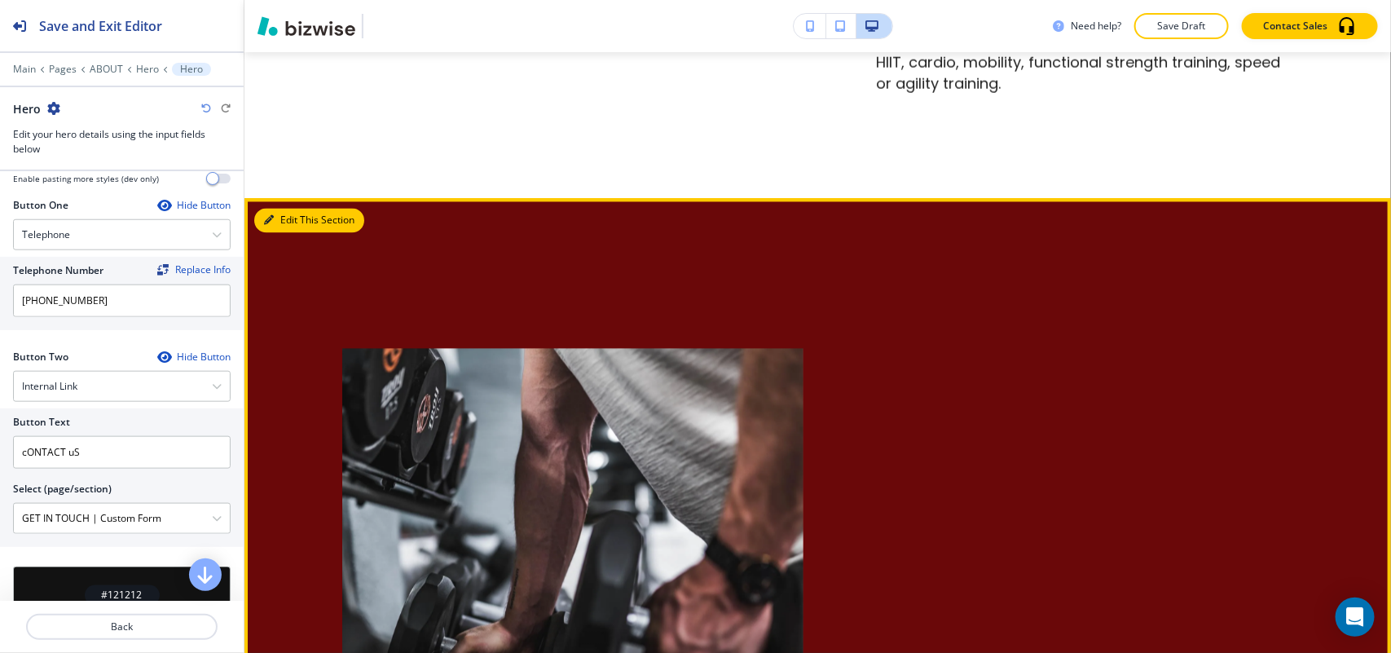
click at [300, 212] on button "Edit This Section" at bounding box center [309, 220] width 110 height 24
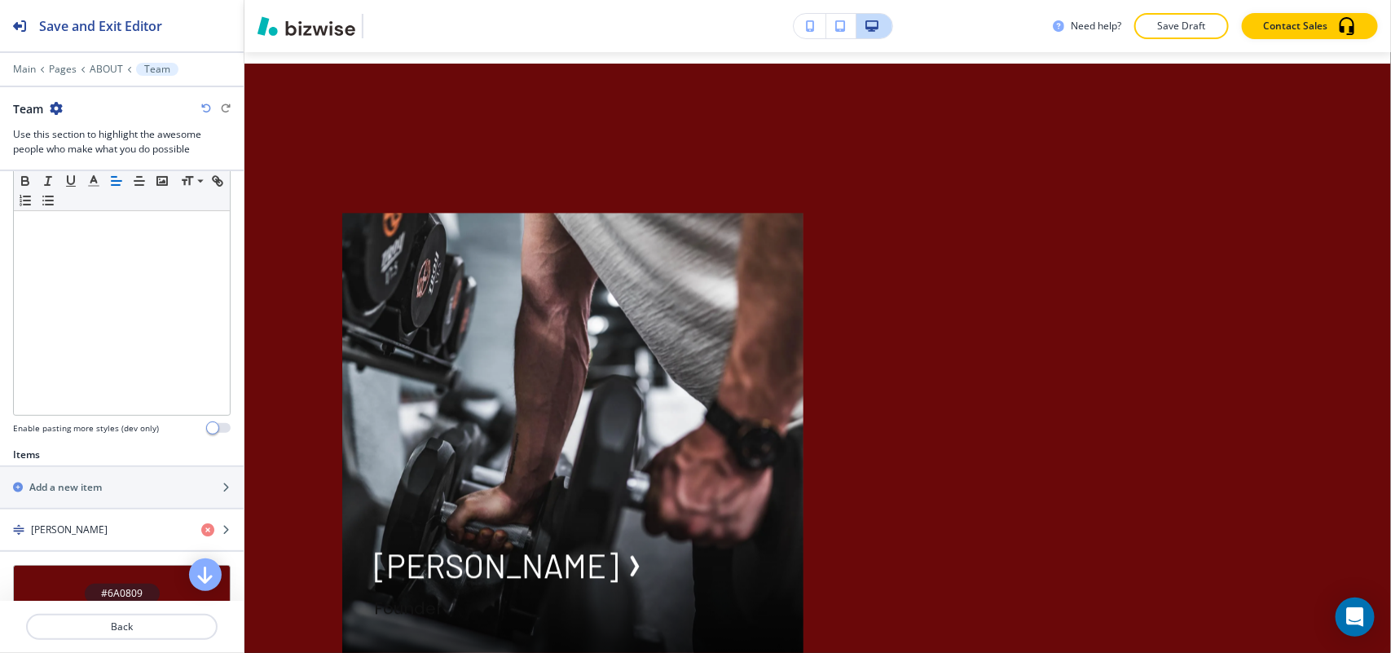
scroll to position [453, 0]
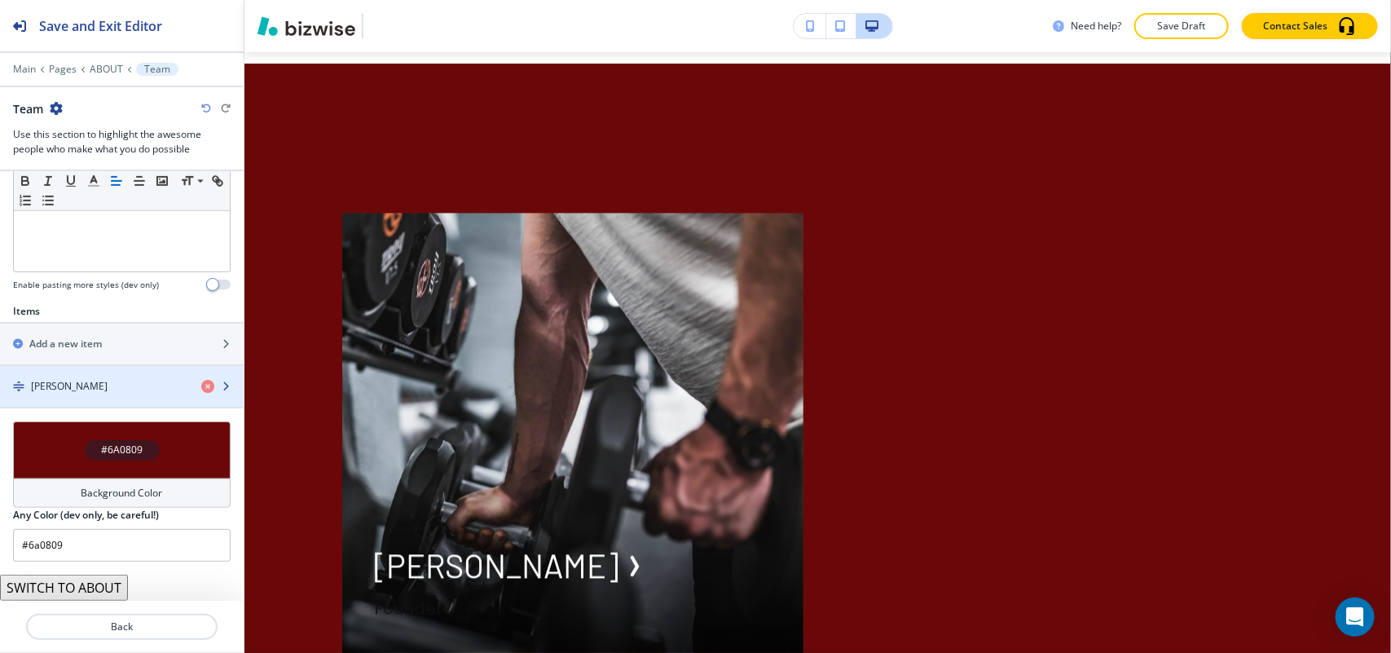
click at [61, 381] on div "[PERSON_NAME]" at bounding box center [94, 386] width 188 height 15
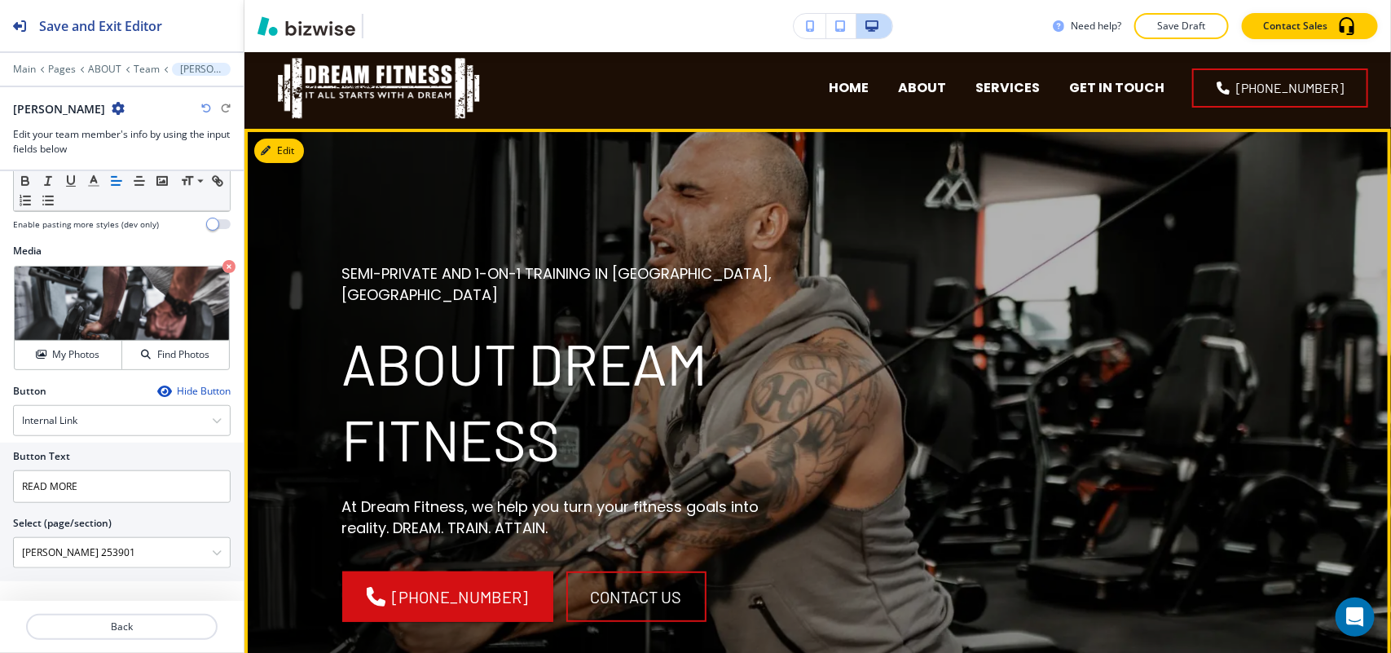
scroll to position [0, 0]
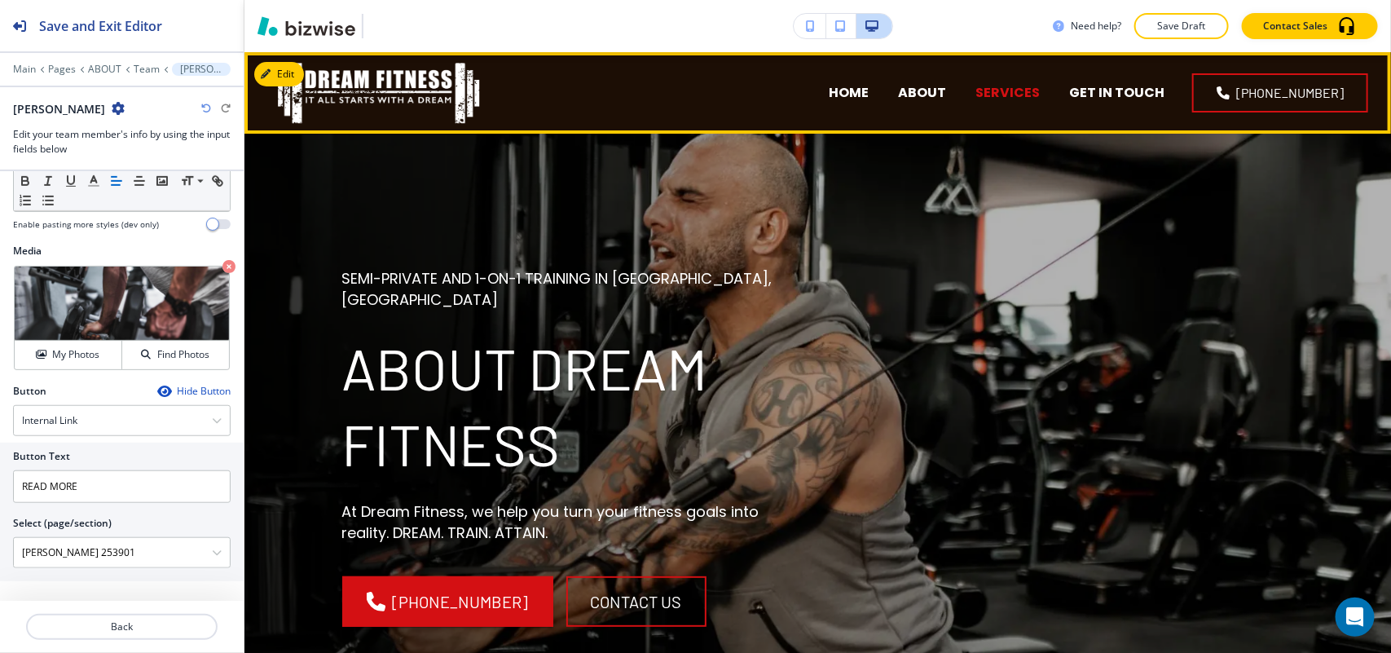
click at [1040, 98] on p "SERVICES" at bounding box center [1007, 92] width 64 height 19
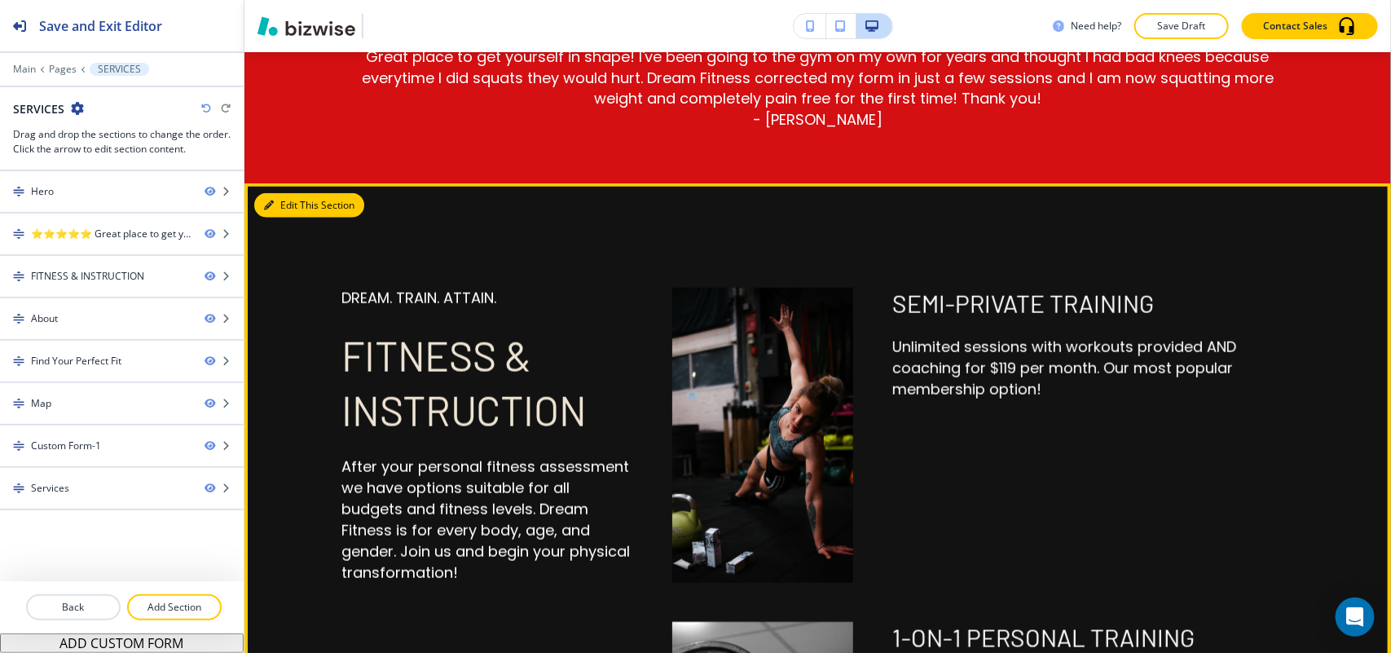
click at [284, 206] on button "Edit This Section" at bounding box center [309, 205] width 110 height 24
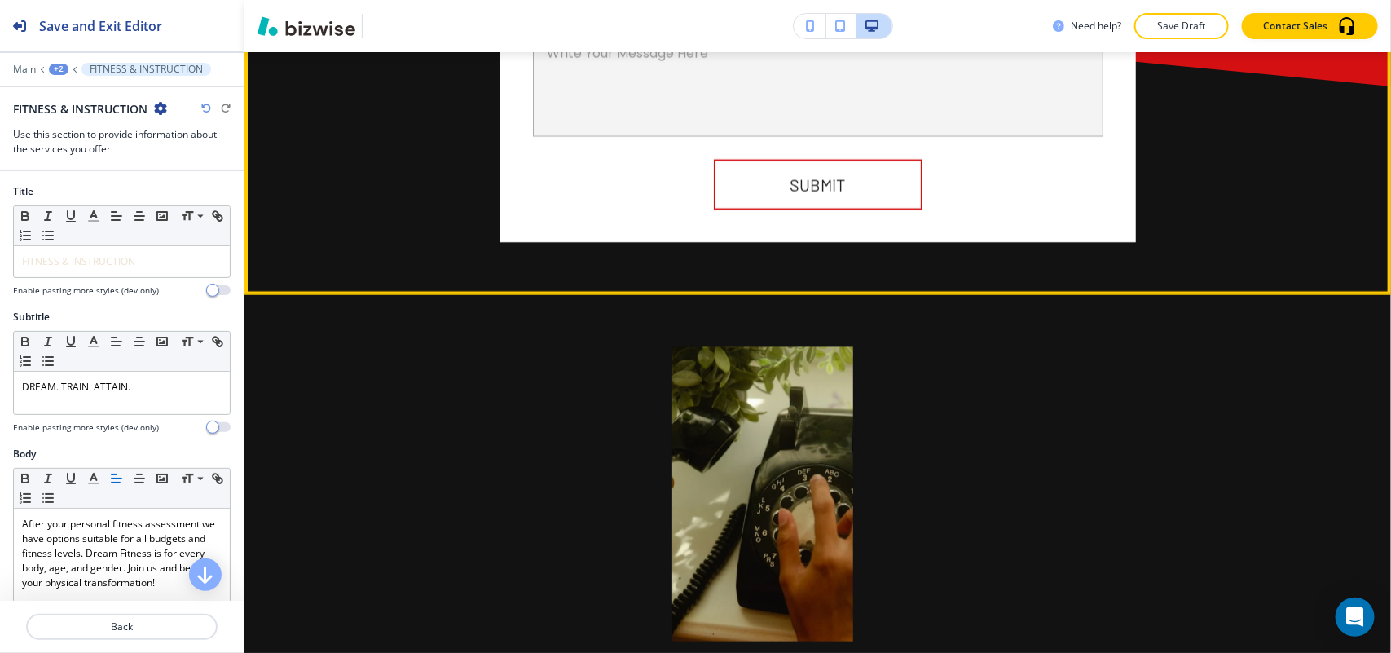
scroll to position [4414, 0]
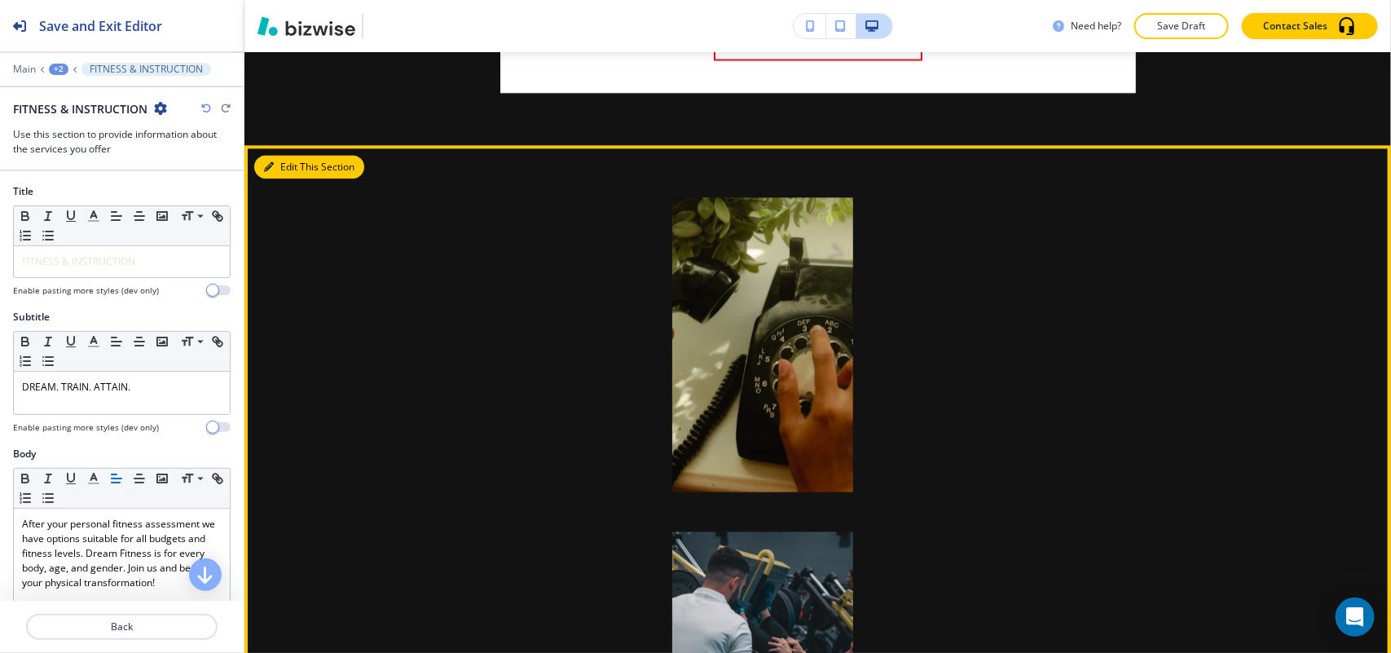
click at [300, 179] on button "Edit This Section" at bounding box center [309, 167] width 110 height 24
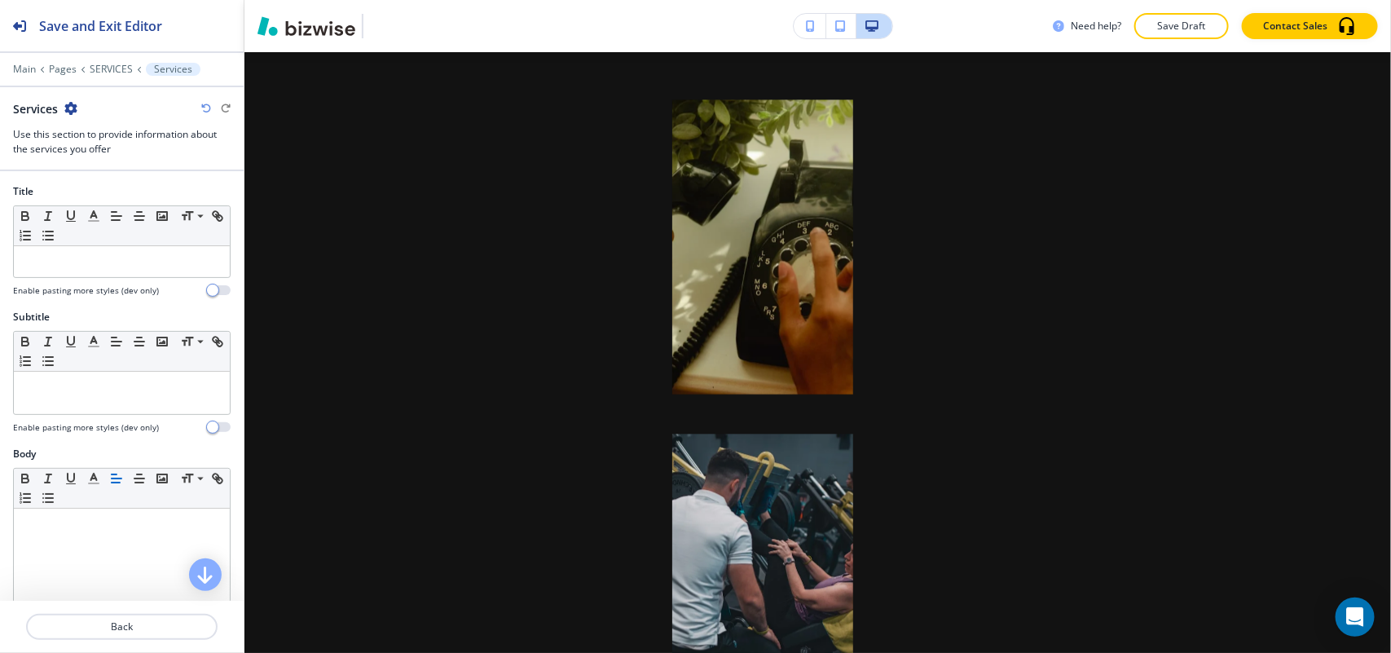
scroll to position [4584, 0]
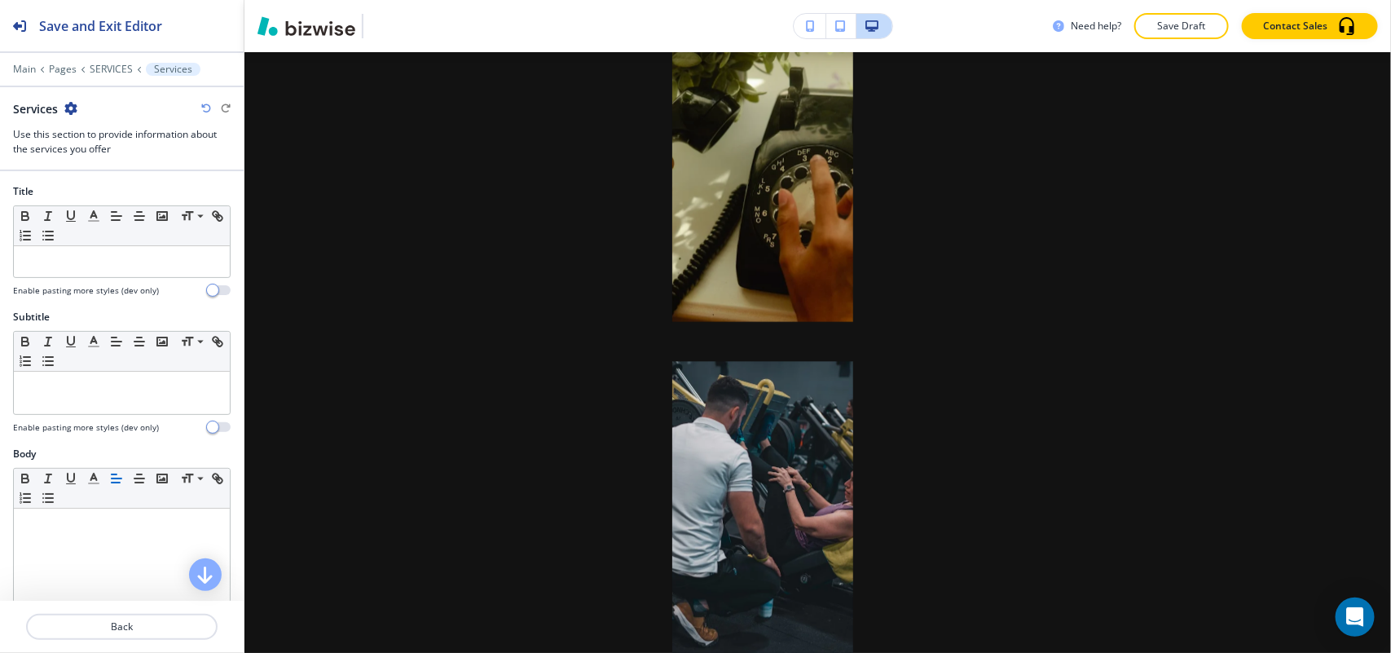
click at [69, 106] on icon "button" at bounding box center [70, 108] width 13 height 13
click at [102, 201] on p "Delete Section" at bounding box center [116, 194] width 83 height 15
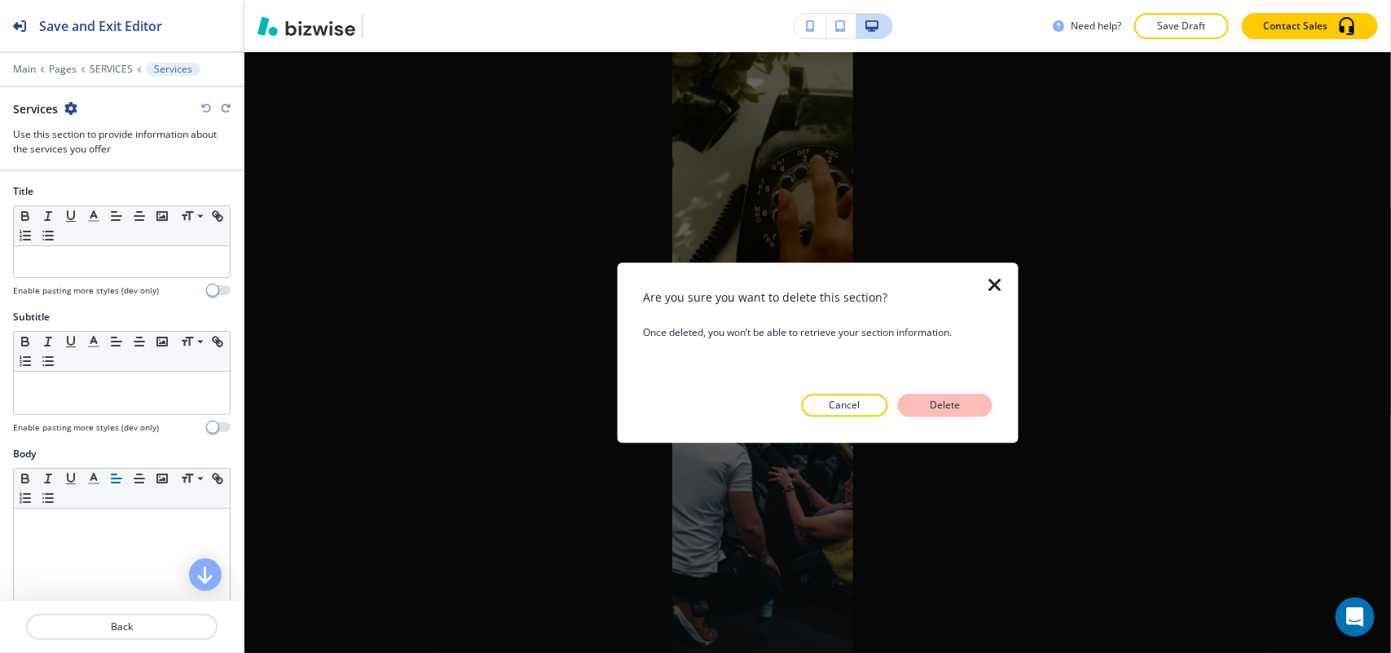
click at [930, 402] on p "Delete" at bounding box center [945, 405] width 39 height 15
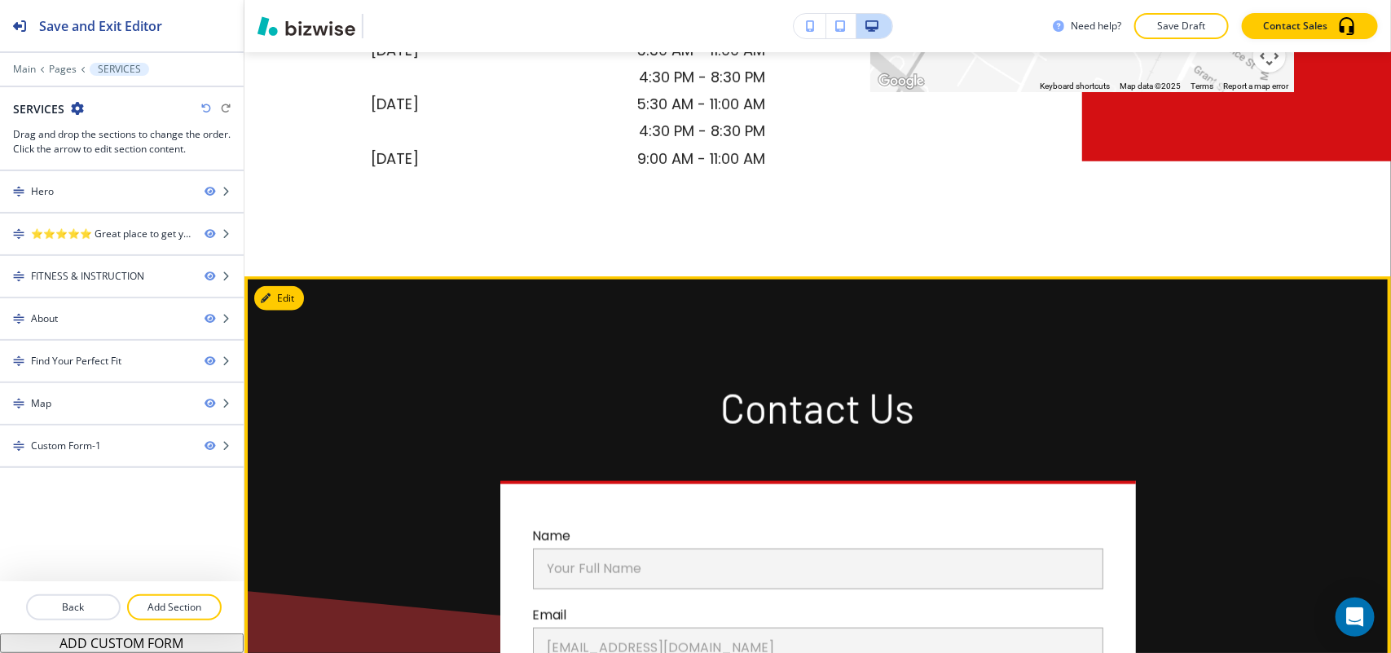
click at [303, 310] on button "Edit" at bounding box center [279, 298] width 50 height 24
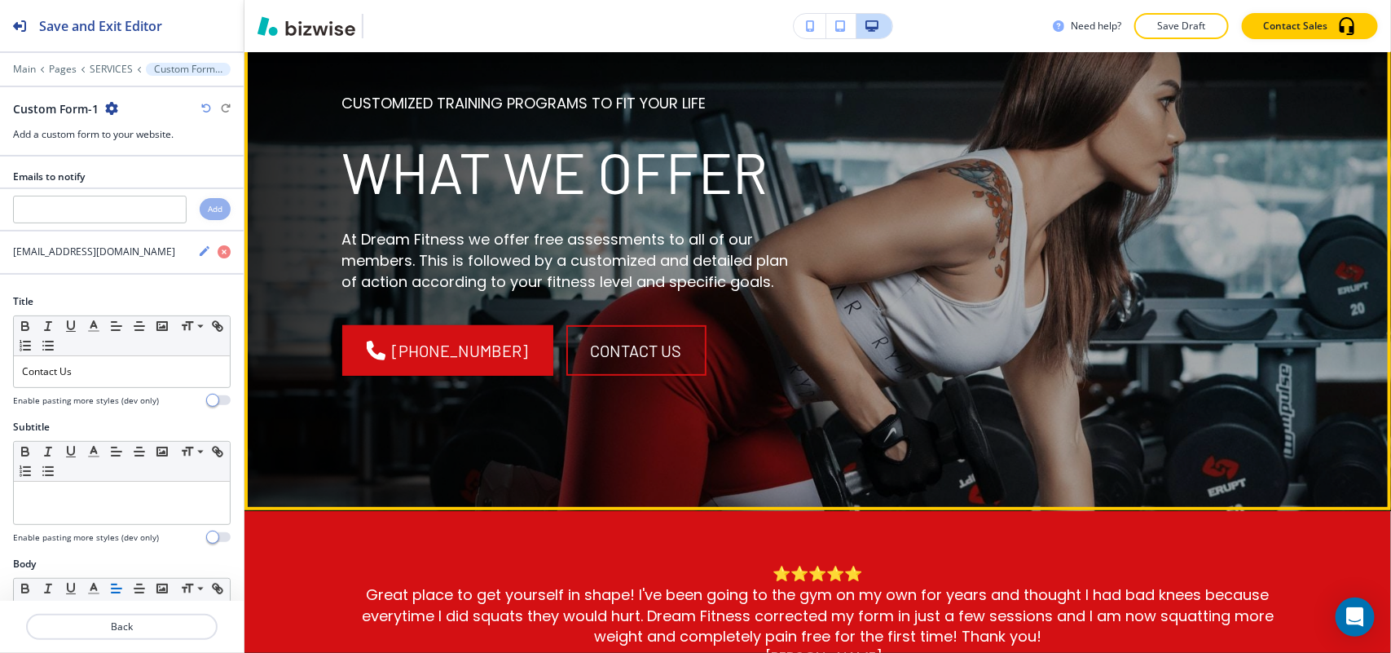
scroll to position [0, 0]
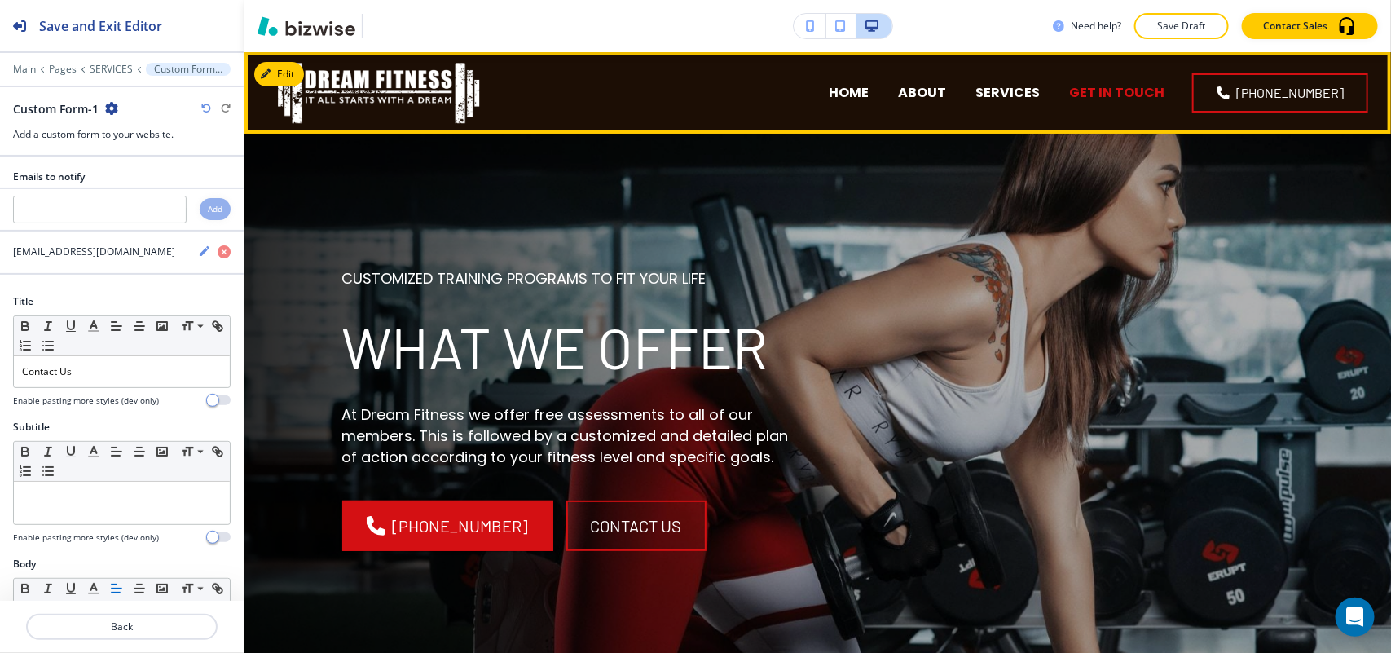
click at [1147, 99] on p "GET IN TOUCH" at bounding box center [1116, 92] width 95 height 19
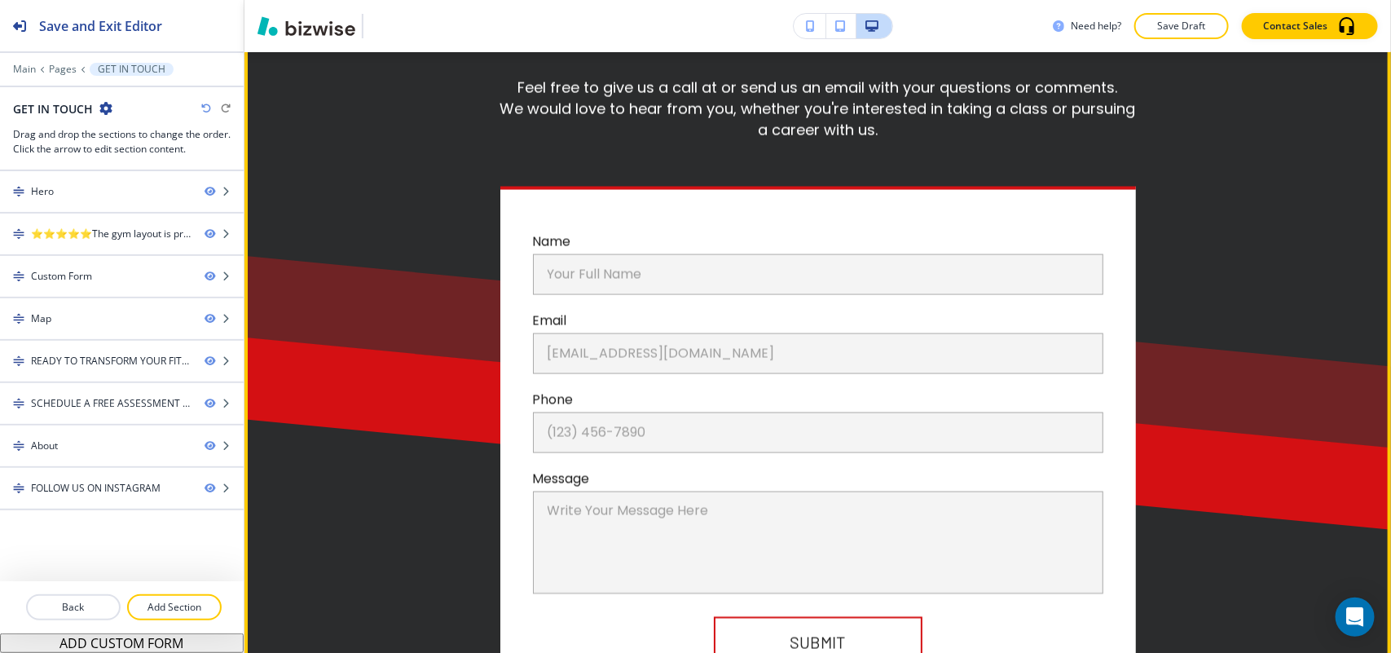
scroll to position [951, 0]
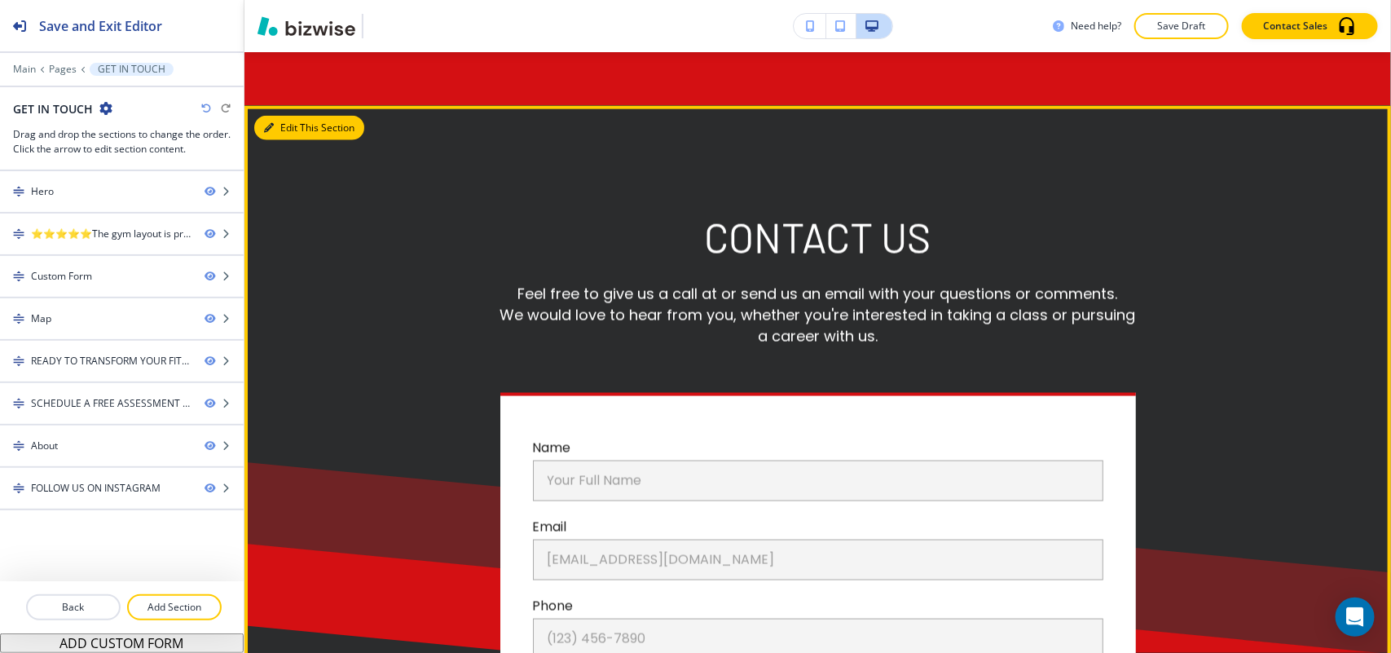
click at [297, 116] on button "Edit This Section" at bounding box center [309, 128] width 110 height 24
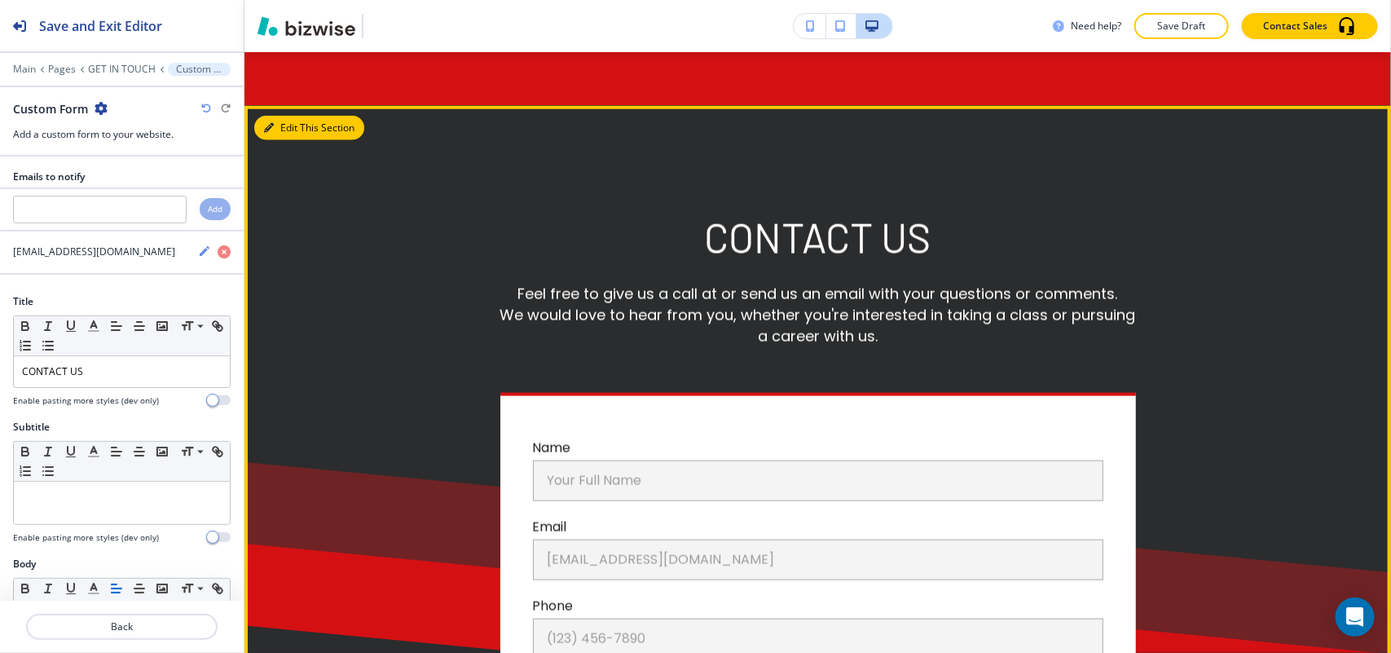
scroll to position [983, 0]
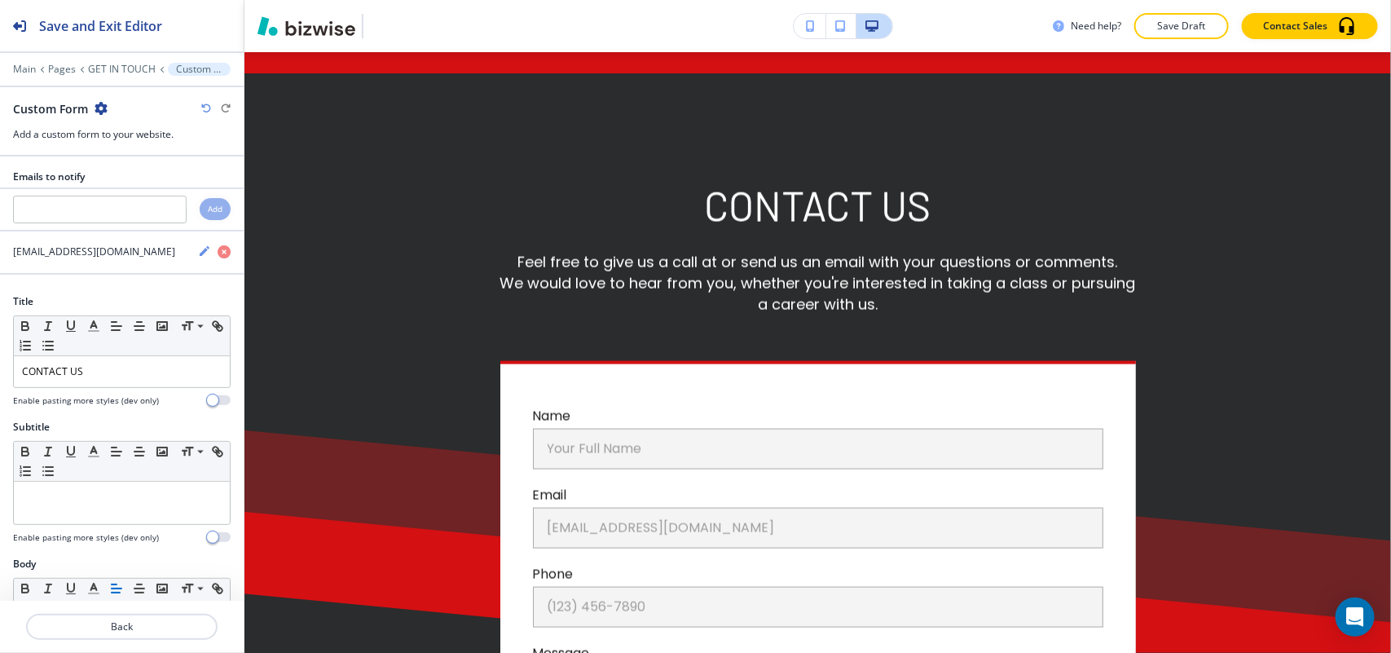
click at [62, 63] on div "Main Pages GET IN TOUCH Custom Form" at bounding box center [122, 69] width 218 height 13
click at [59, 64] on p "Pages" at bounding box center [62, 69] width 28 height 11
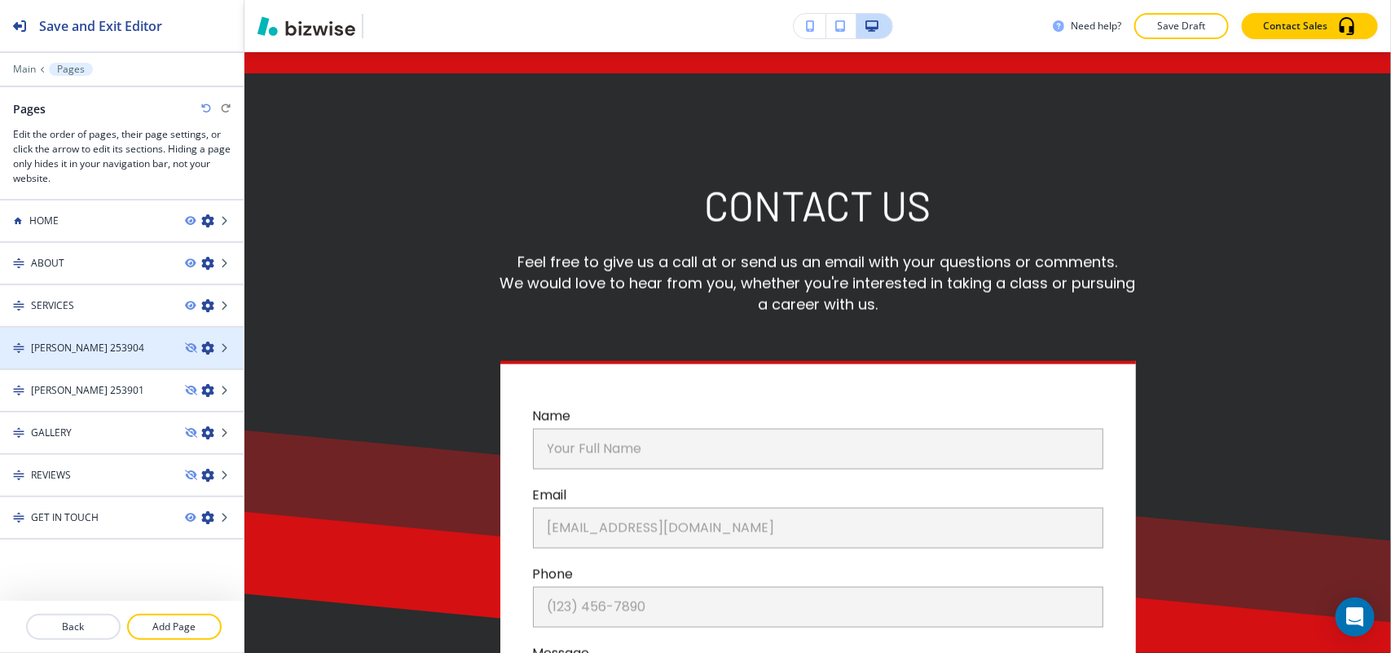
click at [82, 348] on h4 "[PERSON_NAME] 253904" at bounding box center [87, 348] width 113 height 15
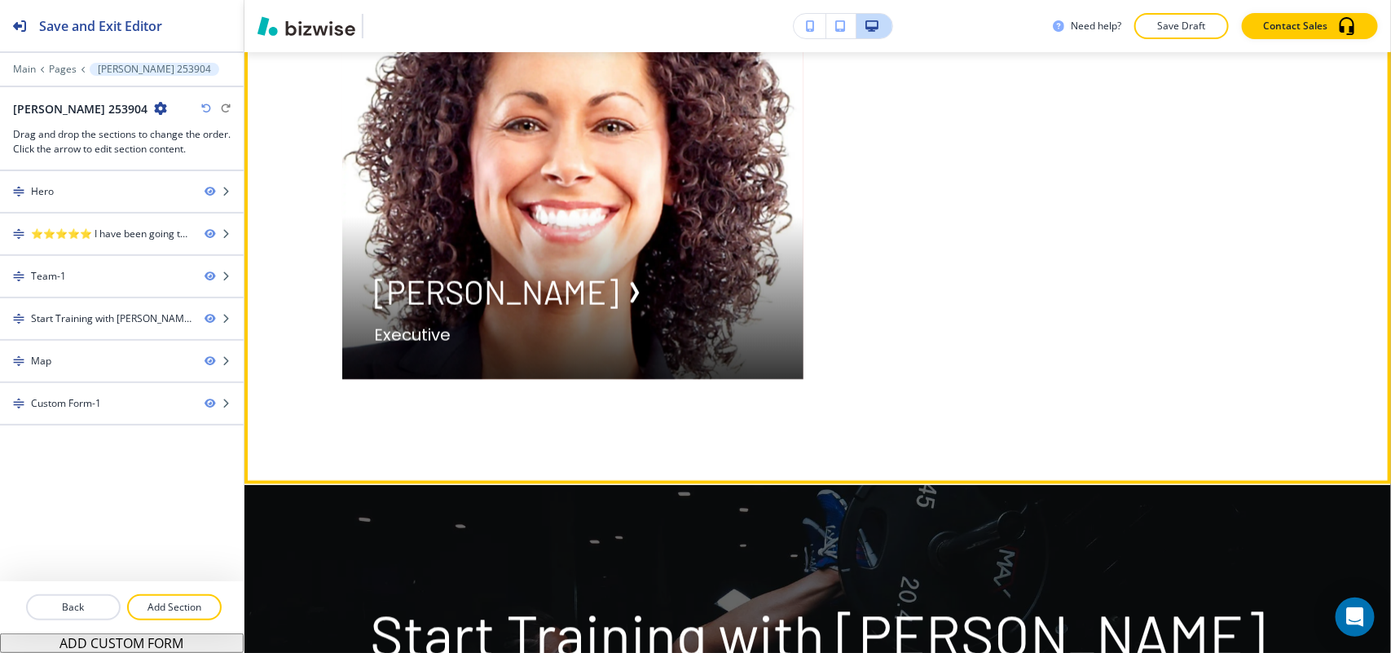
scroll to position [1324, 0]
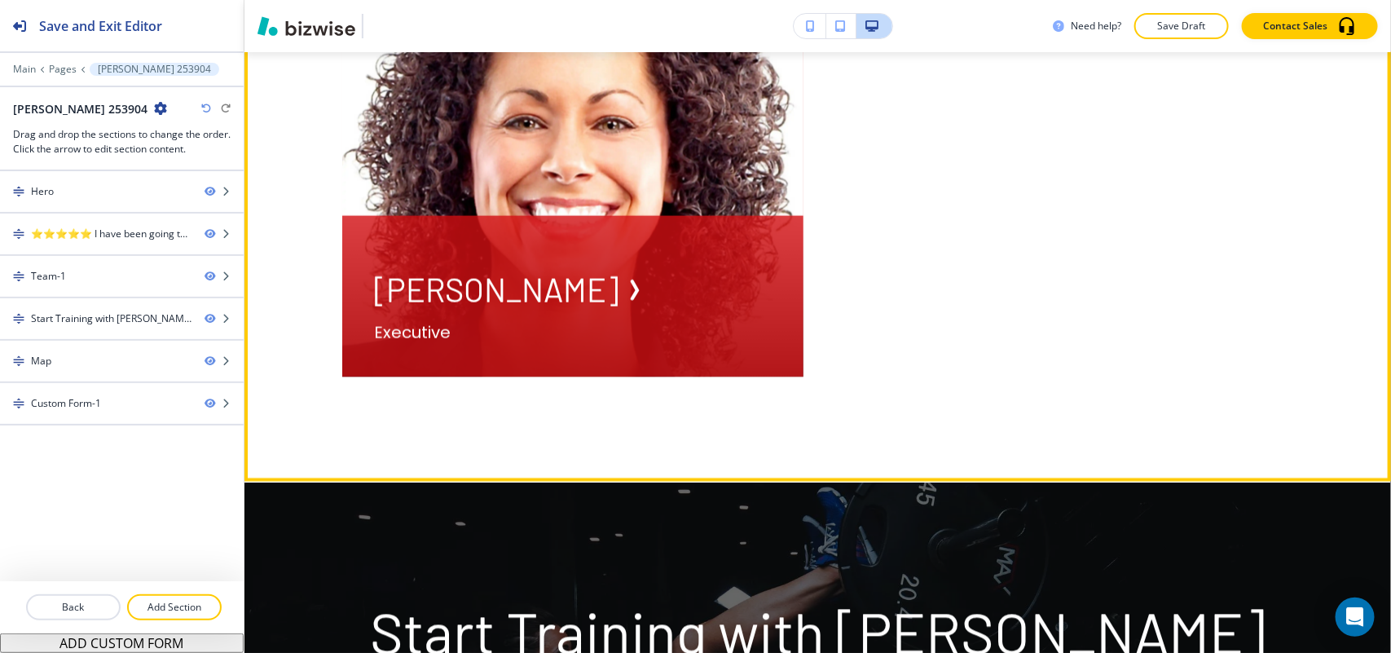
click at [501, 369] on div "[PERSON_NAME] Executive" at bounding box center [572, 296] width 461 height 161
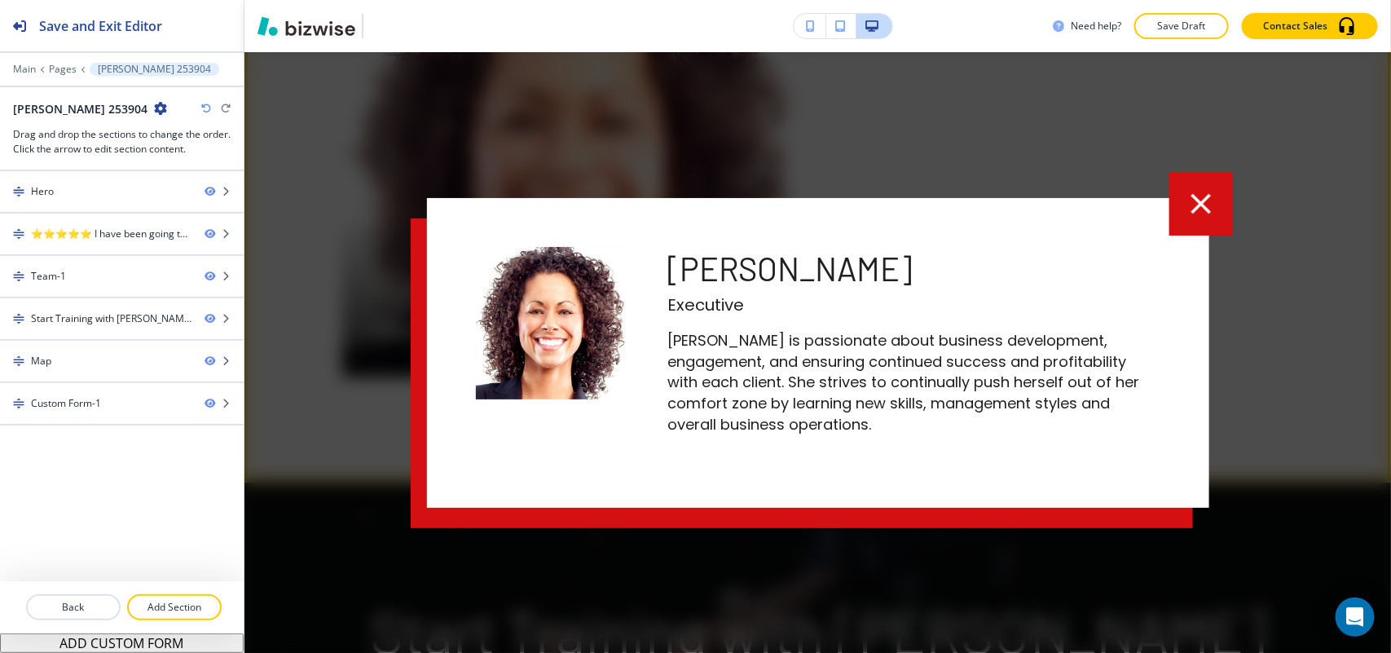
click at [1212, 197] on icon "button" at bounding box center [1201, 204] width 34 height 34
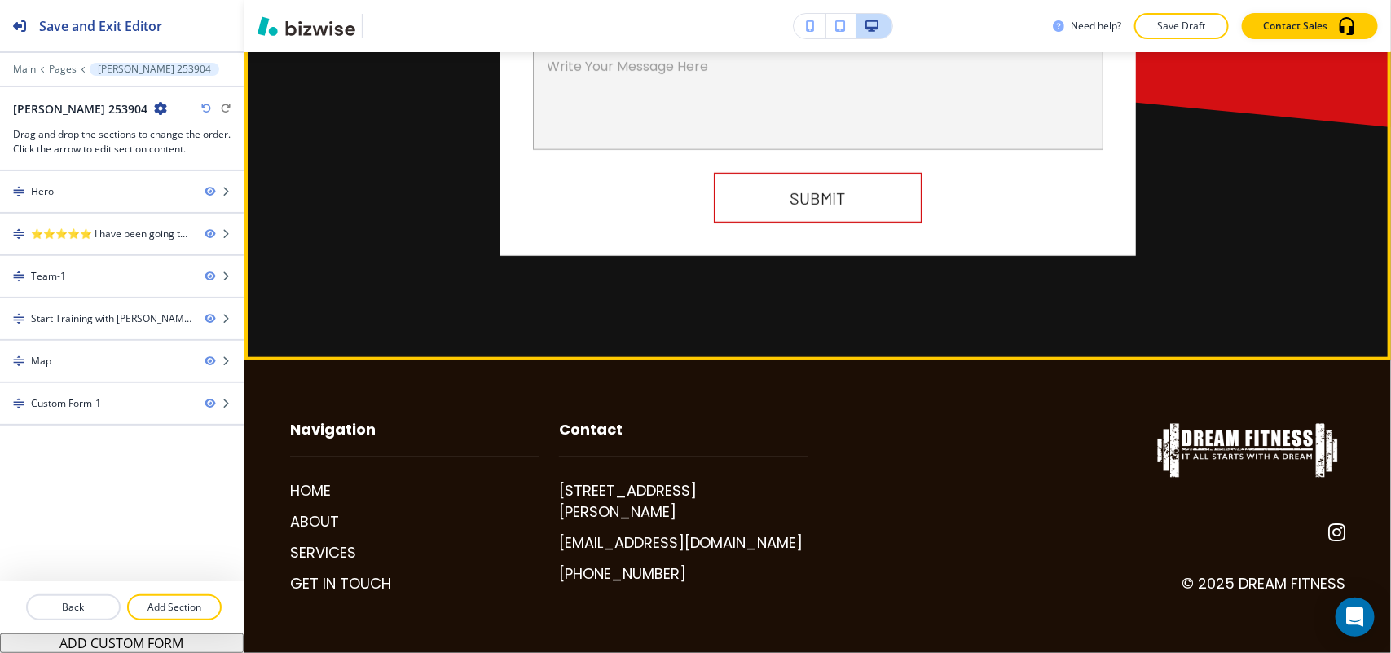
scroll to position [3599, 0]
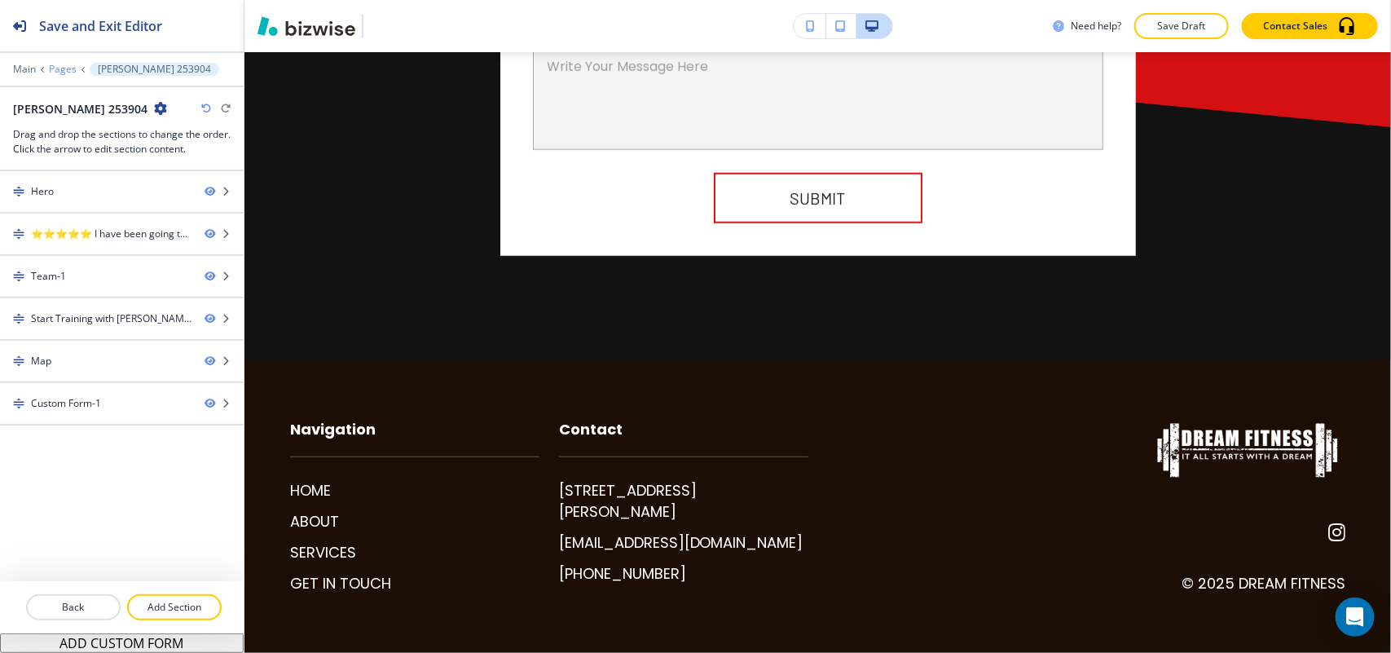
click at [51, 72] on p "Pages" at bounding box center [63, 69] width 28 height 11
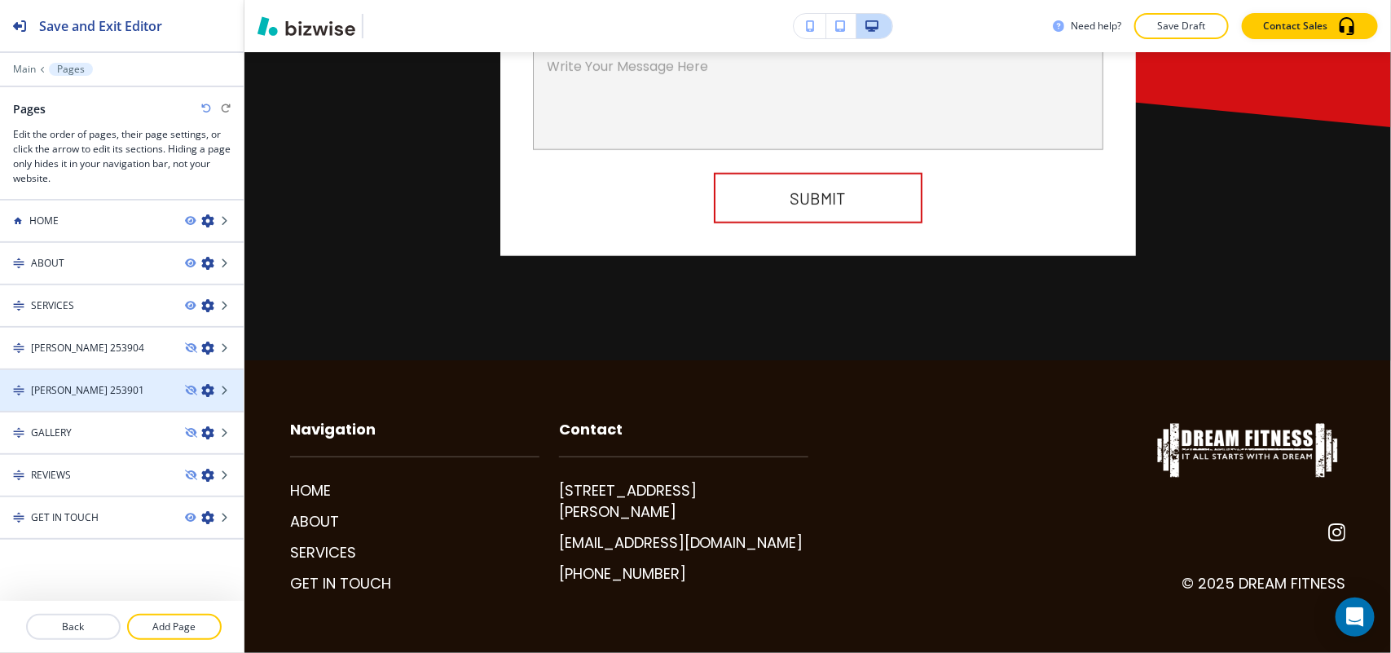
click at [75, 403] on div at bounding box center [122, 404] width 244 height 13
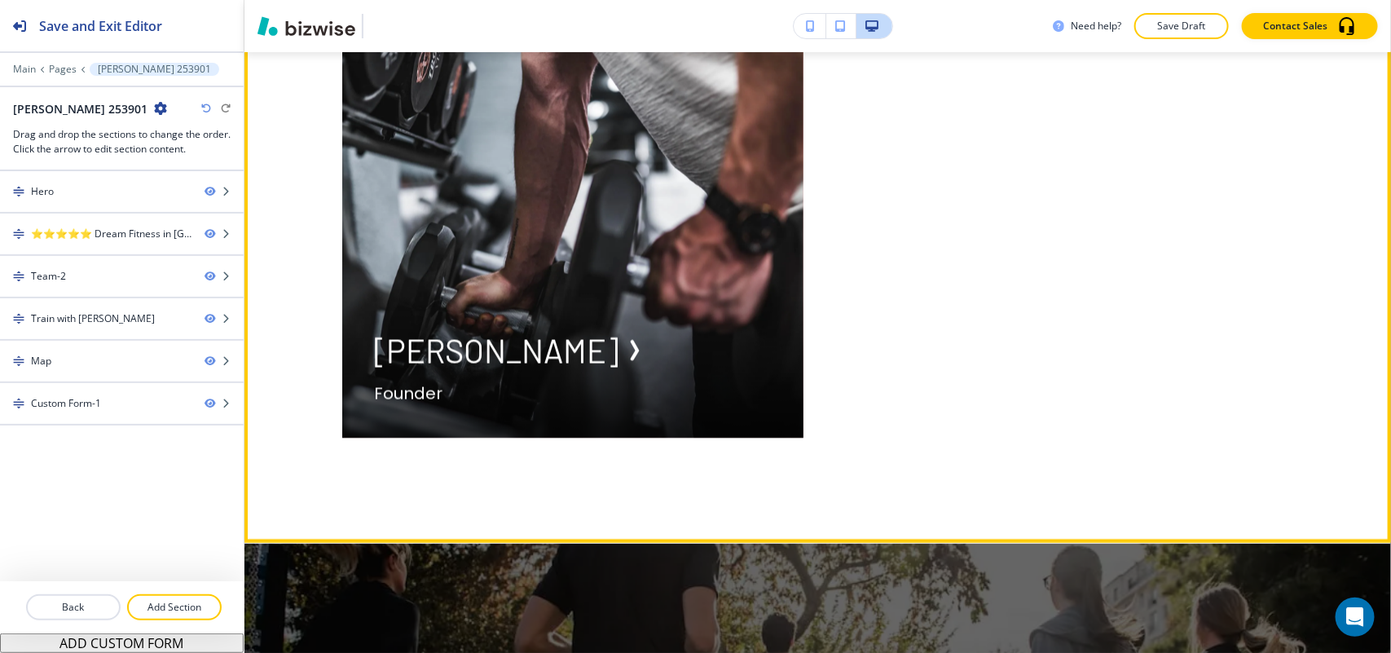
scroll to position [1426, 0]
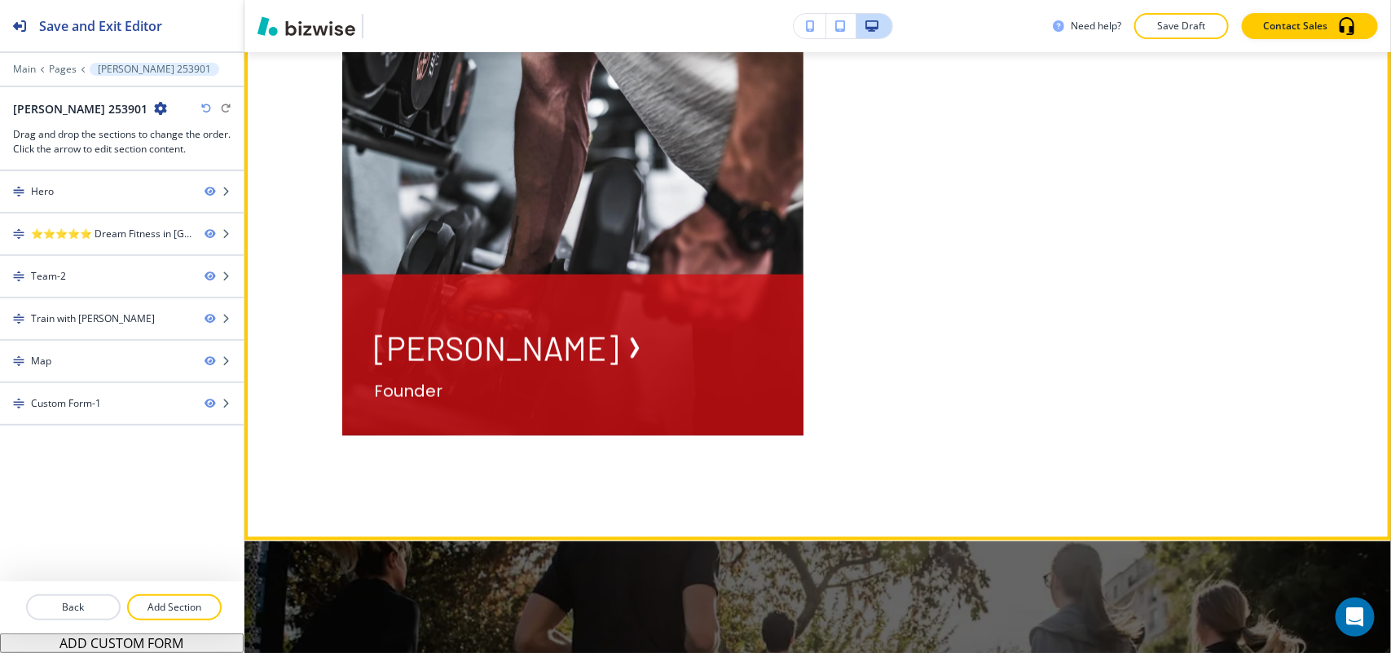
click at [402, 380] on p "Founder" at bounding box center [573, 392] width 396 height 24
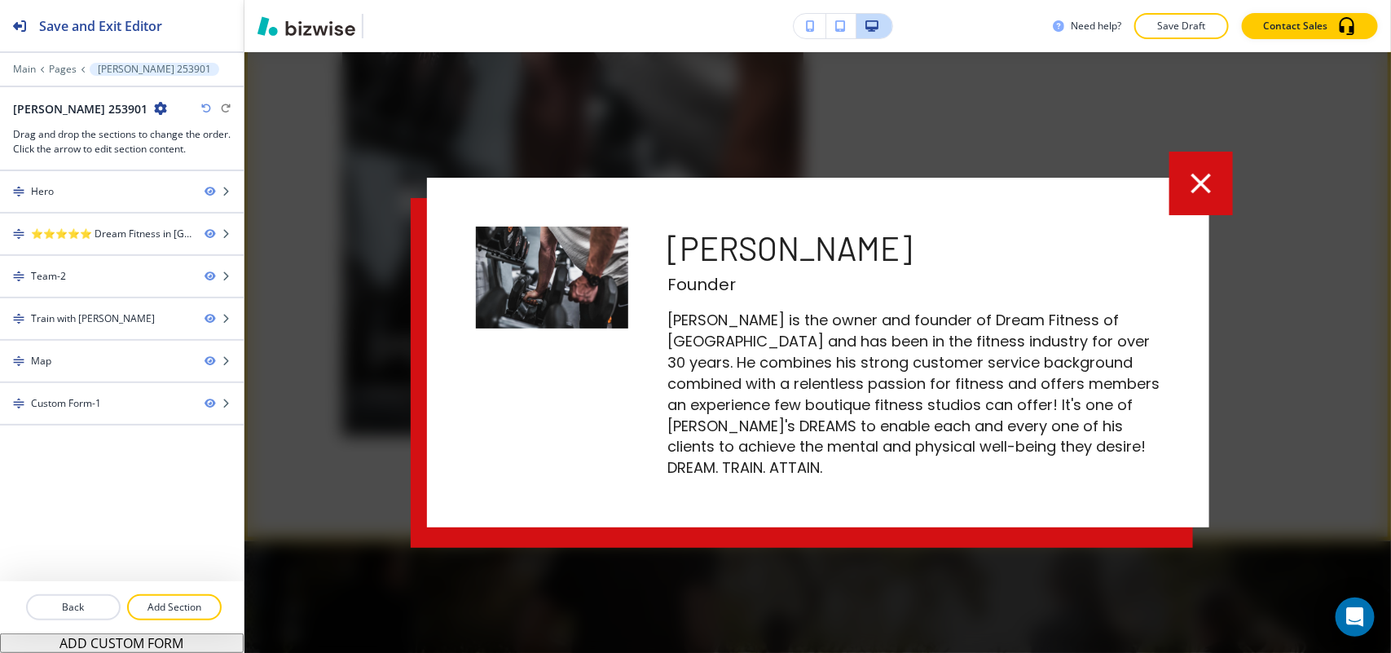
click at [1195, 197] on icon "button" at bounding box center [1201, 183] width 34 height 34
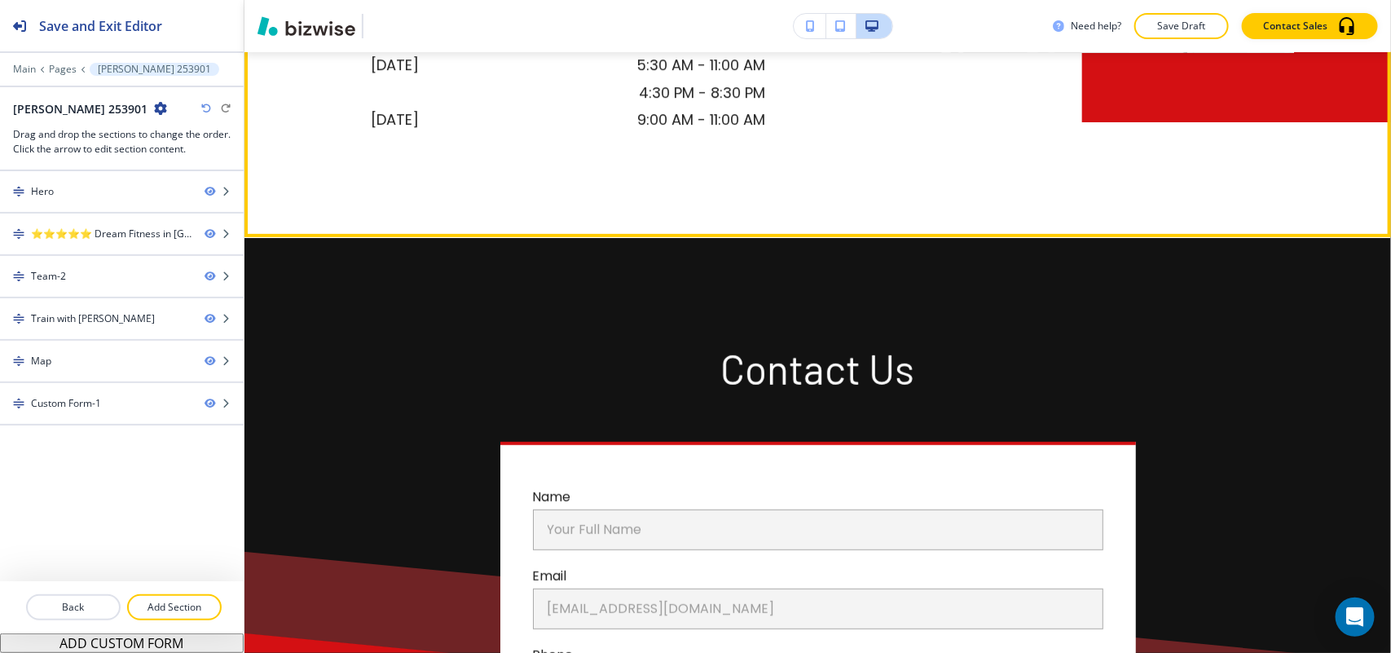
scroll to position [3056, 0]
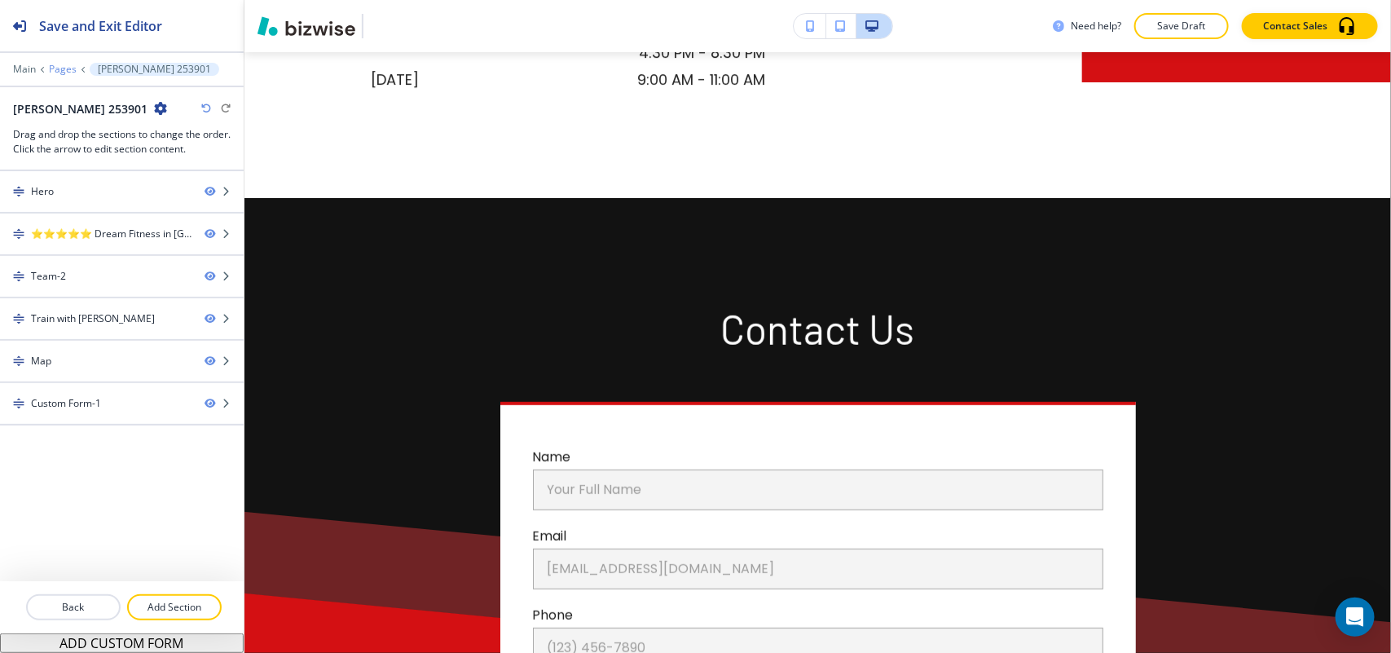
click at [65, 65] on p "Pages" at bounding box center [63, 69] width 28 height 11
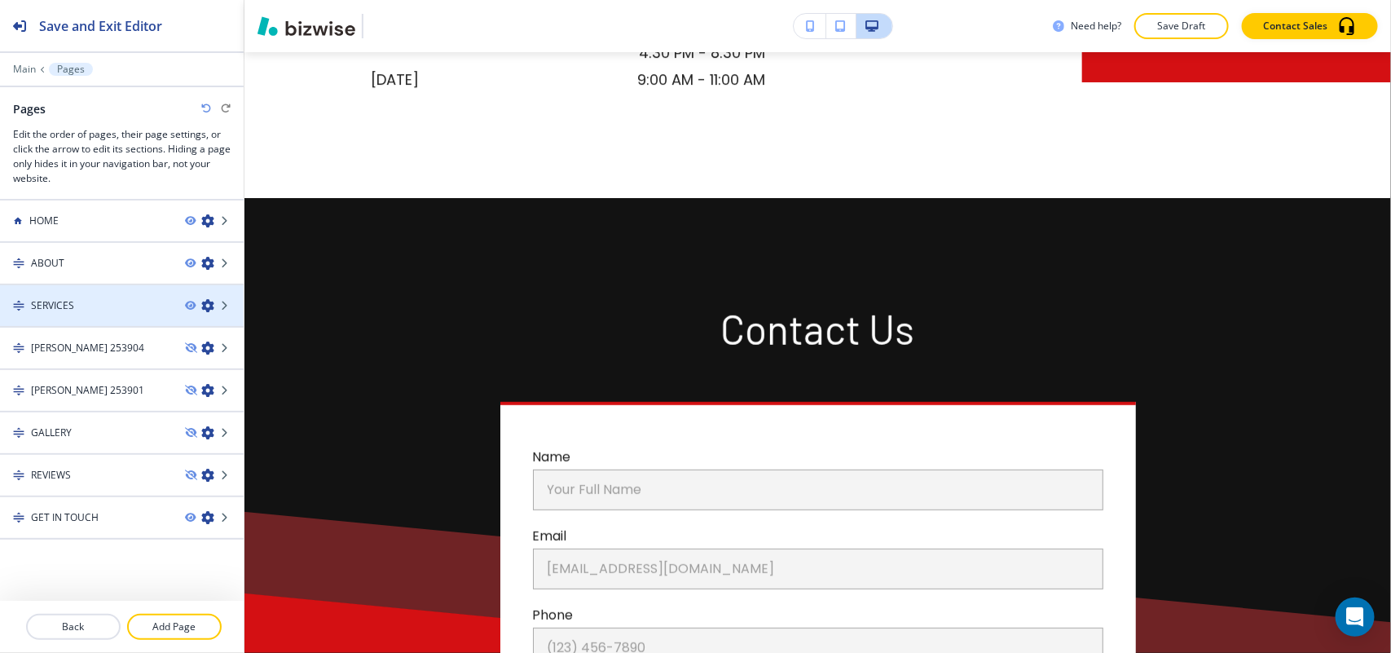
scroll to position [16, 0]
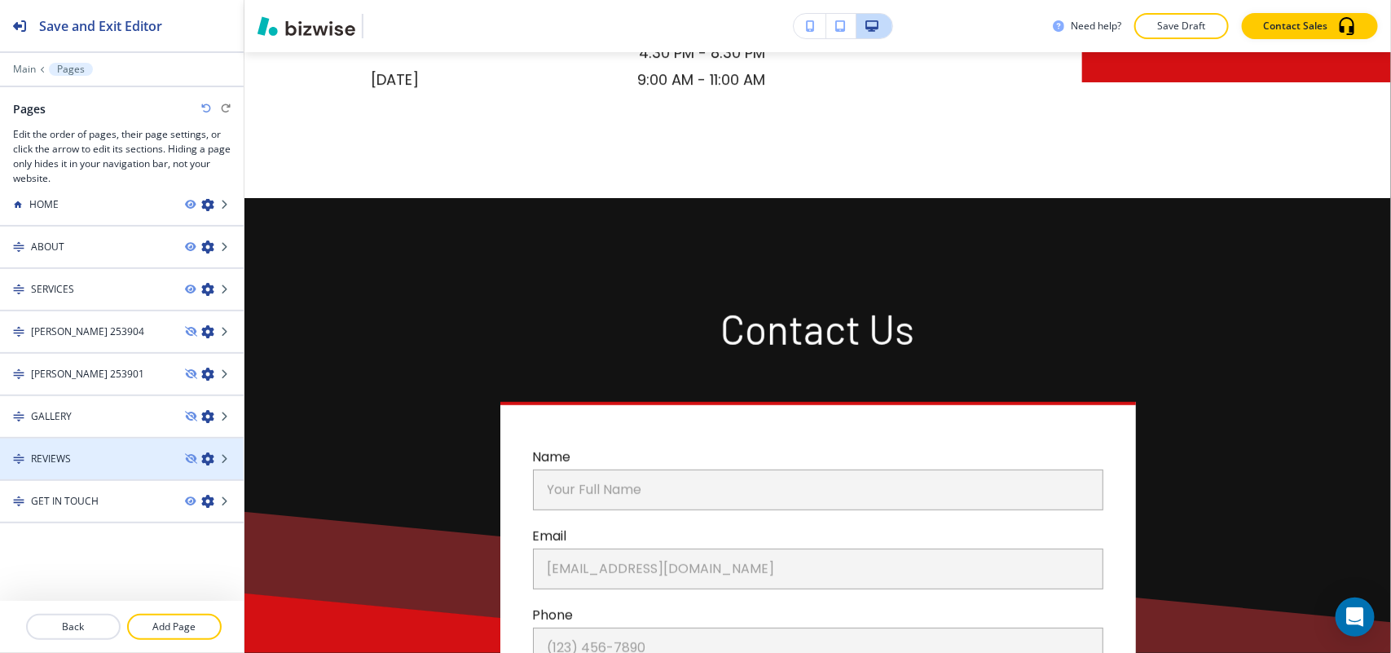
click at [86, 460] on div "REVIEWS" at bounding box center [86, 458] width 172 height 15
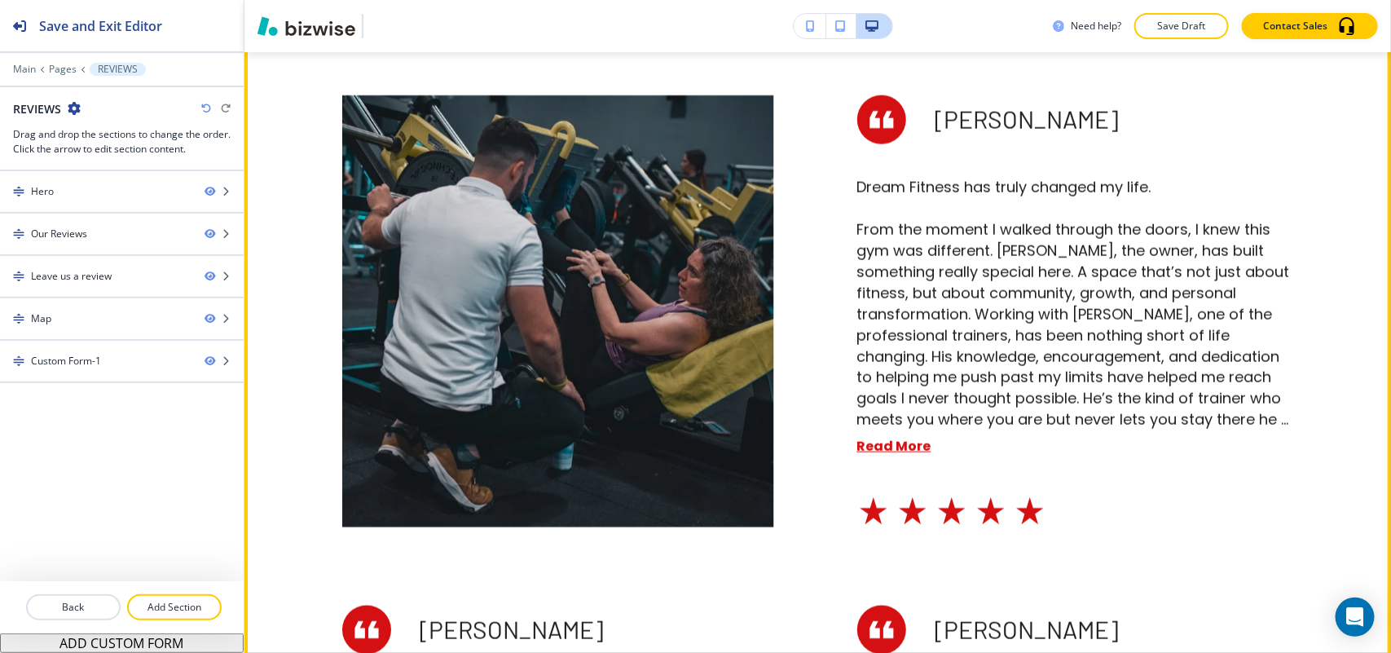
scroll to position [1019, 0]
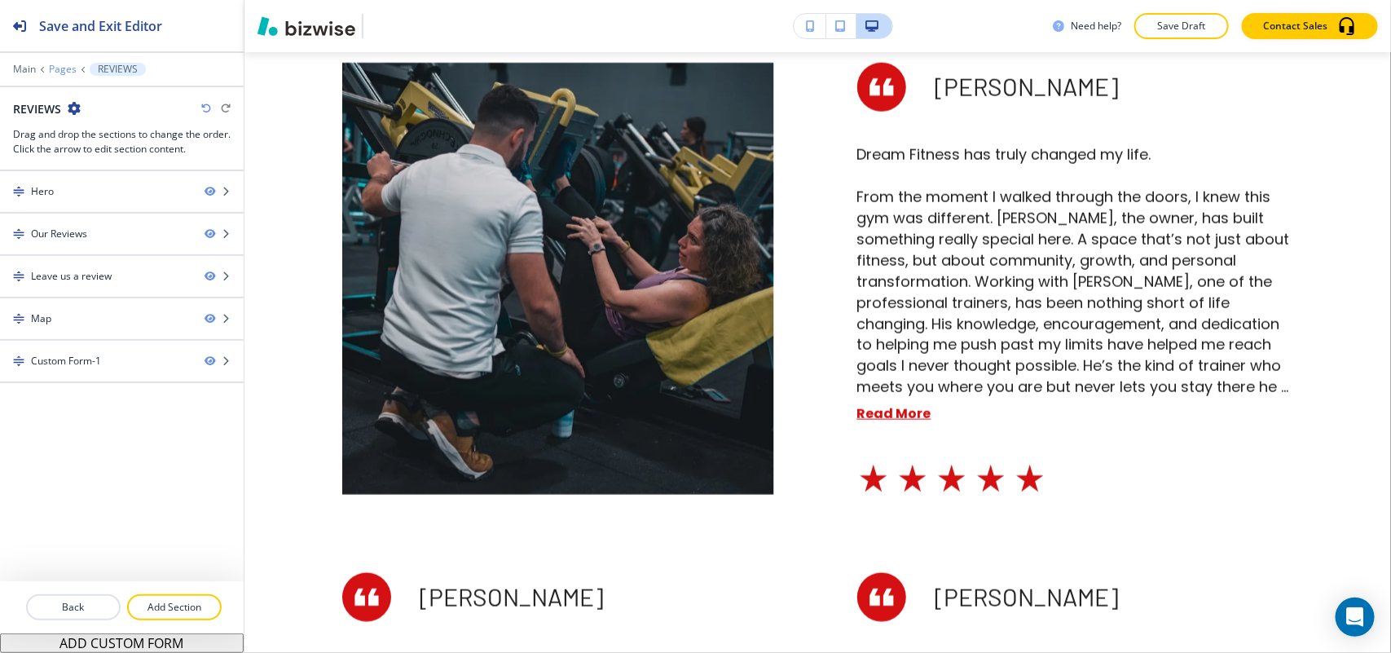
click at [59, 67] on p "Pages" at bounding box center [63, 69] width 28 height 11
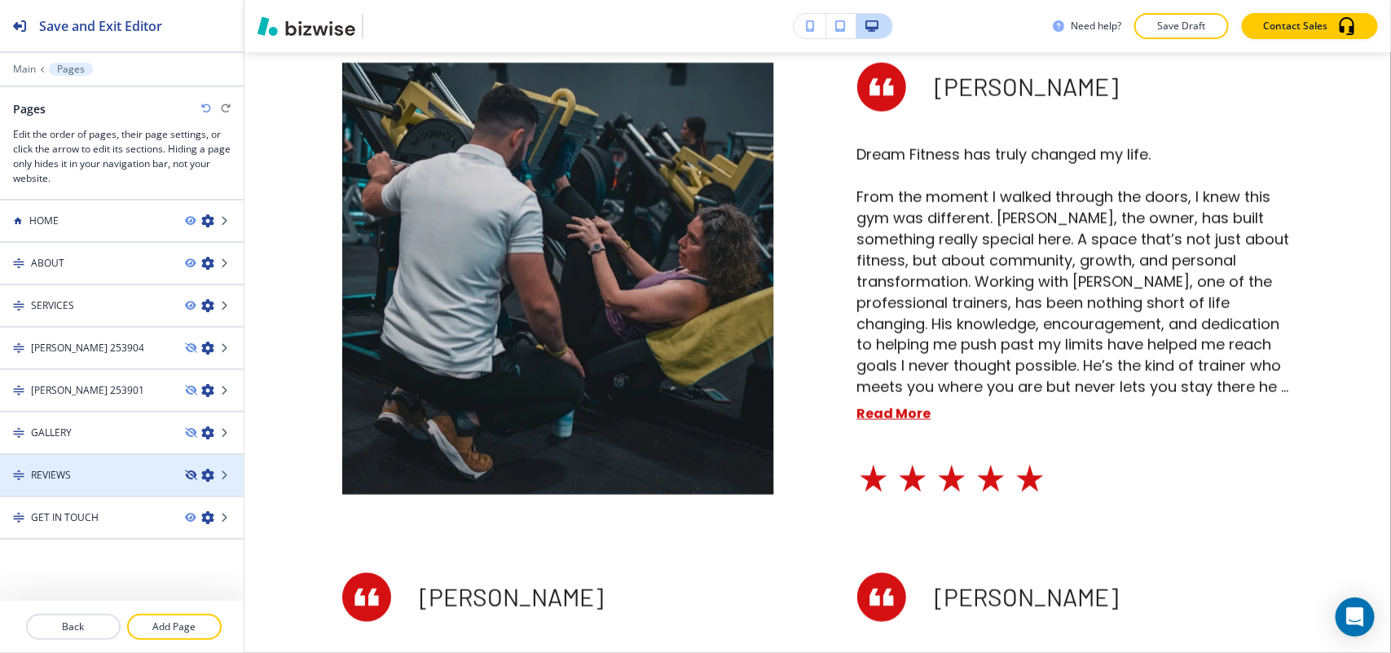
click at [185, 470] on icon "button" at bounding box center [190, 475] width 10 height 10
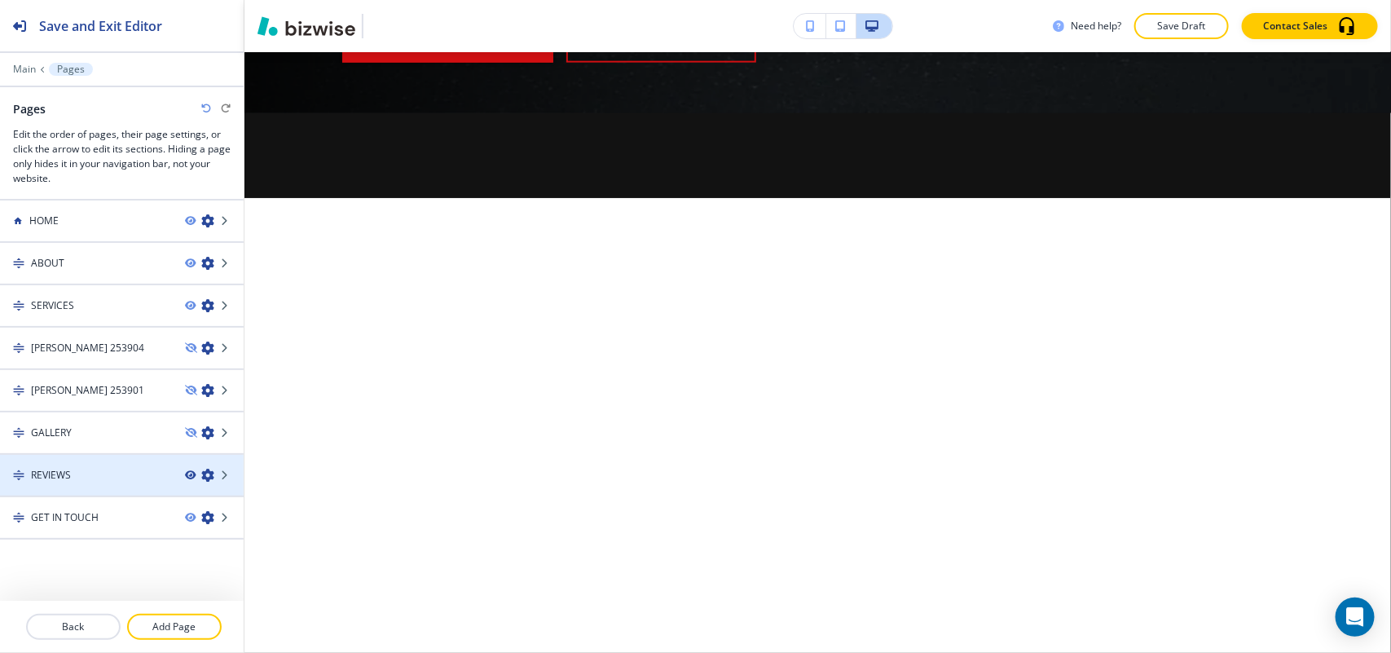
scroll to position [0, 0]
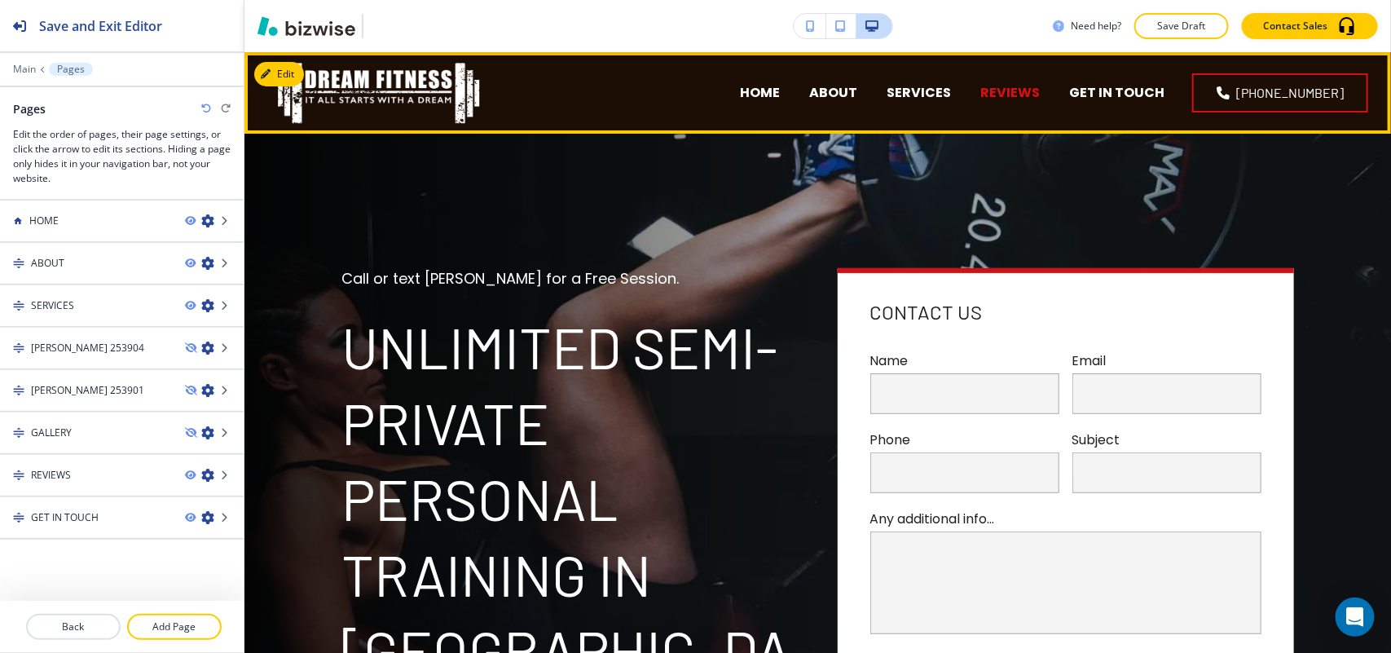
click at [1024, 96] on p "REVIEWS" at bounding box center [1009, 92] width 59 height 19
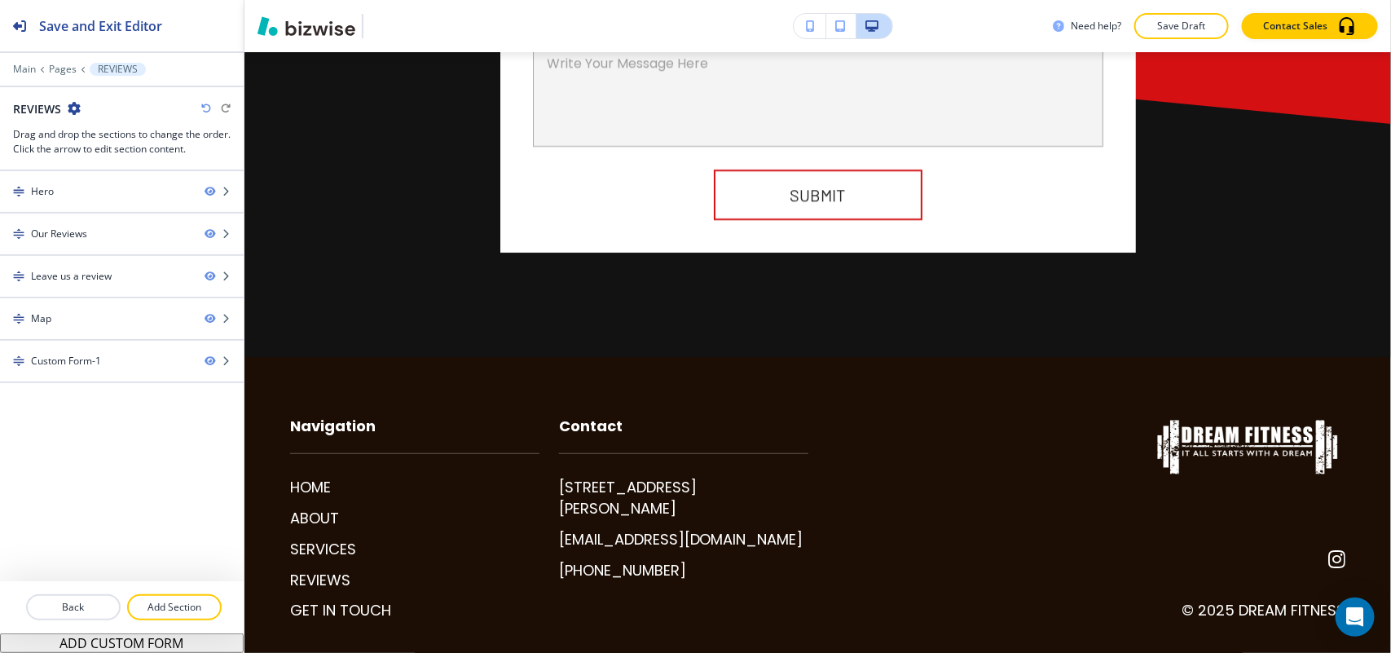
scroll to position [5282, 0]
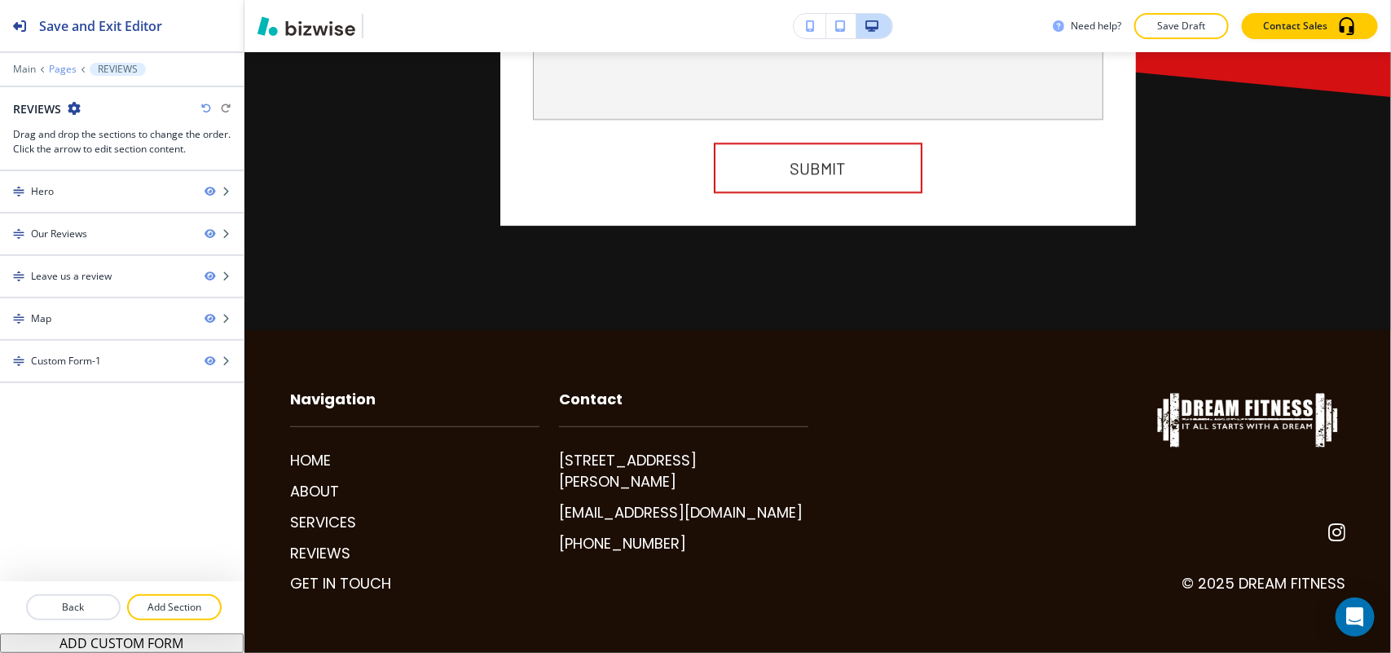
click at [61, 66] on p "Pages" at bounding box center [63, 69] width 28 height 11
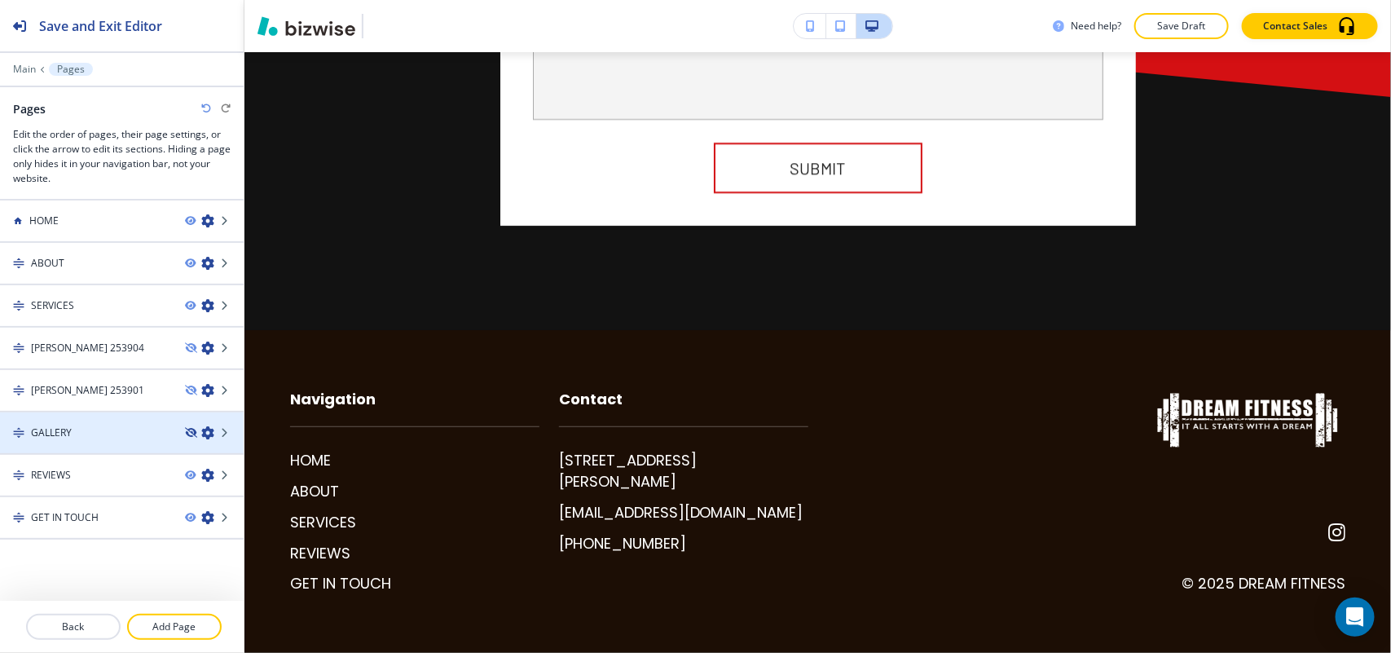
click at [185, 428] on icon "button" at bounding box center [190, 433] width 10 height 10
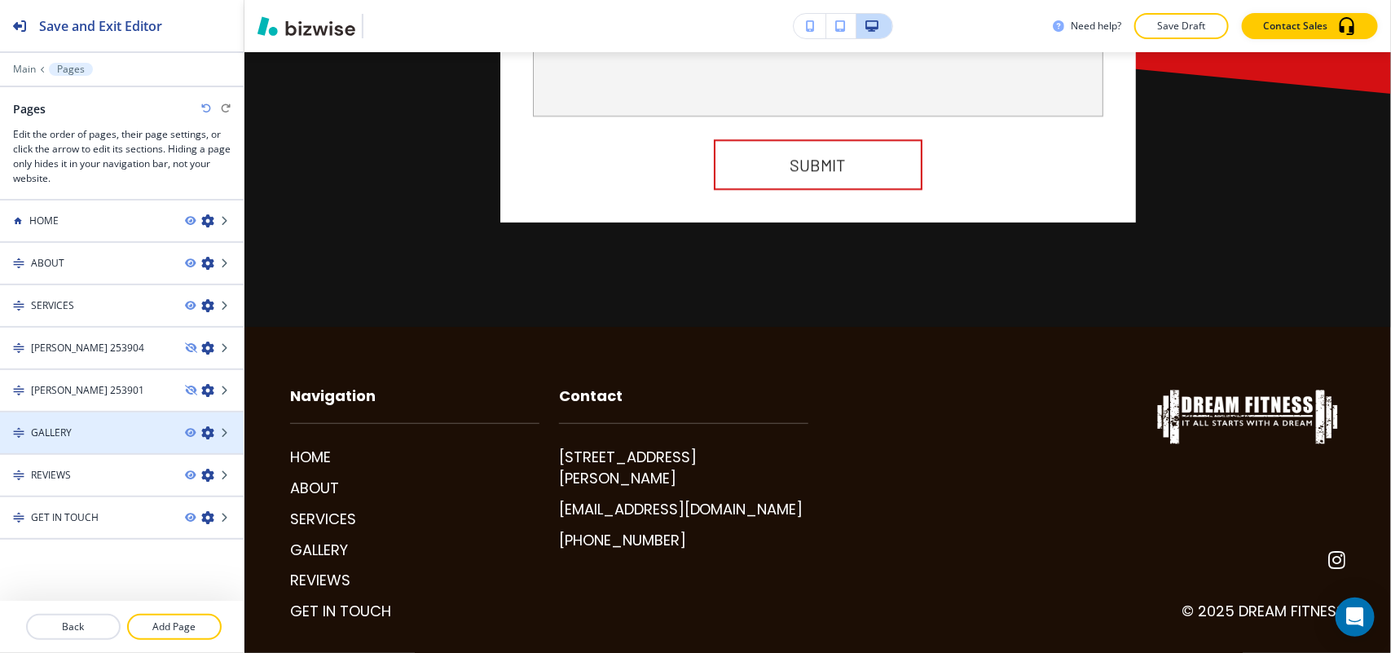
click at [99, 434] on div "GALLERY" at bounding box center [86, 432] width 172 height 15
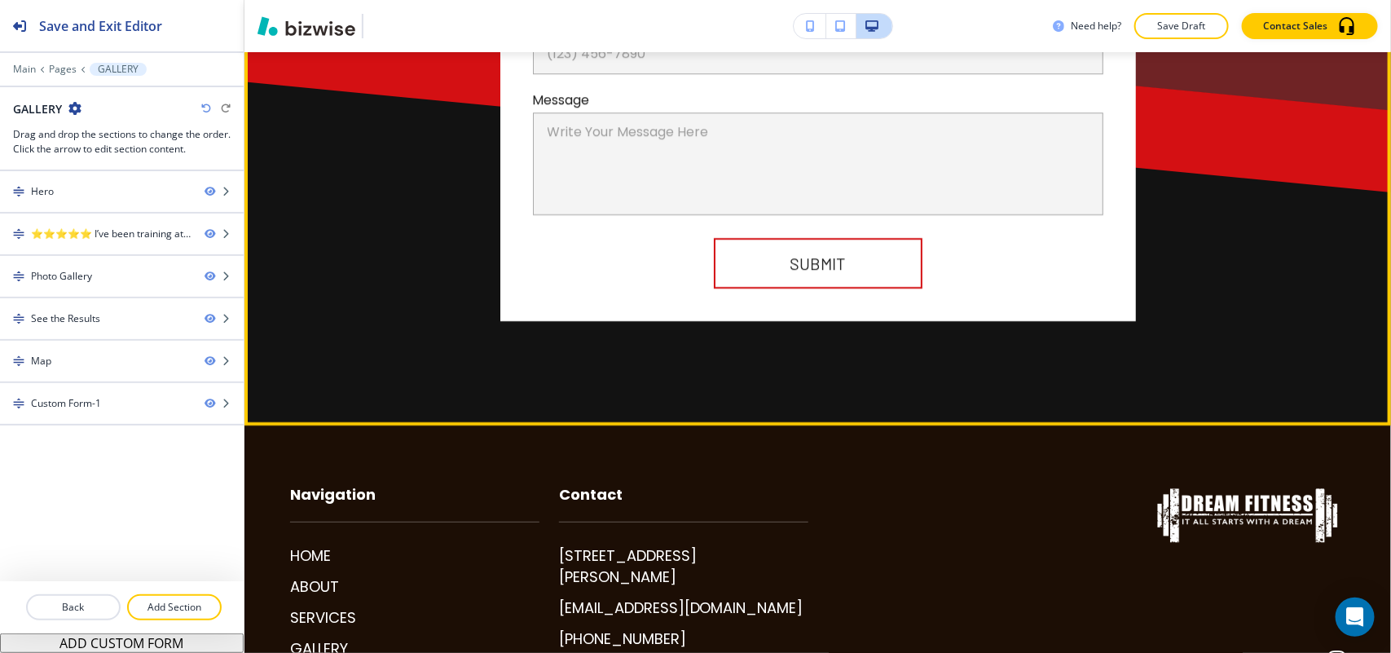
scroll to position [5492, 0]
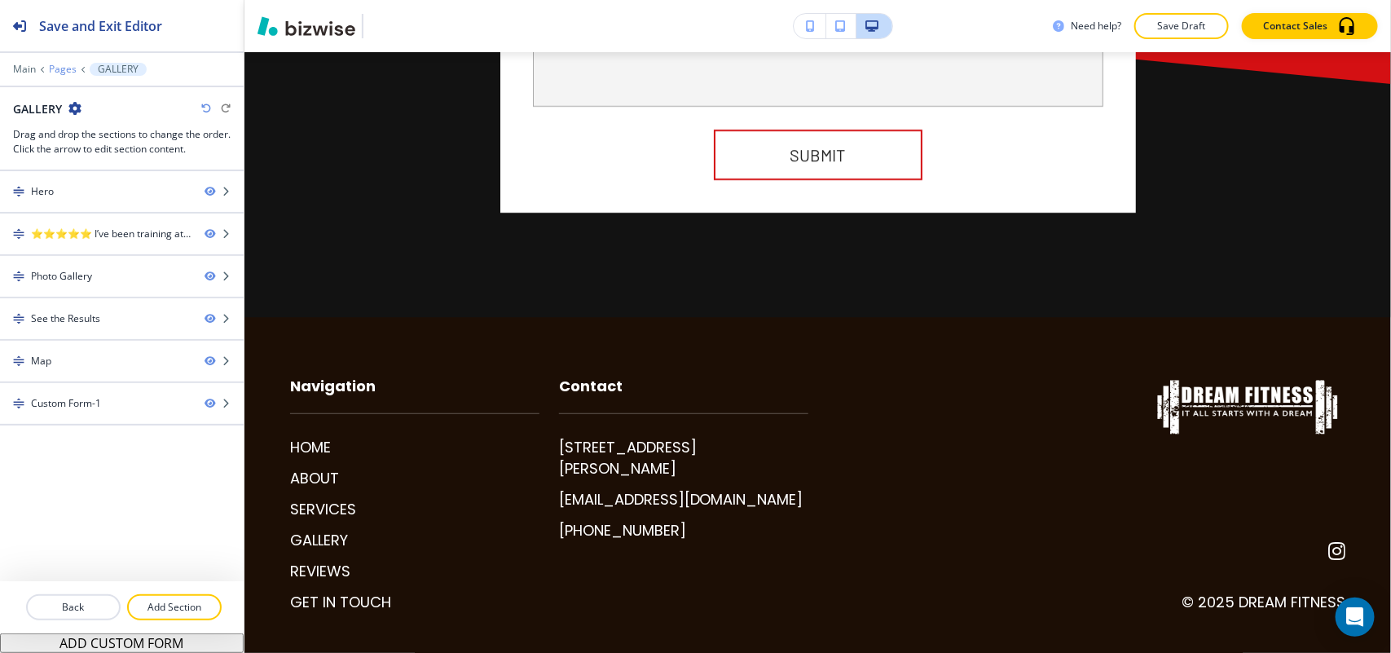
click at [55, 69] on p "Pages" at bounding box center [63, 69] width 28 height 11
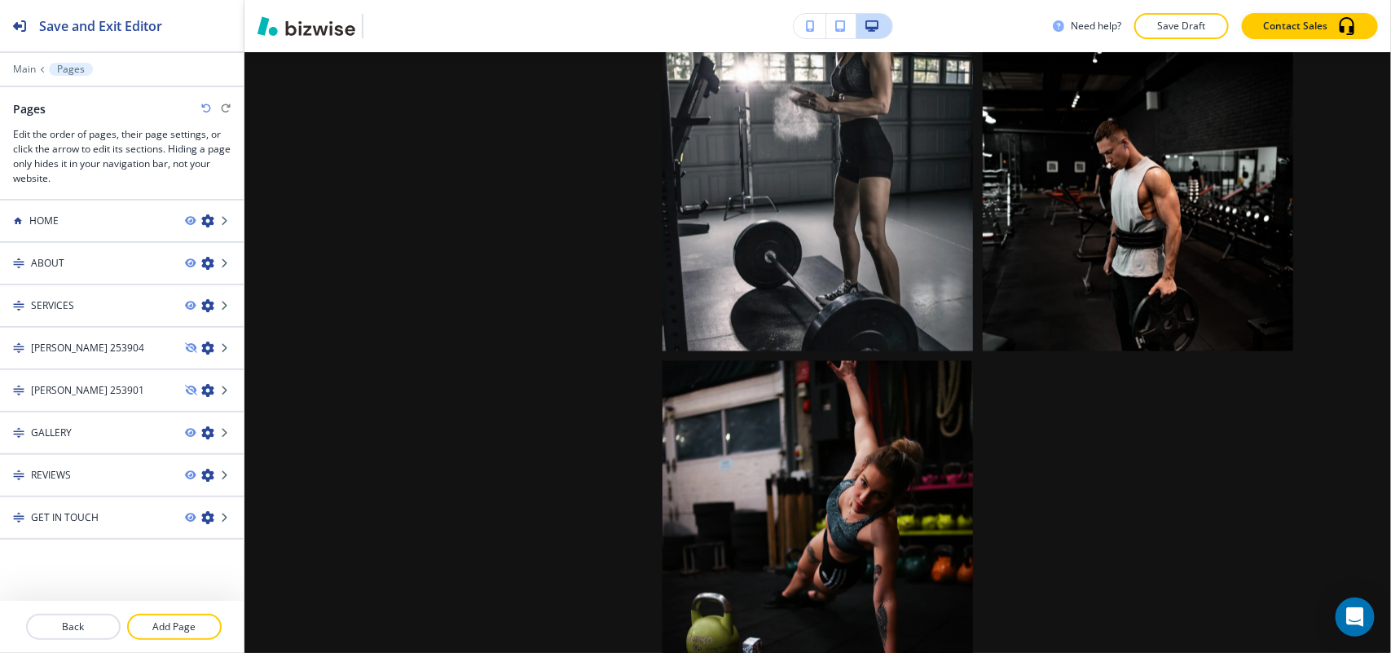
scroll to position [0, 0]
